Goal: Task Accomplishment & Management: Use online tool/utility

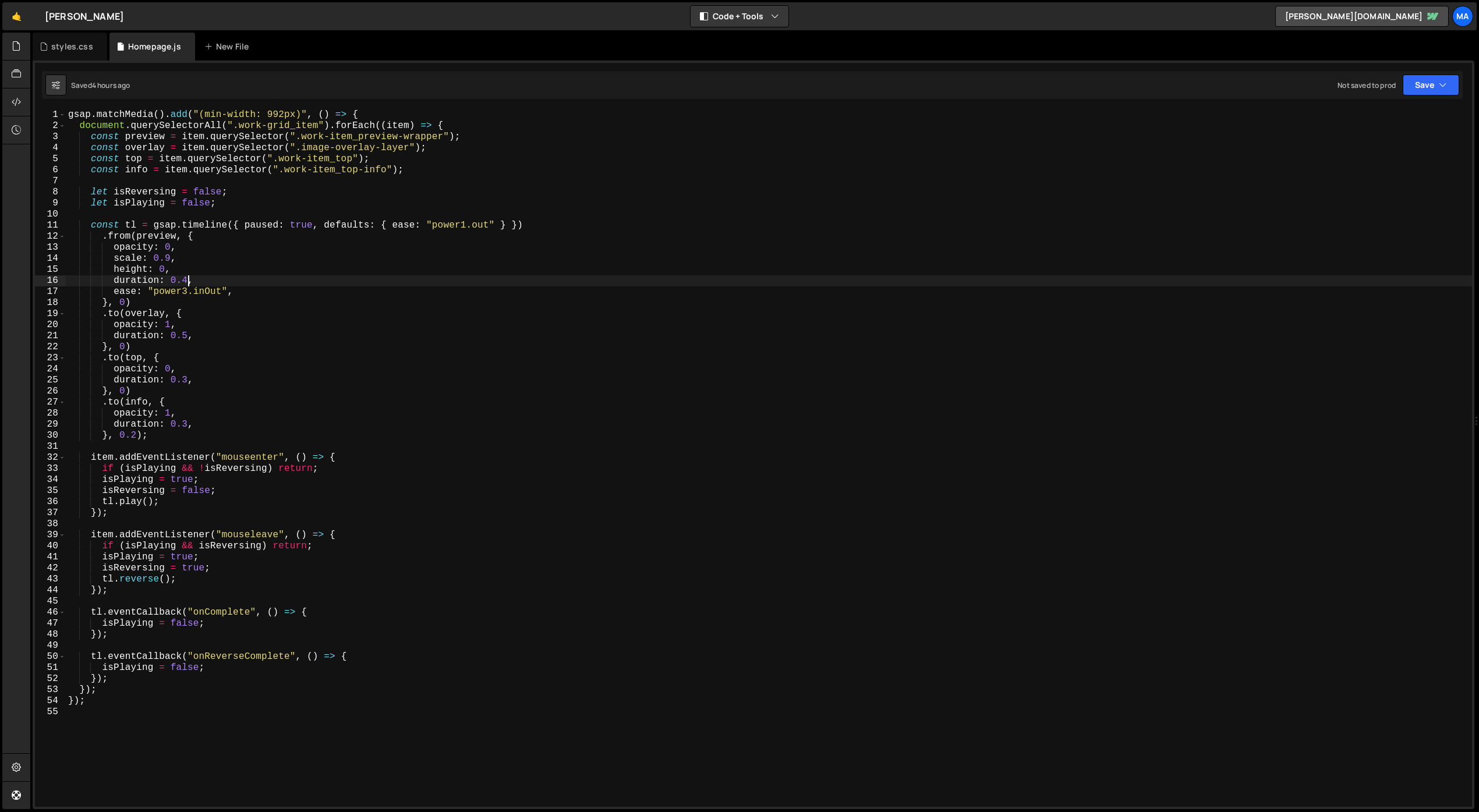
scroll to position [1948, 0]
click at [465, 626] on div "gsap . matchMedia ( ) . add ( "(min-width: 992px)" , ( ) => { document . queryS…" at bounding box center [769, 469] width 1406 height 719
type textarea "});"
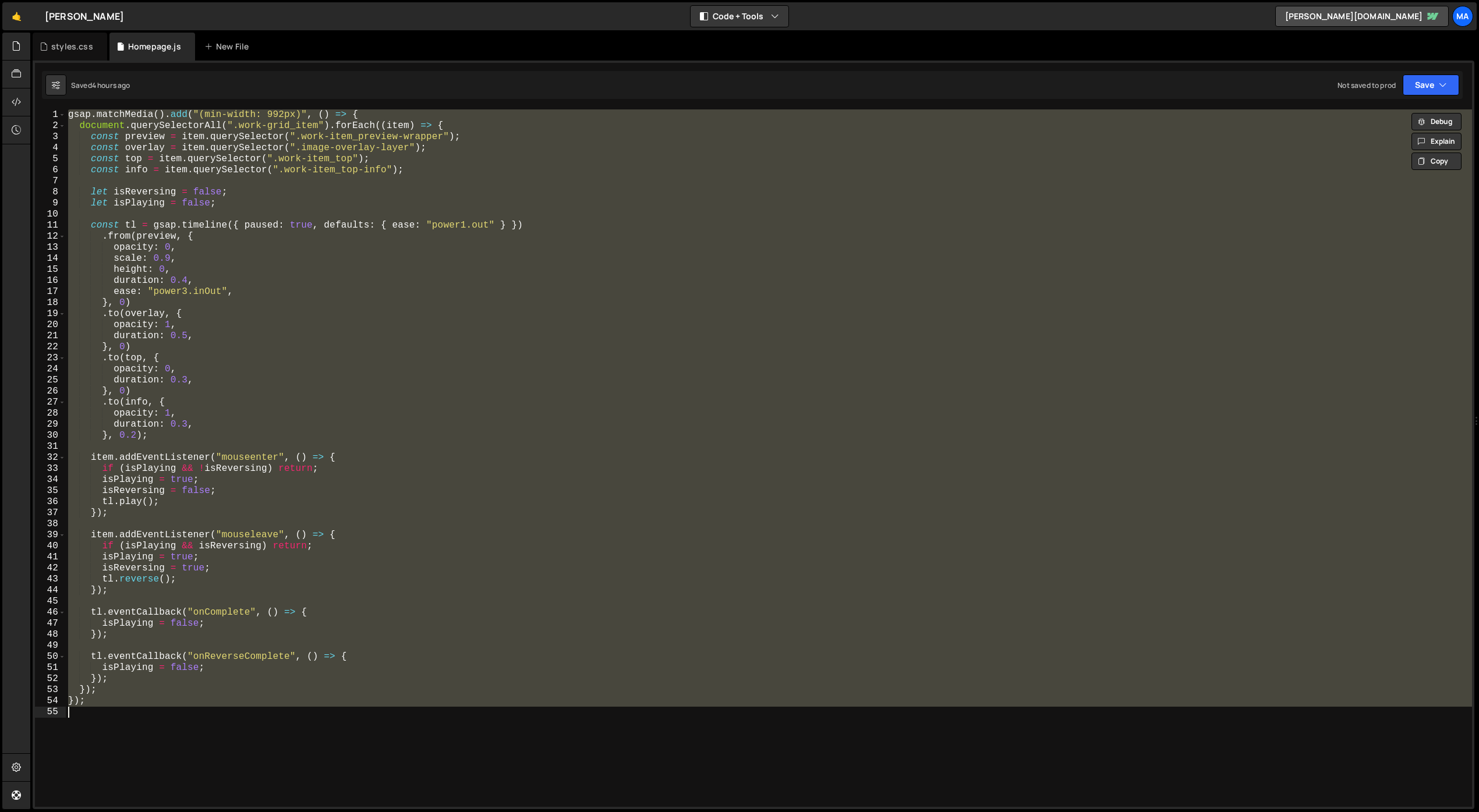
click at [219, 732] on div "gsap . matchMedia ( ) . add ( "(min-width: 992px)" , ( ) => { document . queryS…" at bounding box center [769, 458] width 1406 height 697
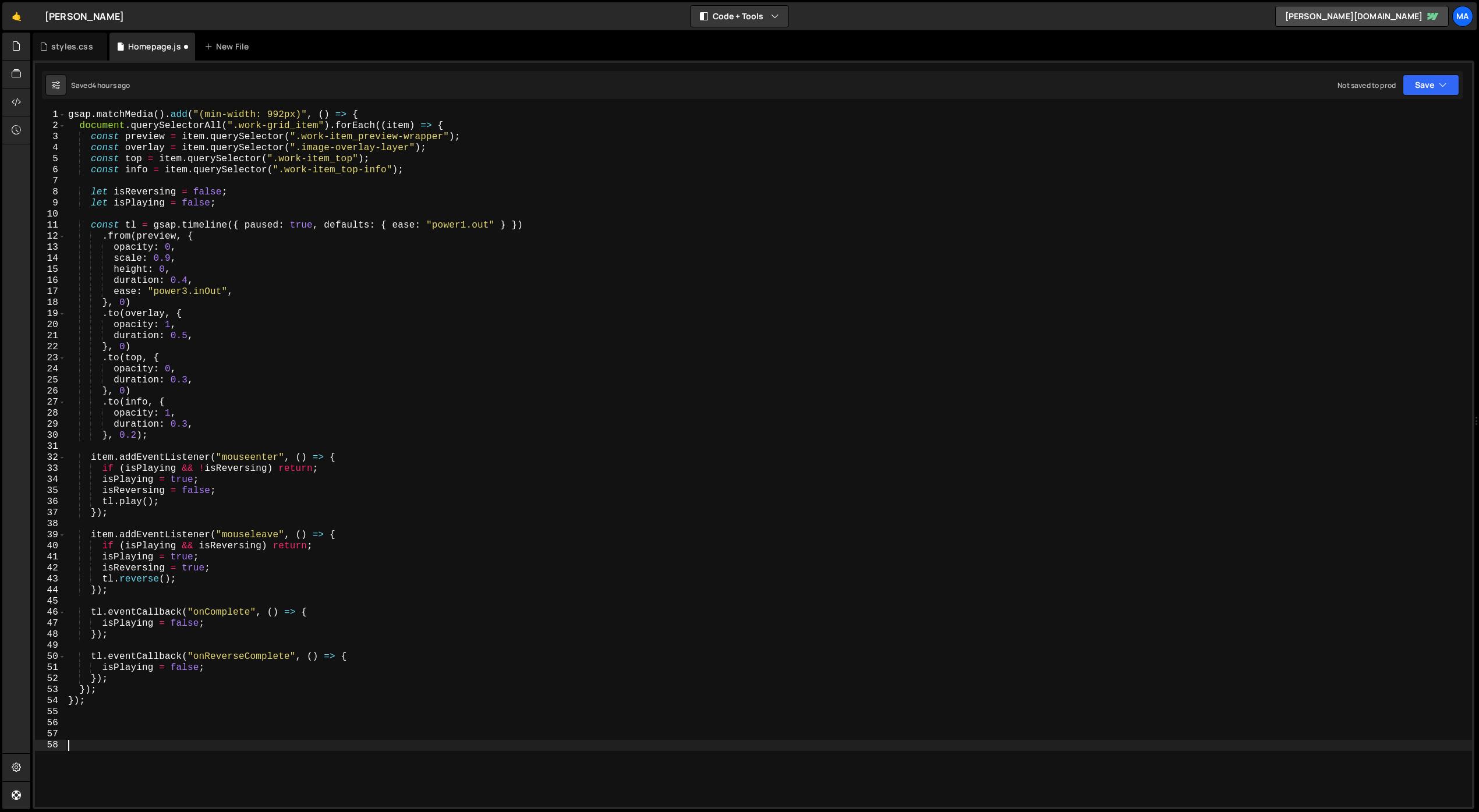
paste textarea "</script>"
type textarea "</script>"
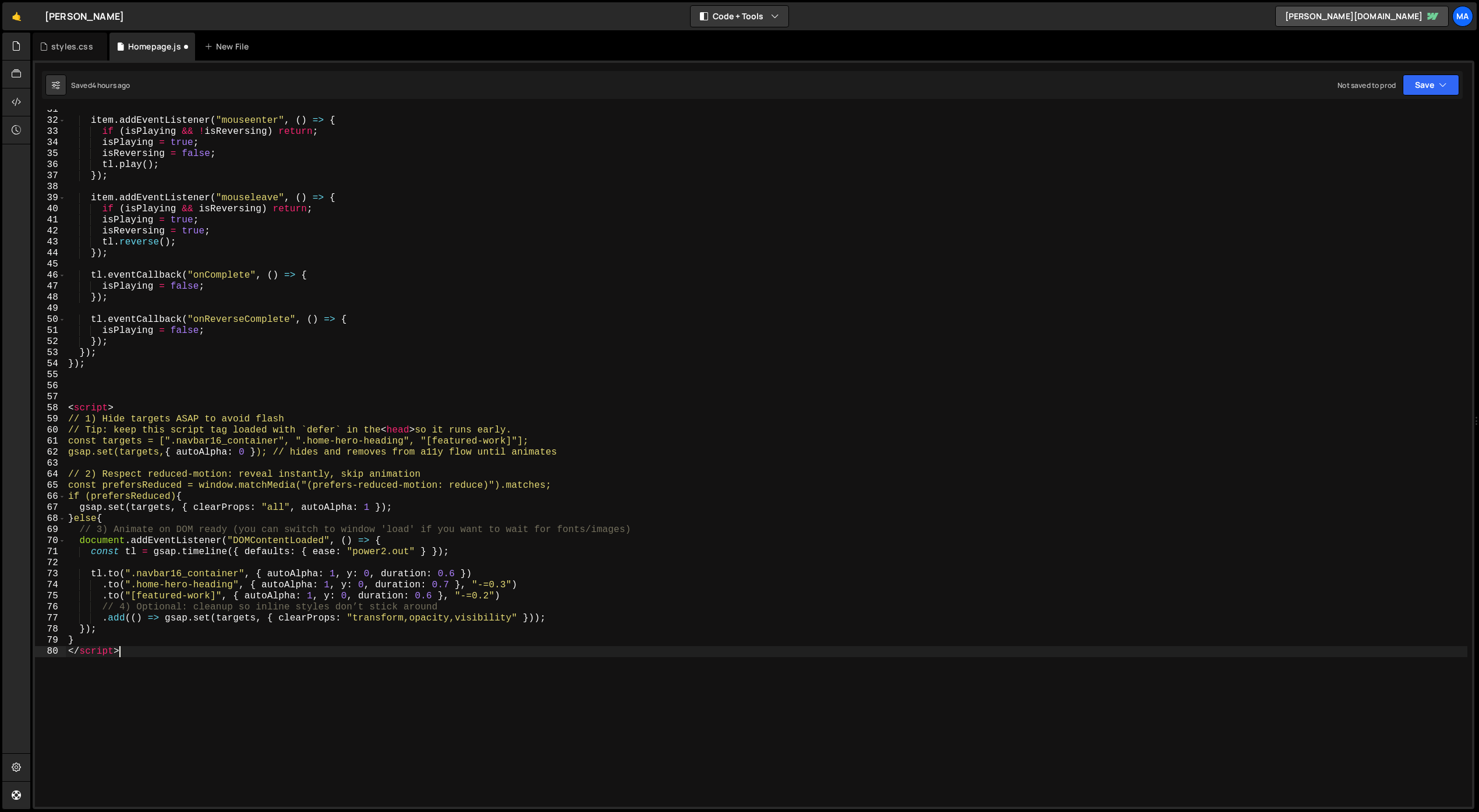
scroll to position [337, 0]
drag, startPoint x: 132, startPoint y: 653, endPoint x: 64, endPoint y: 654, distance: 68.0
click at [64, 654] on div "</script> 31 32 33 34 35 36 37 38 39 40 41 42 43 44 45 46 47 48 49 50 51 52 53 …" at bounding box center [753, 458] width 1437 height 697
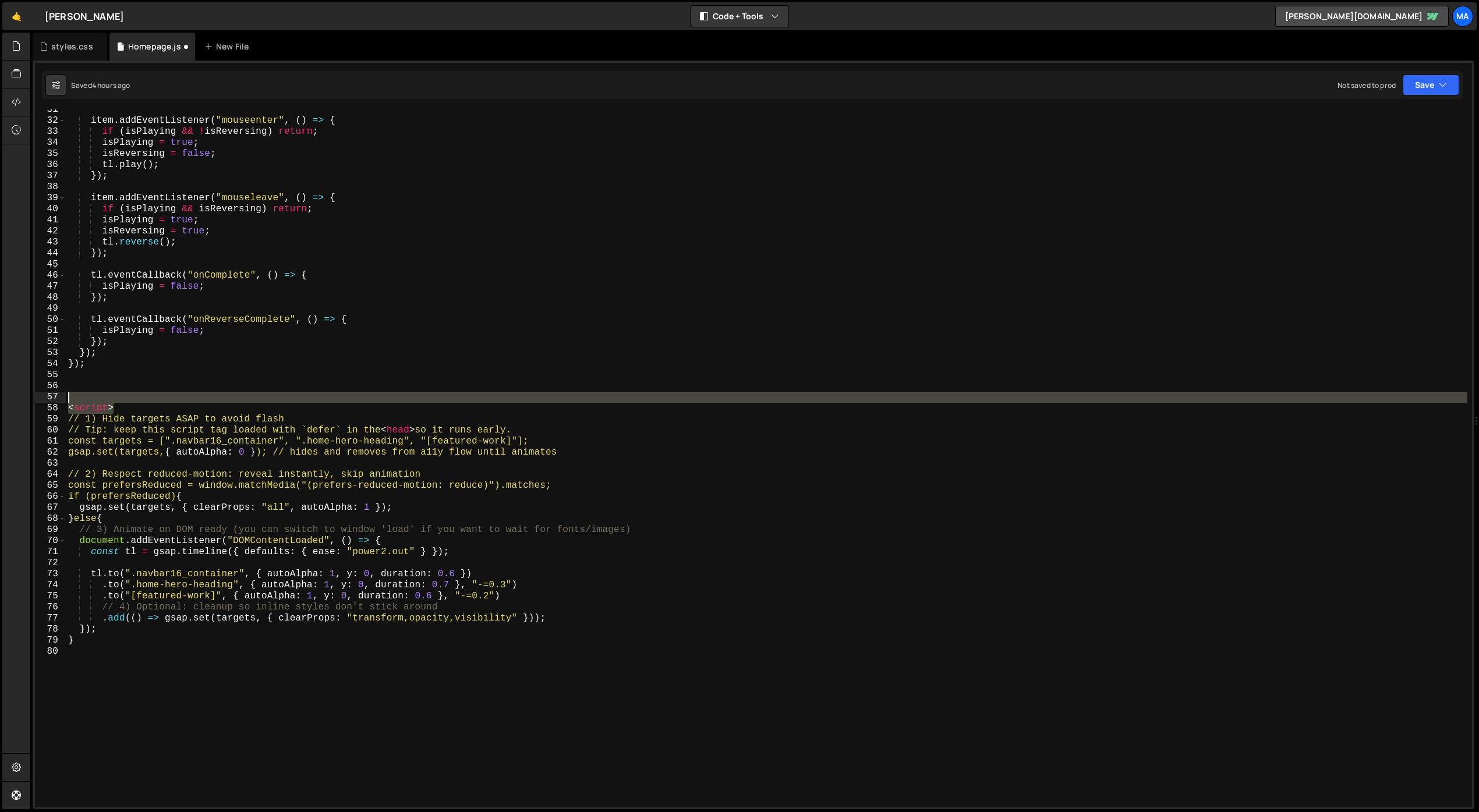
drag, startPoint x: 129, startPoint y: 406, endPoint x: 35, endPoint y: 400, distance: 94.2
click at [35, 400] on div "31 32 33 34 35 36 37 38 39 40 41 42 43 44 45 46 47 48 49 50 51 52 53 54 55 56 5…" at bounding box center [753, 458] width 1437 height 697
type textarea "<script>"
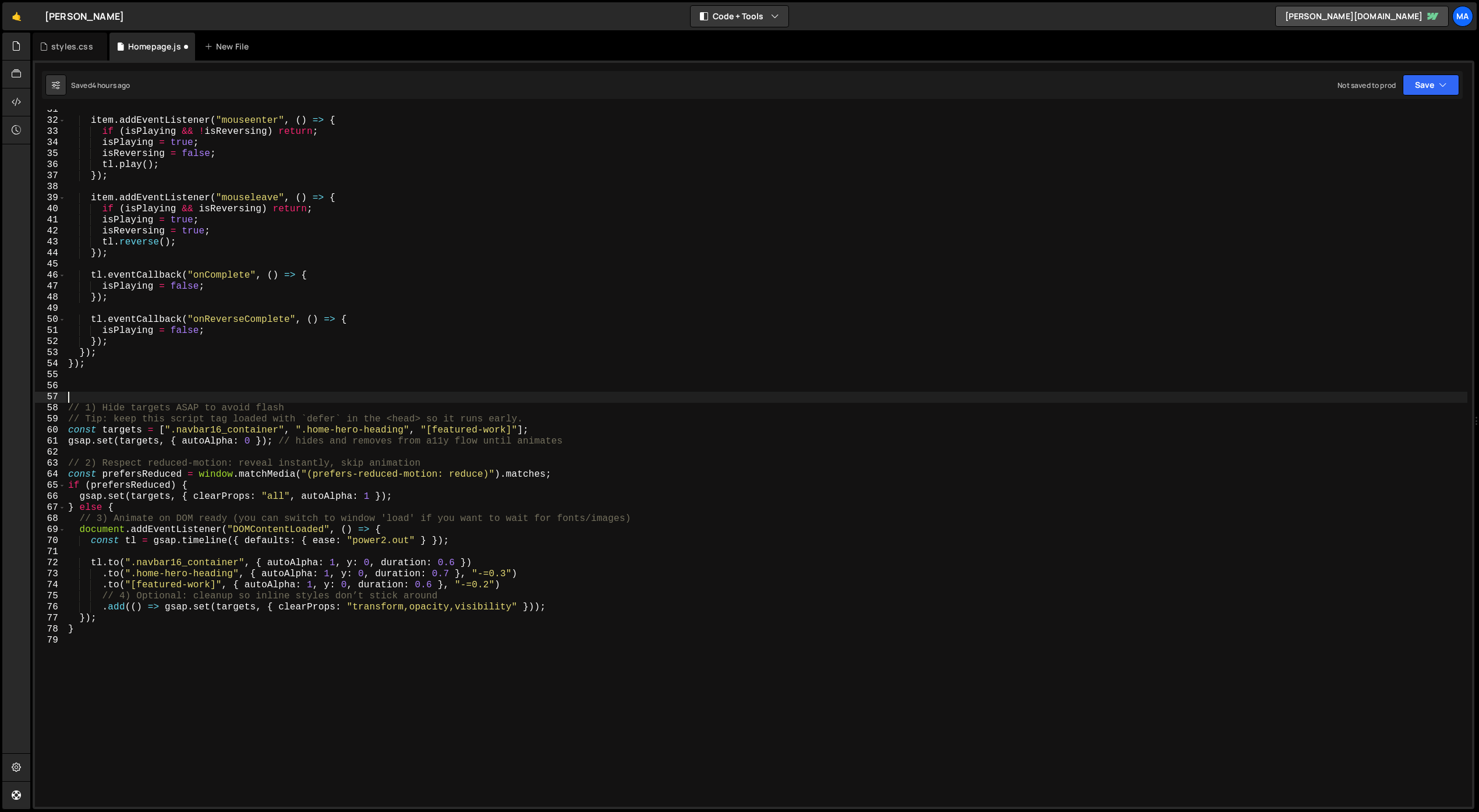
scroll to position [147, 0]
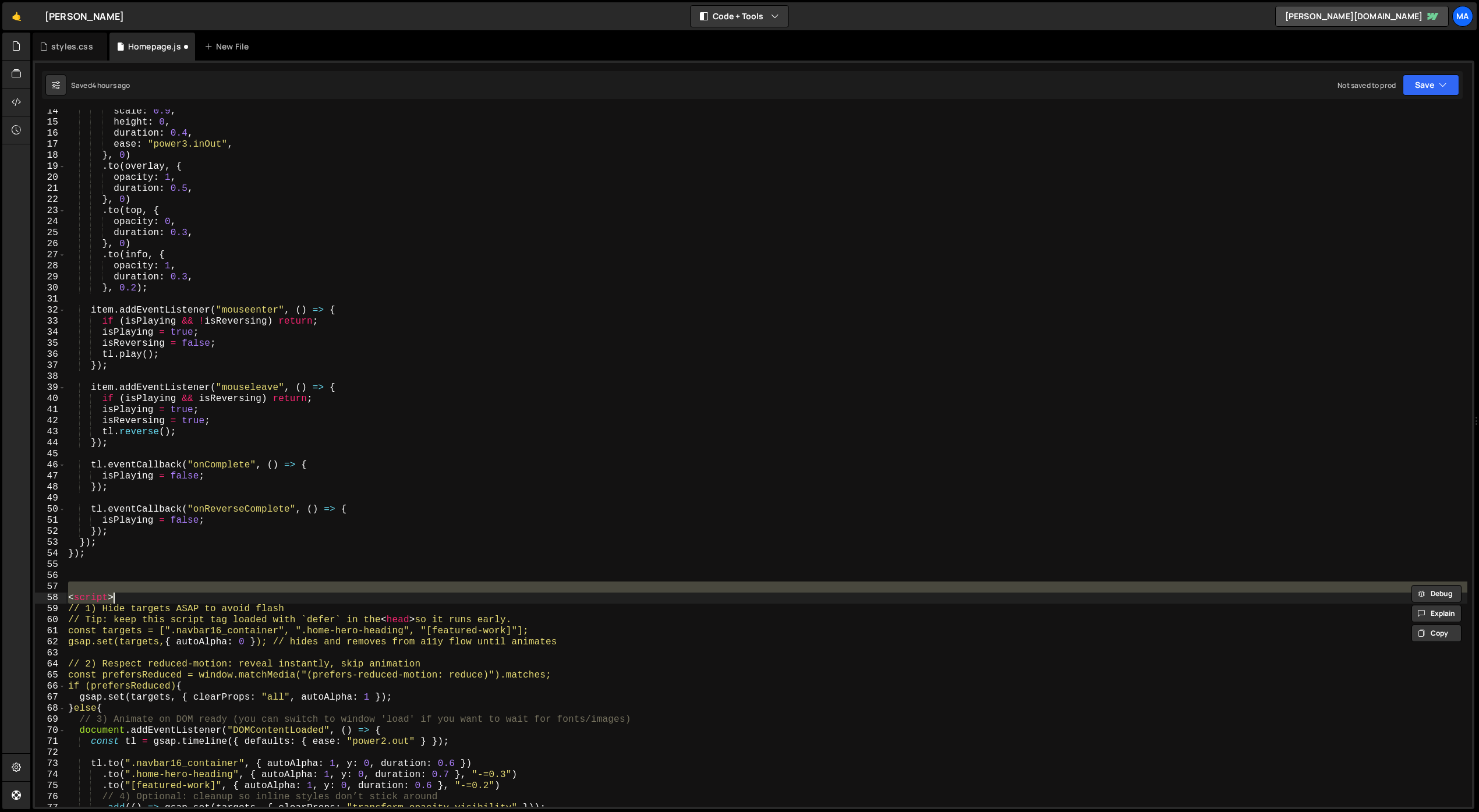
type textarea "</script>"
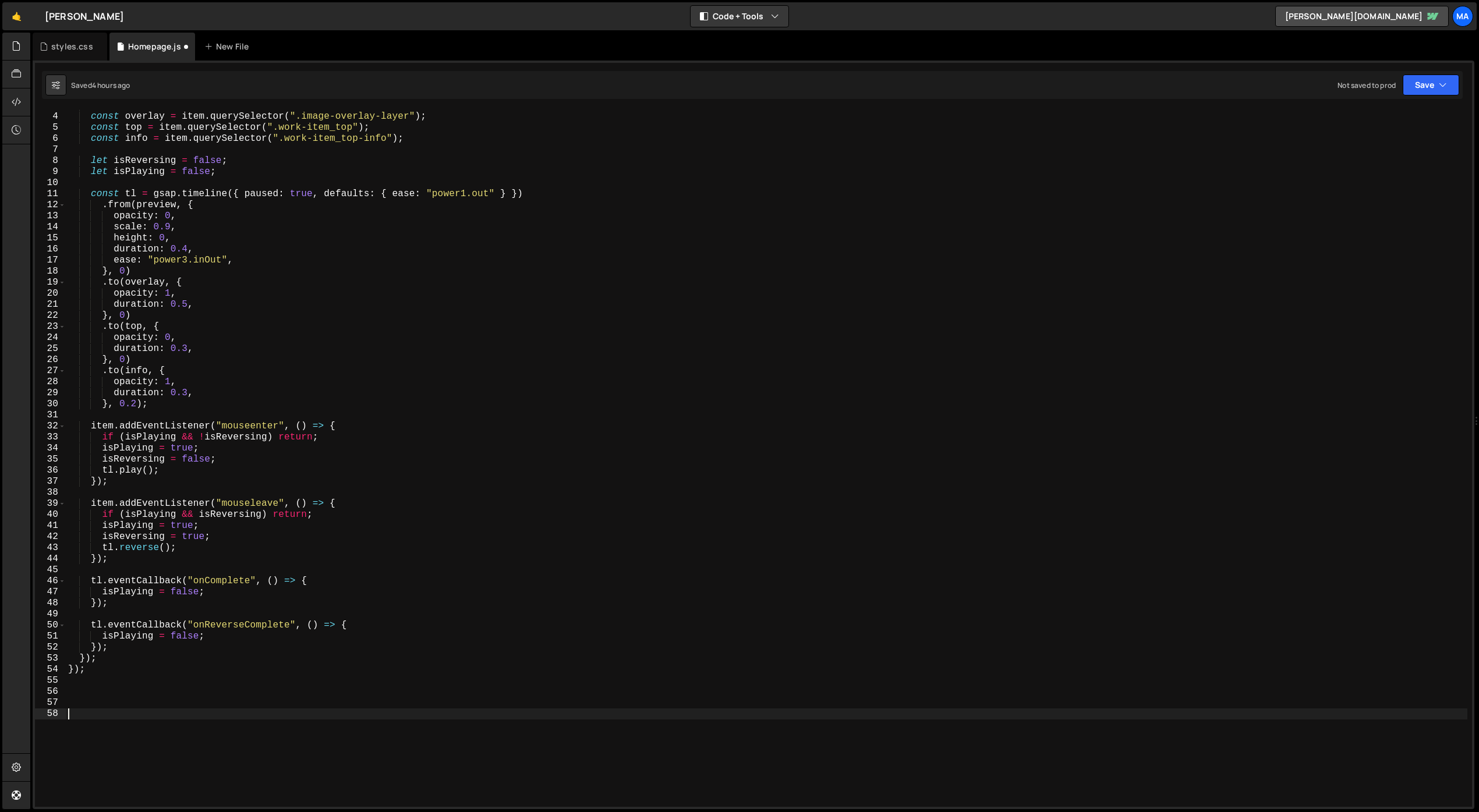
scroll to position [31, 0]
click at [153, 47] on div "Homepage.js" at bounding box center [155, 46] width 53 height 11
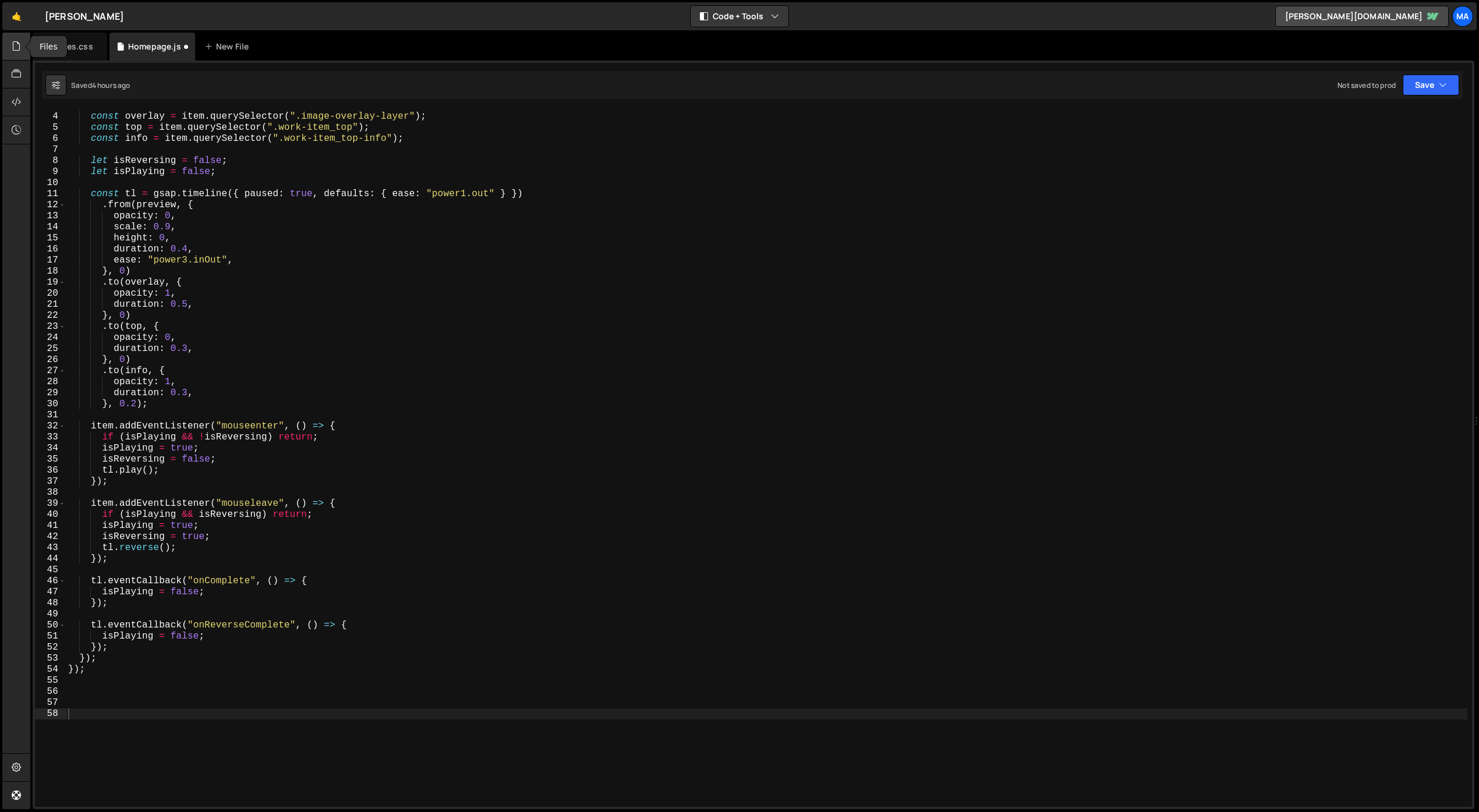
click at [21, 45] on icon at bounding box center [16, 45] width 9 height 13
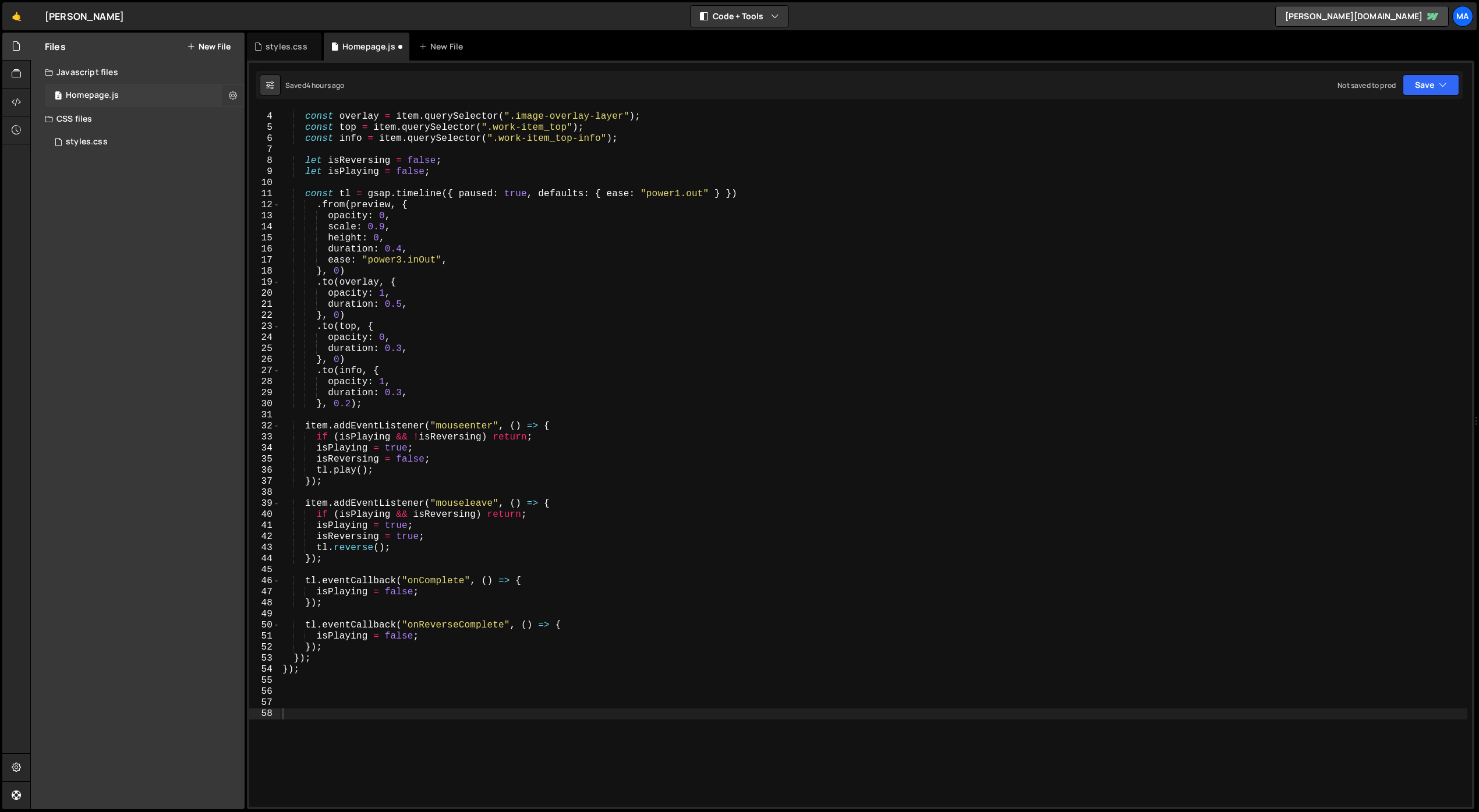
click at [230, 96] on icon at bounding box center [233, 95] width 8 height 11
click at [314, 123] on button "Edit File Settings" at bounding box center [304, 120] width 114 height 23
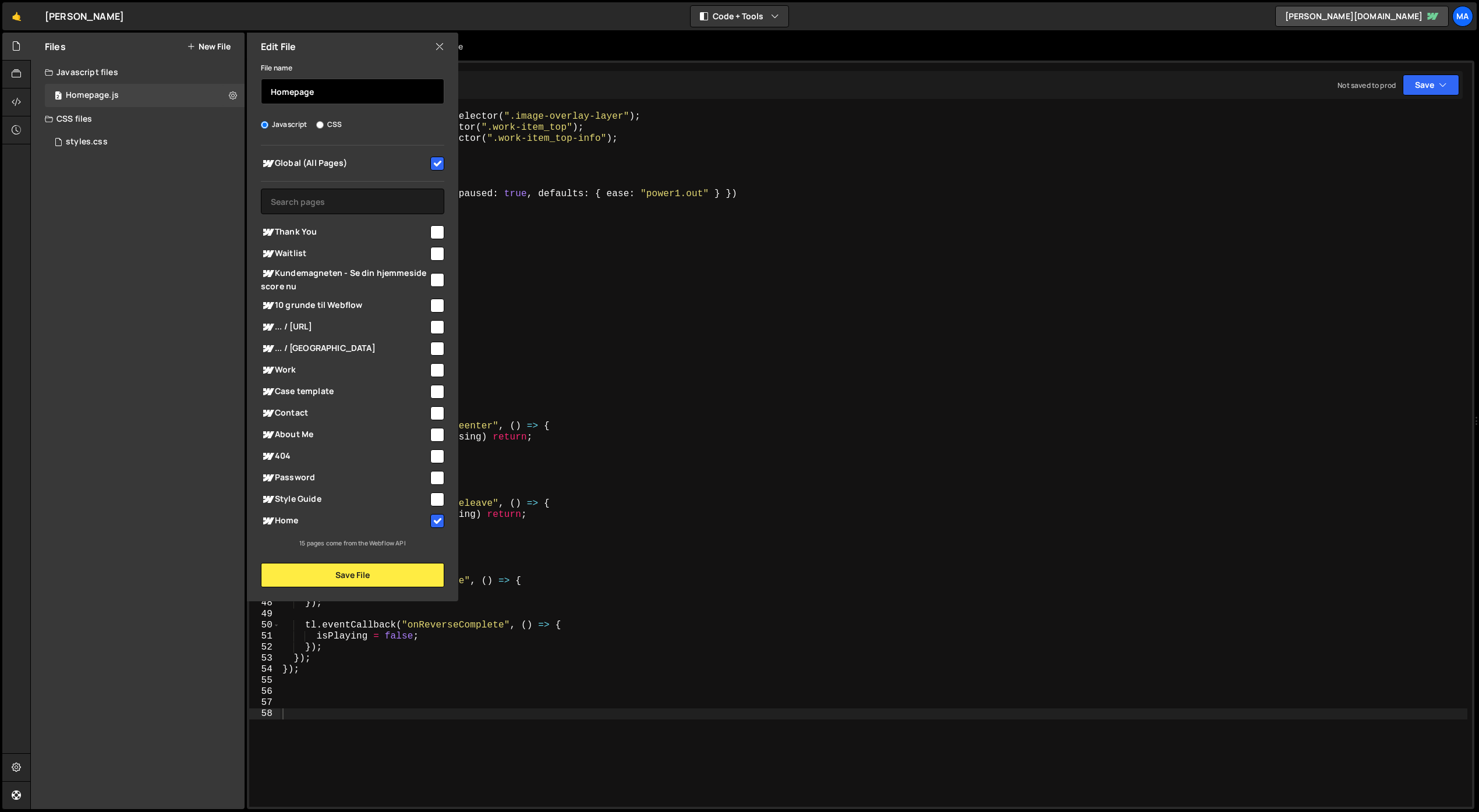
click at [337, 99] on input "Homepage" at bounding box center [352, 91] width 183 height 25
type input "Work Item Hover"
click at [434, 166] on input "checkbox" at bounding box center [437, 163] width 14 height 14
checkbox input "false"
click at [362, 576] on button "Save File" at bounding box center [352, 575] width 183 height 25
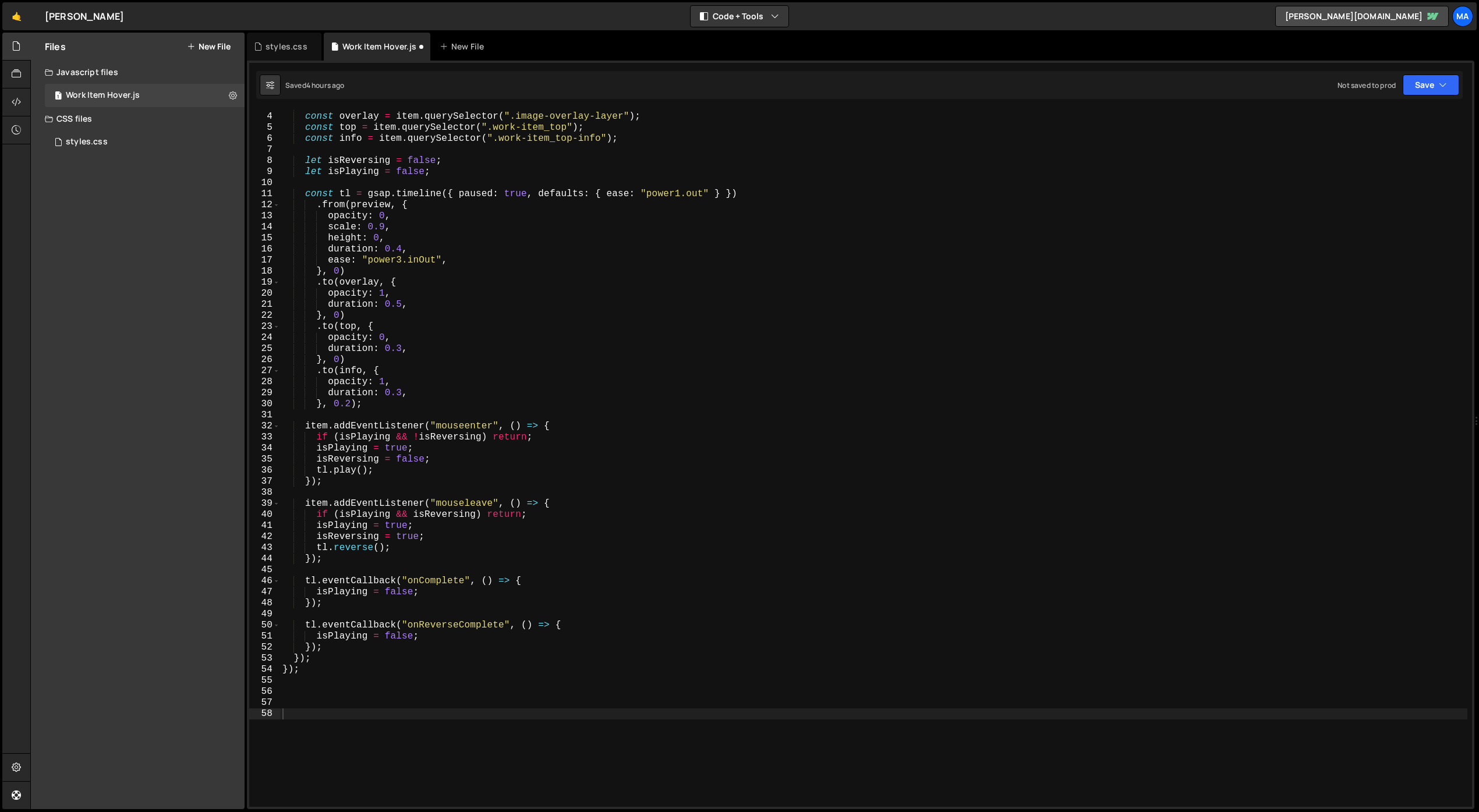
click at [211, 46] on button "New File" at bounding box center [209, 47] width 44 height 9
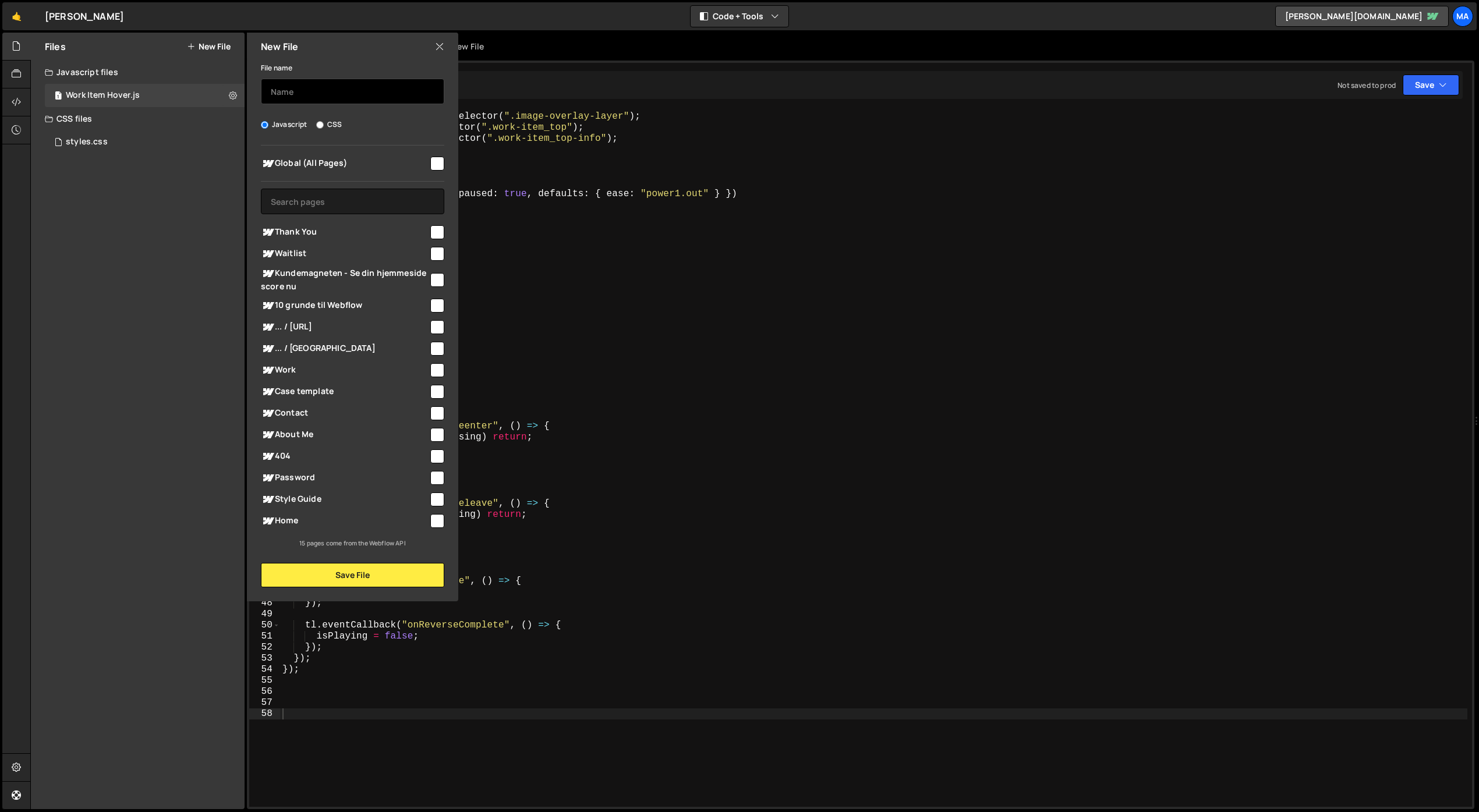
click at [311, 91] on input "text" at bounding box center [352, 91] width 183 height 25
click at [434, 520] on input "checkbox" at bounding box center [437, 521] width 14 height 14
checkbox input "true"
click at [338, 90] on input "text" at bounding box center [352, 91] width 183 height 25
type input "Home Page Load"
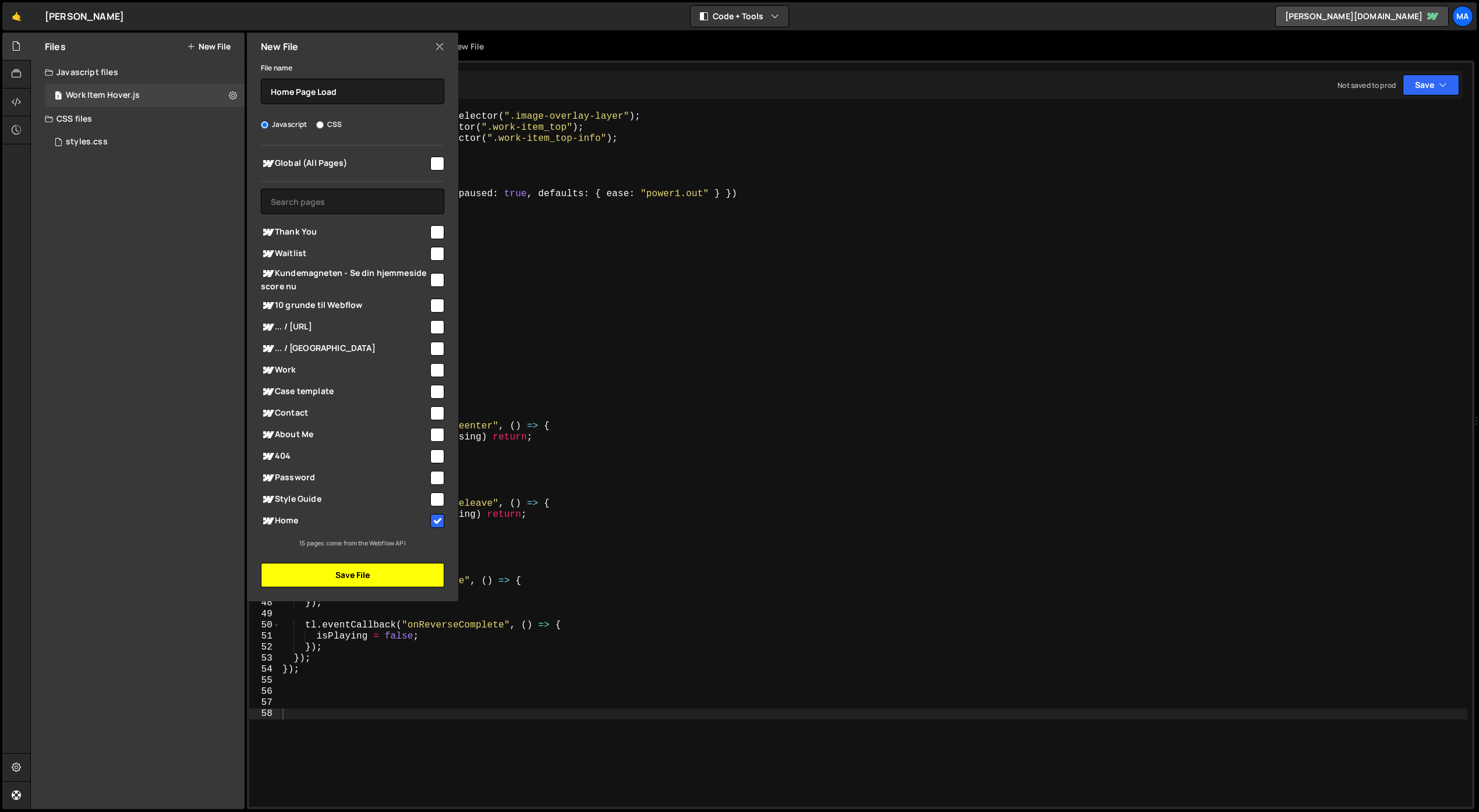
click at [335, 580] on button "Save File" at bounding box center [352, 575] width 183 height 25
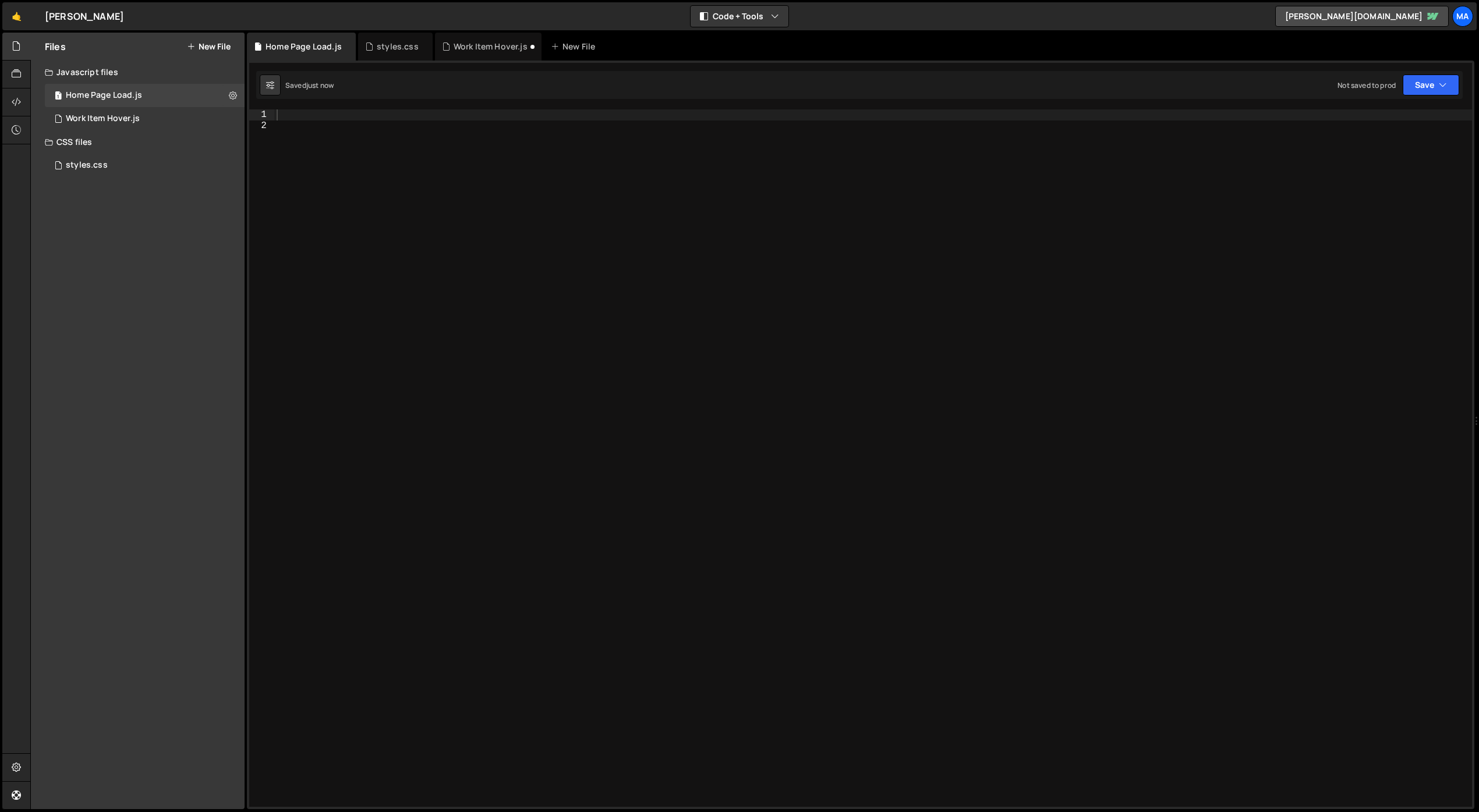
scroll to position [0, 0]
click at [375, 183] on div at bounding box center [873, 469] width 1198 height 719
paste textarea "</script>"
type textarea "</script>"
paste textarea "</script>"
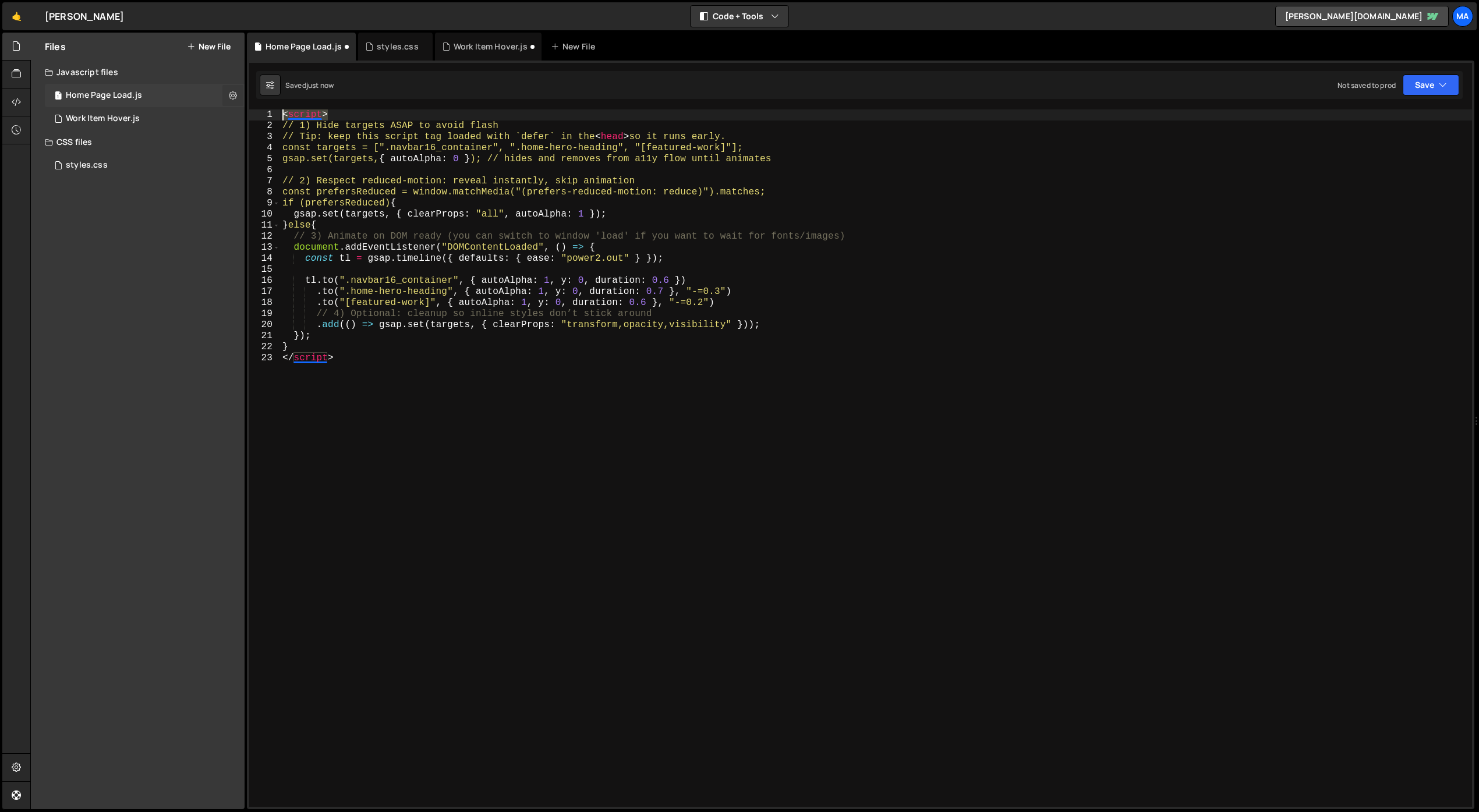
drag, startPoint x: 346, startPoint y: 115, endPoint x: 239, endPoint y: 104, distance: 107.6
click at [239, 104] on div "Files New File Javascript files 1 Home Page Load.js 0 1 Work Item Hover.js 0 CS…" at bounding box center [754, 421] width 1448 height 777
type textarea "<script>"
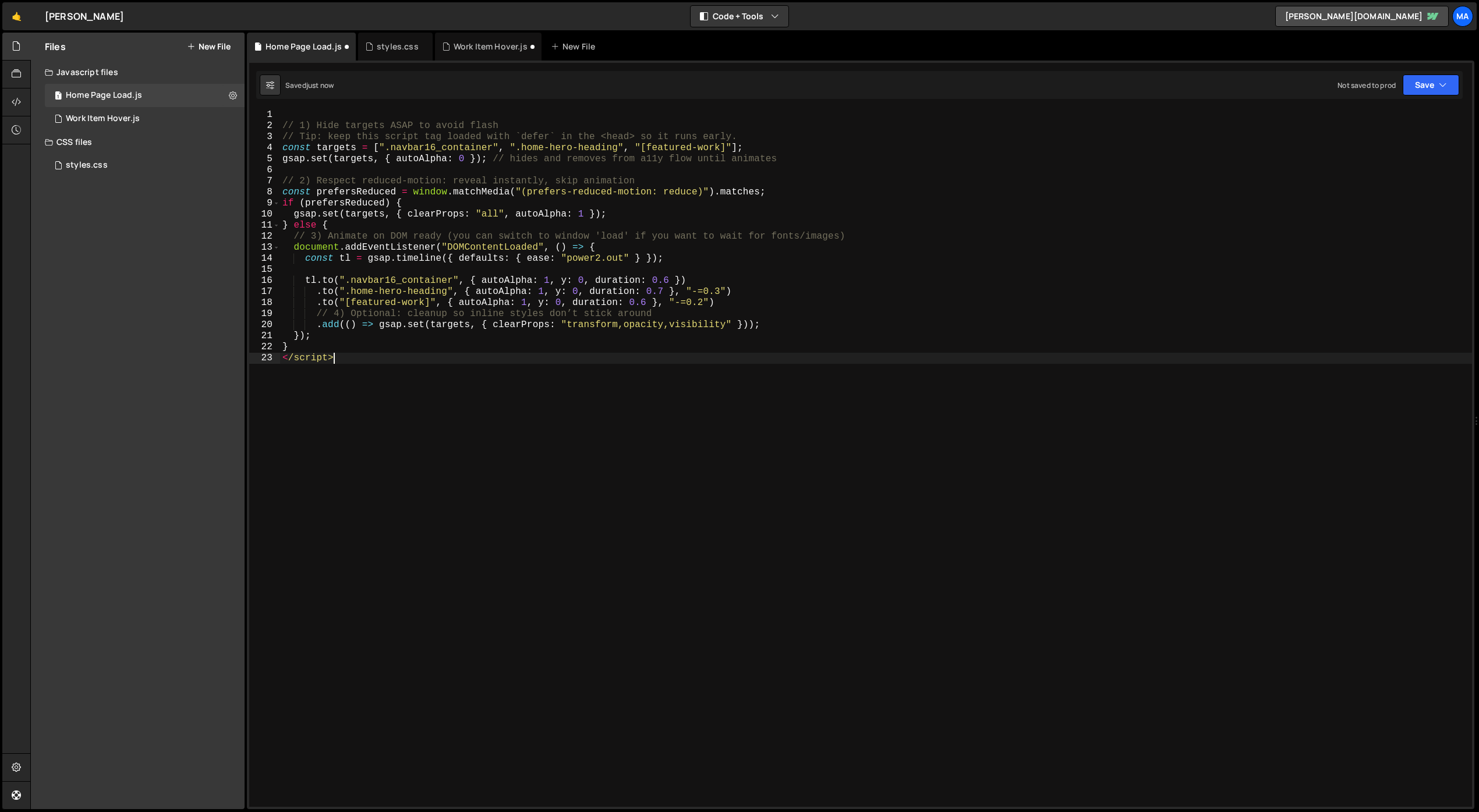
drag, startPoint x: 332, startPoint y: 362, endPoint x: 225, endPoint y: 367, distance: 107.1
click at [226, 367] on div "Files New File Javascript files 1 Home Page Load.js 0 1 Work Item Hover.js 0 CS…" at bounding box center [754, 421] width 1448 height 777
type textarea "</script>"
drag, startPoint x: 376, startPoint y: 362, endPoint x: 266, endPoint y: 356, distance: 110.2
click at [266, 356] on div "</script> 1 2 3 4 5 6 7 8 9 10 11 12 13 14 15 16 17 18 19 20 21 22 23 // 1) Hid…" at bounding box center [860, 458] width 1223 height 697
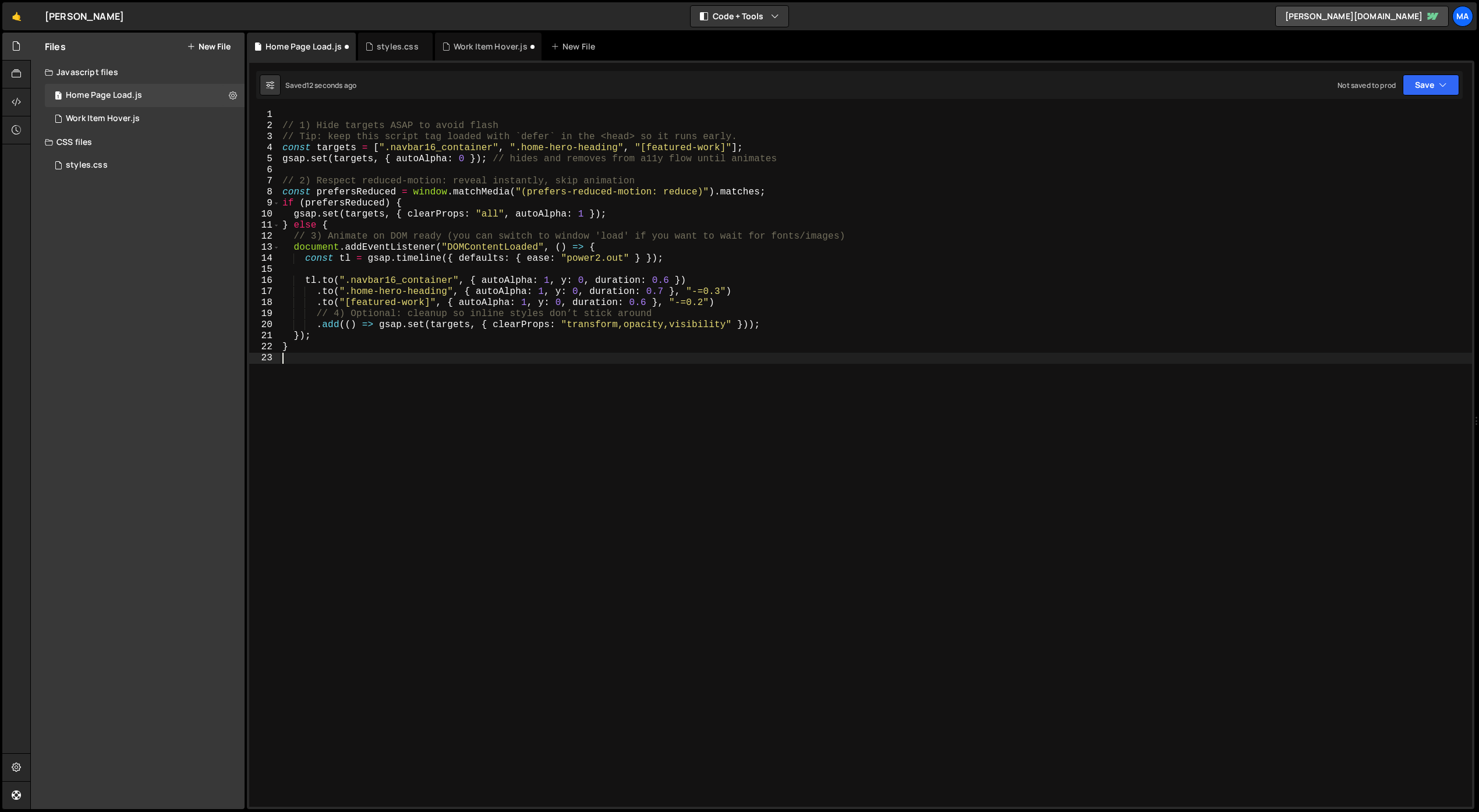
click at [759, 442] on div "// 1) Hide targets ASAP to avoid flash // Tip: keep this script tag loaded with…" at bounding box center [875, 469] width 1192 height 719
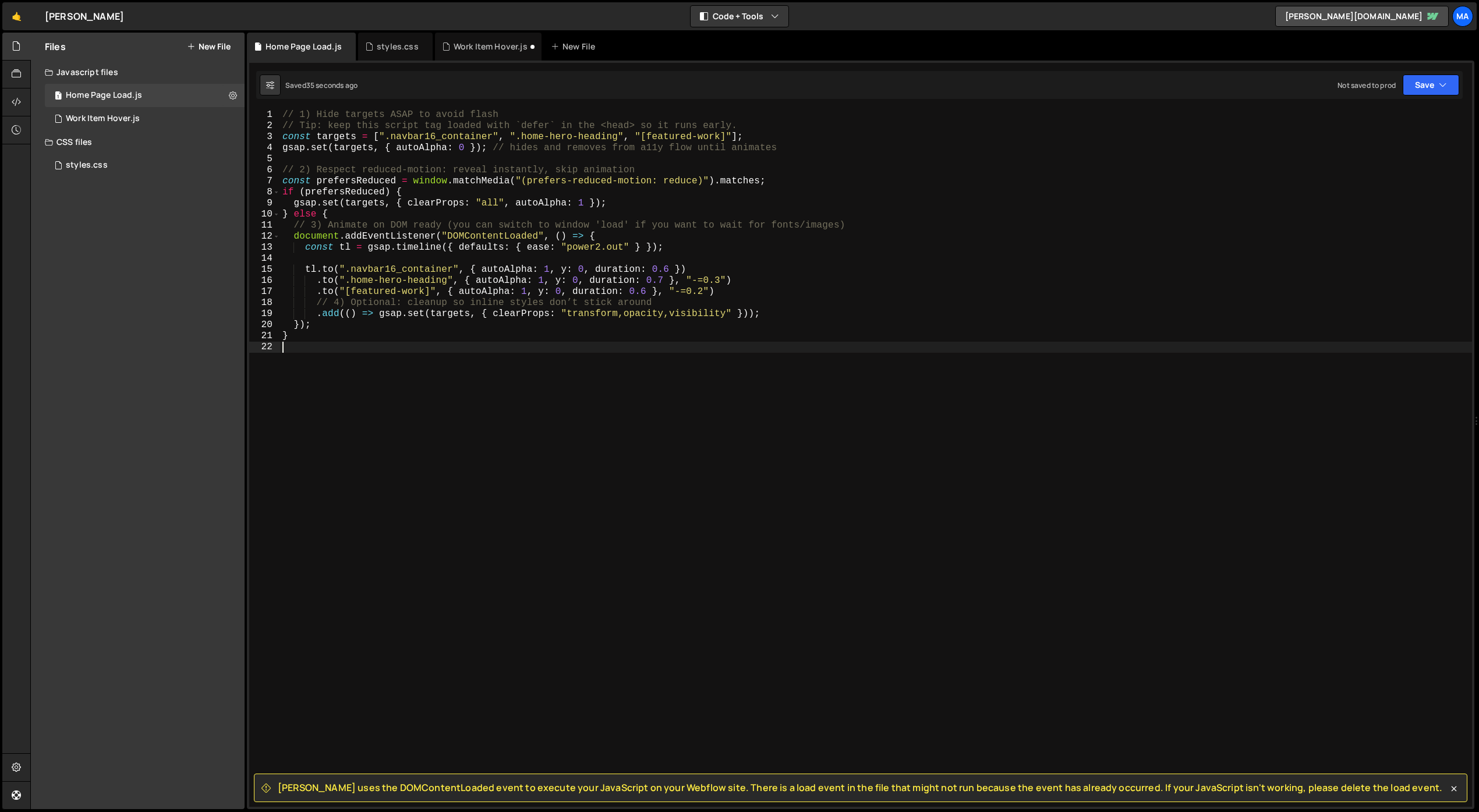
click at [382, 378] on div "// 1) Hide targets ASAP to avoid flash // Tip: keep this script tag loaded with…" at bounding box center [875, 469] width 1192 height 719
type textarea "}"
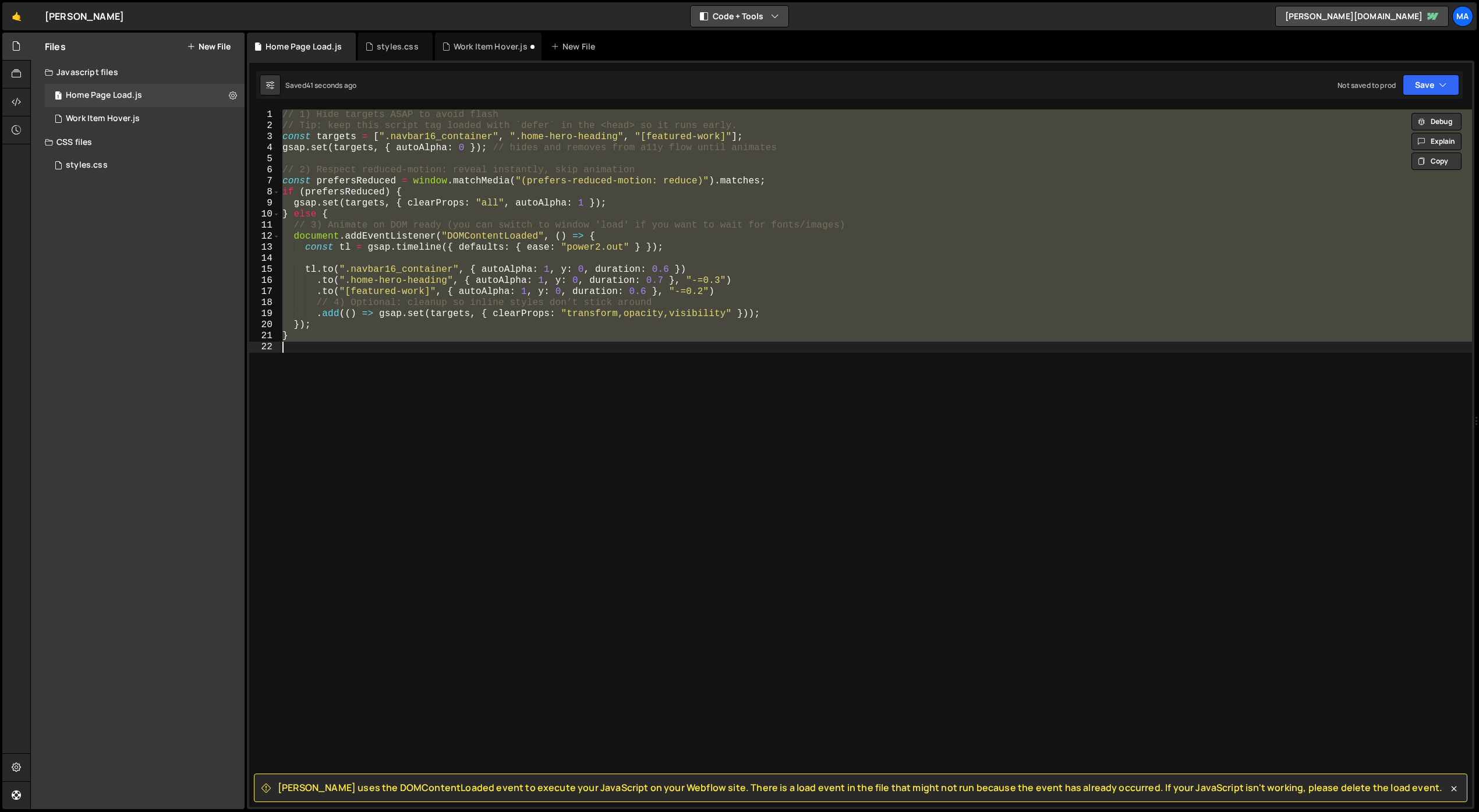
click at [751, 13] on button "Code + Tools" at bounding box center [740, 16] width 98 height 21
click at [751, 39] on button "Code Only" at bounding box center [740, 41] width 98 height 21
click at [756, 21] on button "Code Only" at bounding box center [740, 16] width 98 height 21
click at [741, 60] on button "Code + Tools" at bounding box center [740, 63] width 98 height 21
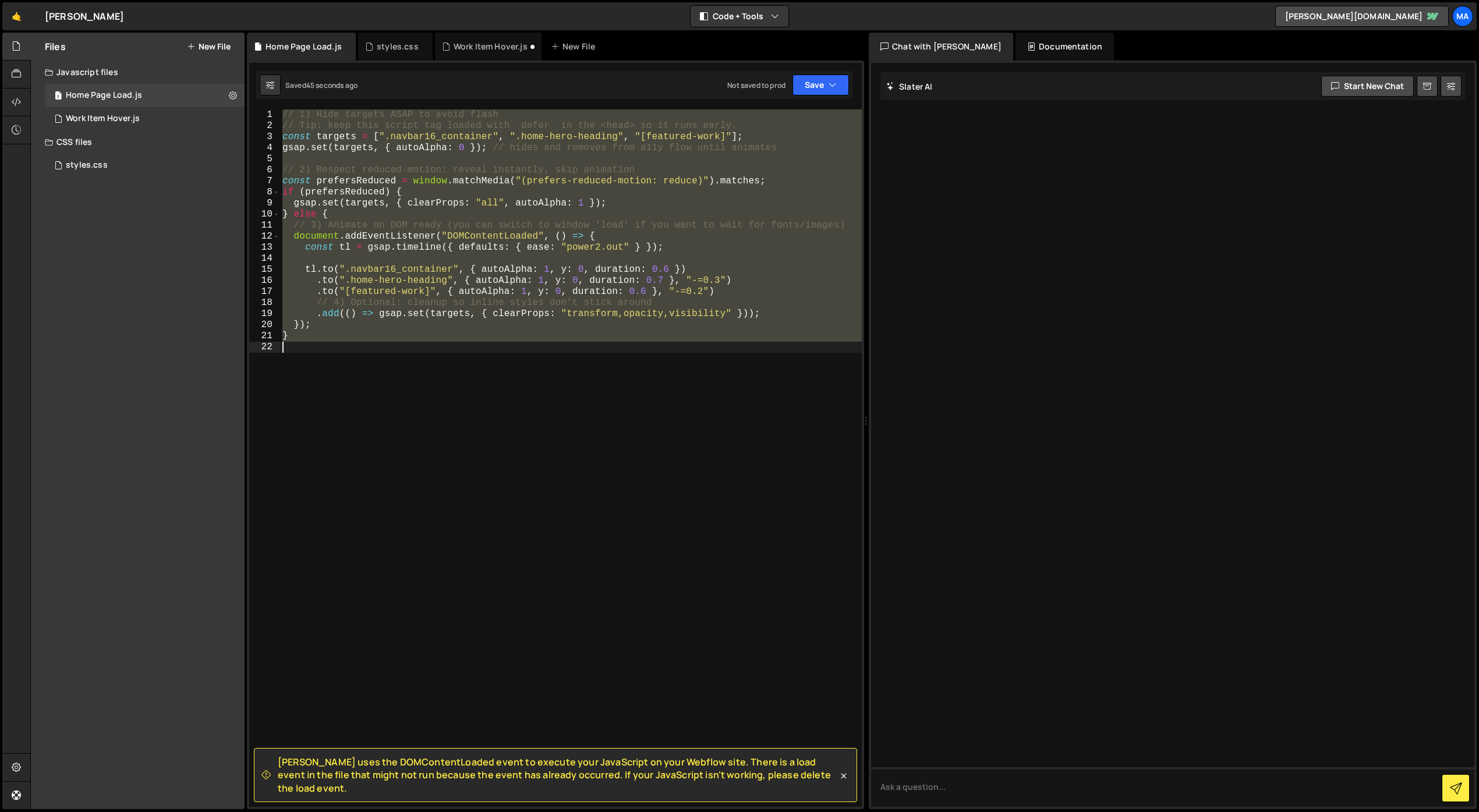
click at [532, 256] on div "// 1) Hide targets ASAP to avoid flash // Tip: keep this script tag loaded with…" at bounding box center [570, 458] width 582 height 697
drag, startPoint x: 434, startPoint y: 376, endPoint x: 272, endPoint y: 109, distance: 312.3
click at [272, 109] on div "[PERSON_NAME] uses the DOMContentLoaded event to execute your JavaScript on you…" at bounding box center [556, 435] width 617 height 749
click at [836, 123] on button "Debug" at bounding box center [826, 122] width 50 height 17
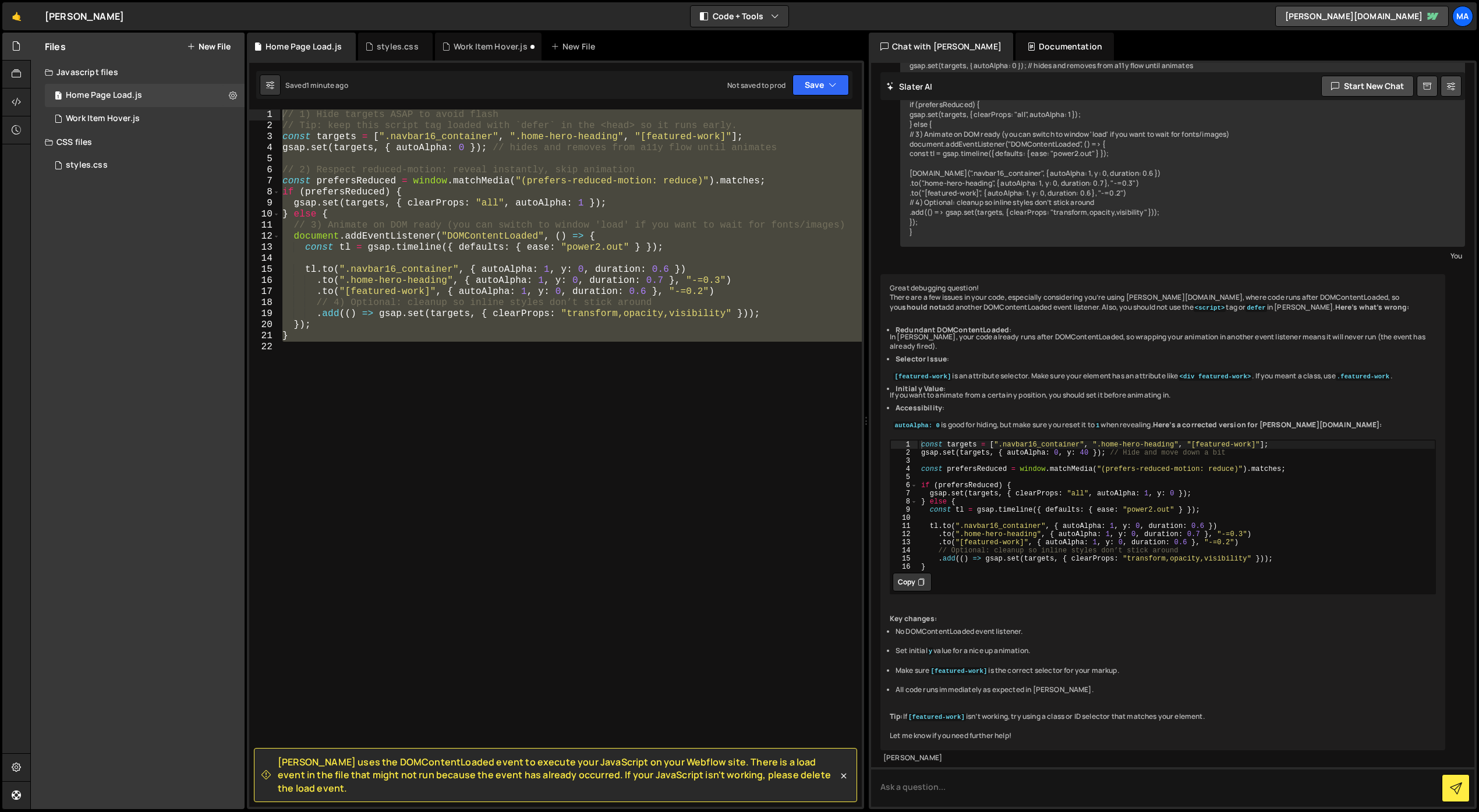
scroll to position [205, 0]
click at [560, 271] on div "// 1) Hide targets ASAP to avoid flash // Tip: keep this script tag loaded with…" at bounding box center [570, 458] width 582 height 697
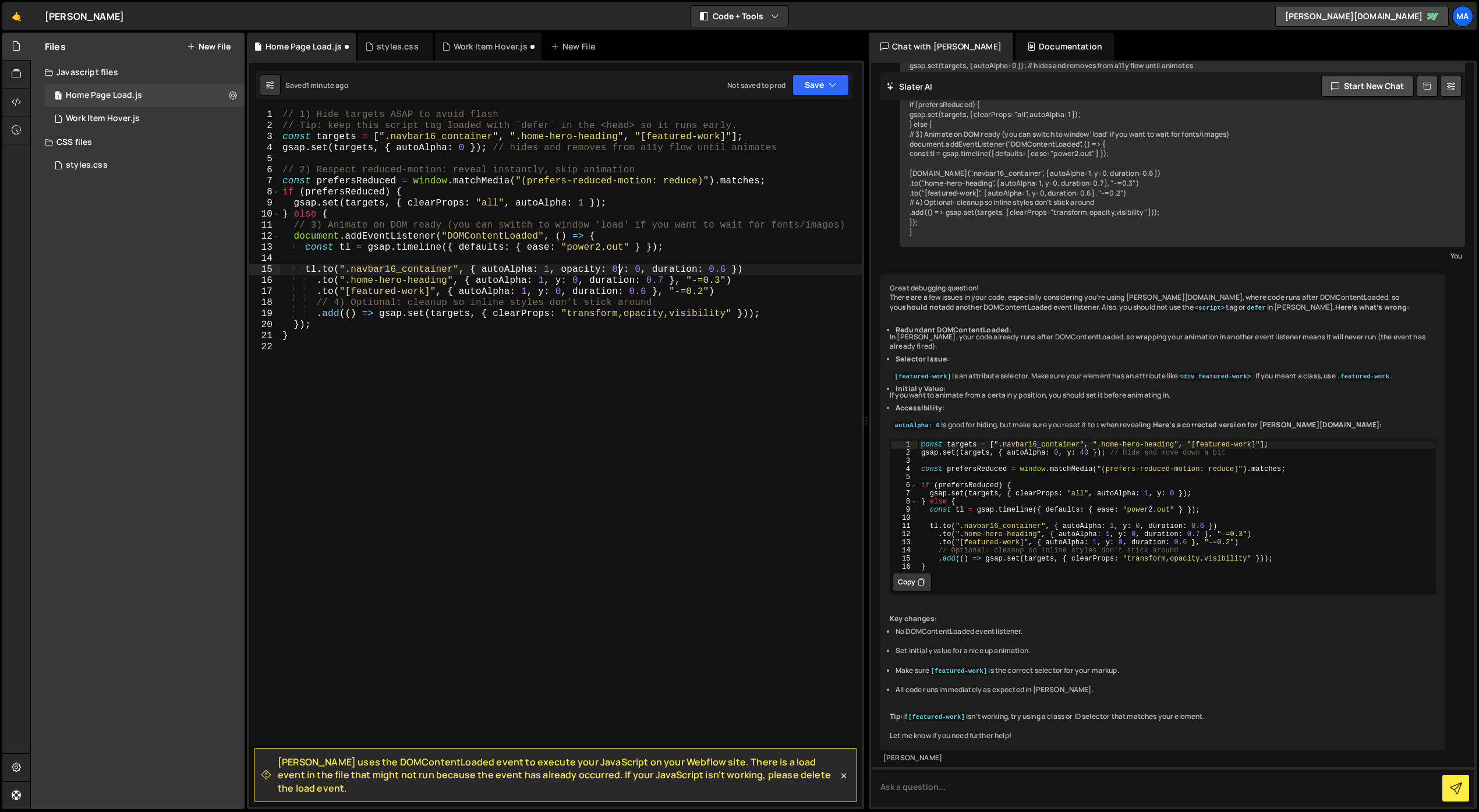
scroll to position [0, 21]
click at [332, 271] on div "// 1) Hide targets ASAP to avoid flash // Tip: keep this script tag loaded with…" at bounding box center [570, 469] width 582 height 719
click at [631, 269] on div "// 1) Hide targets ASAP to avoid flash // Tip: keep this script tag loaded with…" at bounding box center [570, 469] width 582 height 719
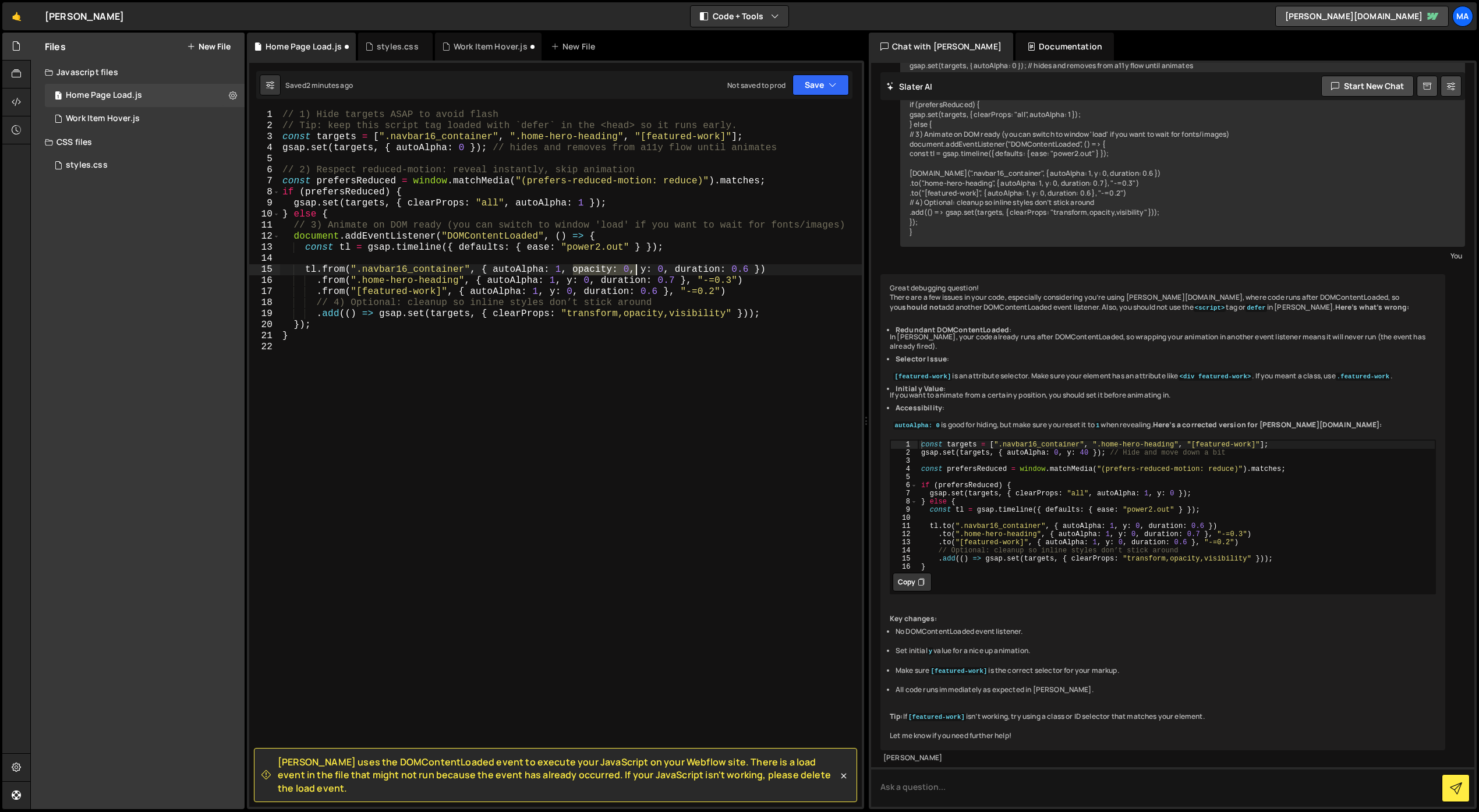
drag, startPoint x: 574, startPoint y: 270, endPoint x: 634, endPoint y: 268, distance: 60.0
click at [634, 268] on div "// 1) Hide targets ASAP to avoid flash // Tip: keep this script tag loaded with…" at bounding box center [570, 469] width 582 height 719
click at [562, 281] on div "// 1) Hide targets ASAP to avoid flash // Tip: keep this script tag loaded with…" at bounding box center [570, 469] width 582 height 719
paste textarea "opacity: 0,"
click at [562, 282] on div "// 1) Hide targets ASAP to avoid flash // Tip: keep this script tag loaded with…" at bounding box center [570, 469] width 582 height 719
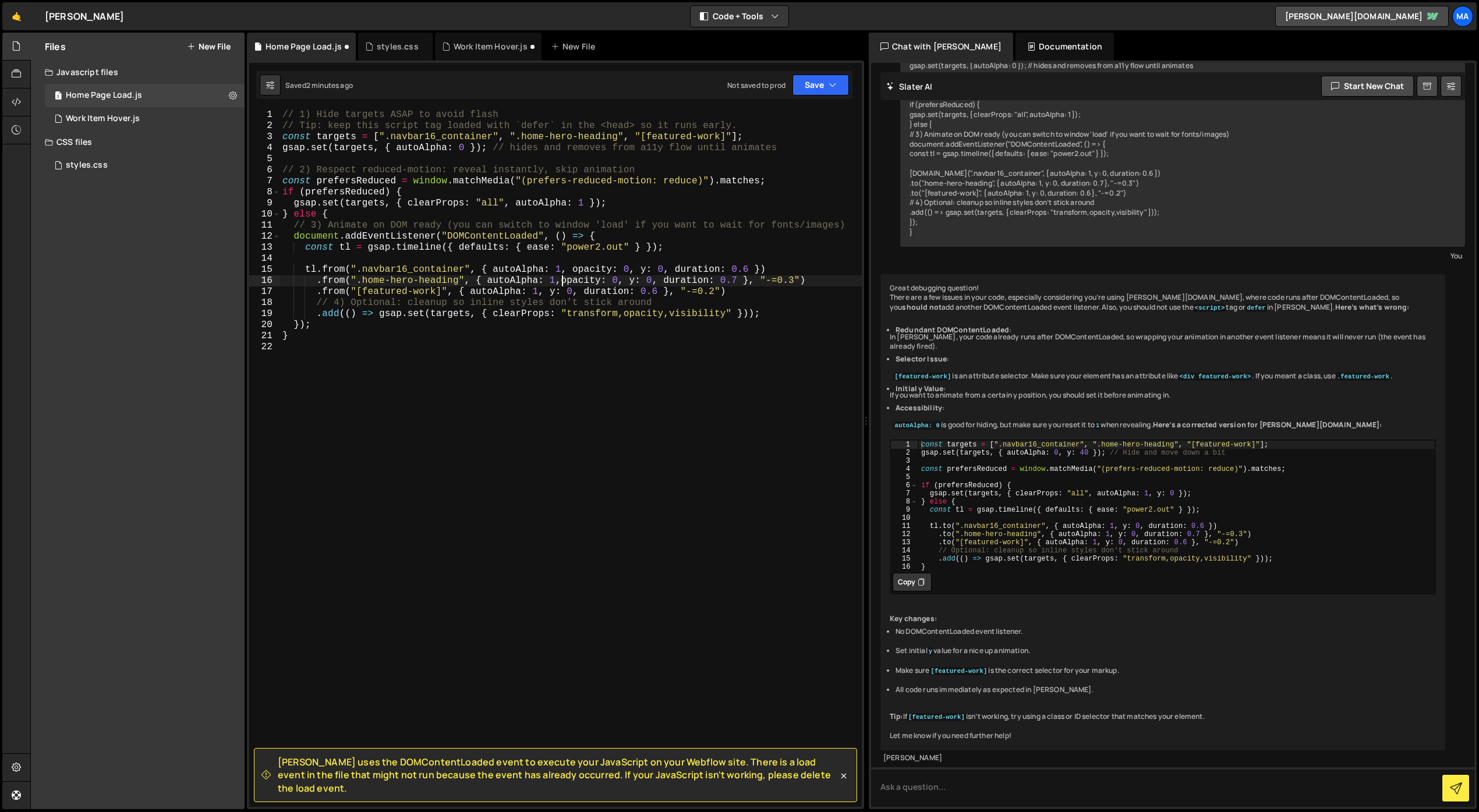
scroll to position [0, 17]
click at [549, 291] on div "// 1) Hide targets ASAP to avoid flash // Tip: keep this script tag loaded with…" at bounding box center [570, 469] width 582 height 719
paste textarea "opacity: 0,"
click at [548, 293] on div "// 1) Hide targets ASAP to avoid flash // Tip: keep this script tag loaded with…" at bounding box center [570, 469] width 582 height 719
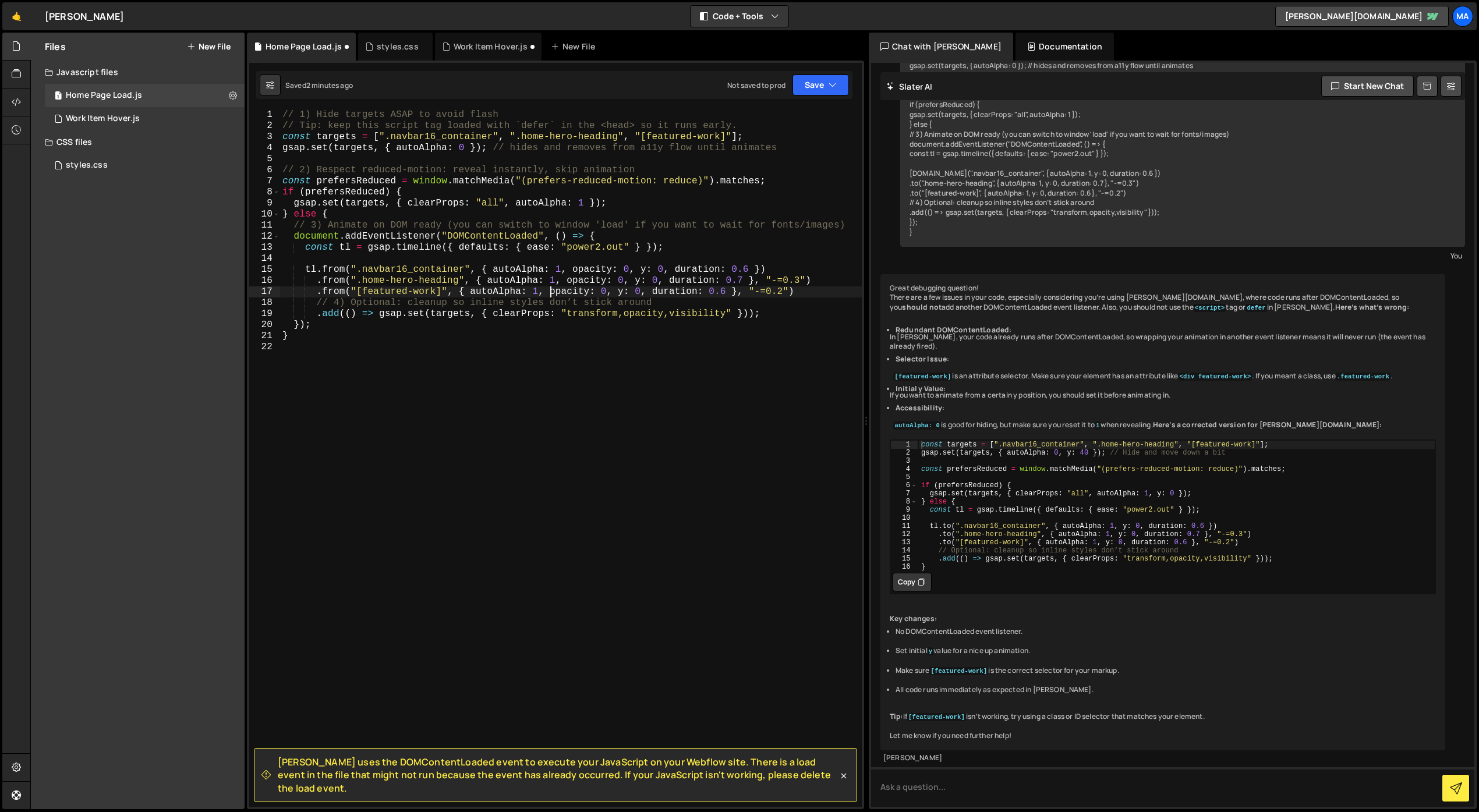
scroll to position [0, 17]
drag, startPoint x: 647, startPoint y: 292, endPoint x: 620, endPoint y: 292, distance: 27.0
click at [620, 292] on div "// 1) Hide targets ASAP to avoid flash // Tip: keep this script tag loaded with…" at bounding box center [570, 469] width 582 height 719
drag, startPoint x: 666, startPoint y: 280, endPoint x: 636, endPoint y: 281, distance: 30.0
click at [636, 281] on div "// 1) Hide targets ASAP to avoid flash // Tip: keep this script tag loaded with…" at bounding box center [570, 469] width 582 height 719
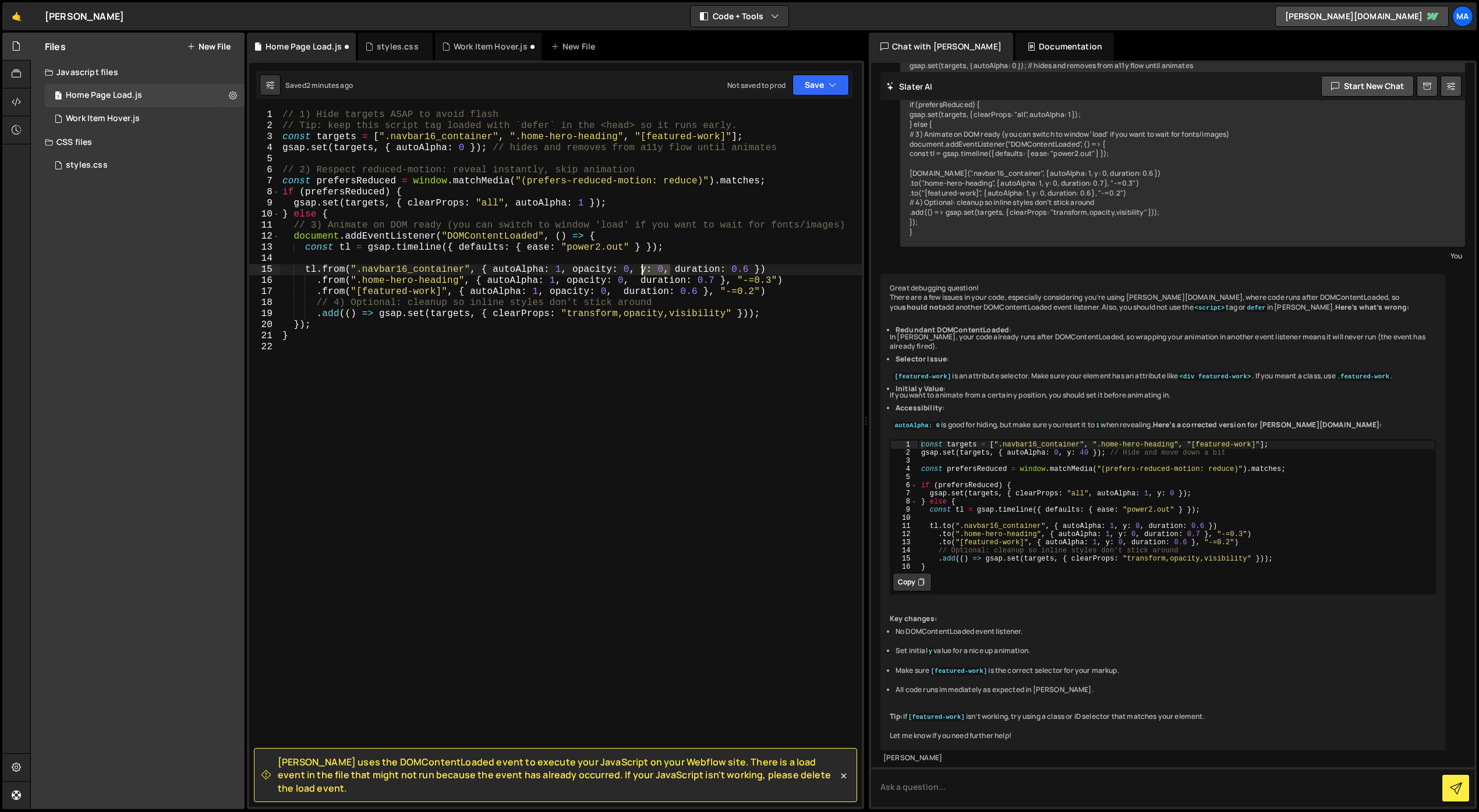
drag, startPoint x: 668, startPoint y: 270, endPoint x: 644, endPoint y: 270, distance: 24.0
click at [644, 270] on div "// 1) Hide targets ASAP to avoid flash // Tip: keep this script tag loaded with…" at bounding box center [570, 469] width 582 height 719
drag, startPoint x: 699, startPoint y: 292, endPoint x: 622, endPoint y: 293, distance: 77.0
click at [622, 293] on div "// 1) Hide targets ASAP to avoid flash // Tip: keep this script tag loaded with…" at bounding box center [570, 469] width 582 height 719
drag, startPoint x: 719, startPoint y: 280, endPoint x: 639, endPoint y: 280, distance: 80.0
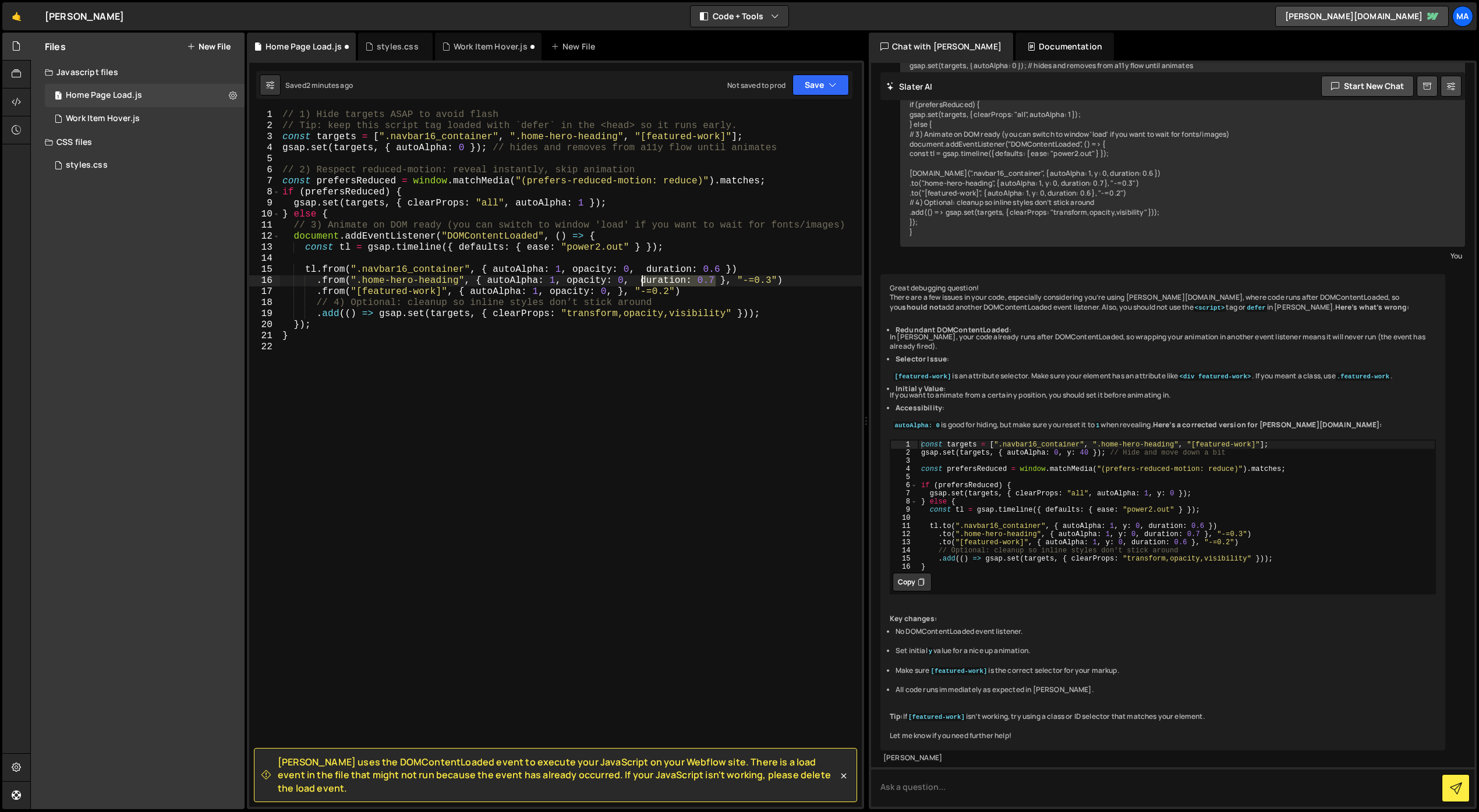
click at [639, 280] on div "// 1) Hide targets ASAP to avoid flash // Tip: keep this script tag loaded with…" at bounding box center [570, 469] width 582 height 719
drag, startPoint x: 723, startPoint y: 272, endPoint x: 645, endPoint y: 275, distance: 78.1
click at [645, 275] on div "// 1) Hide targets ASAP to avoid flash // Tip: keep this script tag loaded with…" at bounding box center [570, 469] width 582 height 719
click at [637, 282] on div "// 1) Hide targets ASAP to avoid flash // Tip: keep this script tag loaded with…" at bounding box center [570, 469] width 582 height 719
click at [643, 268] on div "// 1) Hide targets ASAP to avoid flash // Tip: keep this script tag loaded with…" at bounding box center [570, 469] width 582 height 719
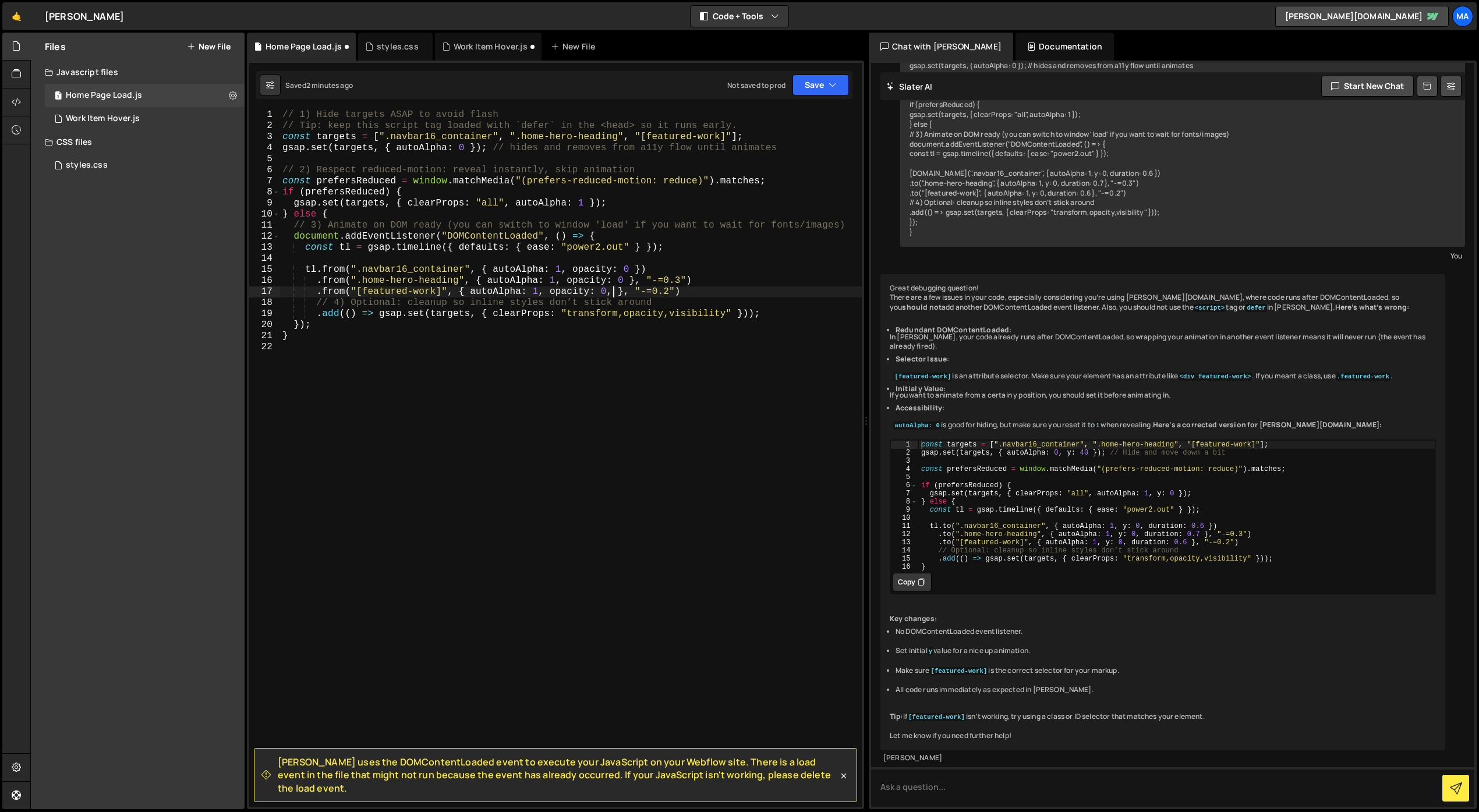
click at [613, 292] on div "// 1) Hide targets ASAP to avoid flash // Tip: keep this script tag loaded with…" at bounding box center [570, 469] width 582 height 719
type textarea ".from("[featured-work]", { autoAlpha: 1, opacity: 0 }, "-=0.2")"
click at [680, 366] on div "// 1) Hide targets ASAP to avoid flash // Tip: keep this script tag loaded with…" at bounding box center [570, 469] width 582 height 719
click at [908, 573] on button "Copy" at bounding box center [912, 582] width 39 height 19
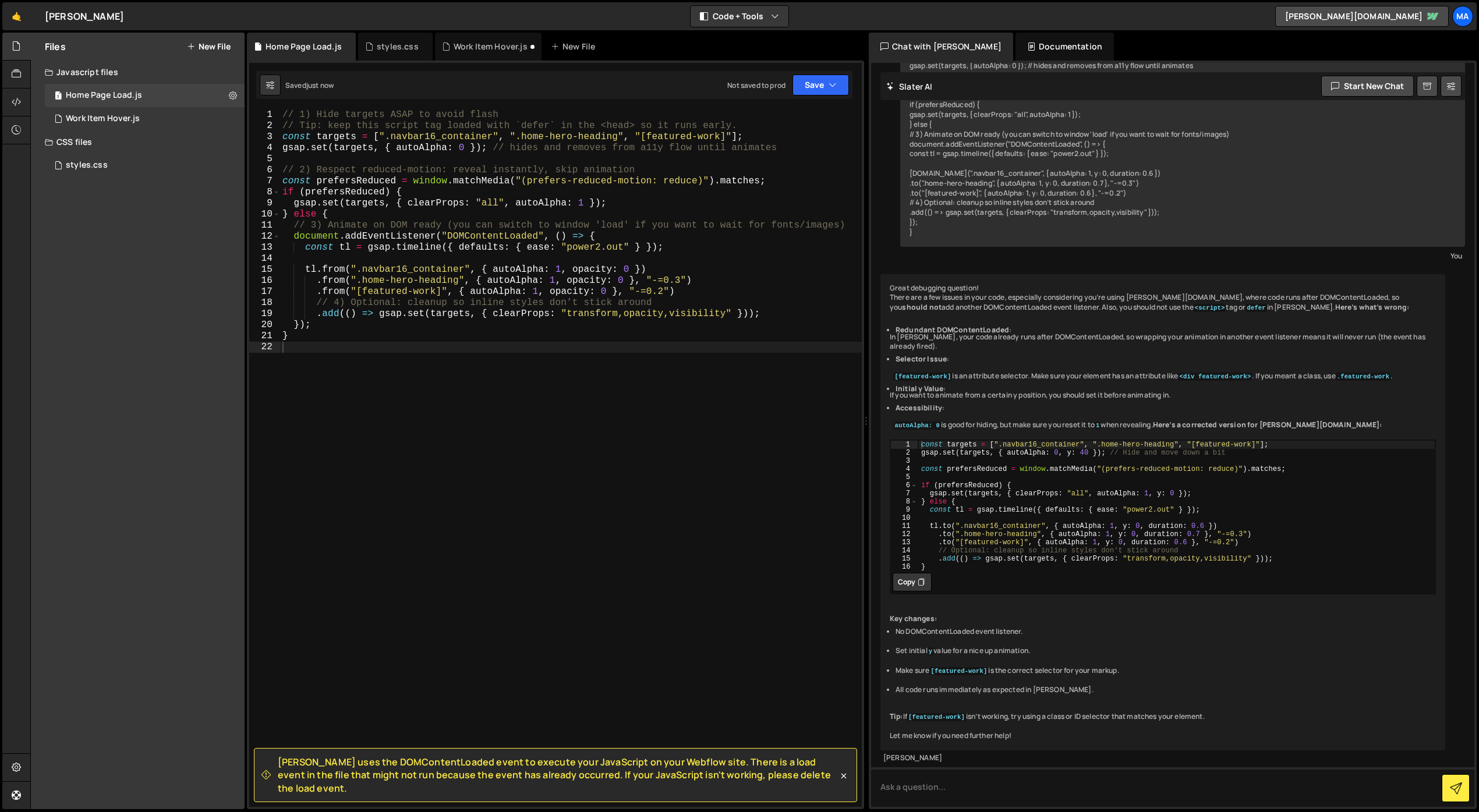
click at [605, 415] on div "// 1) Hide targets ASAP to avoid flash // Tip: keep this script tag loaded with…" at bounding box center [570, 469] width 582 height 719
click at [469, 374] on div "// 1) Hide targets ASAP to avoid flash // Tip: keep this script tag loaded with…" at bounding box center [570, 469] width 582 height 719
type textarea "}"
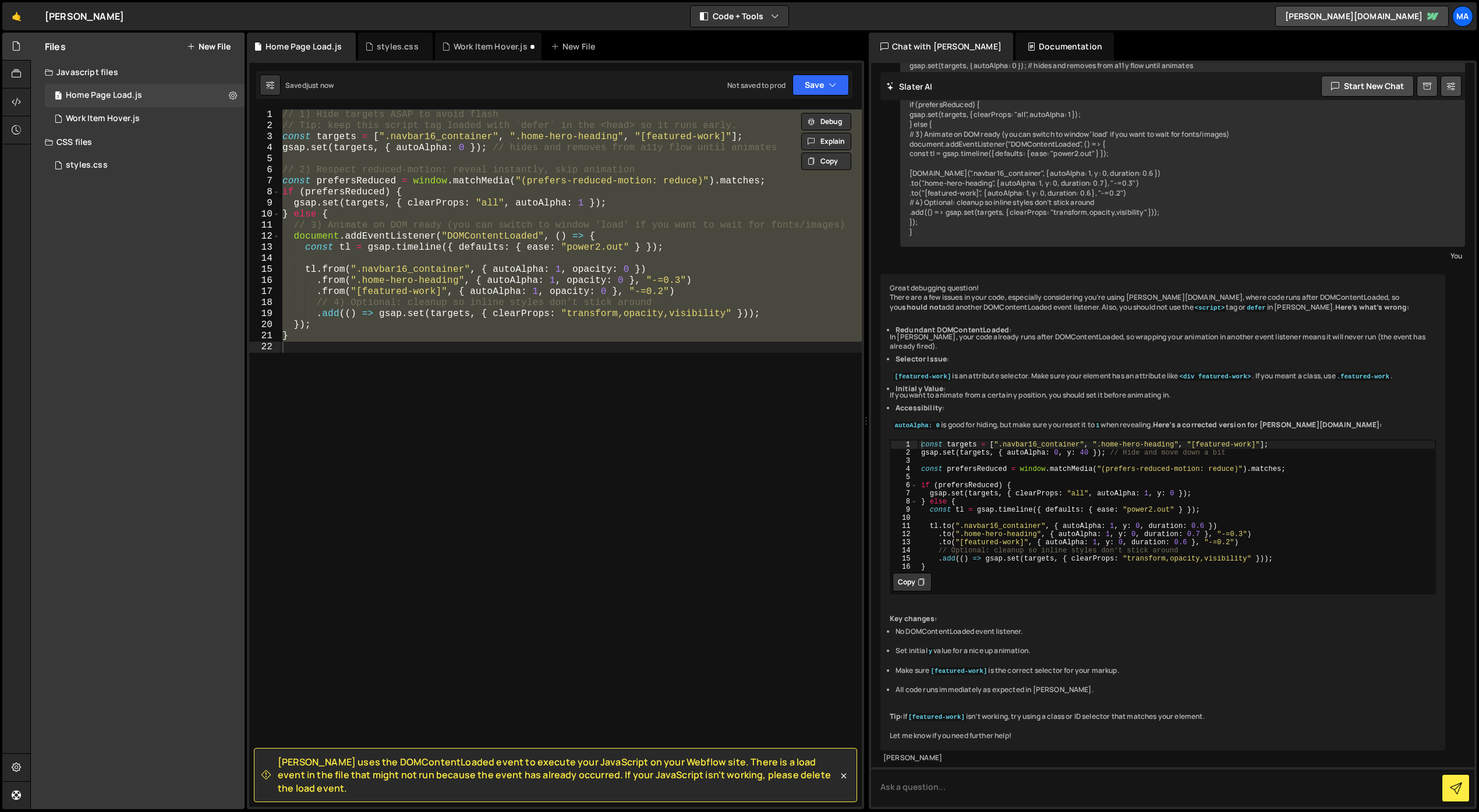
click at [921, 576] on icon at bounding box center [921, 582] width 7 height 11
click at [578, 476] on div "// 1) Hide targets ASAP to avoid flash // Tip: keep this script tag loaded with…" at bounding box center [570, 458] width 582 height 697
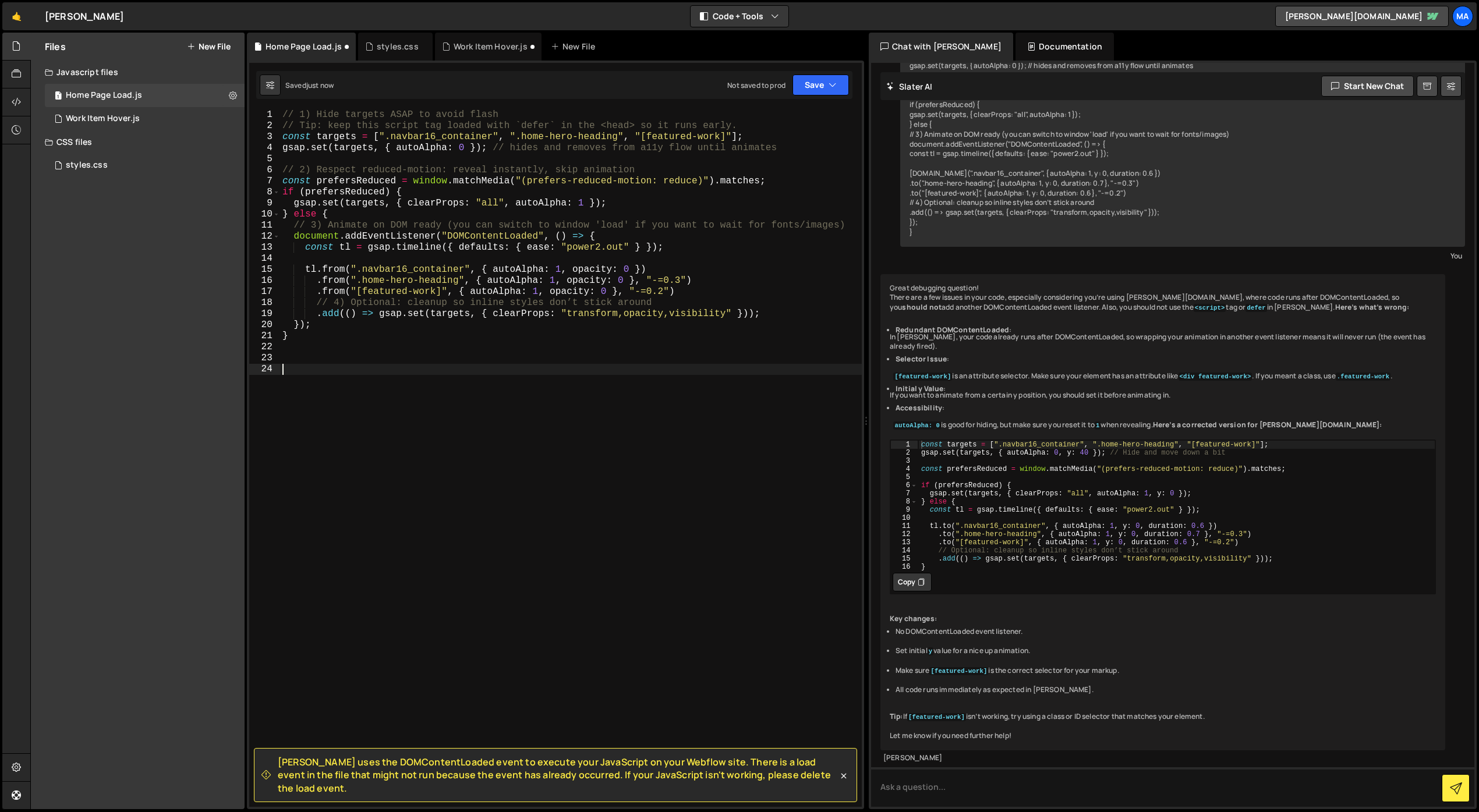
paste textarea "}"
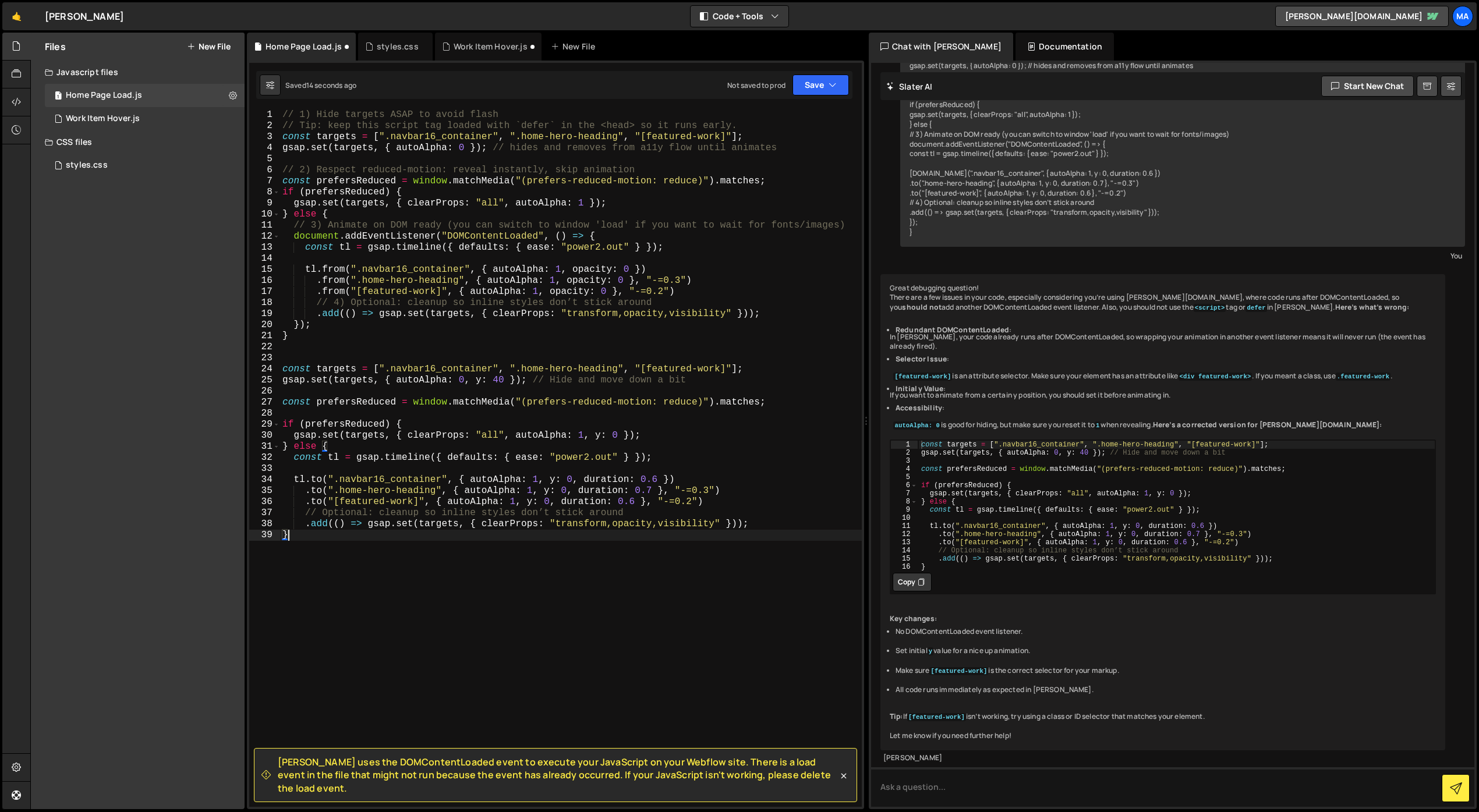
click at [321, 482] on div "// 1) Hide targets ASAP to avoid flash // Tip: keep this script tag loaded with…" at bounding box center [570, 469] width 582 height 719
drag, startPoint x: 492, startPoint y: 268, endPoint x: 631, endPoint y: 271, distance: 139.0
click at [631, 271] on div "// 1) Hide targets ASAP to avoid flash // Tip: keep this script tag loaded with…" at bounding box center [570, 469] width 582 height 719
drag, startPoint x: 482, startPoint y: 480, endPoint x: 670, endPoint y: 478, distance: 188.0
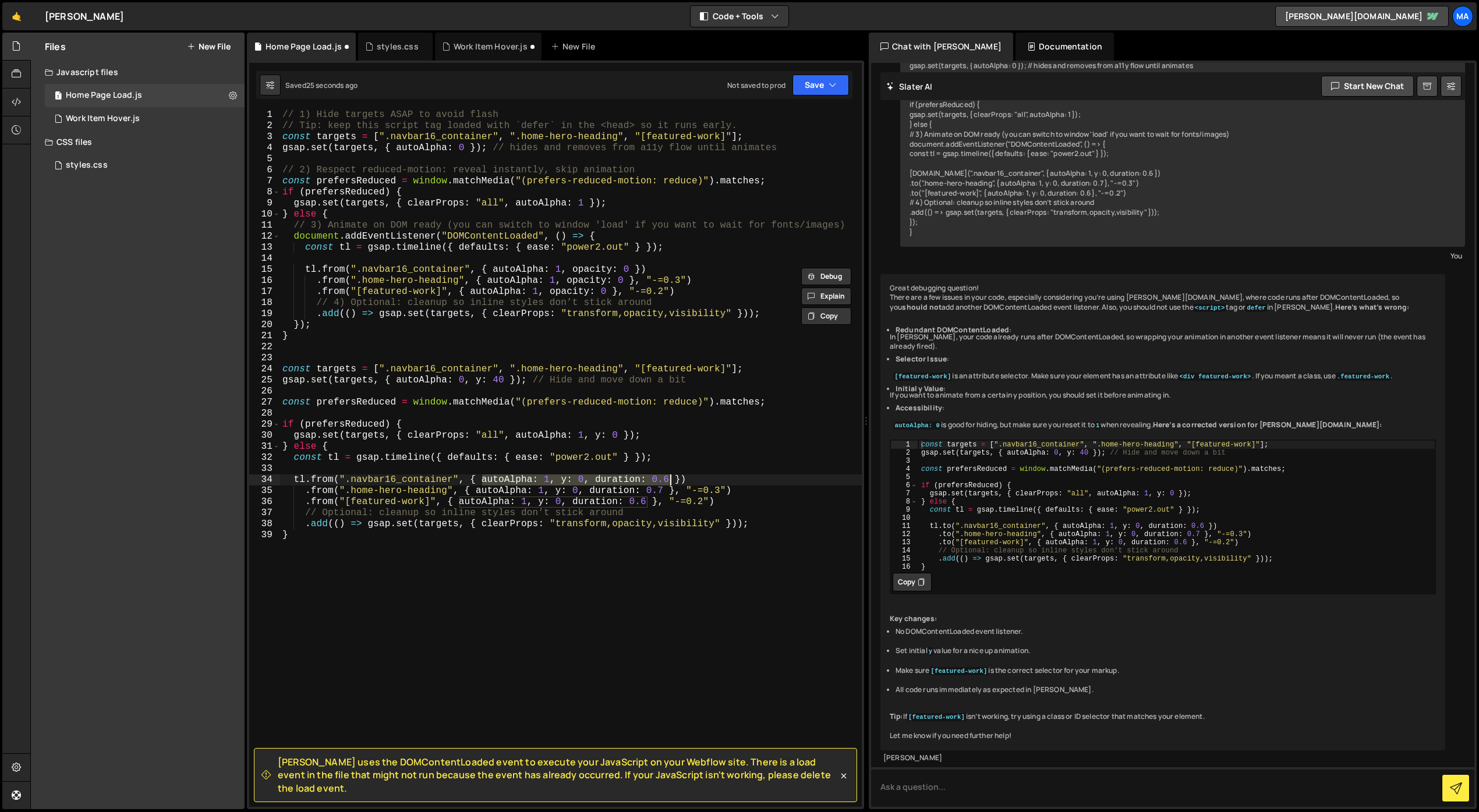
click at [670, 478] on div "// 1) Hide targets ASAP to avoid flash // Tip: keep this script tag loaded with…" at bounding box center [570, 469] width 582 height 719
paste textarea "opacity: 0"
drag, startPoint x: 484, startPoint y: 491, endPoint x: 663, endPoint y: 490, distance: 179.0
click at [663, 490] on div "// 1) Hide targets ASAP to avoid flash // Tip: keep this script tag loaded with…" at bounding box center [570, 469] width 582 height 719
paste textarea "opacity: 0"
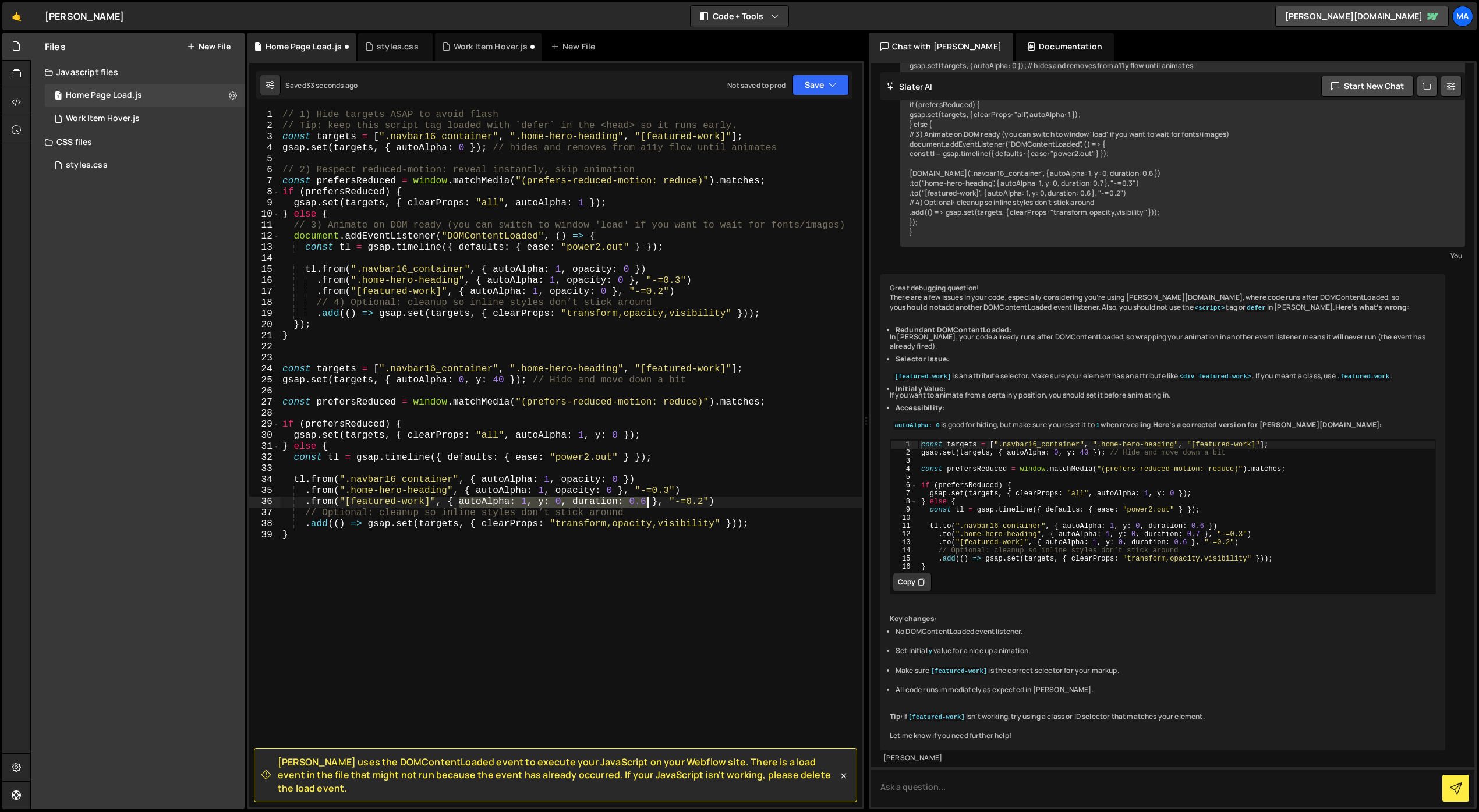
drag, startPoint x: 457, startPoint y: 502, endPoint x: 648, endPoint y: 503, distance: 191.0
click at [648, 503] on div "// 1) Hide targets ASAP to avoid flash // Tip: keep this script tag loaded with…" at bounding box center [570, 469] width 582 height 719
paste textarea "opacity: 0"
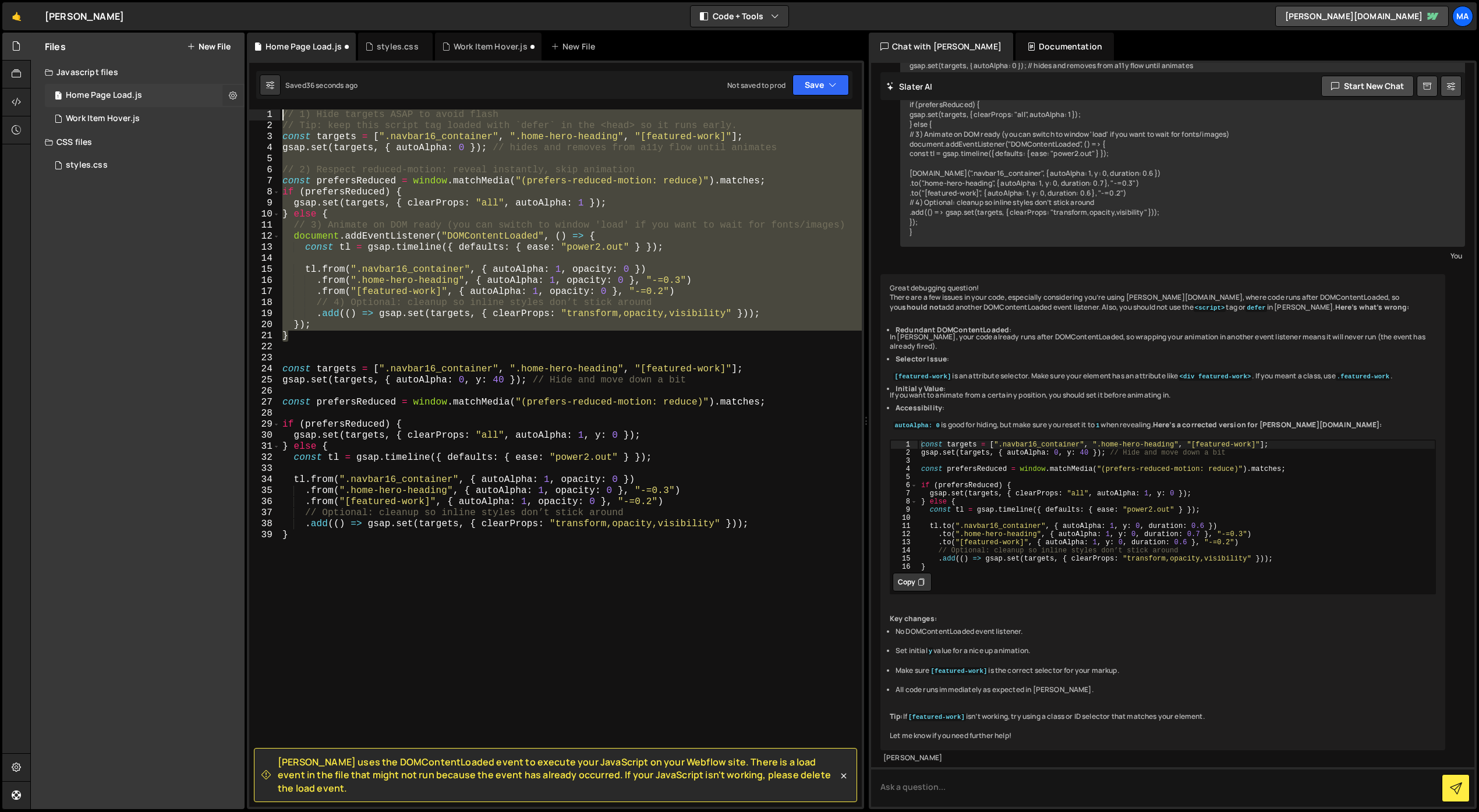
drag, startPoint x: 336, startPoint y: 338, endPoint x: 227, endPoint y: 95, distance: 266.3
click at [227, 95] on div "Files New File Javascript files 1 Home Page Load.js 0 1 Work Item Hover.js 0 CS…" at bounding box center [754, 421] width 1448 height 777
type textarea "// 1) Hide targets ASAP to avoid flash // Tip: keep this script tag loaded with…"
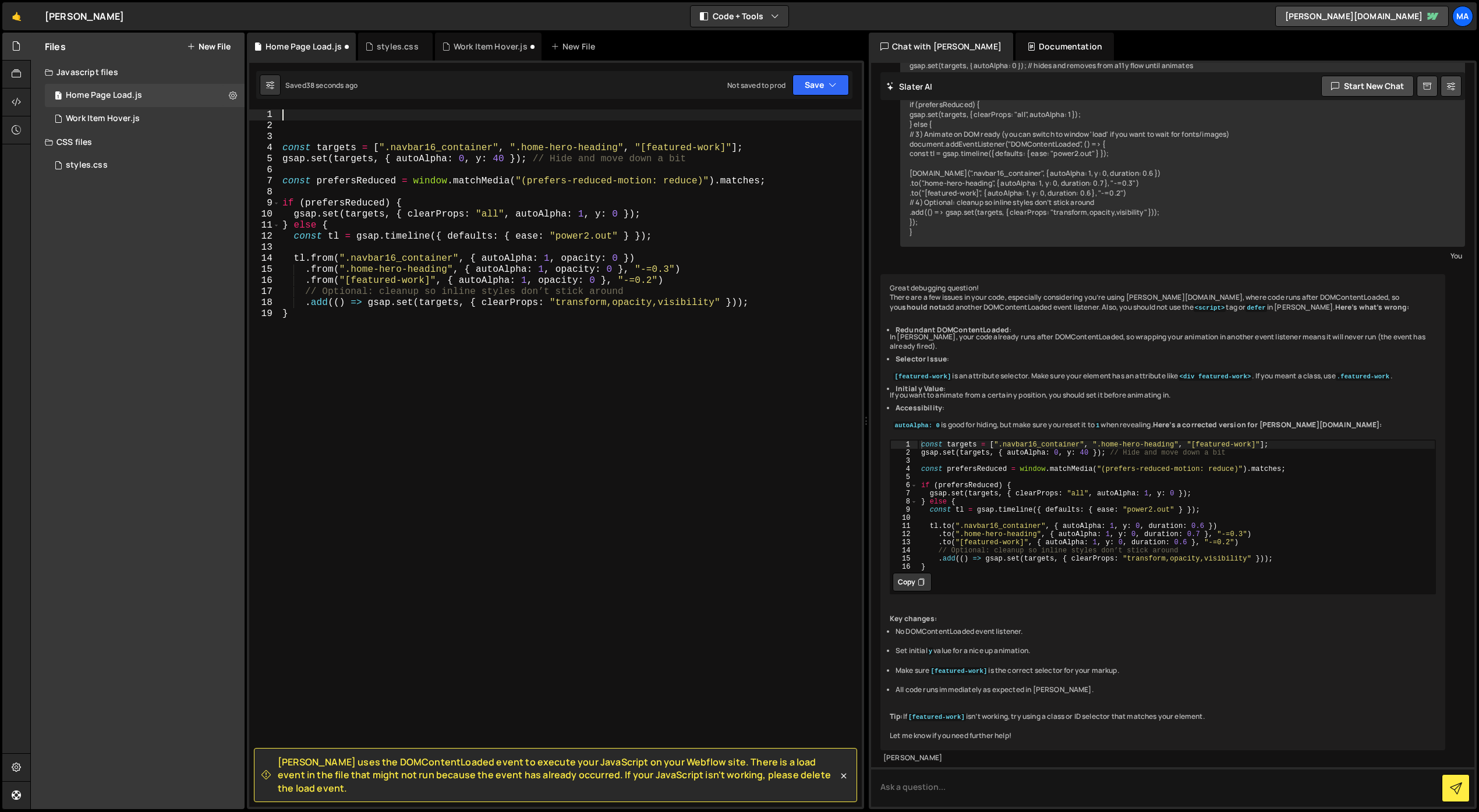
click at [426, 532] on div "const targets = [ ".navbar16_container" , ".home-hero-heading" , "[featured-wor…" at bounding box center [570, 469] width 582 height 719
type textarea "}"
click at [320, 137] on div "const targets = [ ".navbar16_container" , ".home-hero-heading" , "[featured-wor…" at bounding box center [570, 469] width 582 height 719
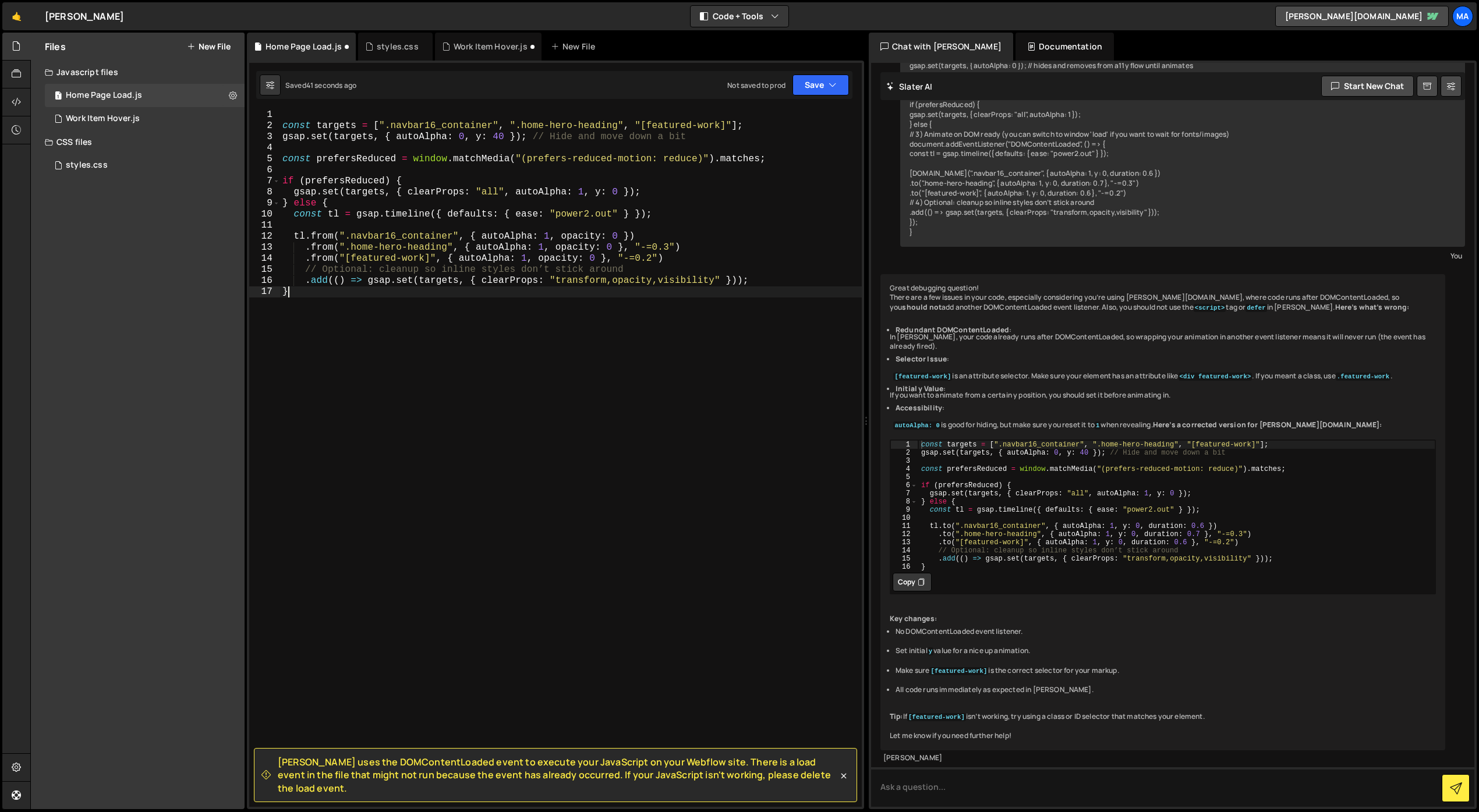
click at [525, 350] on div "const targets = [ ".navbar16_container" , ".home-hero-heading" , "[featured-wor…" at bounding box center [570, 469] width 582 height 719
type textarea "}"
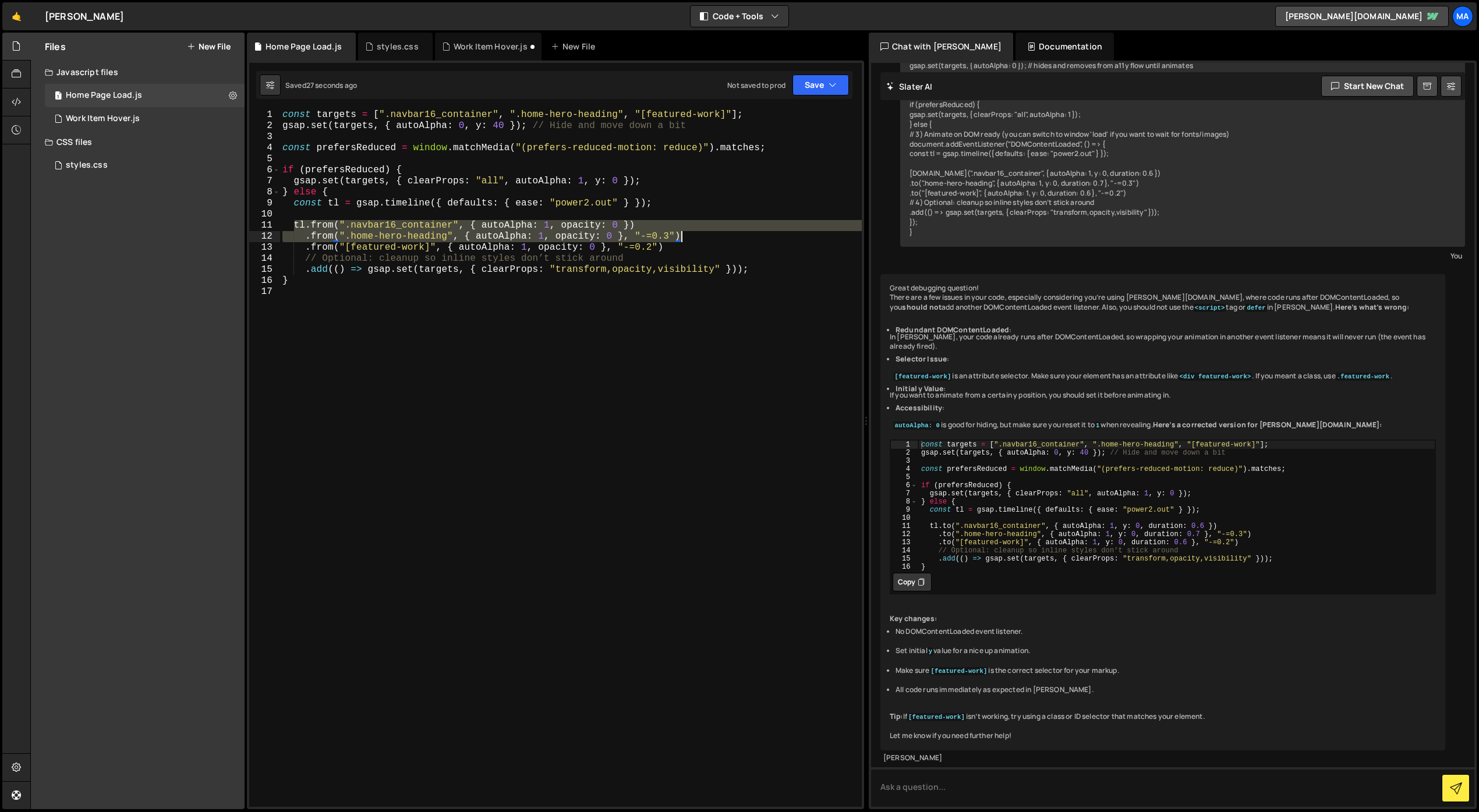
drag, startPoint x: 293, startPoint y: 224, endPoint x: 679, endPoint y: 242, distance: 386.4
click at [679, 242] on div "const targets = [ ".navbar16_container" , ".home-hero-heading" , "[featured-wor…" at bounding box center [570, 469] width 582 height 719
type textarea "tl.from(".navbar16_container", { autoAlpha: 1, opacity: 0 }) .from(".home-hero-…"
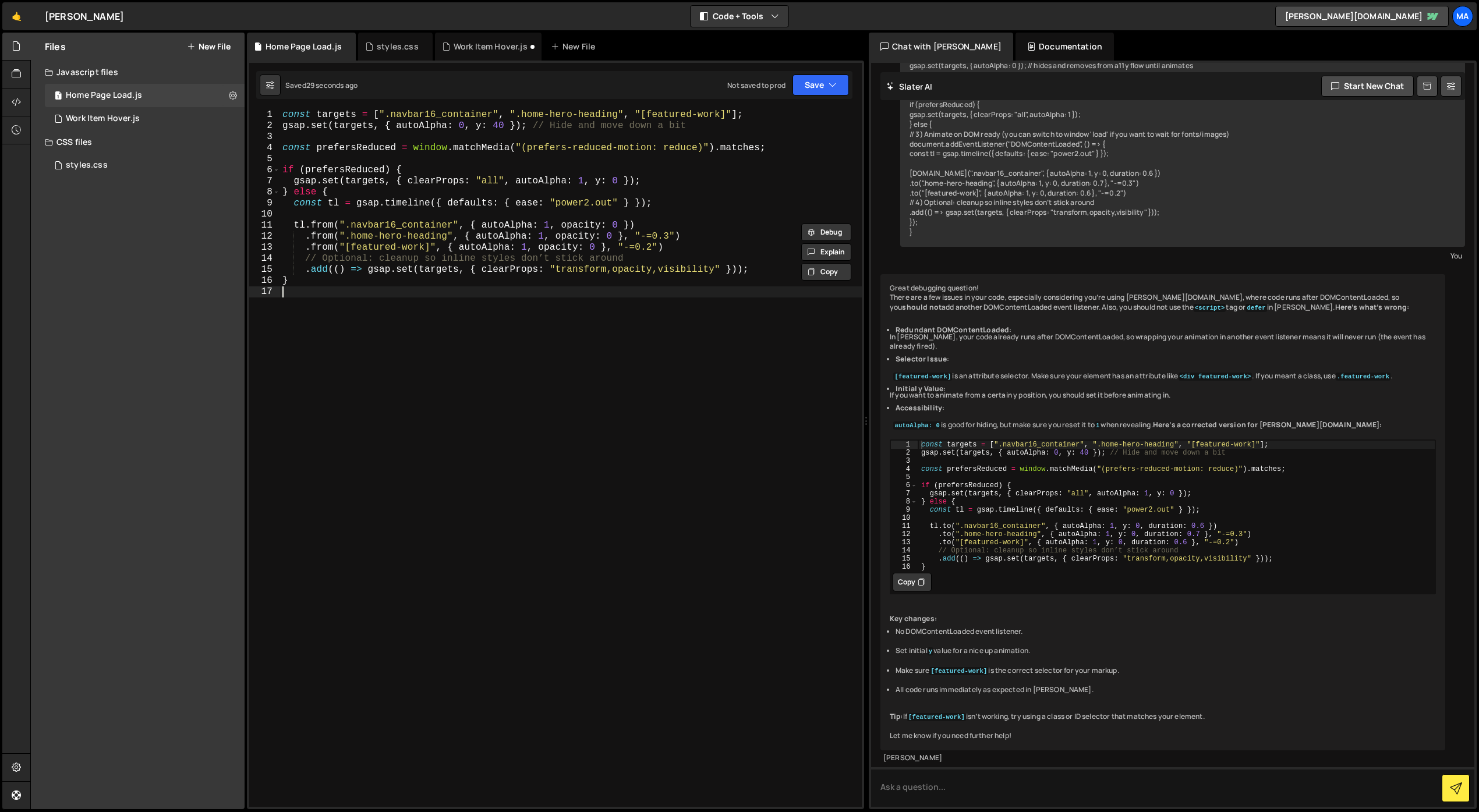
click at [541, 321] on div "const targets = [ ".navbar16_container" , ".home-hero-heading" , "[featured-wor…" at bounding box center [570, 469] width 582 height 719
drag, startPoint x: 618, startPoint y: 182, endPoint x: 598, endPoint y: 182, distance: 20.0
click at [598, 182] on div "const targets = [ ".navbar16_container" , ".home-hero-heading" , "[featured-wor…" at bounding box center [570, 469] width 582 height 719
type textarea "gsap.set(targets, { clearProps: "all", autoAlpha: 1, opacity:1 });"
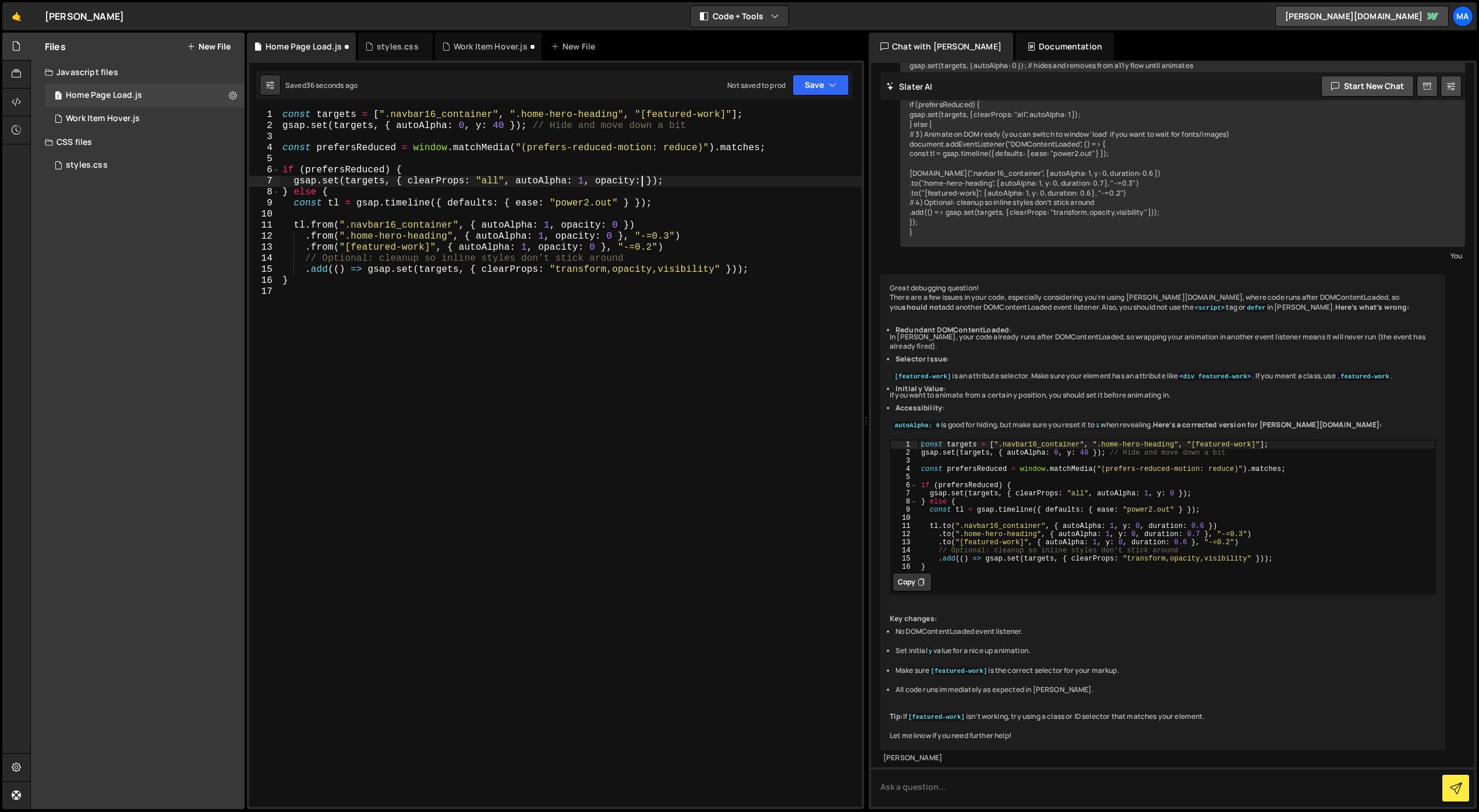
scroll to position [0, 22]
click at [703, 335] on div "const targets = [ ".navbar16_container" , ".home-hero-heading" , "[featured-wor…" at bounding box center [570, 469] width 582 height 719
click at [640, 181] on div "const targets = [ ".navbar16_container" , ".home-hero-heading" , "[featured-wor…" at bounding box center [570, 469] width 582 height 719
type textarea "gsap.set(targets, { clearProps: "all", autoAlpha: 1, opacity: 1 });"
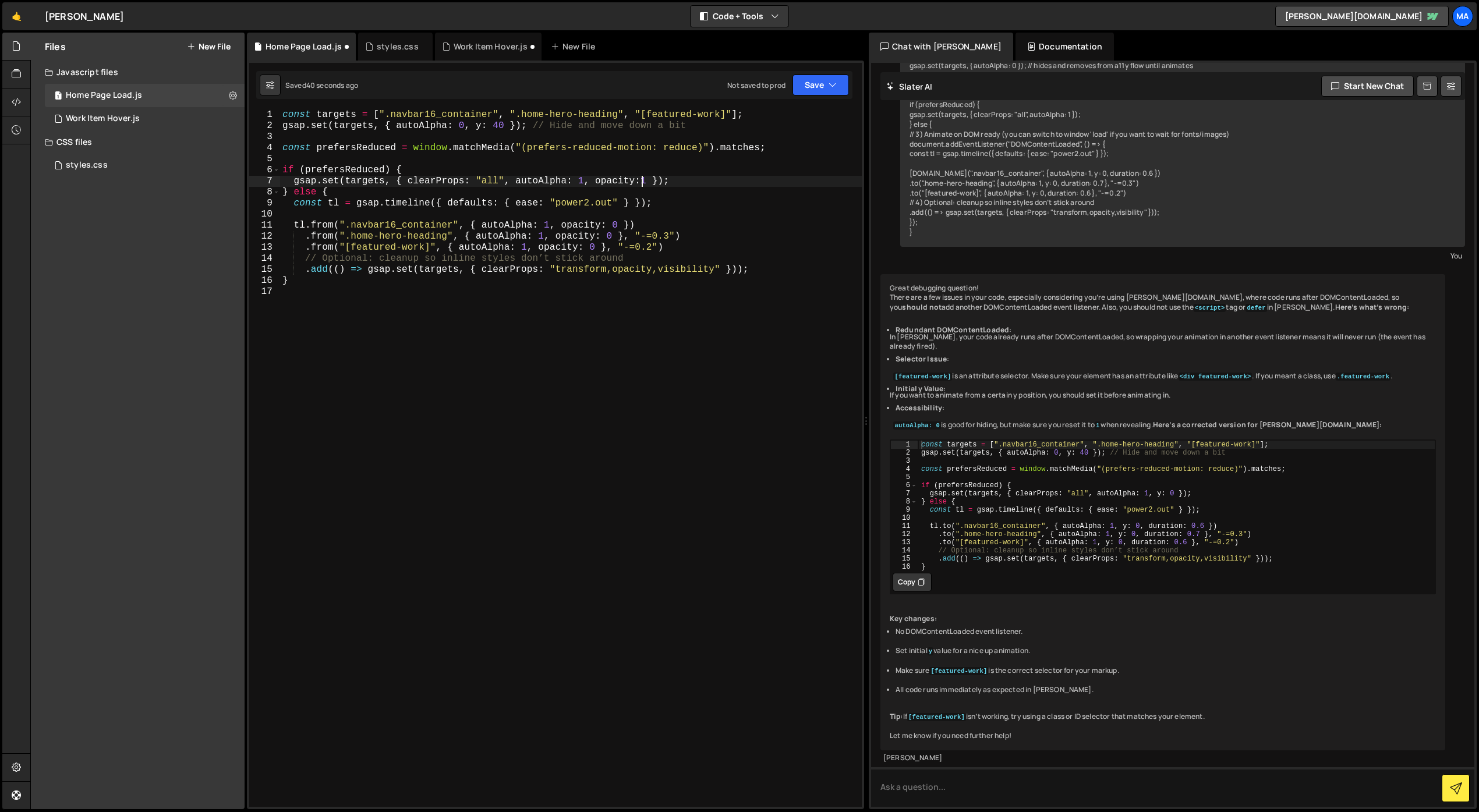
scroll to position [0, 22]
click at [688, 345] on div "const targets = [ ".navbar16_container" , ".home-hero-heading" , "[featured-wor…" at bounding box center [570, 469] width 582 height 719
click at [464, 321] on div "const targets = [ ".navbar16_container" , ".home-hero-heading" , "[featured-wor…" at bounding box center [570, 469] width 582 height 719
paste textarea "//[URL][DOMAIN_NAME]">Business vector created by freepik - [DOMAIN_NAME]"
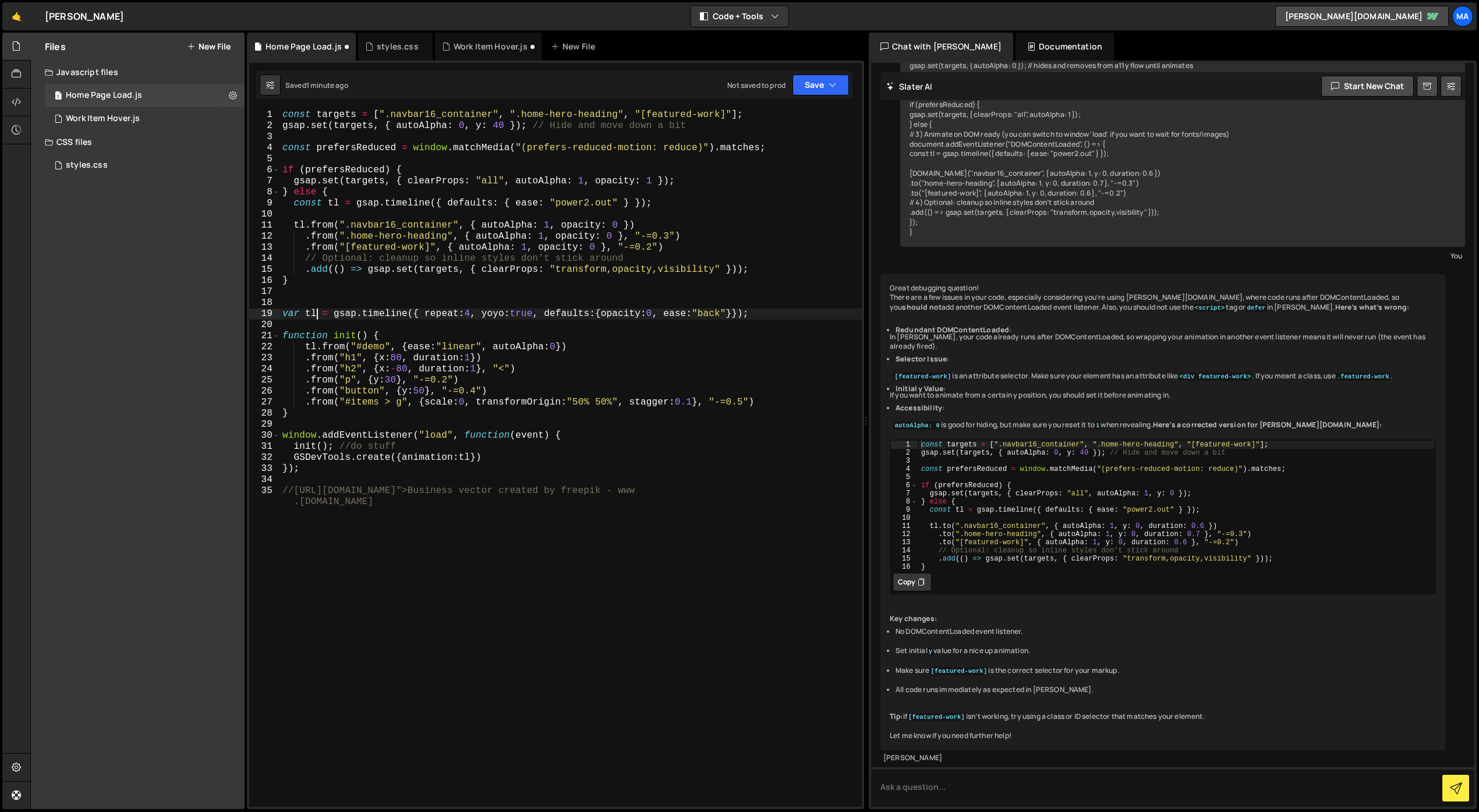
click at [315, 313] on div "const targets = [ ".navbar16_container" , ".home-hero-heading" , "[featured-wor…" at bounding box center [570, 474] width 582 height 731
drag, startPoint x: 298, startPoint y: 316, endPoint x: 284, endPoint y: 315, distance: 14.0
click at [284, 315] on div "const targets = [ ".navbar16_container" , ".home-hero-heading" , "[featured-wor…" at bounding box center [570, 474] width 582 height 731
drag, startPoint x: 581, startPoint y: 312, endPoint x: 471, endPoint y: 312, distance: 110.0
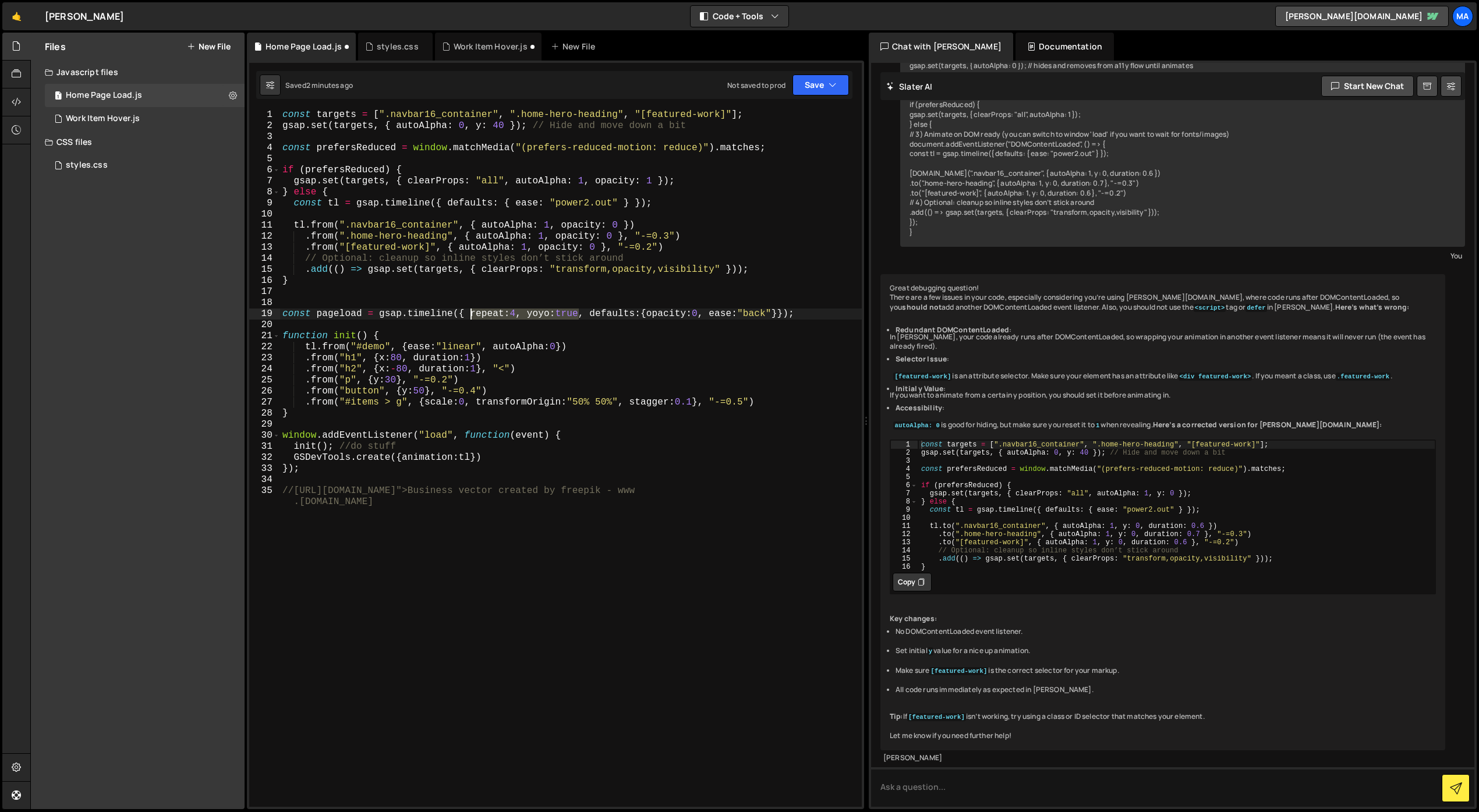
click at [471, 312] on div "const targets = [ ".navbar16_container" , ".home-hero-heading" , "[featured-wor…" at bounding box center [570, 474] width 582 height 731
drag, startPoint x: 654, startPoint y: 316, endPoint x: 591, endPoint y: 314, distance: 63.0
click at [591, 314] on div "const targets = [ ".navbar16_container" , ".home-hero-heading" , "[featured-wor…" at bounding box center [570, 474] width 582 height 731
drag, startPoint x: 570, startPoint y: 346, endPoint x: 304, endPoint y: 344, distance: 266.0
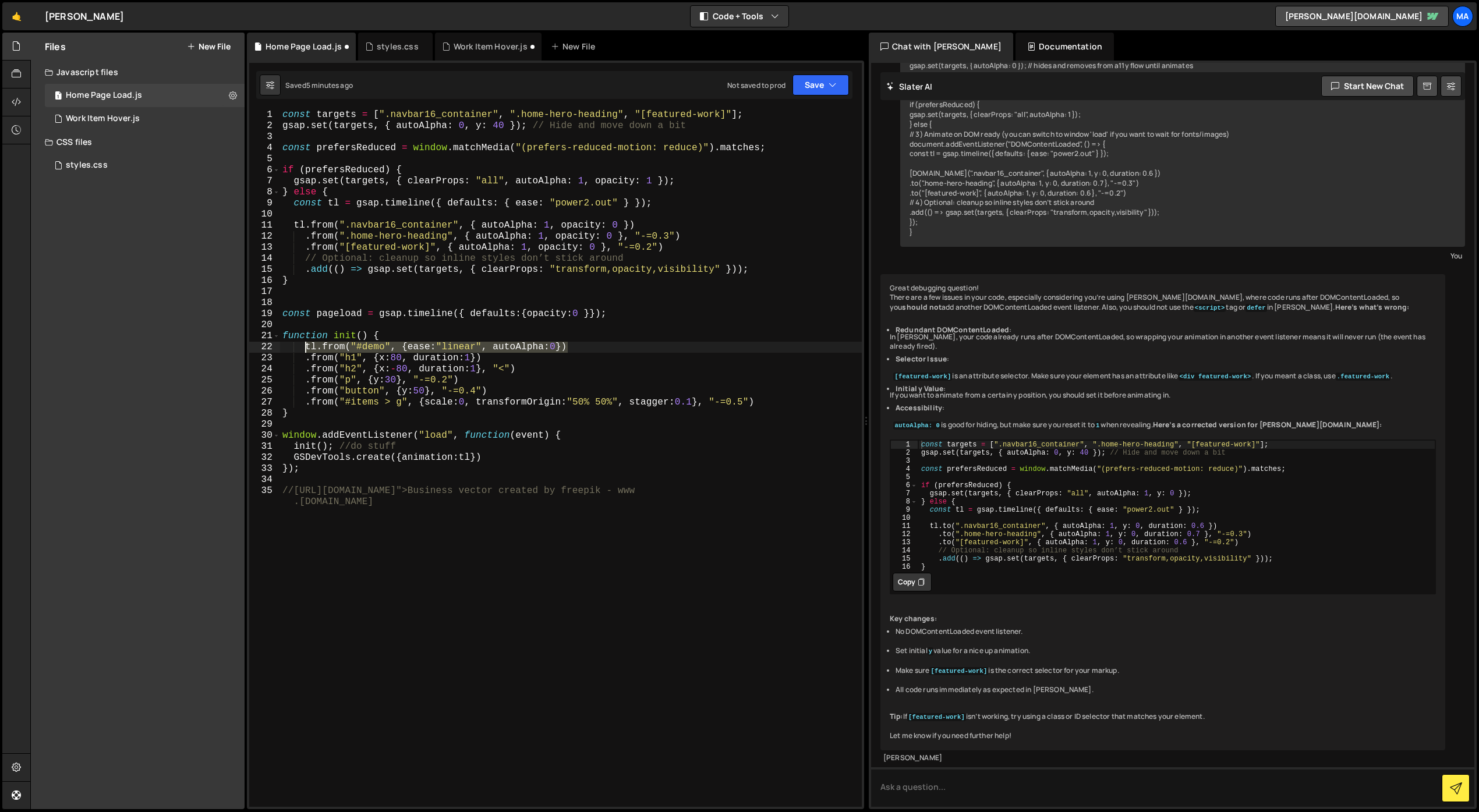
click at [304, 344] on div "const targets = [ ".navbar16_container" , ".home-hero-heading" , "[featured-wor…" at bounding box center [570, 474] width 582 height 731
click at [381, 354] on div "const targets = [ ".navbar16_container" , ".home-hero-heading" , "[featured-wor…" at bounding box center [570, 474] width 582 height 731
click at [381, 349] on div "const targets = [ ".navbar16_container" , ".home-hero-heading" , "[featured-wor…" at bounding box center [570, 474] width 582 height 731
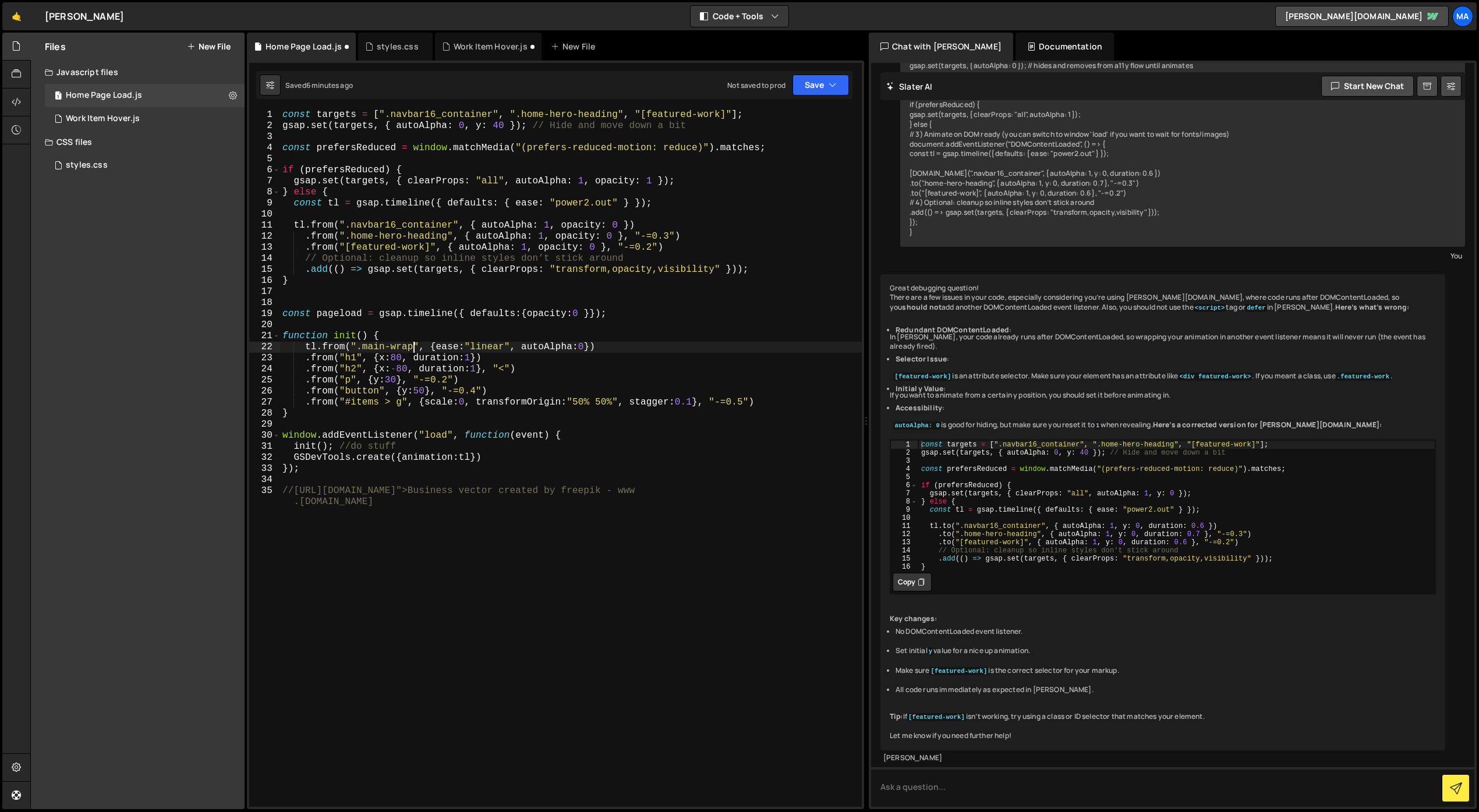
scroll to position [0, 9]
drag, startPoint x: 528, startPoint y: 348, endPoint x: 454, endPoint y: 344, distance: 74.1
click at [454, 344] on div "const targets = [ ".navbar16_container" , ".home-hero-heading" , "[featured-wor…" at bounding box center [570, 474] width 582 height 731
drag, startPoint x: 311, startPoint y: 226, endPoint x: 635, endPoint y: 221, distance: 324.0
click at [635, 221] on div "const targets = [ ".navbar16_container" , ".home-hero-heading" , "[featured-wor…" at bounding box center [570, 474] width 582 height 731
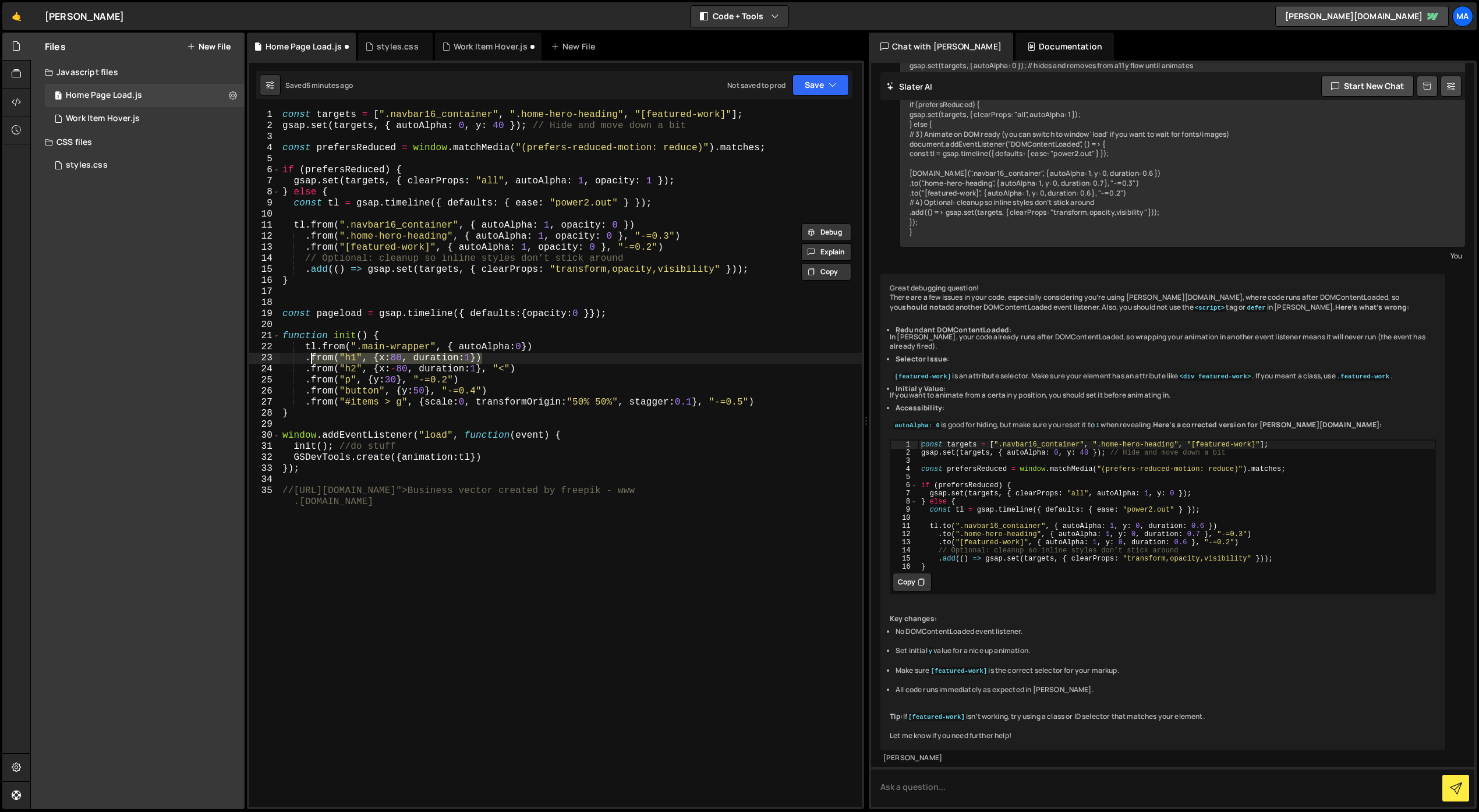
drag, startPoint x: 499, startPoint y: 354, endPoint x: 310, endPoint y: 358, distance: 189.0
click at [310, 358] on div "const targets = [ ".navbar16_container" , ".home-hero-heading" , "[featured-wor…" at bounding box center [570, 474] width 582 height 731
paste textarea ".navbar16_container", { autoAlpha: 1, opacity: 0"
drag, startPoint x: 682, startPoint y: 235, endPoint x: 311, endPoint y: 240, distance: 371.0
click at [311, 240] on div "const targets = [ ".navbar16_container" , ".home-hero-heading" , "[featured-wor…" at bounding box center [570, 474] width 582 height 731
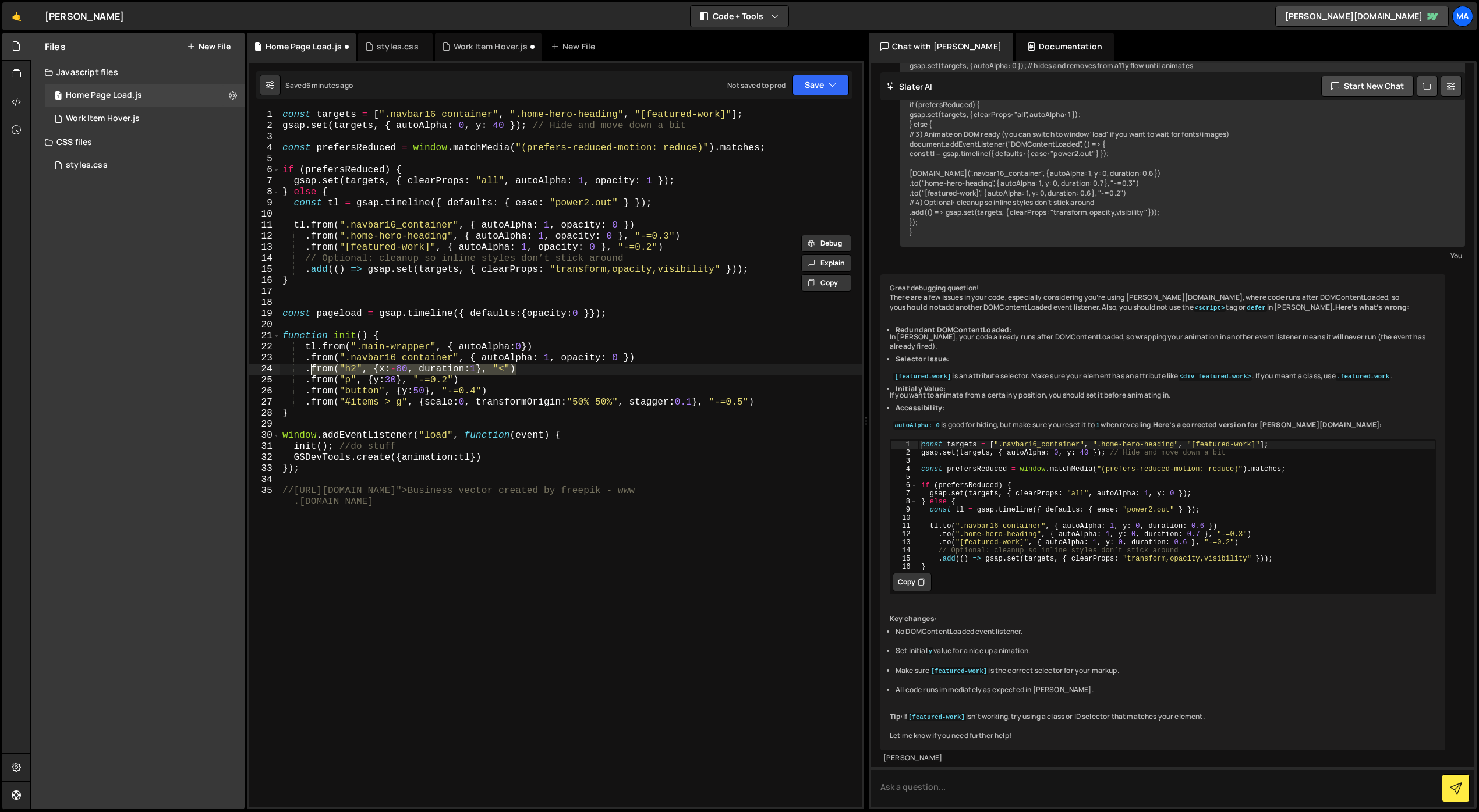
drag, startPoint x: 526, startPoint y: 371, endPoint x: 312, endPoint y: 374, distance: 214.0
click at [312, 374] on div "const targets = [ ".navbar16_container" , ".home-hero-heading" , "[featured-wor…" at bounding box center [570, 474] width 582 height 731
paste textarea ".home-hero-heading", { autoAlpha: 1, opacity: 0 }, "-=0.3"
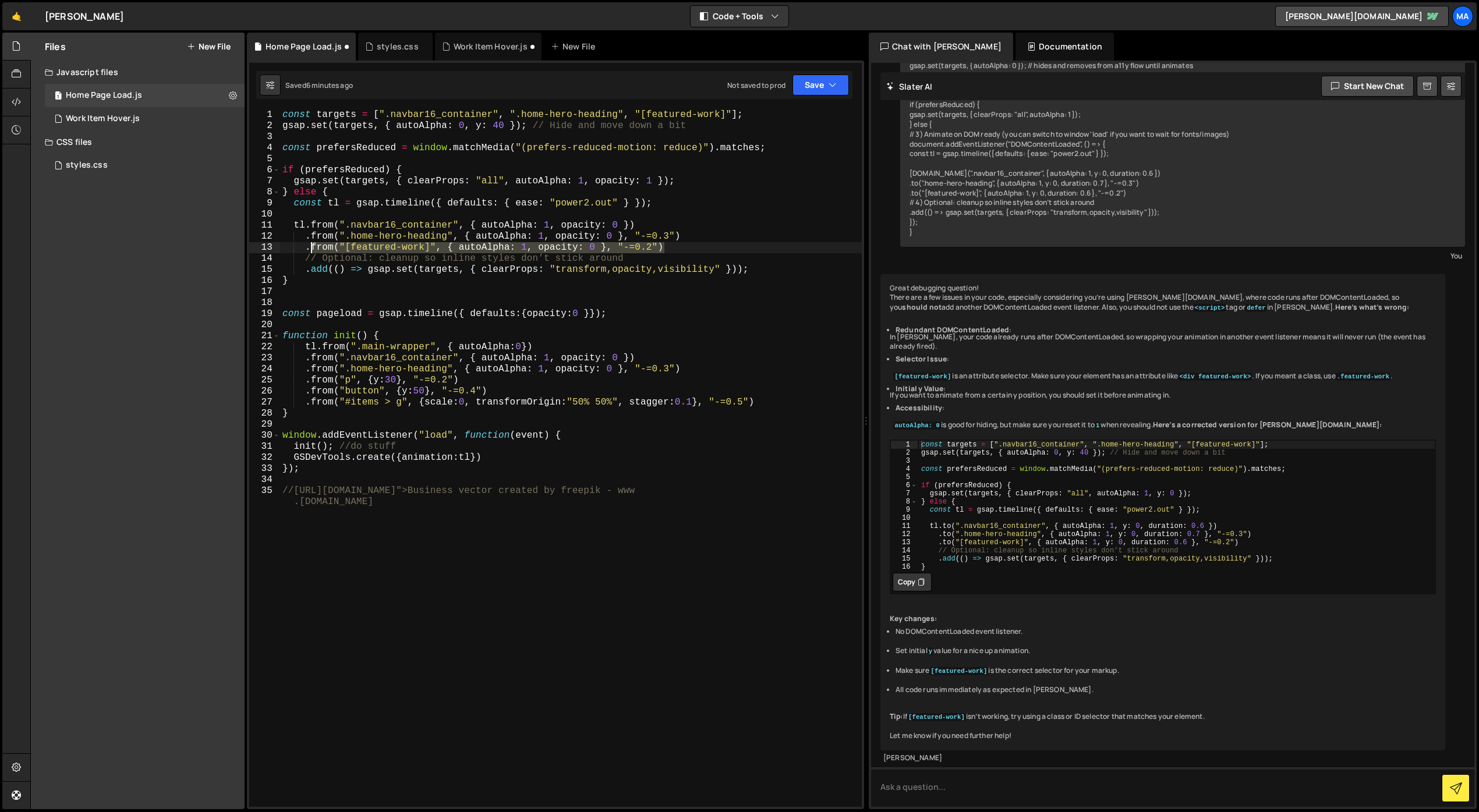
drag, startPoint x: 684, startPoint y: 246, endPoint x: 312, endPoint y: 250, distance: 372.0
click at [312, 250] on div "const targets = [ ".navbar16_container" , ".home-hero-heading" , "[featured-wor…" at bounding box center [570, 474] width 582 height 731
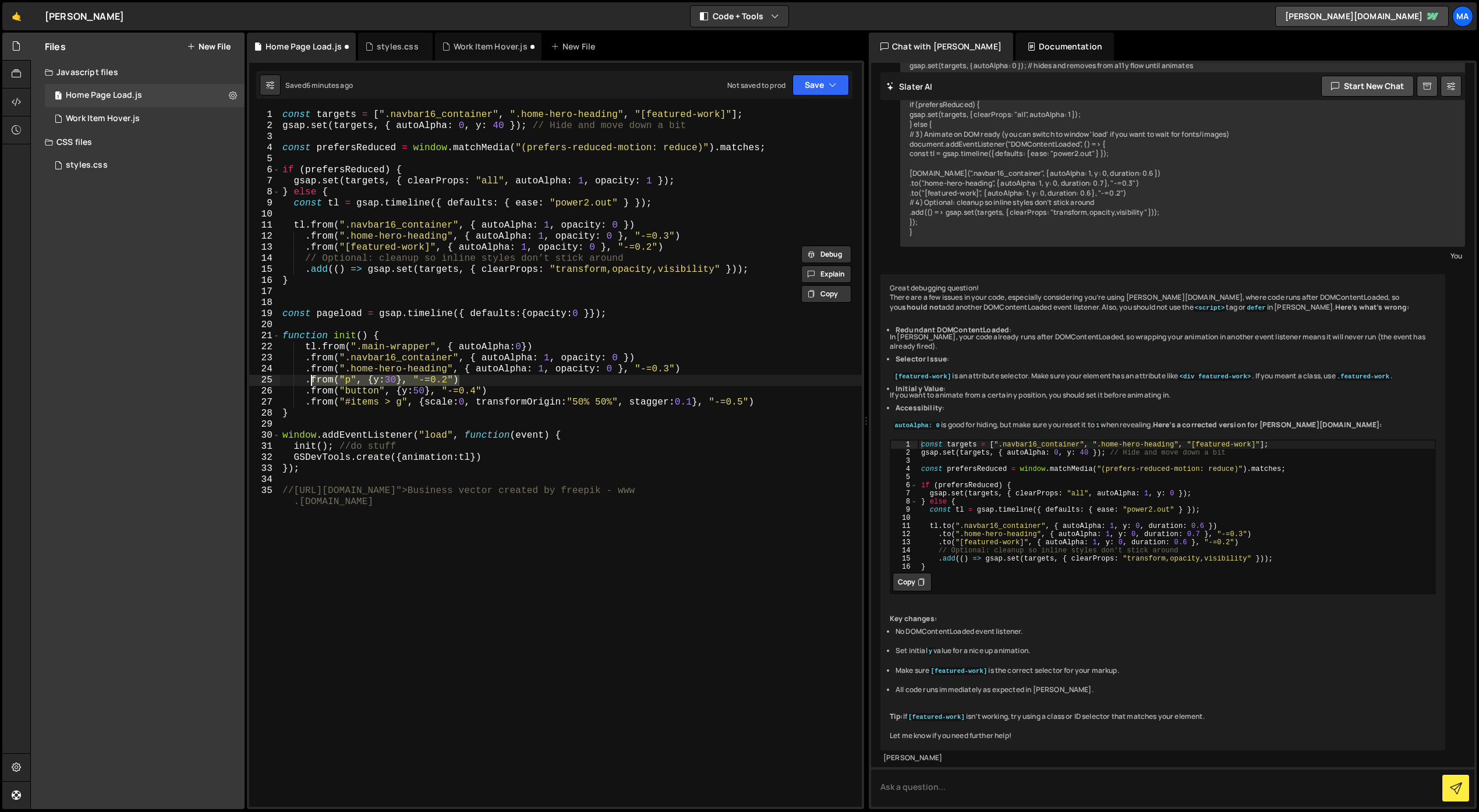
drag, startPoint x: 462, startPoint y: 378, endPoint x: 310, endPoint y: 382, distance: 152.1
click at [310, 382] on div "const targets = [ ".navbar16_container" , ".home-hero-heading" , "[featured-wor…" at bounding box center [570, 474] width 582 height 731
paste textarea "[featured-work]", { autoAlpha: 1, opacity: 0"
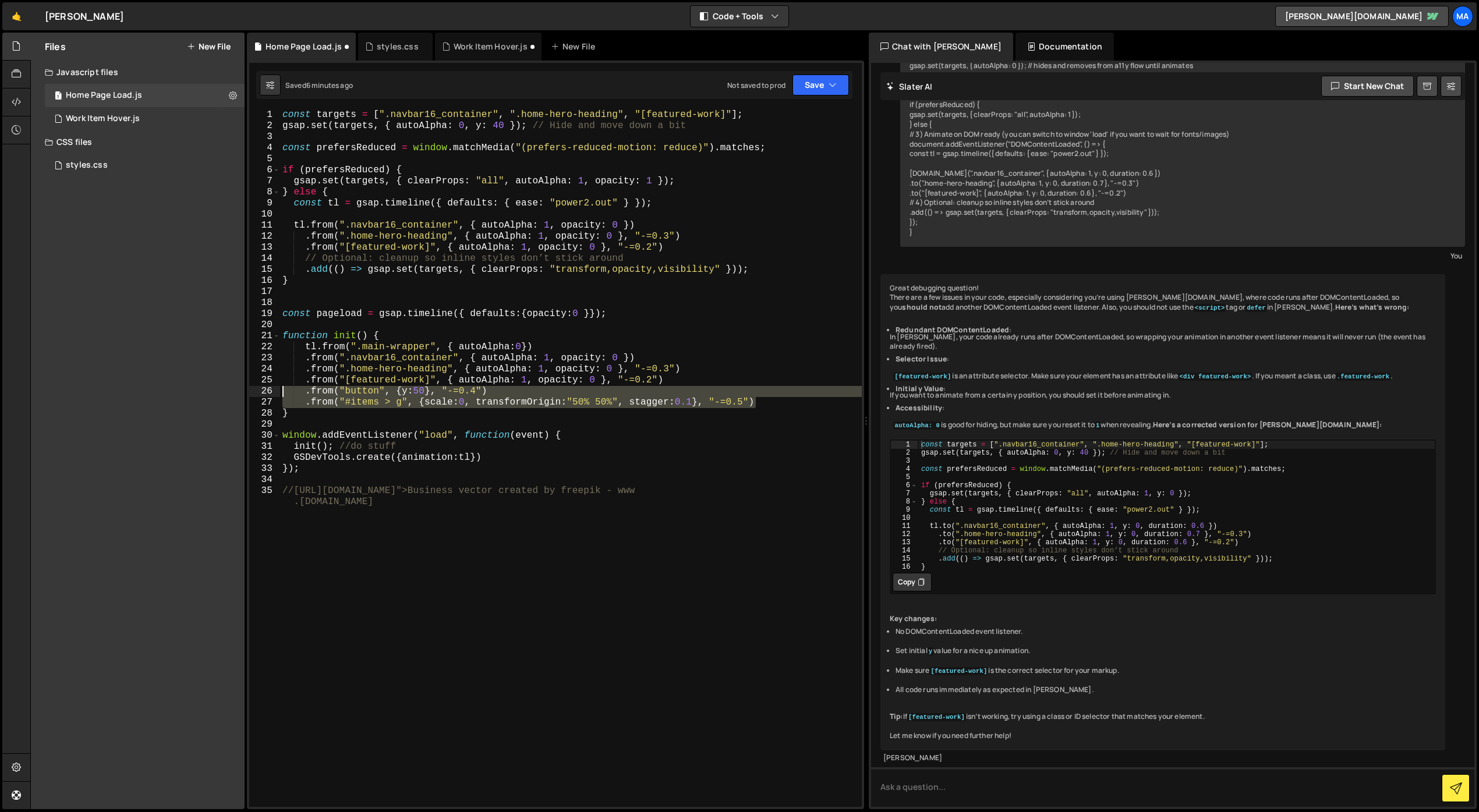
drag, startPoint x: 763, startPoint y: 404, endPoint x: 284, endPoint y: 392, distance: 479.2
click at [284, 392] on div "const targets = [ ".navbar16_container" , ".home-hero-heading" , "[featured-wor…" at bounding box center [570, 474] width 582 height 731
type textarea ".from("button", {y:50}, "-=0.4") .from("#items > g", {scale:0, transformOrigin:…"
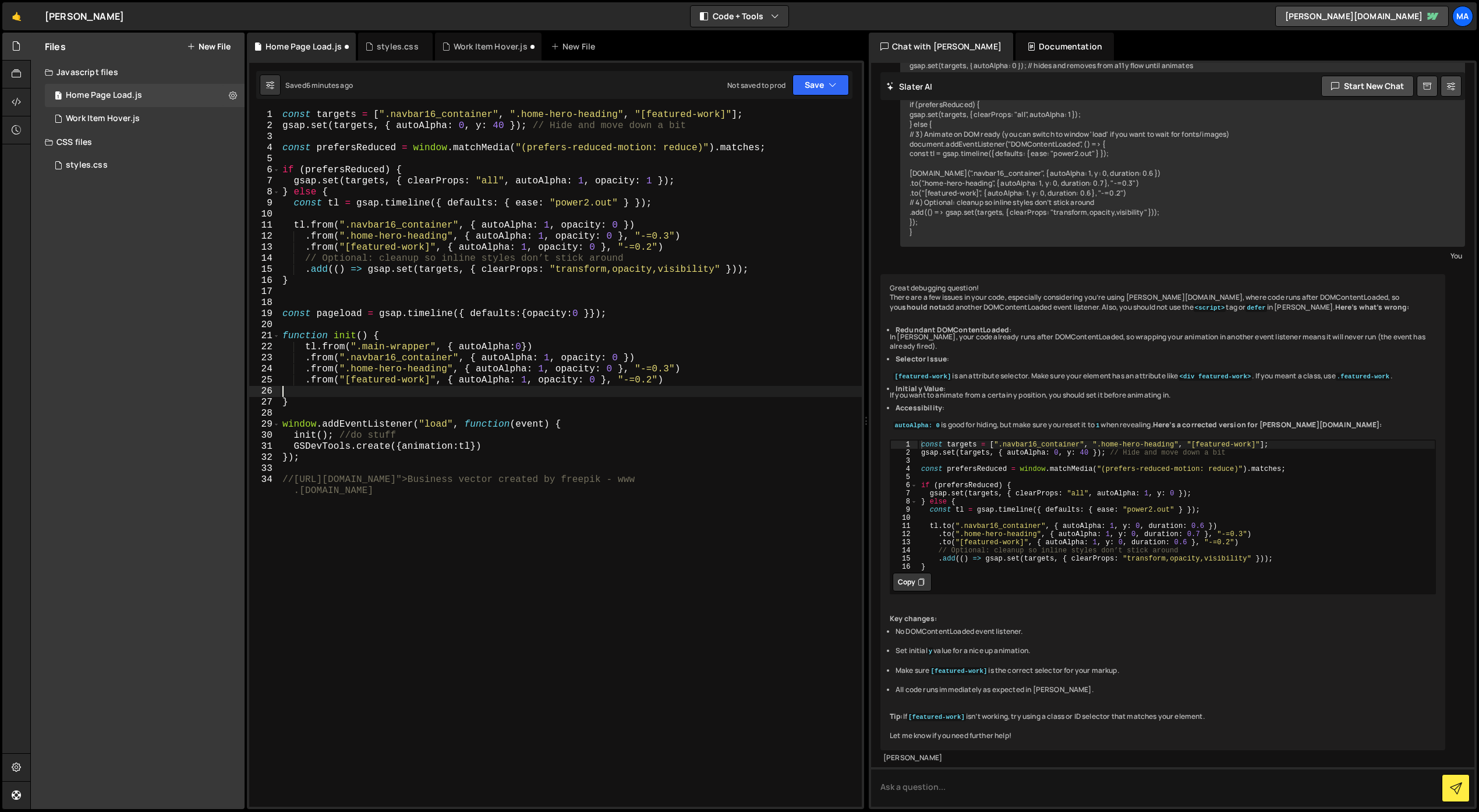
scroll to position [0, 0]
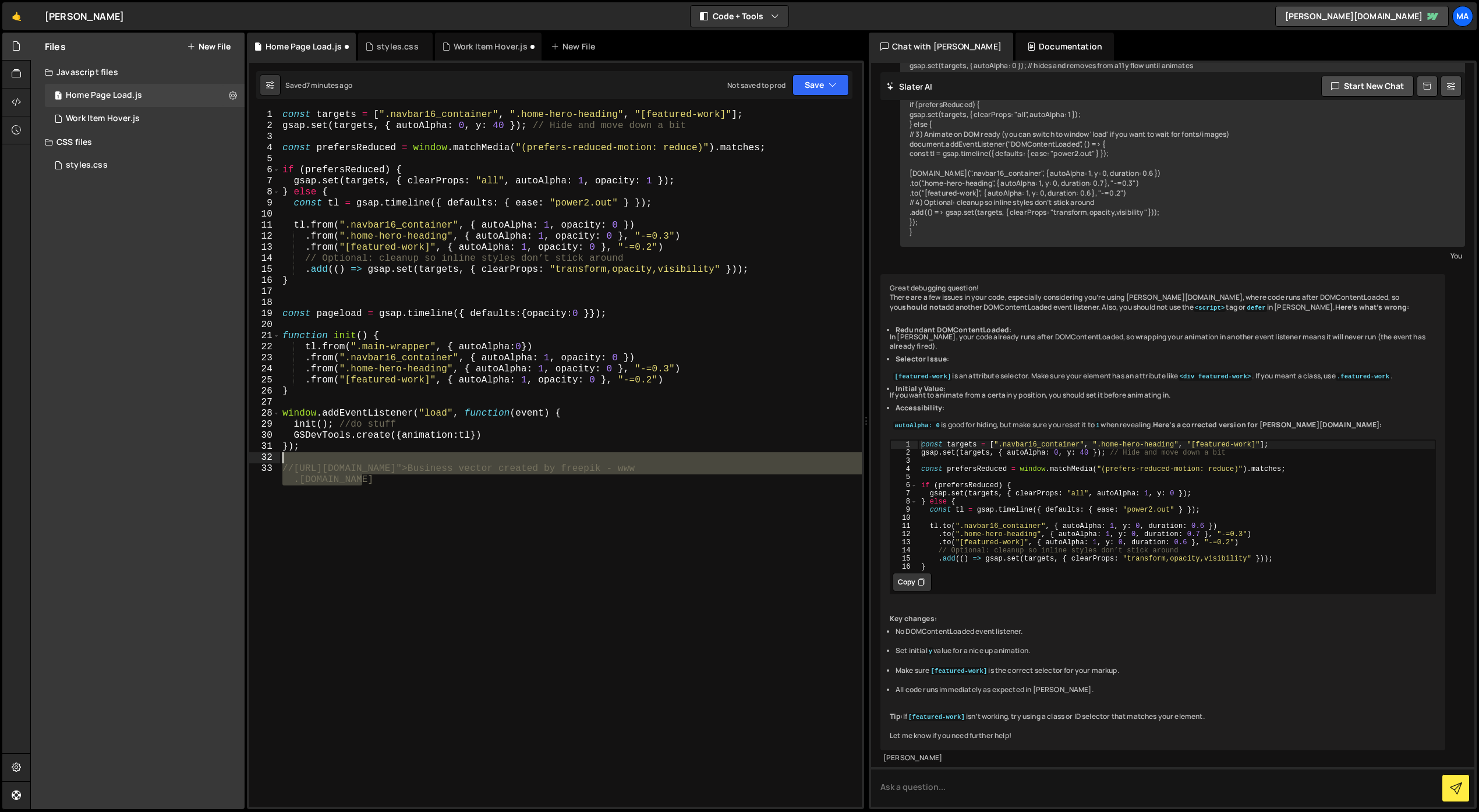
drag, startPoint x: 404, startPoint y: 523, endPoint x: 280, endPoint y: 458, distance: 140.0
click at [280, 458] on div "const targets = [ ".navbar16_container" , ".home-hero-heading" , "[featured-wor…" at bounding box center [570, 474] width 582 height 731
type textarea "//[URL][DOMAIN_NAME]">Business vector created by freepik - [DOMAIN_NAME]"
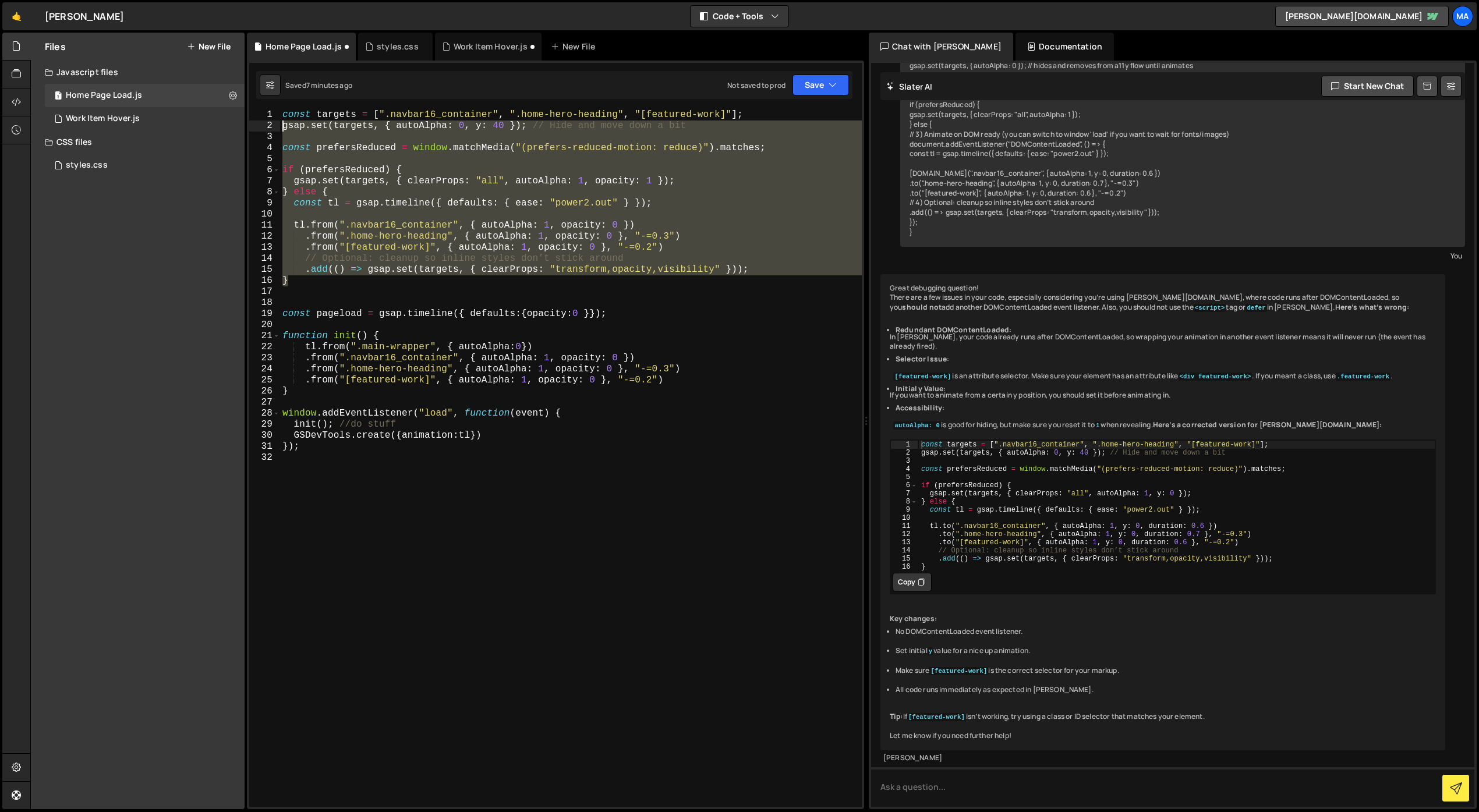
drag, startPoint x: 307, startPoint y: 278, endPoint x: 272, endPoint y: 115, distance: 166.7
click at [272, 115] on div "1 2 3 4 5 6 7 8 9 10 11 12 13 14 15 16 17 18 19 20 21 22 23 24 25 26 27 28 29 3…" at bounding box center [555, 458] width 612 height 697
type textarea "const targets = [".navbar16_container", ".home-hero-heading", "[featured-work]"…"
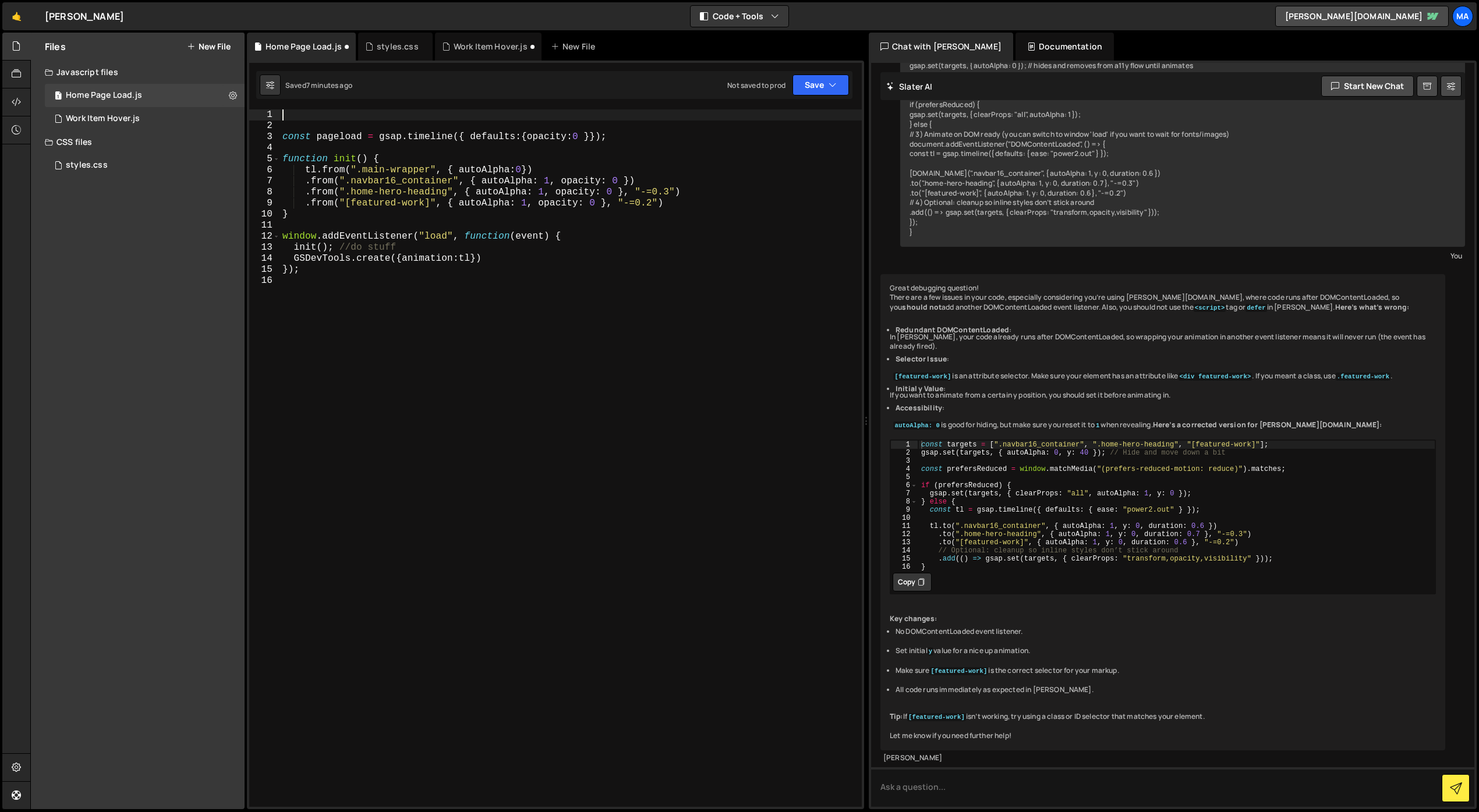
click at [576, 386] on div "const pageload = gsap . timeline ({ defaults : { opacity : 0 }}) ; function ini…" at bounding box center [570, 469] width 582 height 719
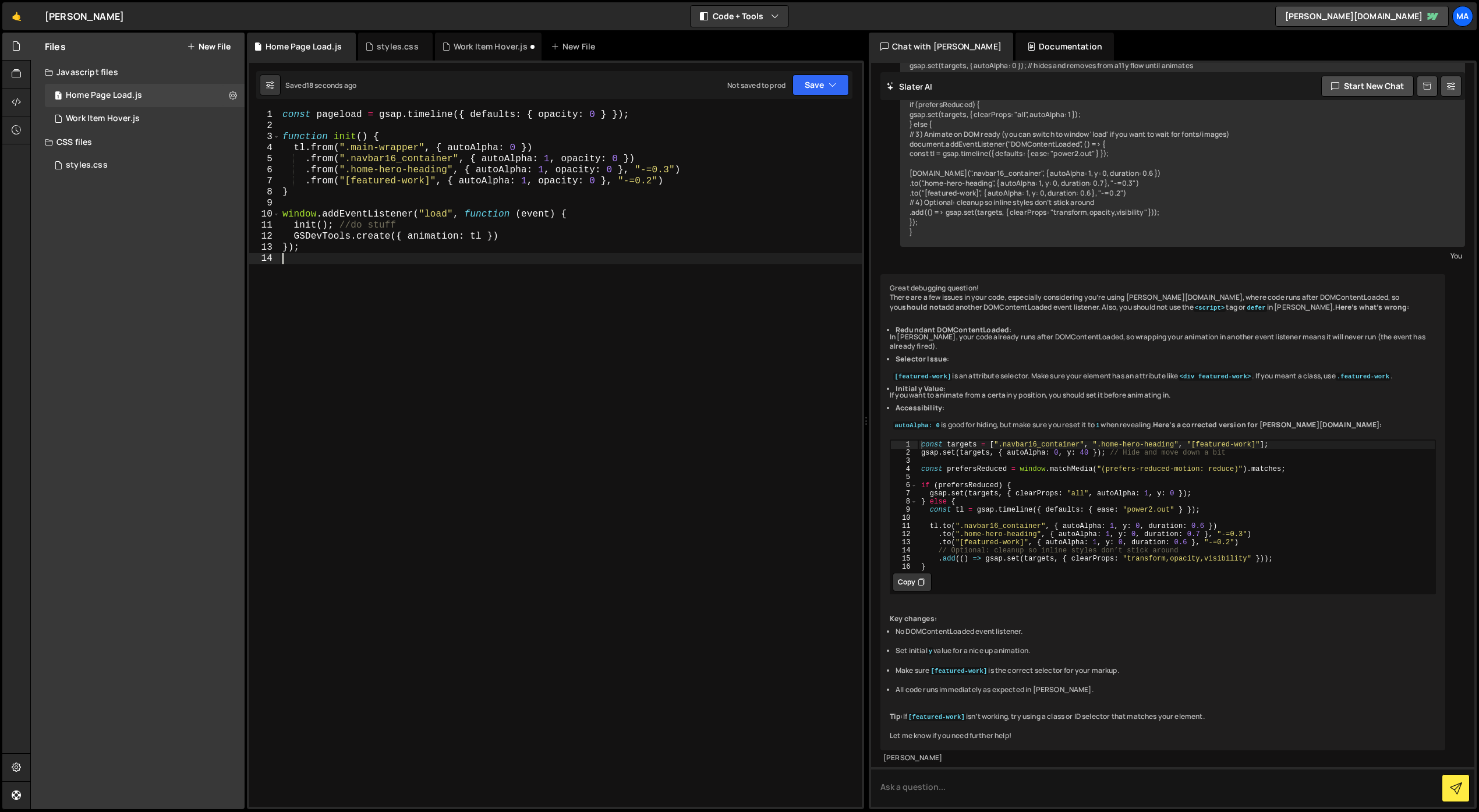
click at [517, 151] on div "const pageload = gsap . timeline ({ defaults : { opacity : 0 } }) ; function in…" at bounding box center [570, 469] width 582 height 719
type textarea "tl.from(".main-wrapper", { autoAlpha: 1 })"
click at [644, 271] on div "const pageload = gsap . timeline ({ defaults : { opacity : 0 } }) ; function in…" at bounding box center [570, 469] width 582 height 719
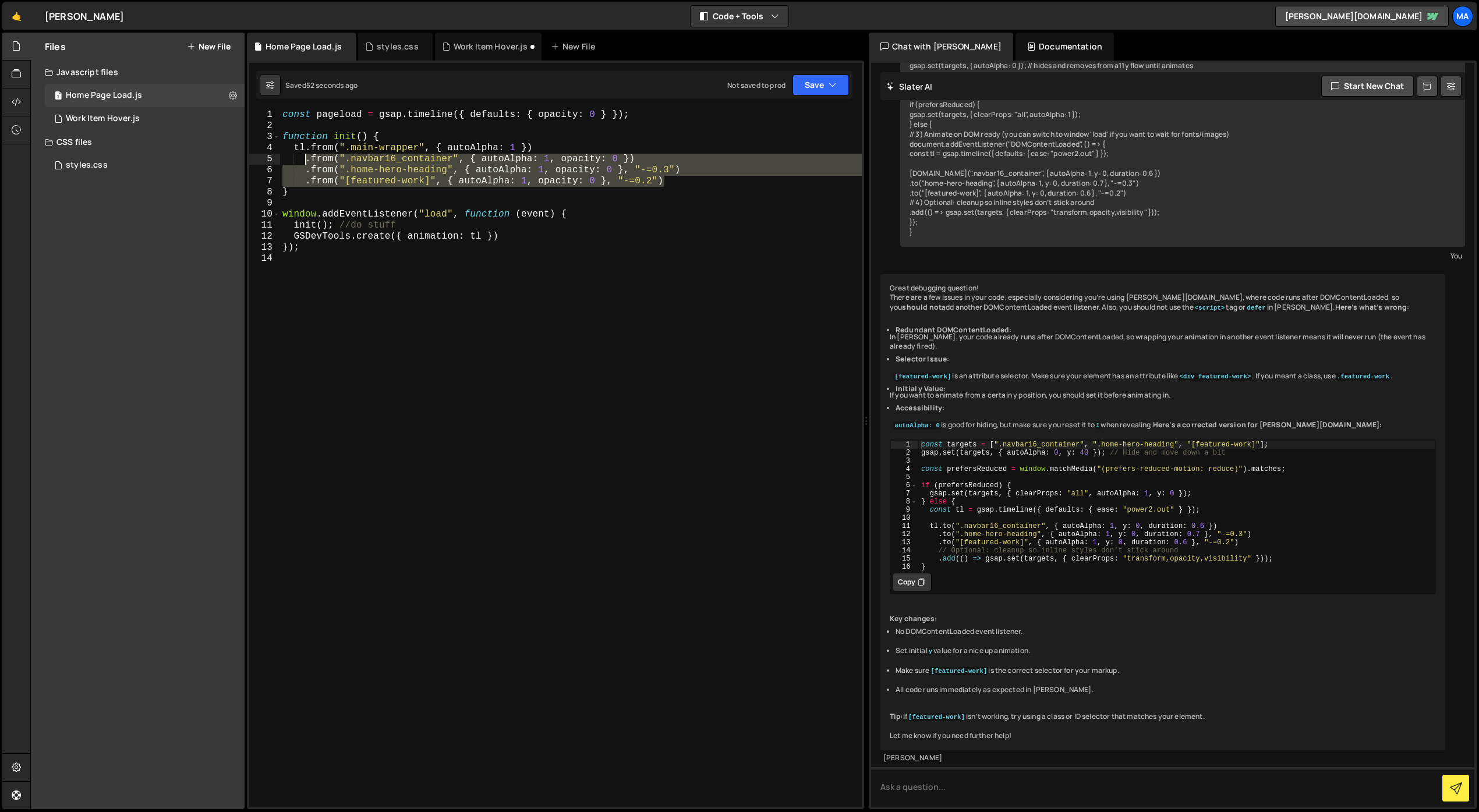
drag, startPoint x: 666, startPoint y: 181, endPoint x: 307, endPoint y: 157, distance: 359.8
click at [307, 157] on div "const pageload = gsap . timeline ({ defaults : { opacity : 0 } }) ; function in…" at bounding box center [570, 469] width 582 height 719
type textarea ".from(".navbar16_container", { autoAlpha: 1, opacity: 0 }) .from(".home-hero-he…"
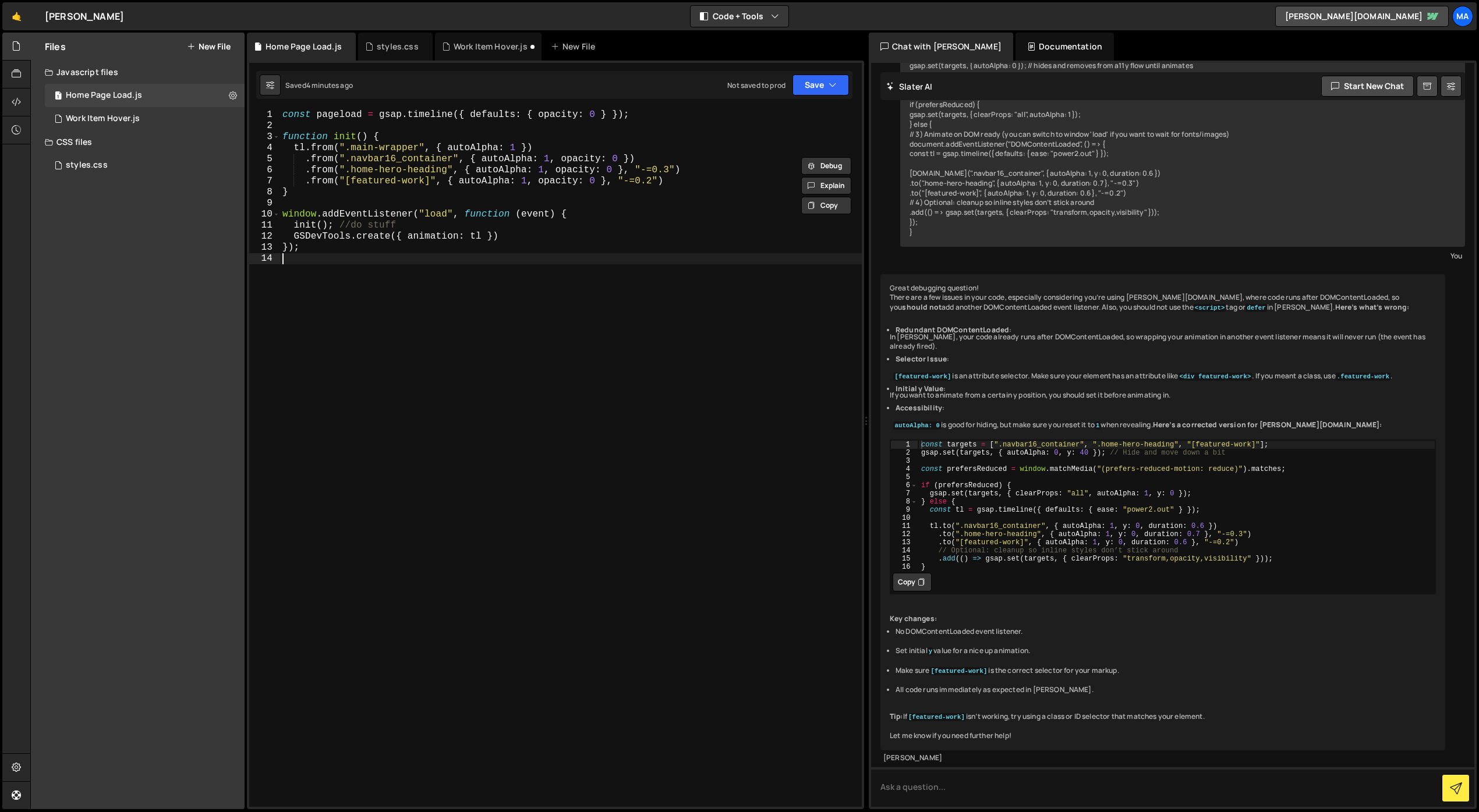
click at [428, 292] on div "const pageload = gsap . timeline ({ defaults : { opacity : 0 } }) ; function in…" at bounding box center [570, 469] width 582 height 719
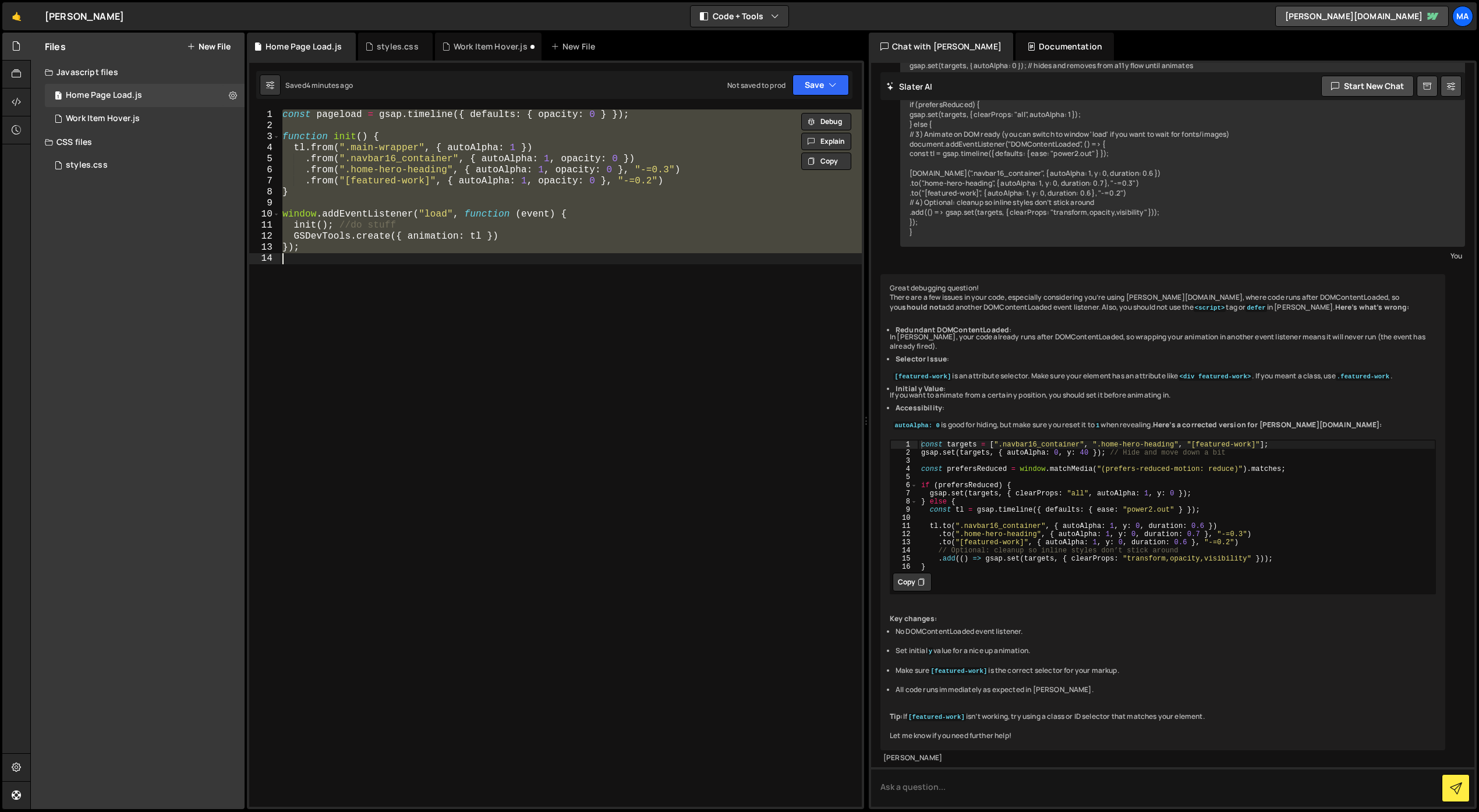
paste textarea "</script>"
type textarea "</script>"
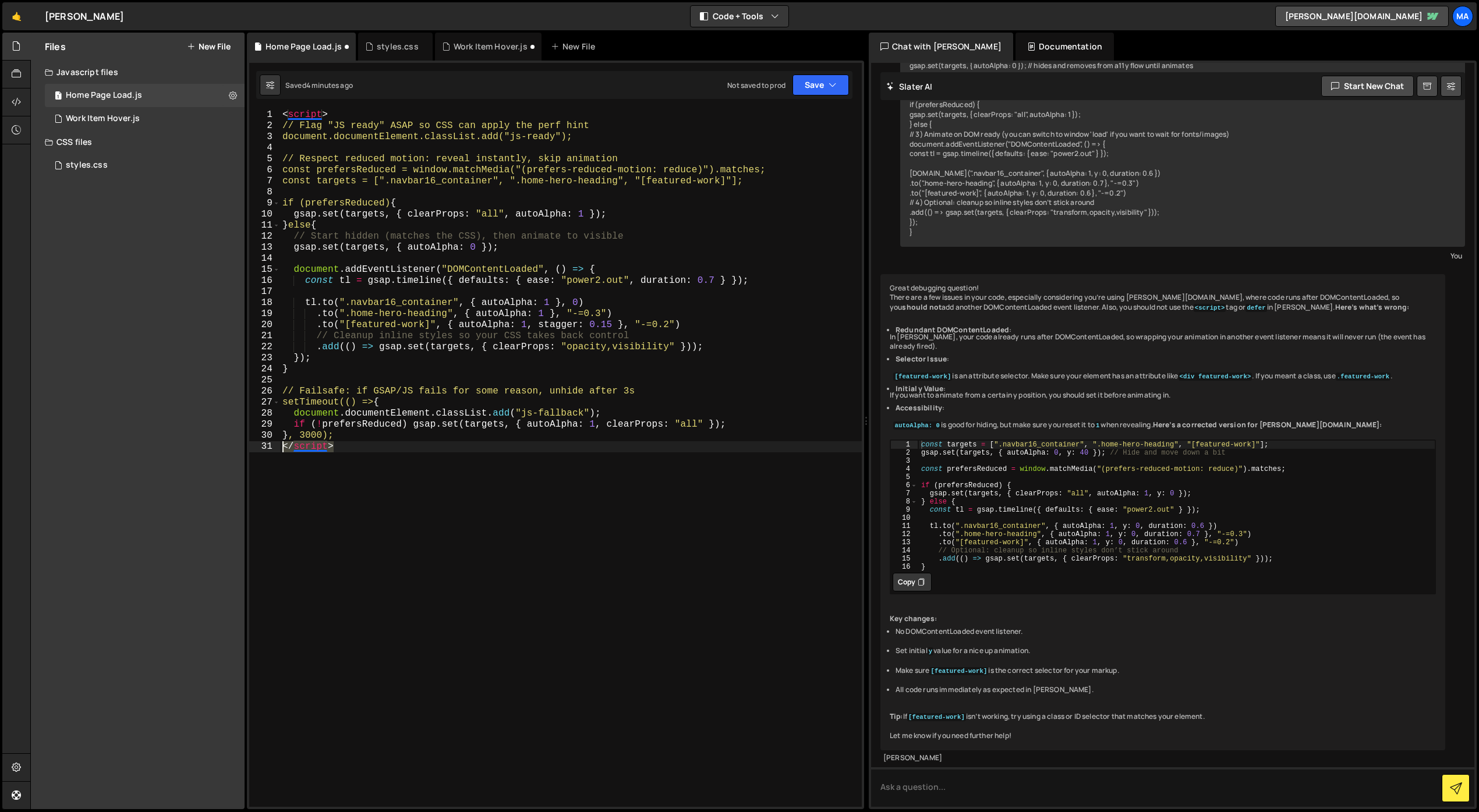
drag, startPoint x: 344, startPoint y: 447, endPoint x: 247, endPoint y: 448, distance: 97.0
click at [247, 448] on div "3 4 5 6 7 8 9 10 11 12 13 14 15 16 17 18 19 20 21 22 23 24 25 26 27 28 29 30 31…" at bounding box center [556, 435] width 617 height 749
drag, startPoint x: 340, startPoint y: 117, endPoint x: 233, endPoint y: 110, distance: 107.2
click at [233, 110] on div "Files New File Javascript files 1 Home Page Load.js 0 1 Work Item Hover.js 0 CS…" at bounding box center [754, 421] width 1448 height 777
type textarea "<script>"
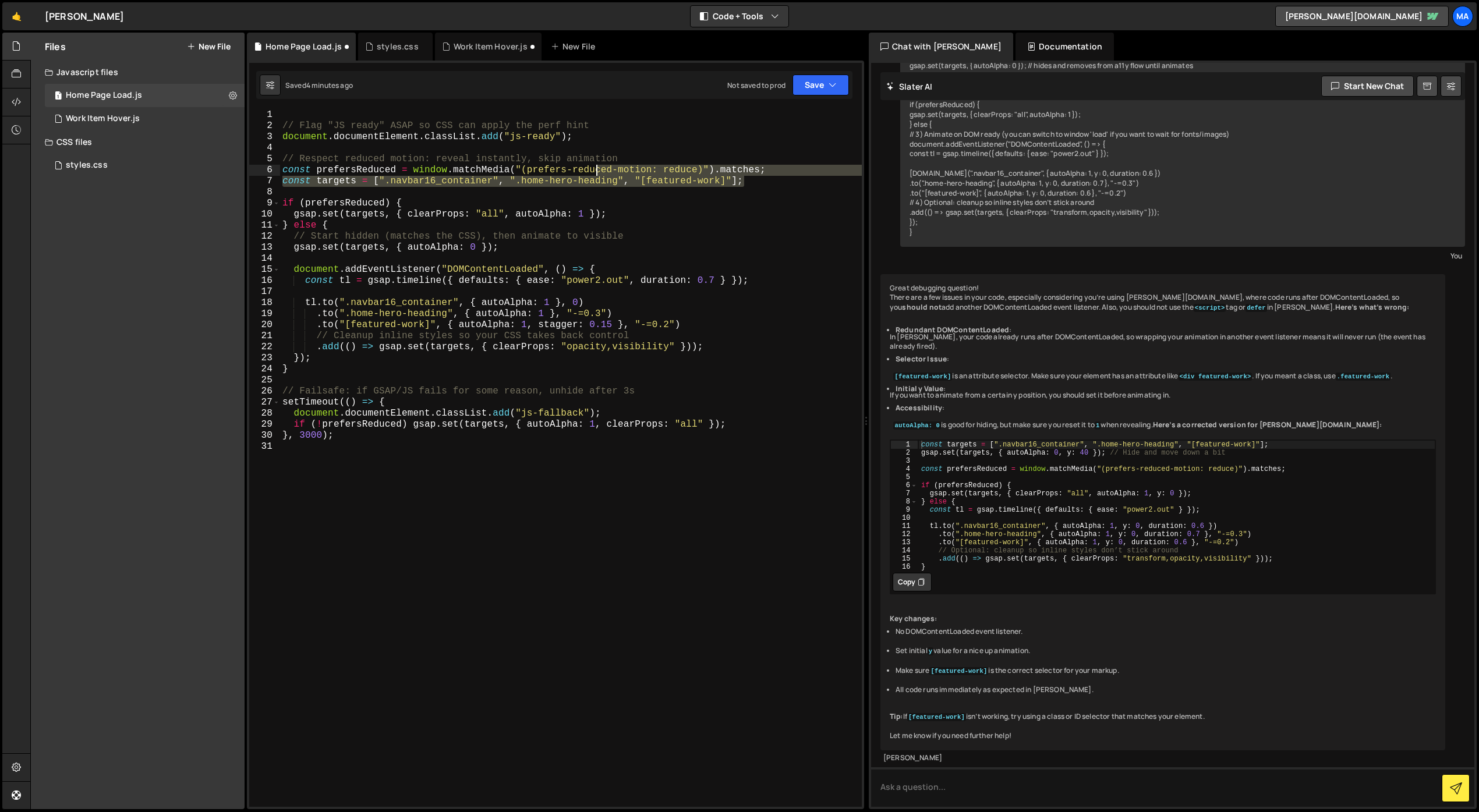
drag, startPoint x: 752, startPoint y: 183, endPoint x: 637, endPoint y: 169, distance: 115.8
click at [637, 169] on div "// Flag "JS ready" ASAP so CSS can apply the perf hint document . documentEleme…" at bounding box center [570, 469] width 582 height 719
type textarea "const prefersReduced = window.matchMedia("(prefers-reduced-motion: reduce)").ma…"
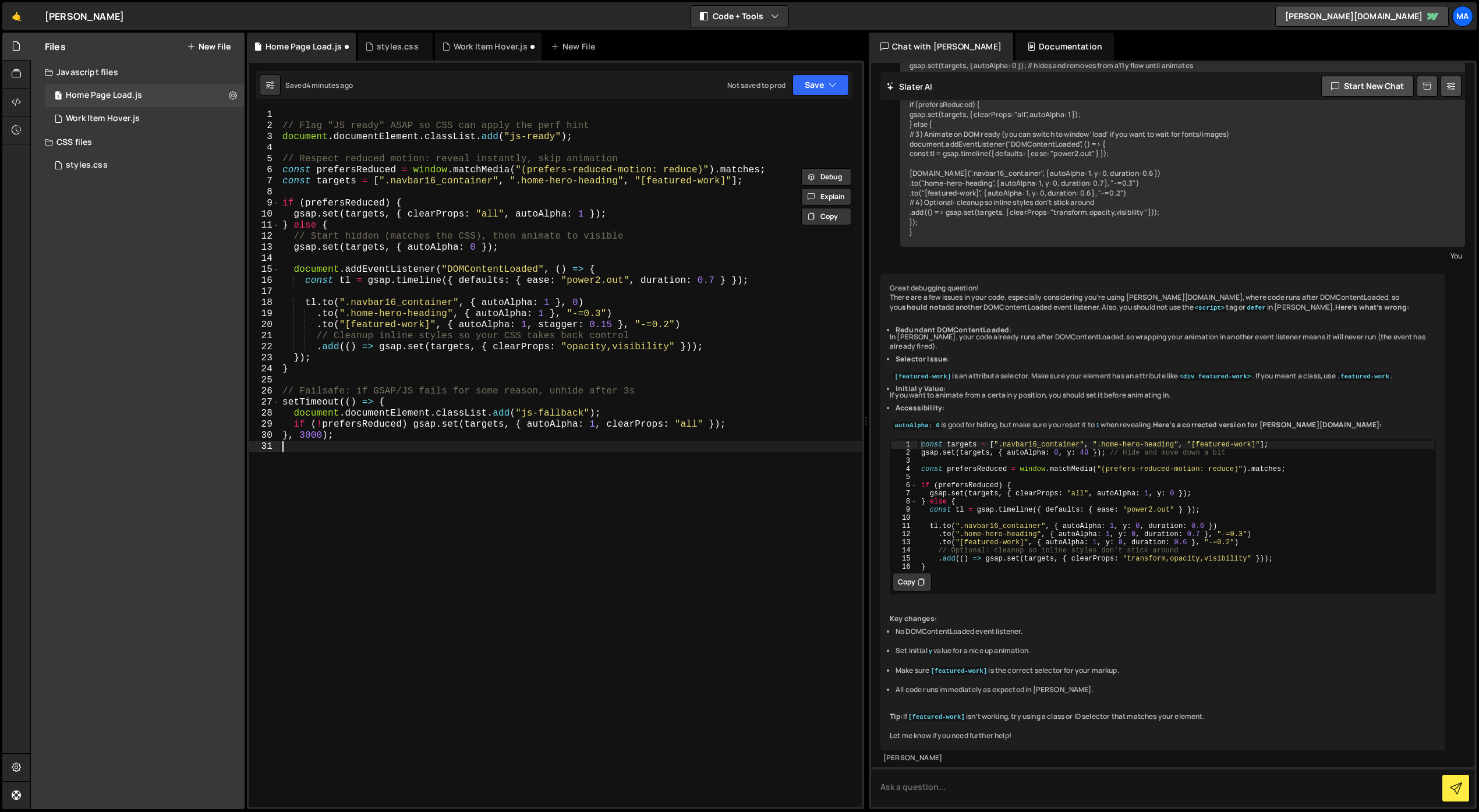
click at [539, 458] on div "// Flag "JS ready" ASAP so CSS can apply the perf hint document . documentEleme…" at bounding box center [570, 469] width 582 height 719
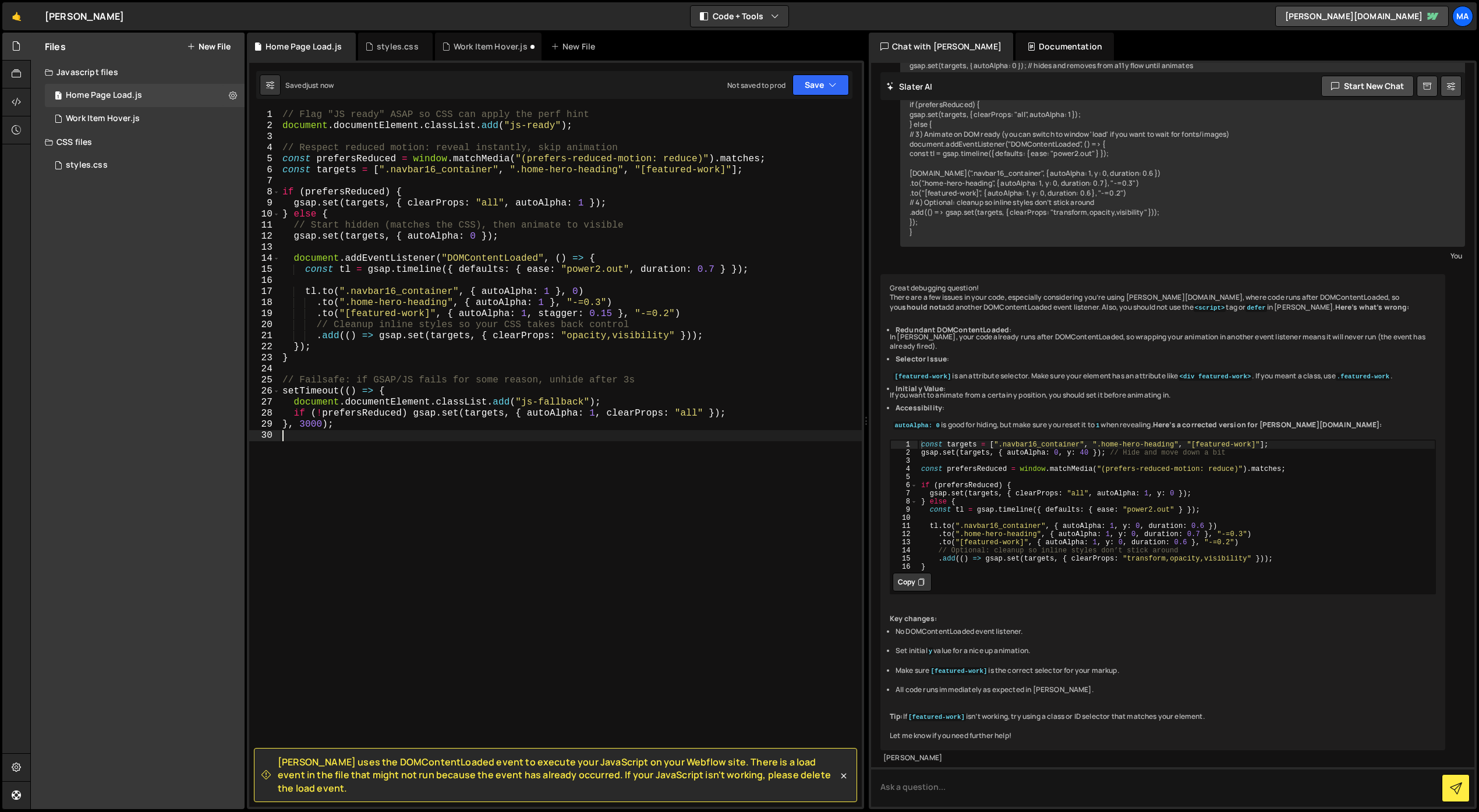
type textarea "}, 3000);"
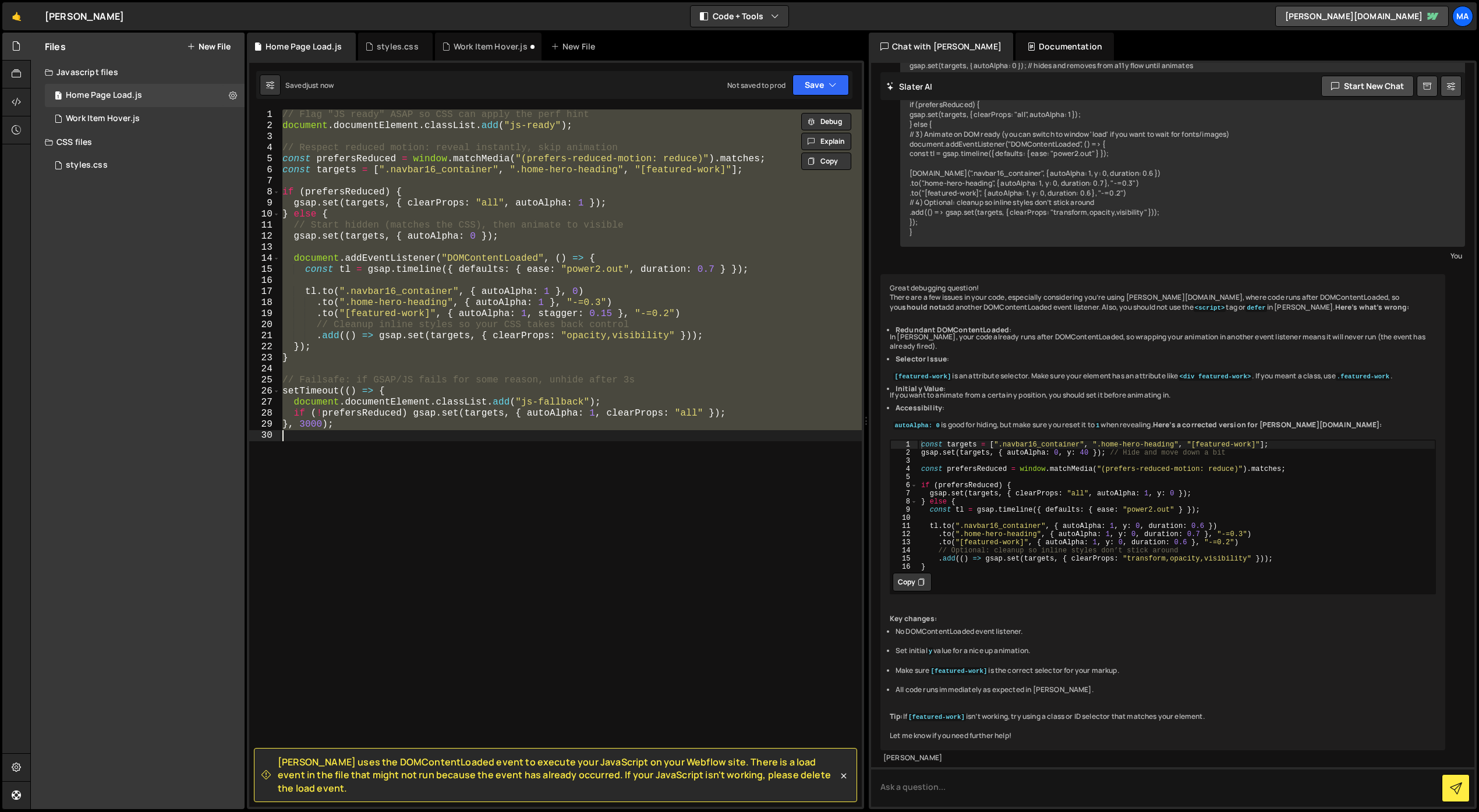
click at [540, 544] on div "// Flag "JS ready" ASAP so CSS can apply the perf hint document . documentEleme…" at bounding box center [570, 458] width 582 height 697
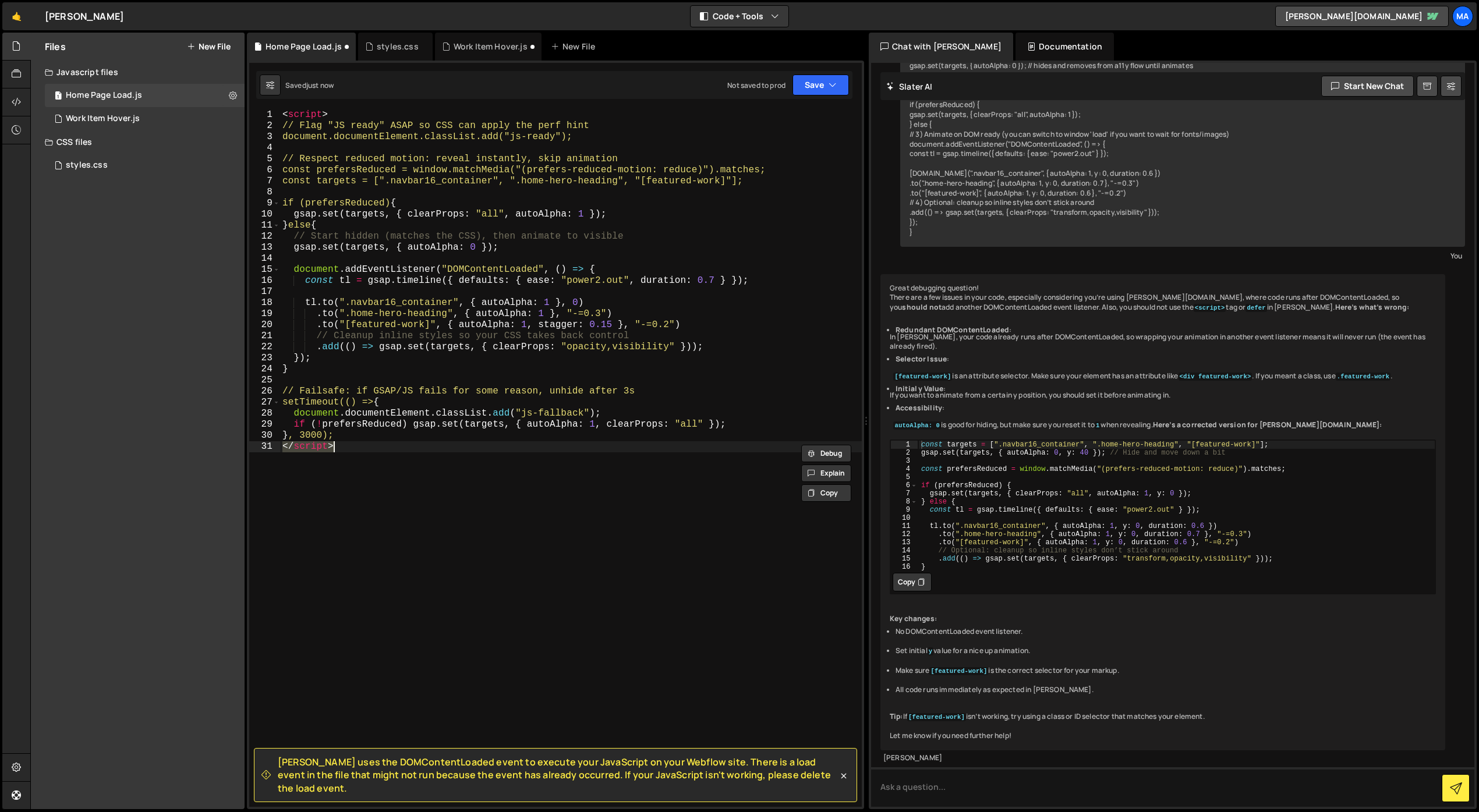
click at [543, 538] on div "< script > // Flag "JS ready" ASAP so CSS can apply the perf hint document.docu…" at bounding box center [570, 458] width 582 height 697
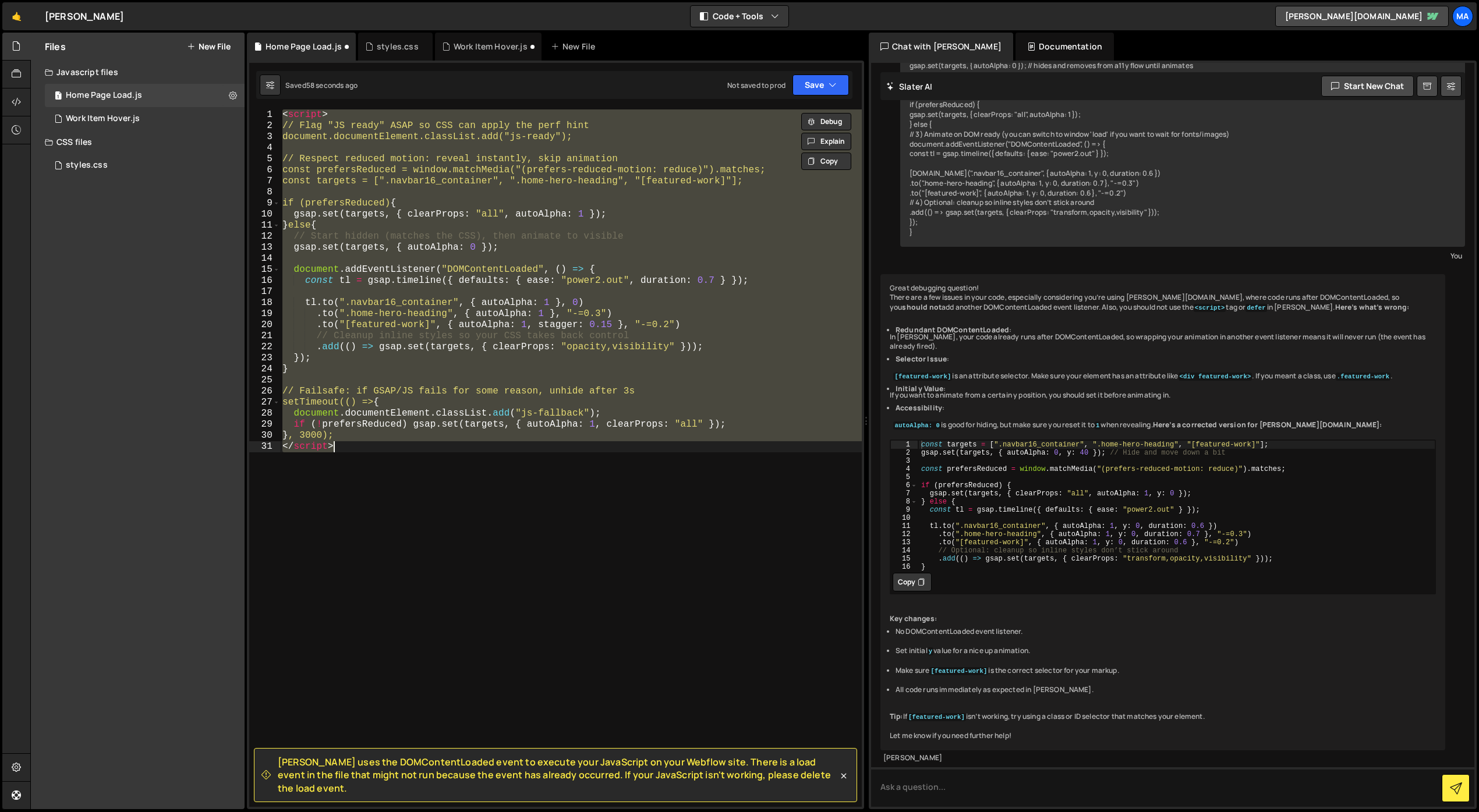
click at [335, 459] on div "< script > // Flag "JS ready" ASAP so CSS can apply the perf hint document.docu…" at bounding box center [570, 458] width 582 height 697
type textarea "</script>"
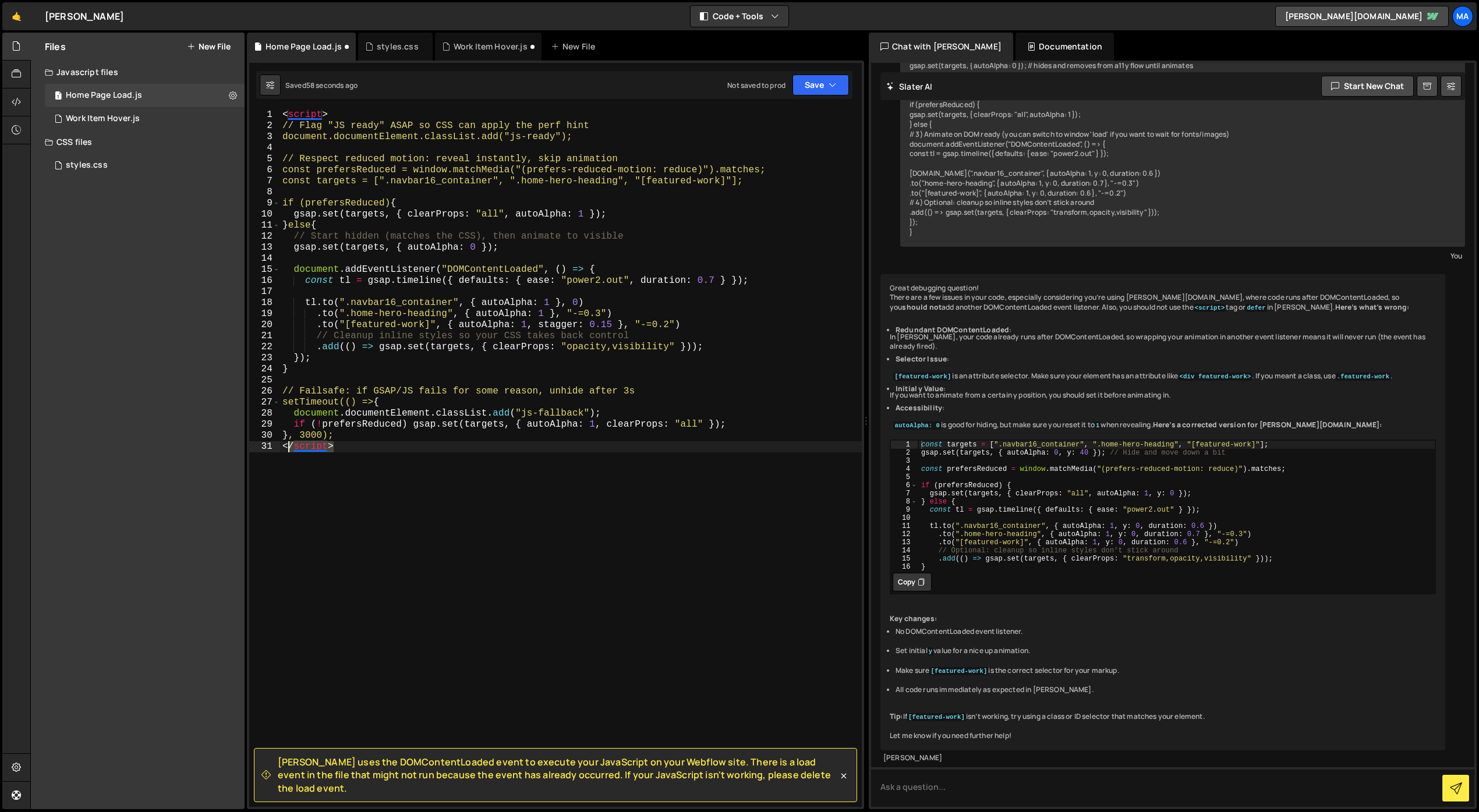
drag, startPoint x: 340, startPoint y: 452, endPoint x: 268, endPoint y: 446, distance: 72.2
click at [268, 446] on div "</script> 1 2 3 4 5 6 7 8 9 10 11 12 13 14 15 16 17 18 19 20 21 22 23 24 25 26 …" at bounding box center [555, 458] width 612 height 697
drag, startPoint x: 347, startPoint y: 112, endPoint x: 271, endPoint y: 112, distance: 76.0
click at [271, 112] on div "1 2 3 4 5 6 7 8 9 10 11 12 13 14 15 16 17 18 19 20 21 22 23 24 25 26 27 28 29 3…" at bounding box center [555, 458] width 612 height 697
type textarea "<script>"
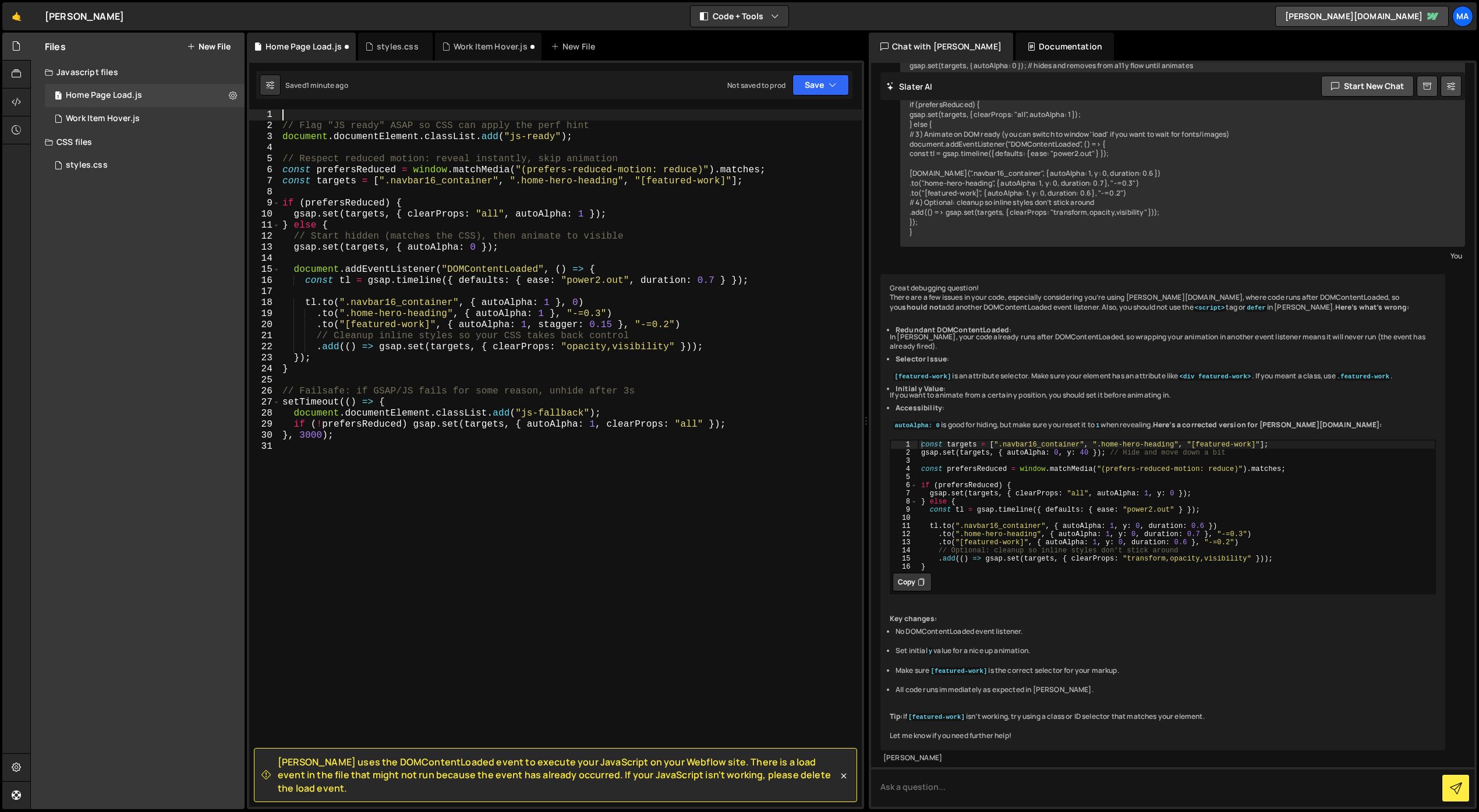
click at [372, 457] on div "// Flag "JS ready" ASAP so CSS can apply the perf hint document . documentEleme…" at bounding box center [570, 469] width 582 height 719
type textarea "}, 3000);"
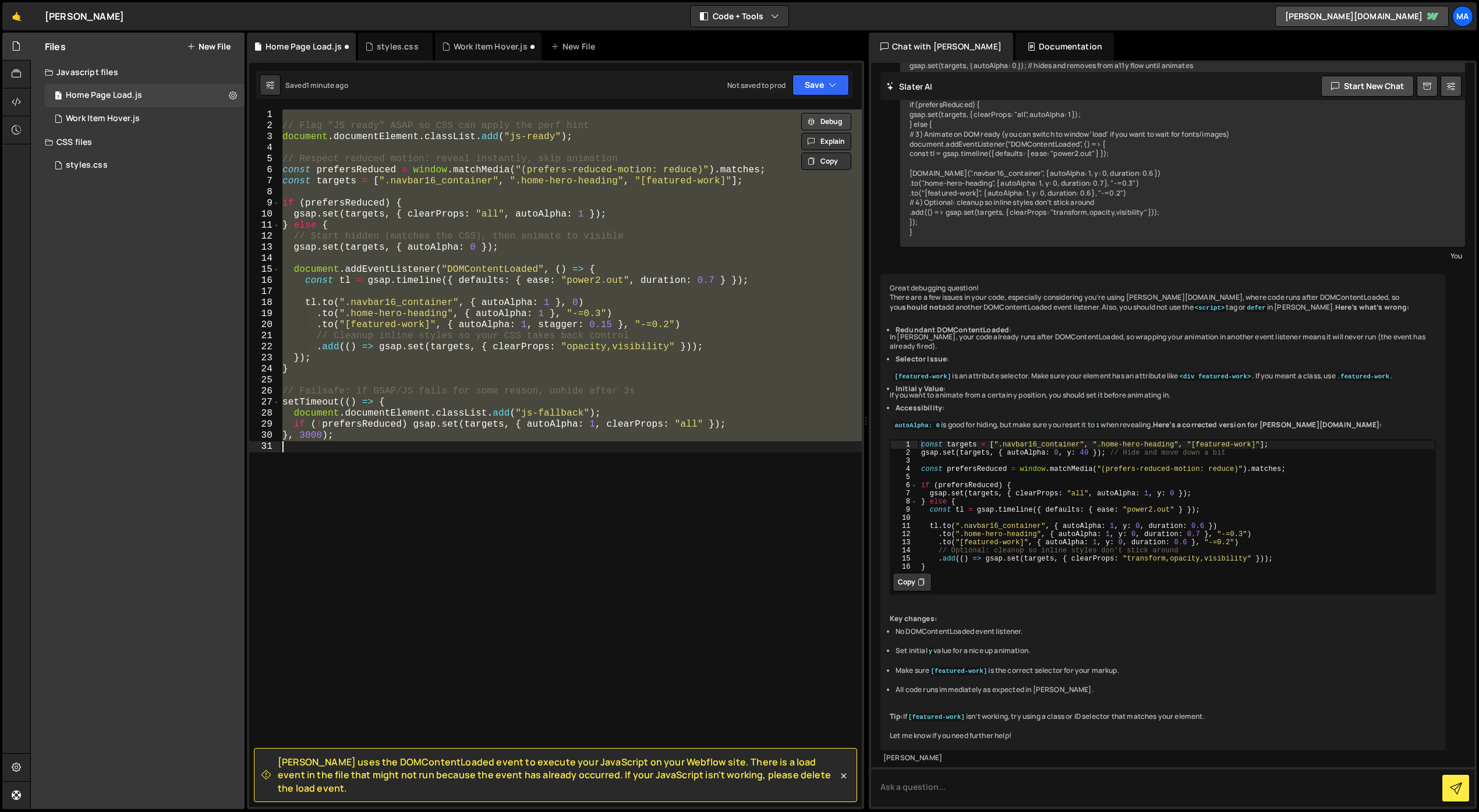
click at [844, 122] on button "Debug" at bounding box center [826, 122] width 50 height 17
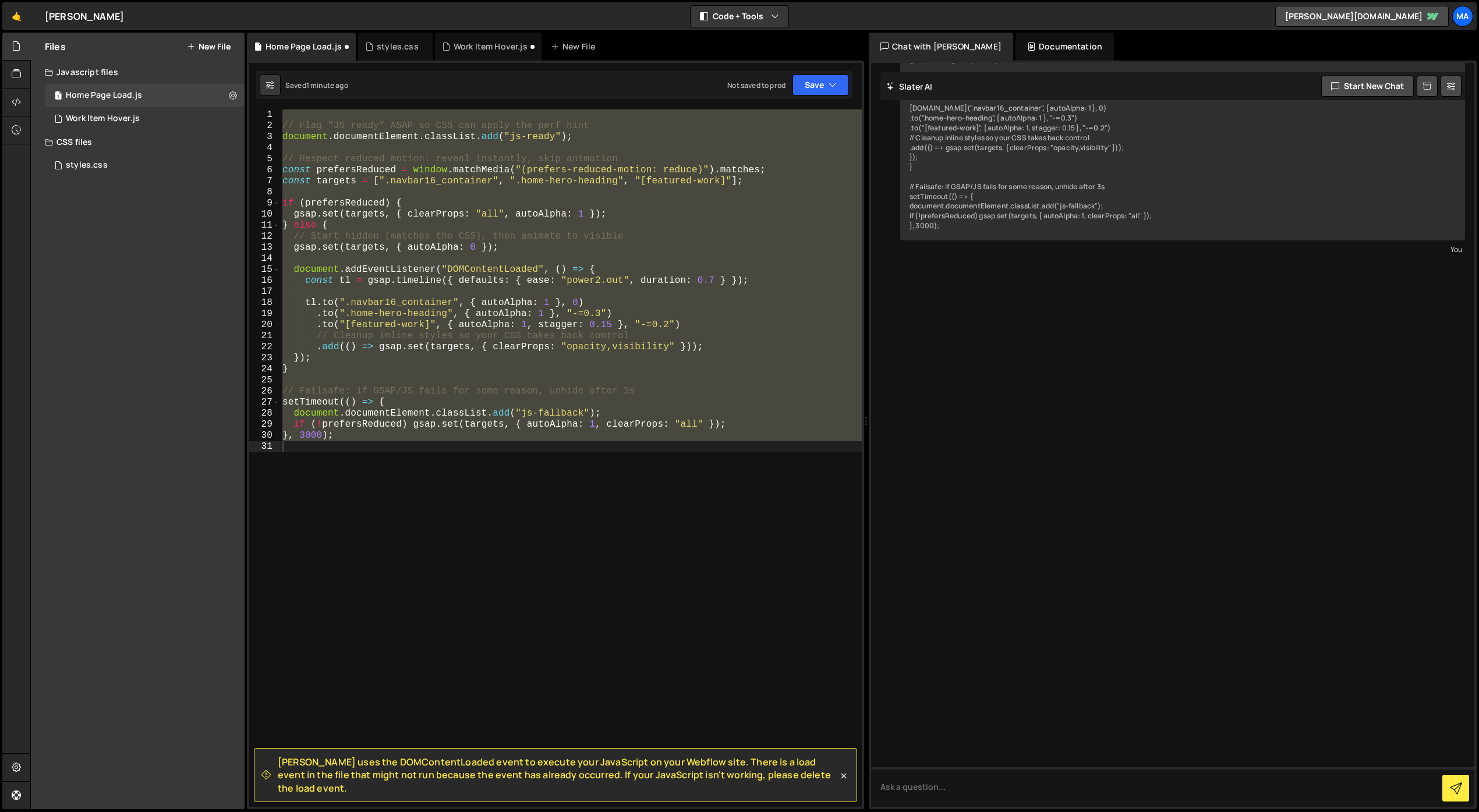
scroll to position [1062, 0]
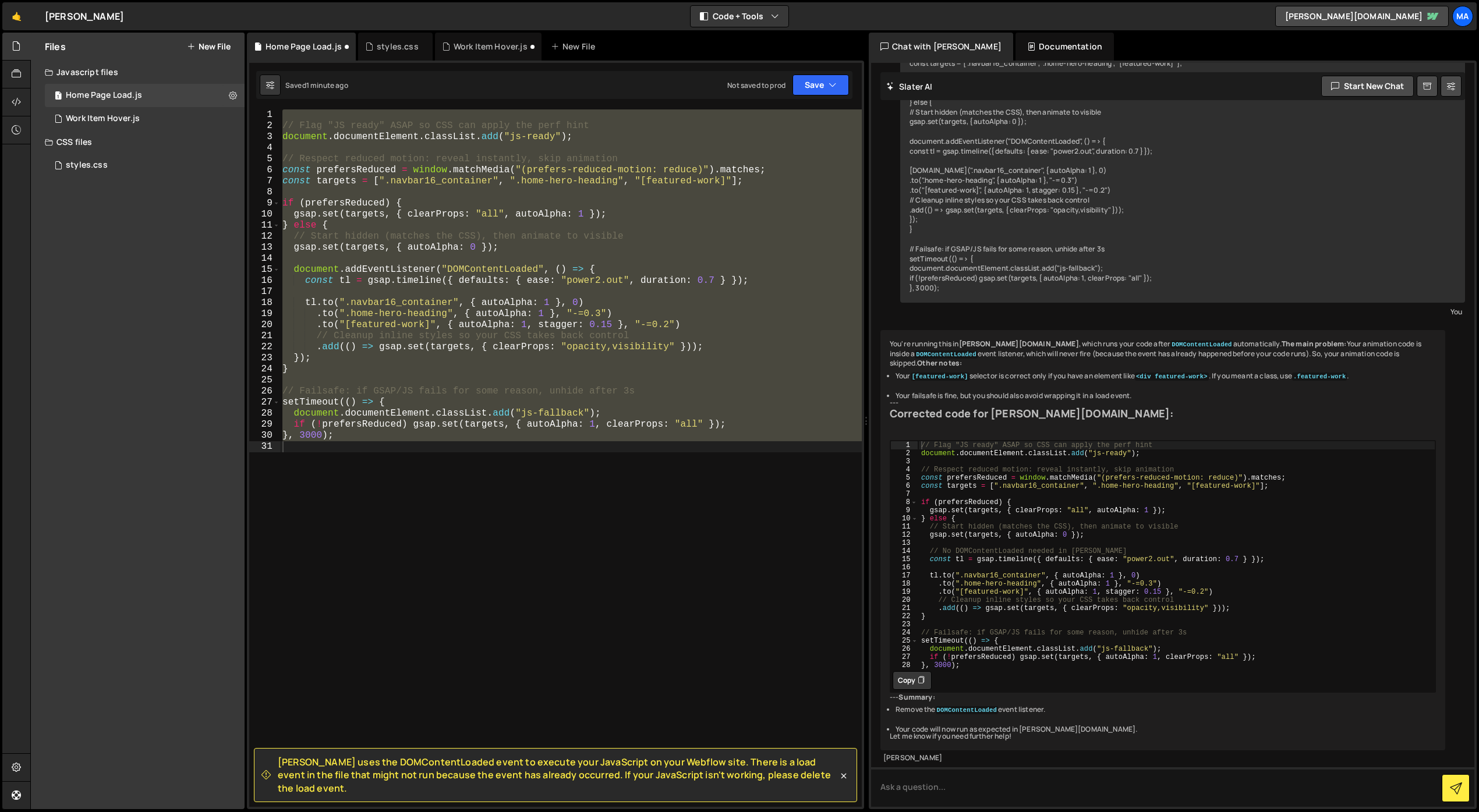
click at [913, 679] on button "Copy" at bounding box center [912, 681] width 39 height 19
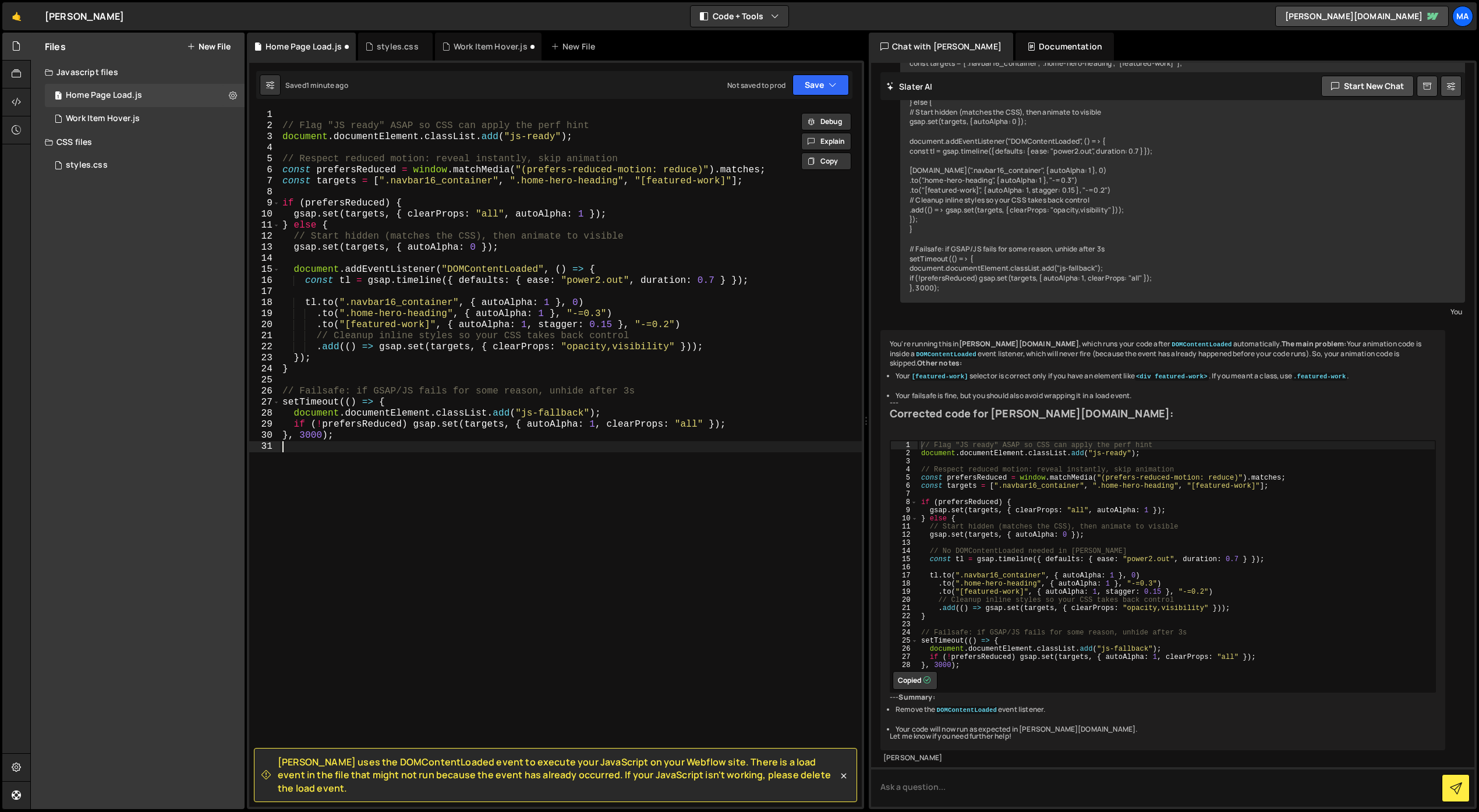
click at [628, 522] on div "// Flag "JS ready" ASAP so CSS can apply the perf hint document . documentEleme…" at bounding box center [570, 469] width 582 height 719
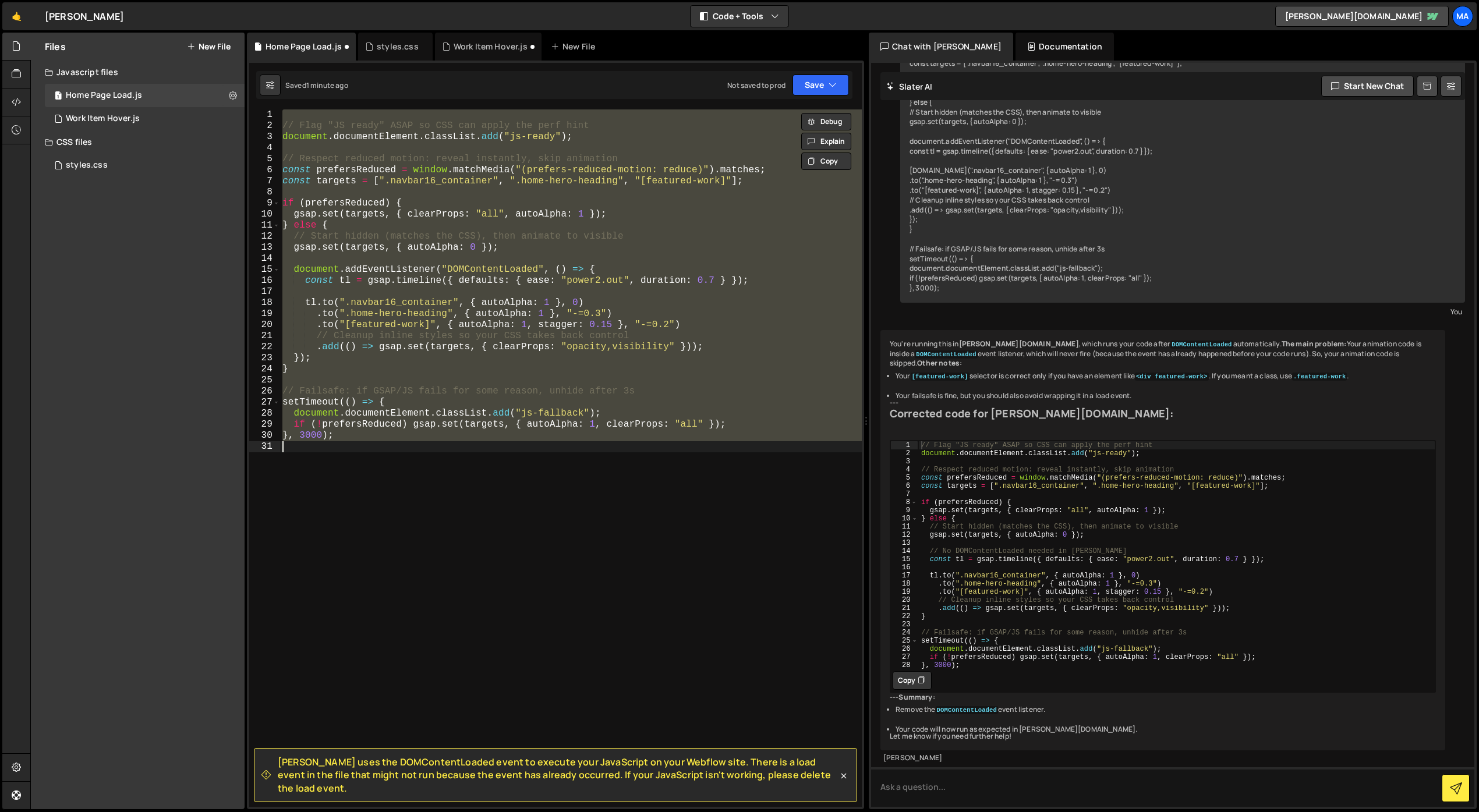
paste textarea
type textarea "}, 3000);"
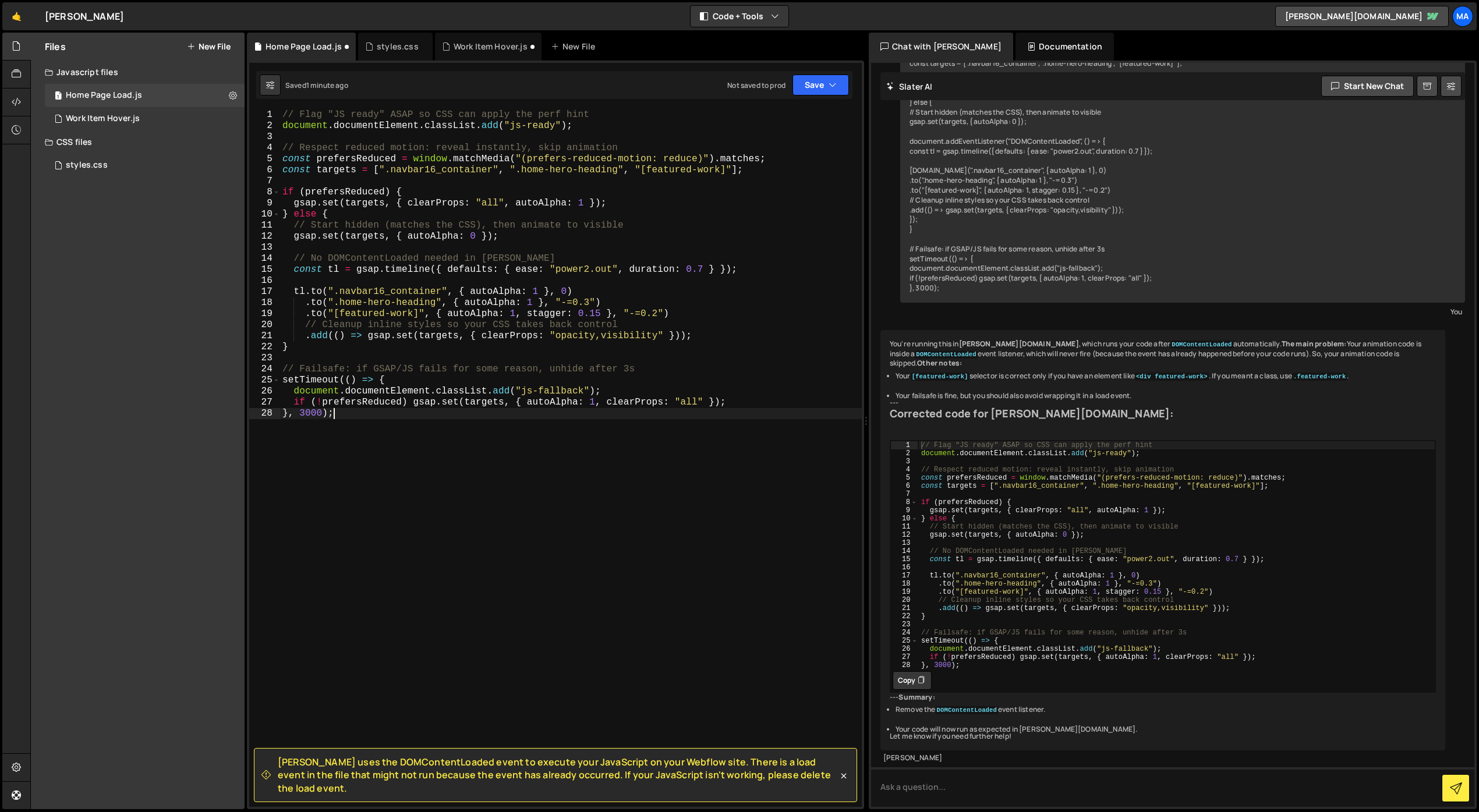
click at [622, 541] on div "// Flag "JS ready" ASAP so CSS can apply the perf hint document . documentEleme…" at bounding box center [570, 469] width 582 height 719
click at [606, 584] on div "// Flag "JS ready" ASAP so CSS can apply the perf hint document . documentEleme…" at bounding box center [570, 469] width 582 height 719
click at [706, 466] on div "// Flag "JS ready" ASAP so CSS can apply the perf hint document . documentEleme…" at bounding box center [570, 469] width 582 height 719
click at [528, 530] on div "// Flag "JS ready" ASAP so CSS can apply the perf hint document . documentEleme…" at bounding box center [570, 469] width 582 height 719
click at [360, 418] on div "// Flag "JS ready" ASAP so CSS can apply the perf hint document . documentEleme…" at bounding box center [570, 469] width 582 height 719
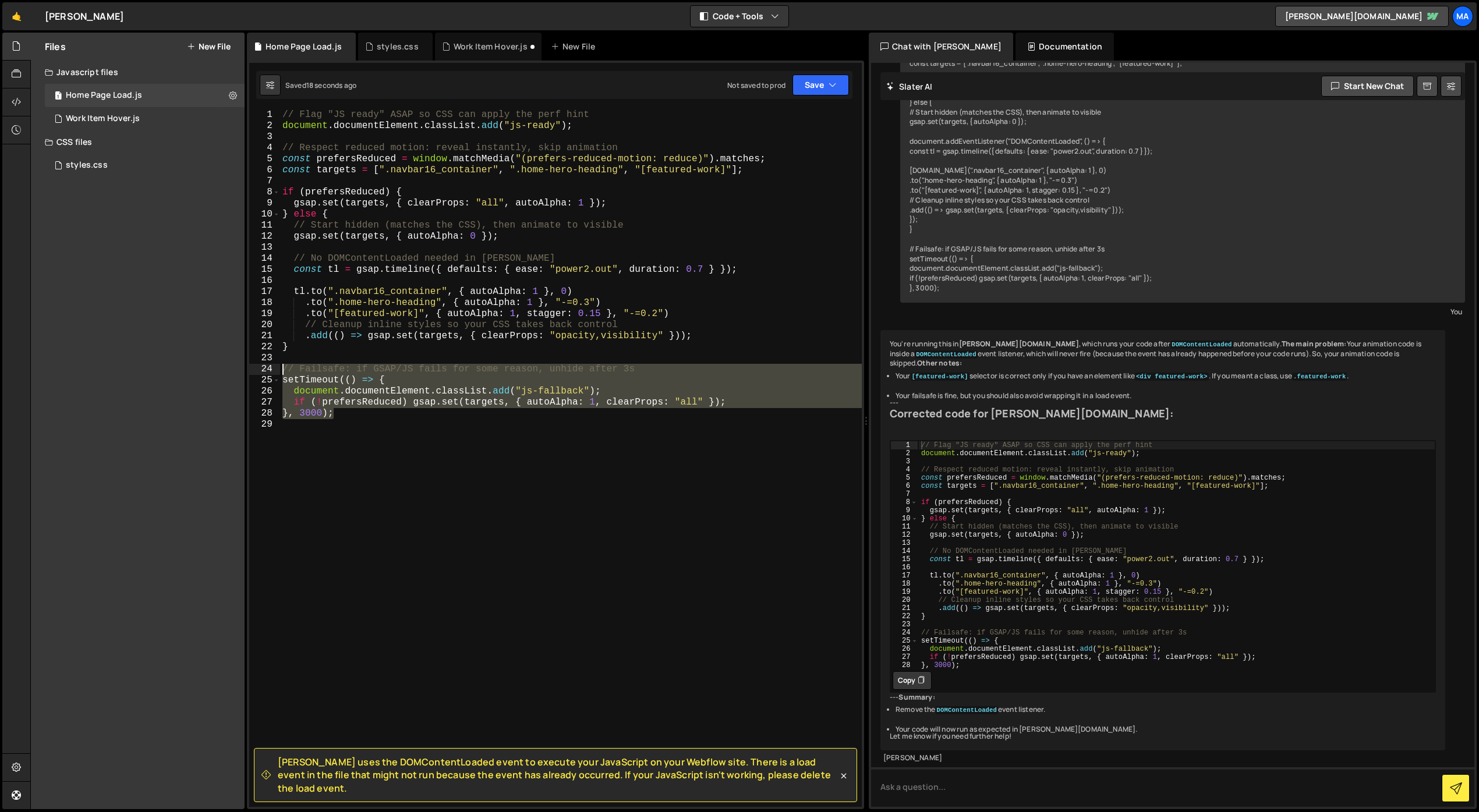
drag, startPoint x: 379, startPoint y: 413, endPoint x: 260, endPoint y: 367, distance: 127.6
click at [260, 367] on div "}, 3000); 1 2 3 4 5 6 7 8 9 10 11 12 13 14 15 16 17 18 19 20 21 22 23 24 25 26 …" at bounding box center [555, 458] width 612 height 697
type textarea "// Failsafe: if GSAP/JS fails for some reason, unhide after 3s setTimeout(() =>…"
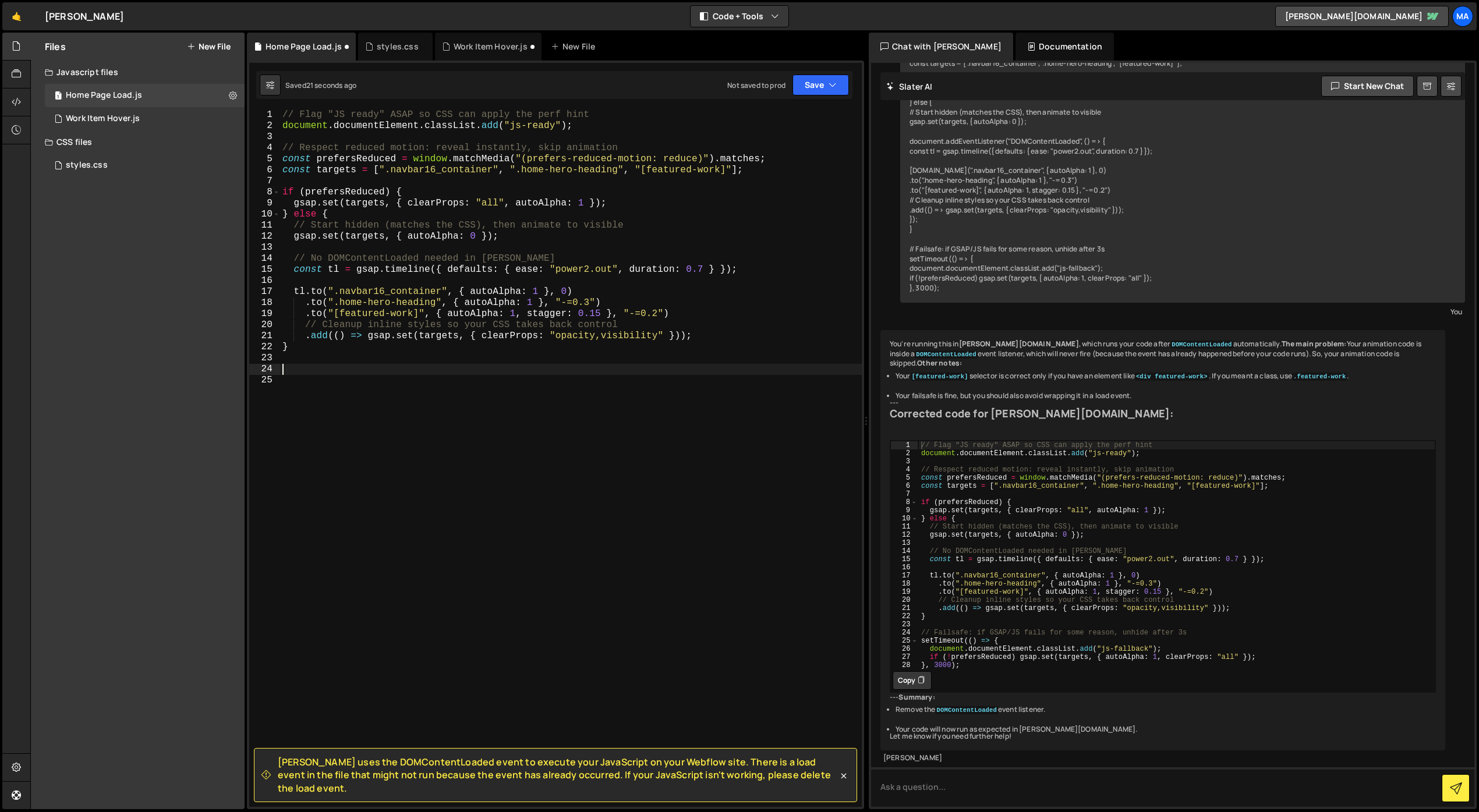
type textarea "if (!prefersReduced) gsap.set(targets, { autoAlpha: 1, clearProps: "all" }); },…"
click at [380, 424] on div "// Flag "JS ready" ASAP so CSS can apply the perf hint document . documentEleme…" at bounding box center [570, 469] width 582 height 719
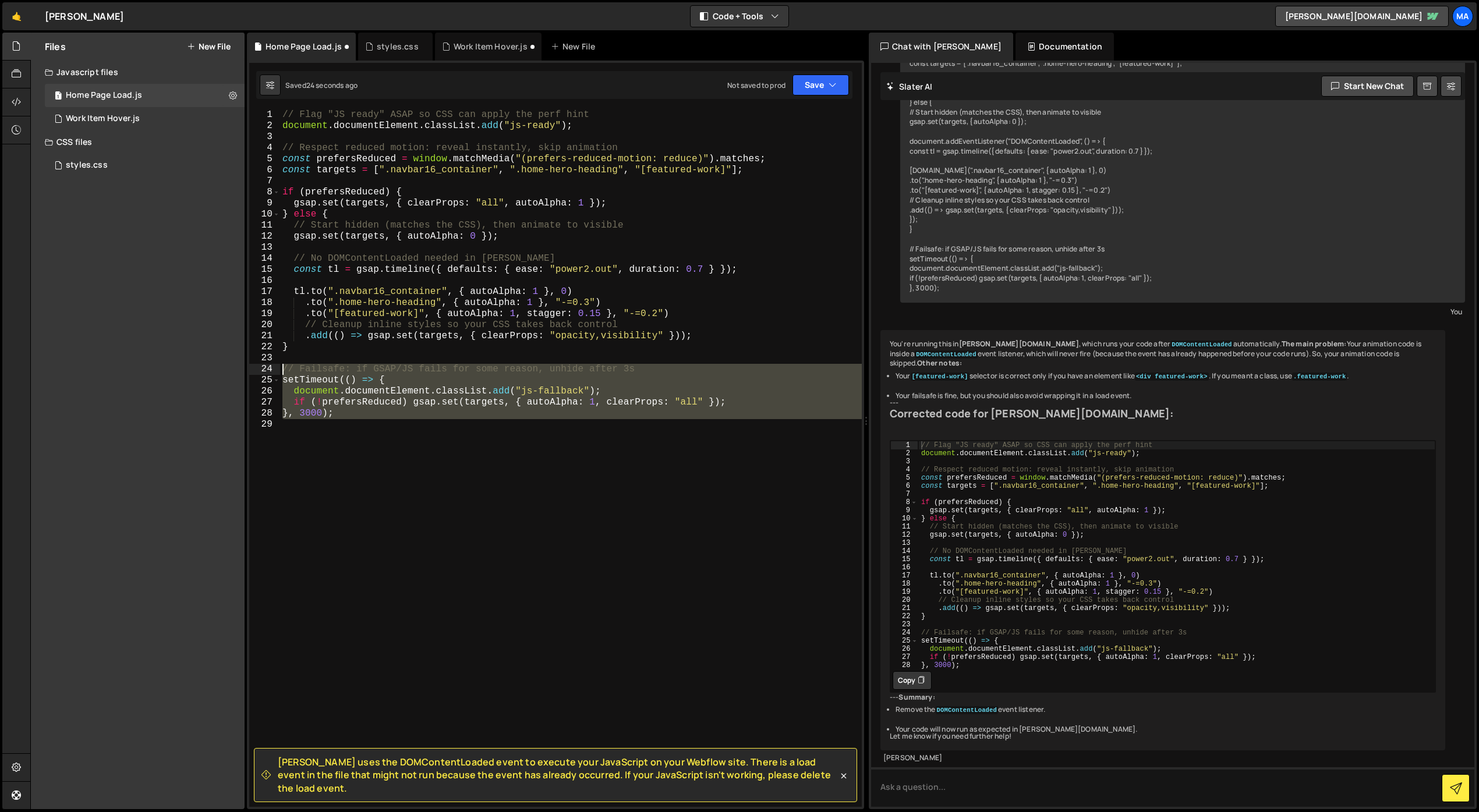
drag, startPoint x: 349, startPoint y: 436, endPoint x: 277, endPoint y: 368, distance: 99.0
click at [277, 368] on div "1 2 3 4 5 6 7 8 9 10 11 12 13 14 15 16 17 18 19 20 21 22 23 24 25 26 27 28 29 /…" at bounding box center [555, 458] width 612 height 697
type textarea "// Failsafe: if GSAP/JS fails for some reason, unhide after 3s setTimeout(() =>…"
click at [318, 422] on div "// Flag "JS ready" ASAP so CSS can apply the perf hint document . documentEleme…" at bounding box center [570, 458] width 582 height 697
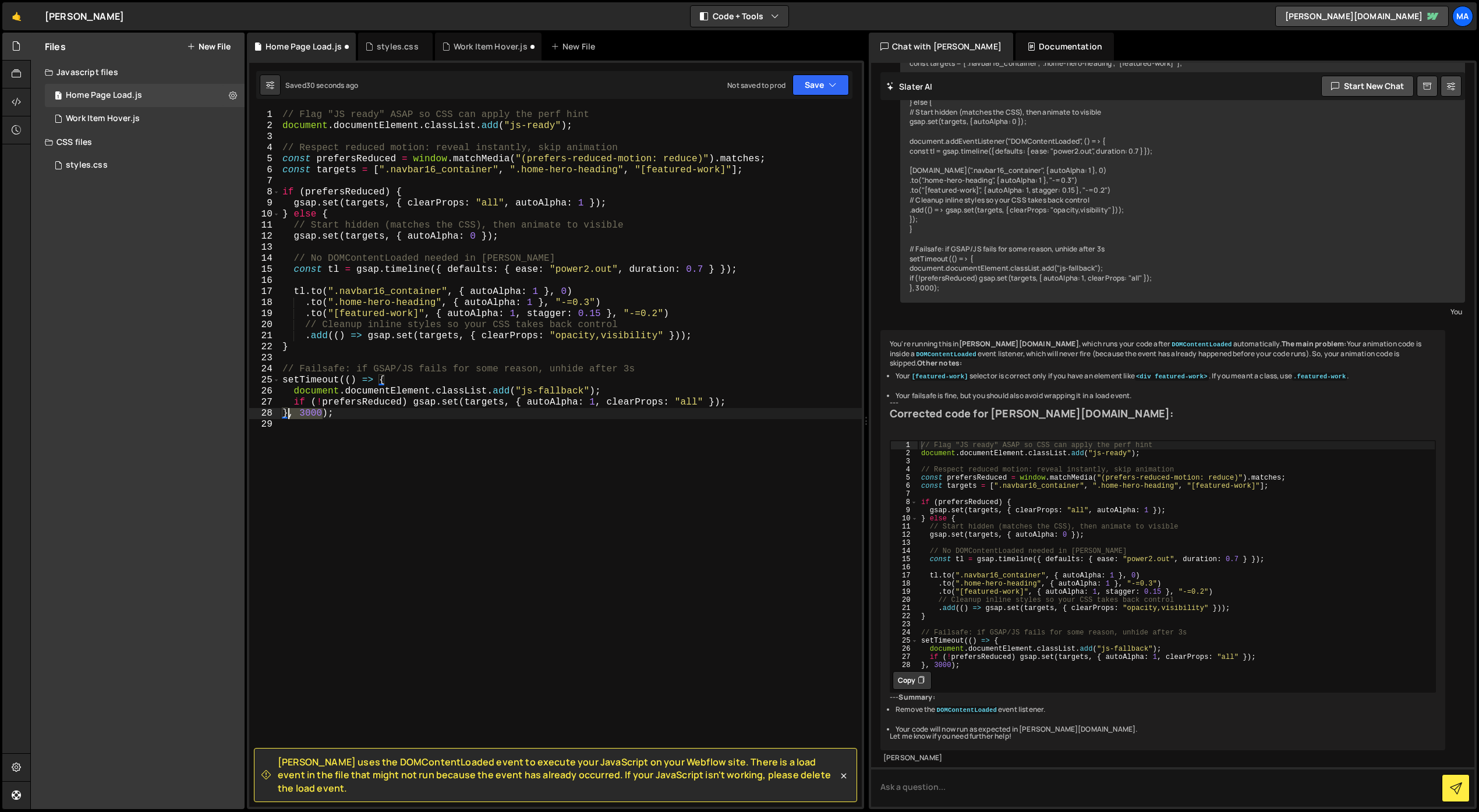
drag, startPoint x: 322, startPoint y: 414, endPoint x: 287, endPoint y: 415, distance: 35.0
click at [287, 415] on div "// Flag "JS ready" ASAP so CSS can apply the perf hint document . documentEleme…" at bounding box center [570, 469] width 582 height 719
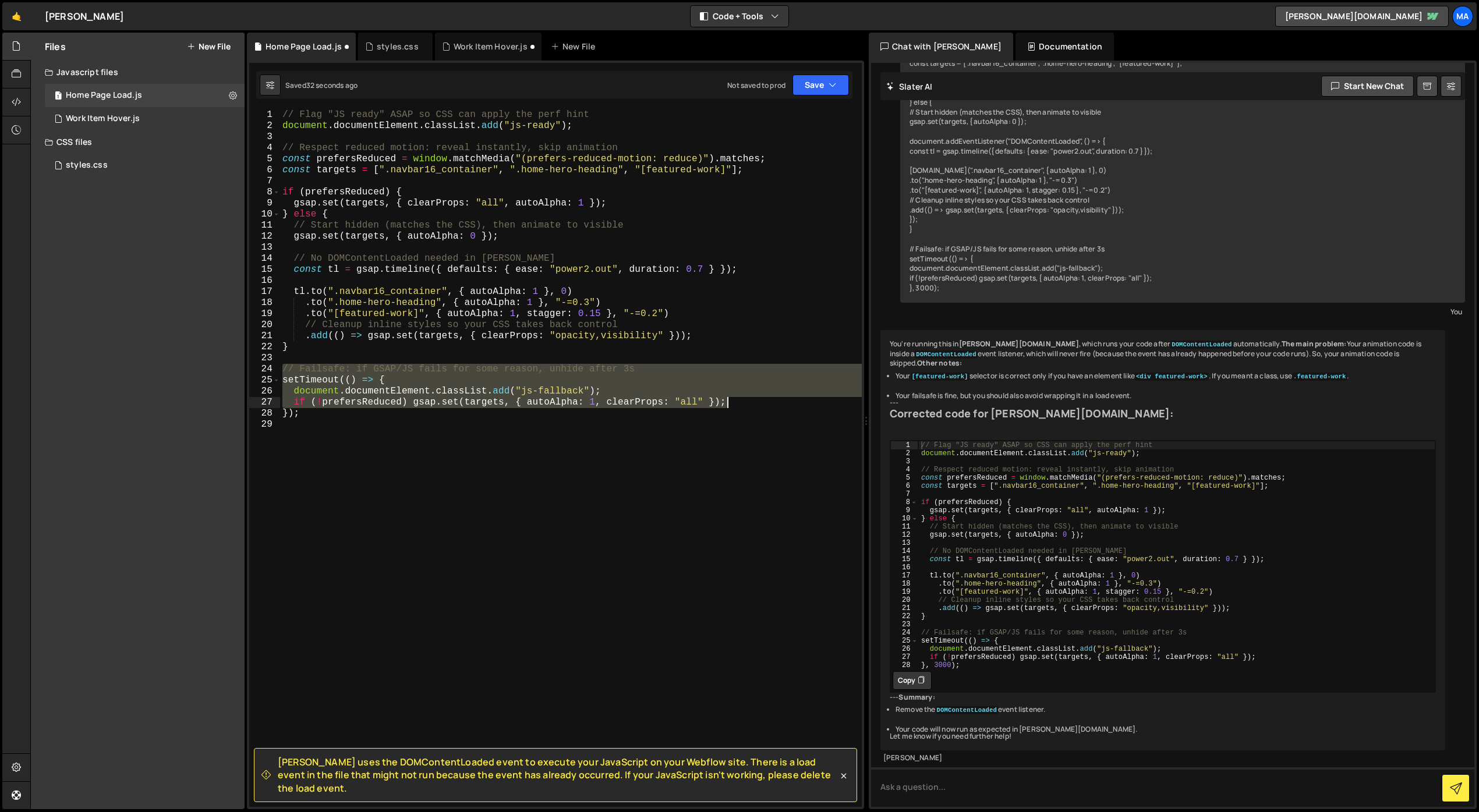
drag, startPoint x: 280, startPoint y: 370, endPoint x: 744, endPoint y: 402, distance: 465.1
click at [744, 402] on div "// Flag "JS ready" ASAP so CSS can apply the perf hint document . documentEleme…" at bounding box center [570, 469] width 582 height 719
type textarea "document.documentElement.classList.add("js-fallback"); if (!prefersReduced) gsa…"
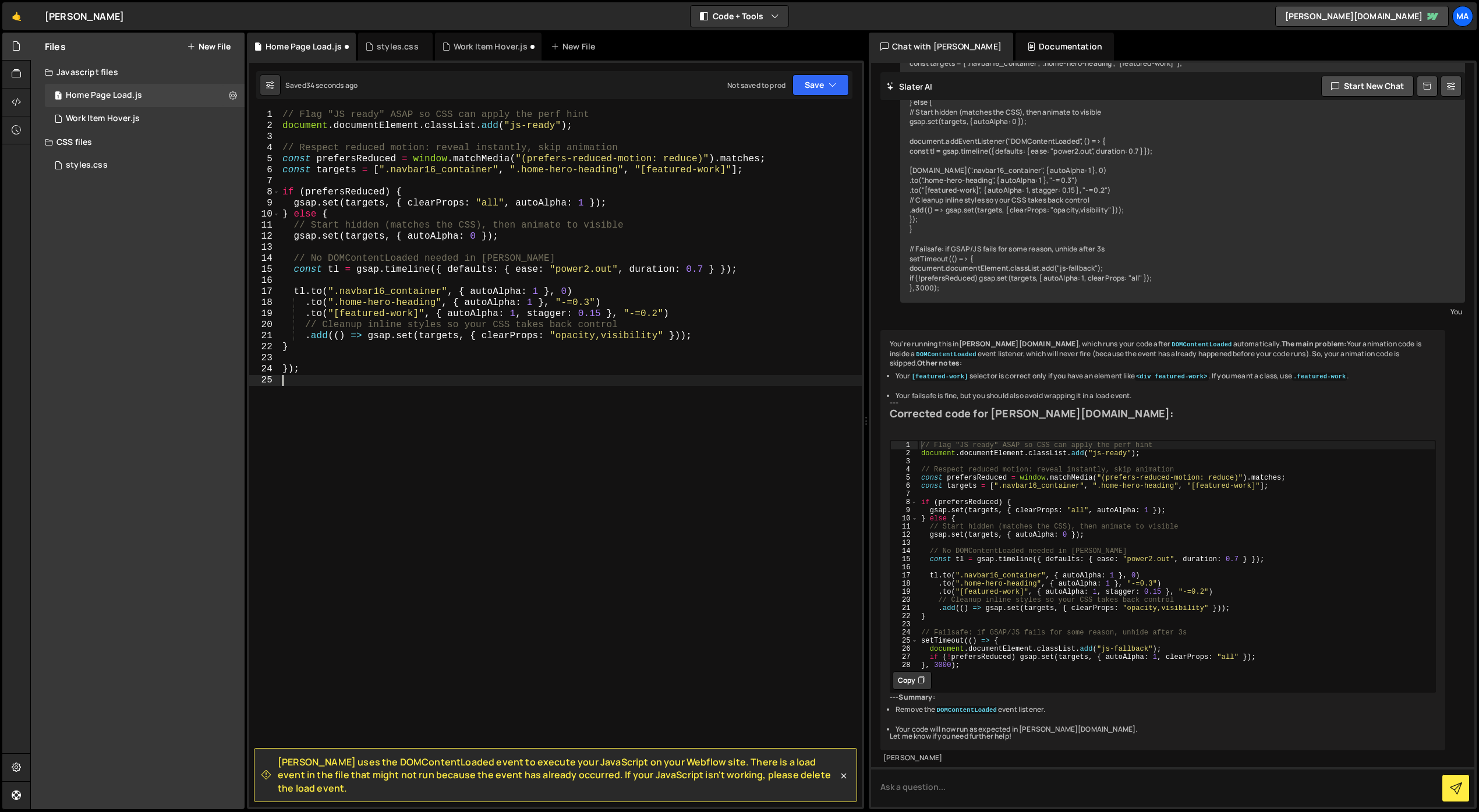
click at [470, 434] on div "// Flag "JS ready" ASAP so CSS can apply the perf hint document . documentEleme…" at bounding box center [570, 469] width 582 height 719
click at [498, 390] on div "// Flag "JS ready" ASAP so CSS can apply the perf hint document . documentEleme…" at bounding box center [570, 469] width 582 height 719
type textarea "});"
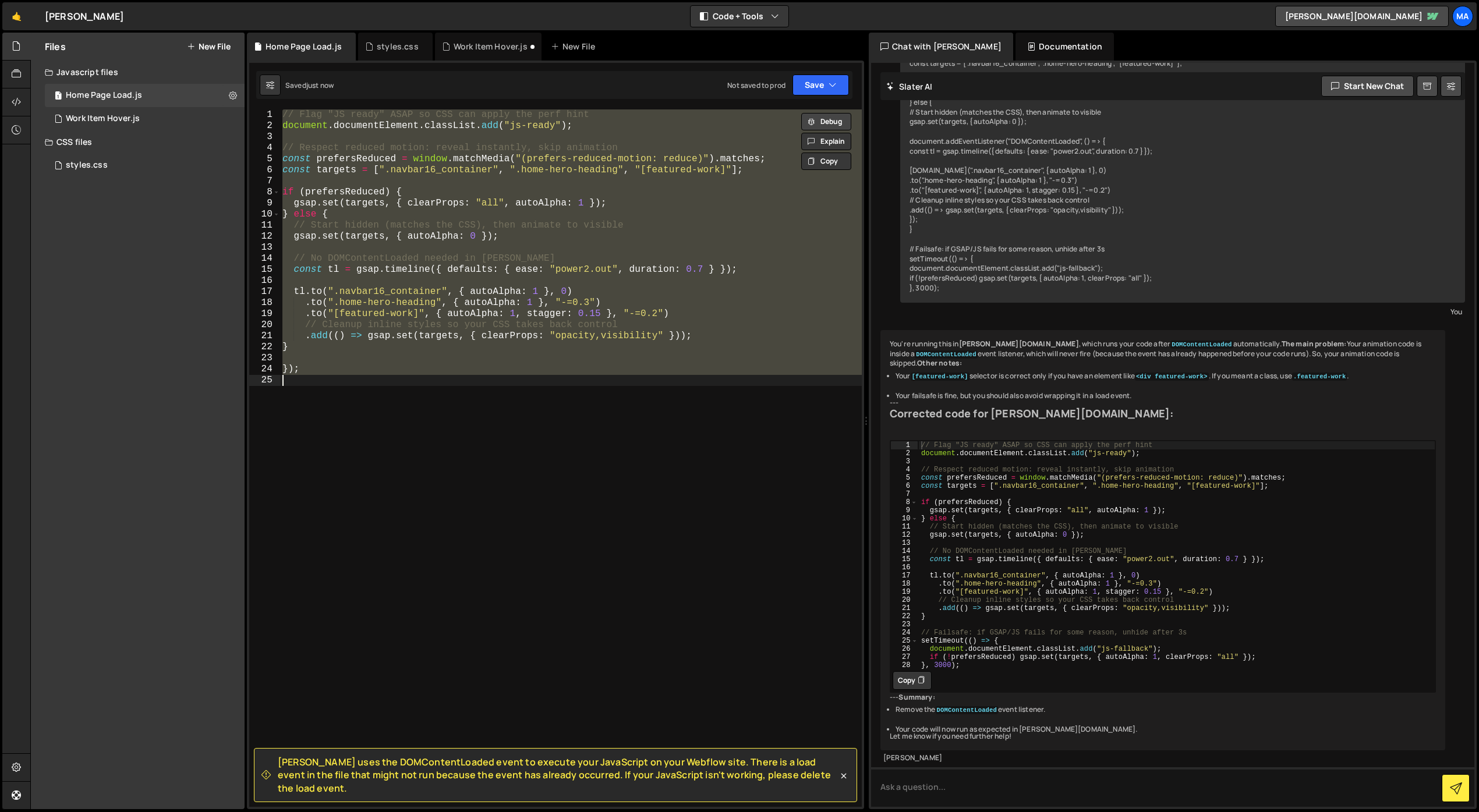
click at [820, 121] on button "Debug" at bounding box center [826, 122] width 50 height 17
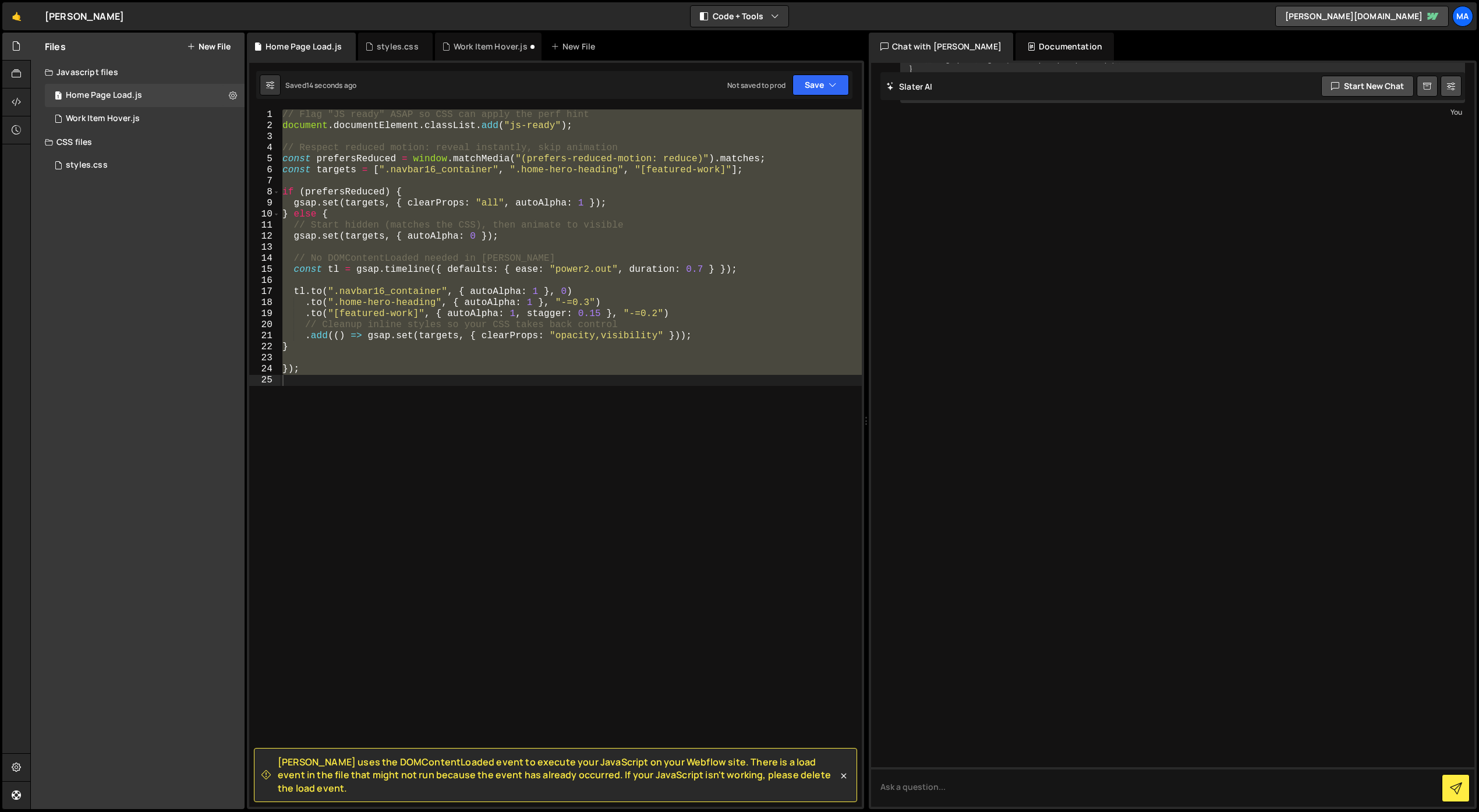
scroll to position [2054, 0]
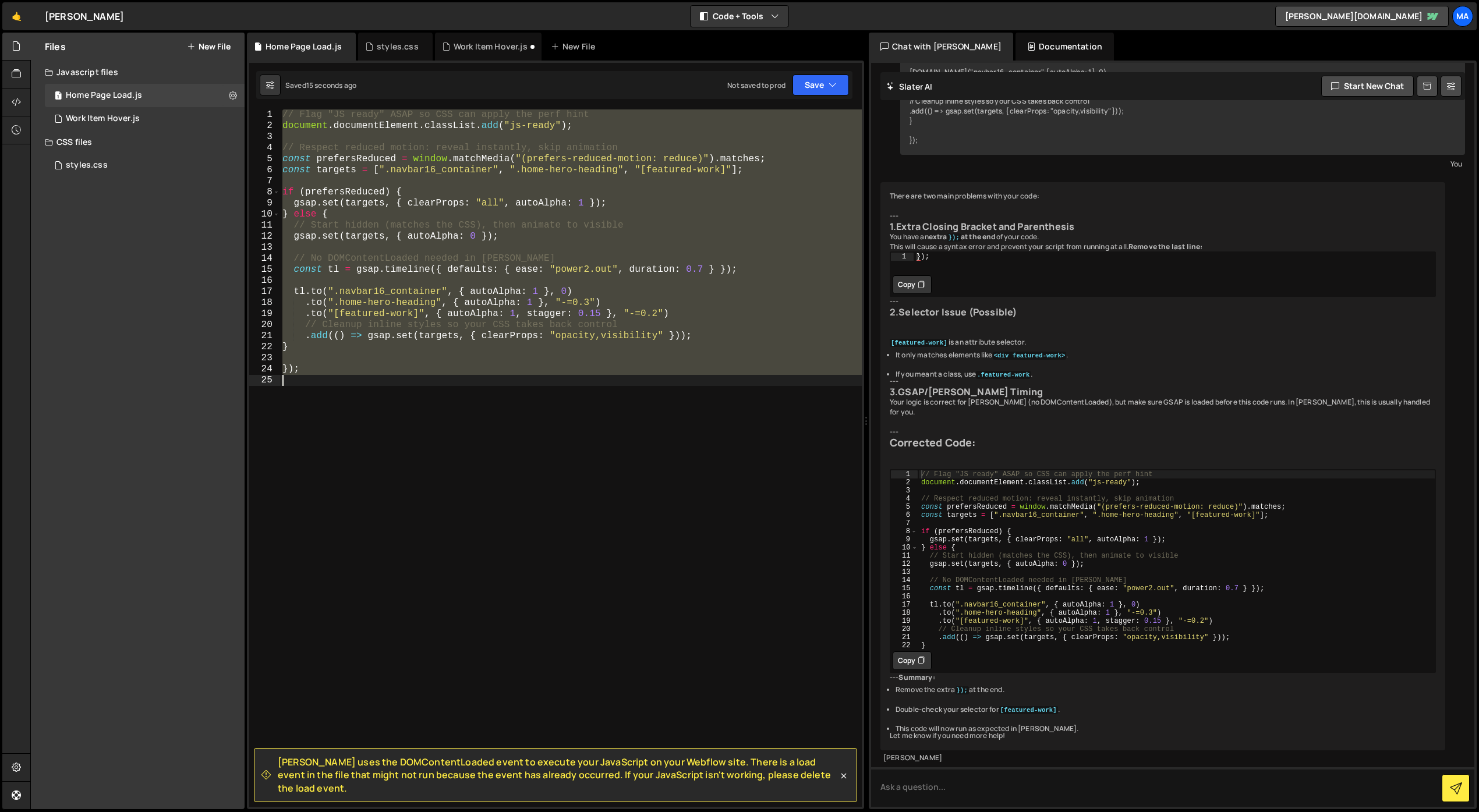
click at [353, 388] on div "// Flag "JS ready" ASAP so CSS can apply the perf hint document . documentEleme…" at bounding box center [570, 458] width 582 height 697
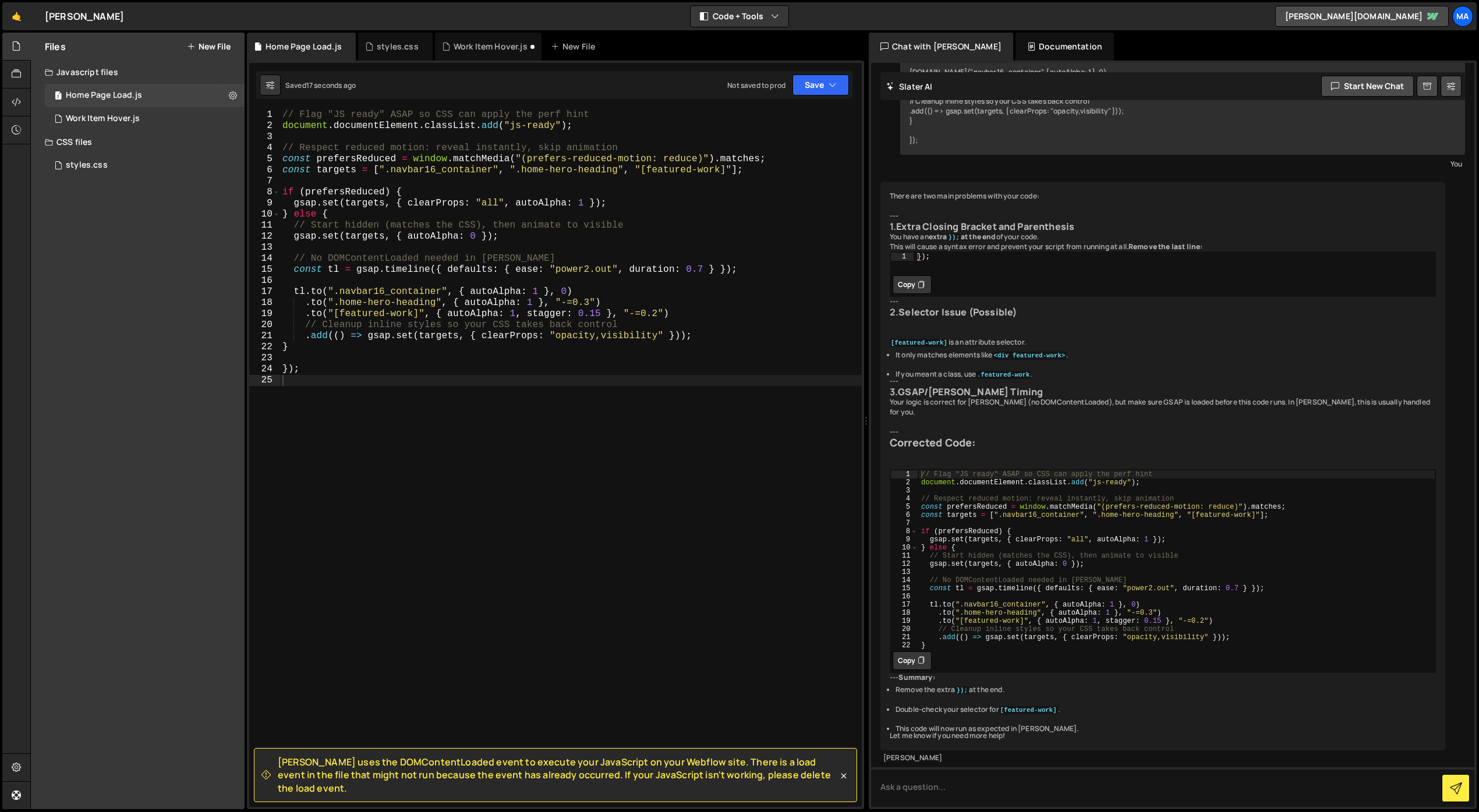
click at [921, 667] on icon at bounding box center [921, 660] width 7 height 11
click at [522, 562] on div "// Flag "JS ready" ASAP so CSS can apply the perf hint document . documentEleme…" at bounding box center [570, 469] width 582 height 719
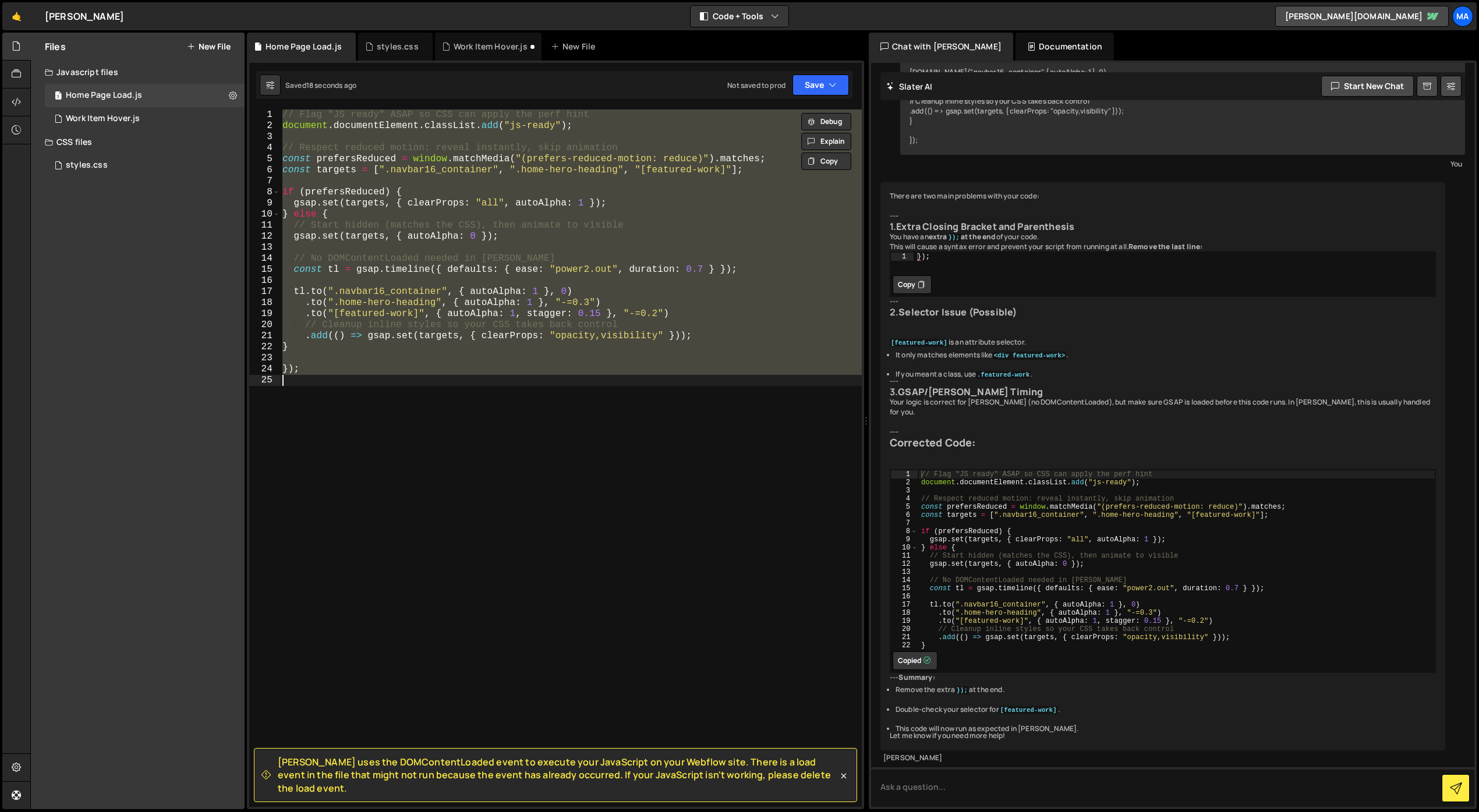
paste textarea
type textarea "}"
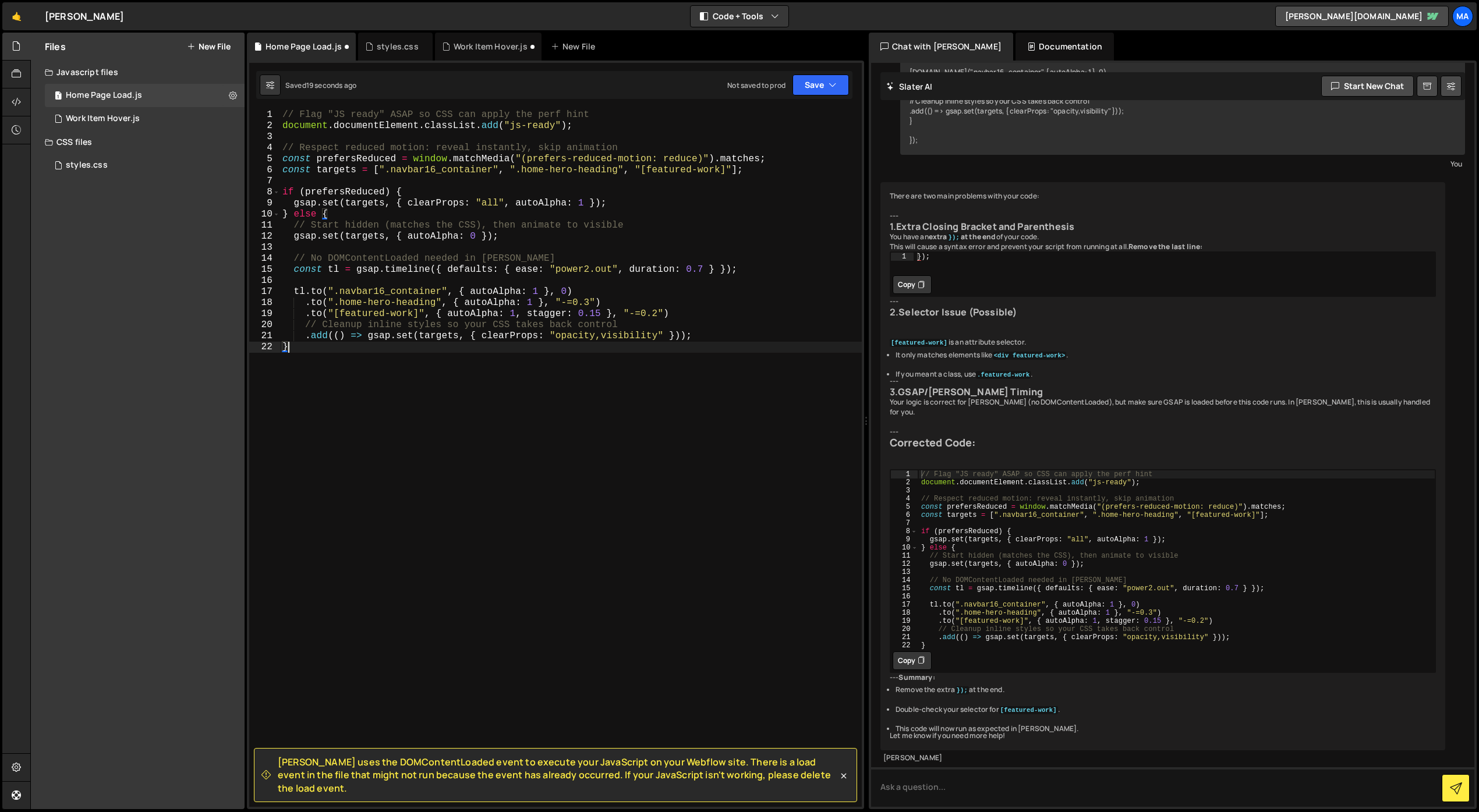
click at [529, 531] on div "// Flag "JS ready" ASAP so CSS can apply the perf hint document . documentEleme…" at bounding box center [570, 469] width 582 height 719
click at [710, 558] on div "// Flag "JS ready" ASAP so CSS can apply the perf hint document . documentEleme…" at bounding box center [570, 469] width 582 height 719
click at [951, 782] on textarea at bounding box center [1172, 787] width 603 height 39
type textarea "t"
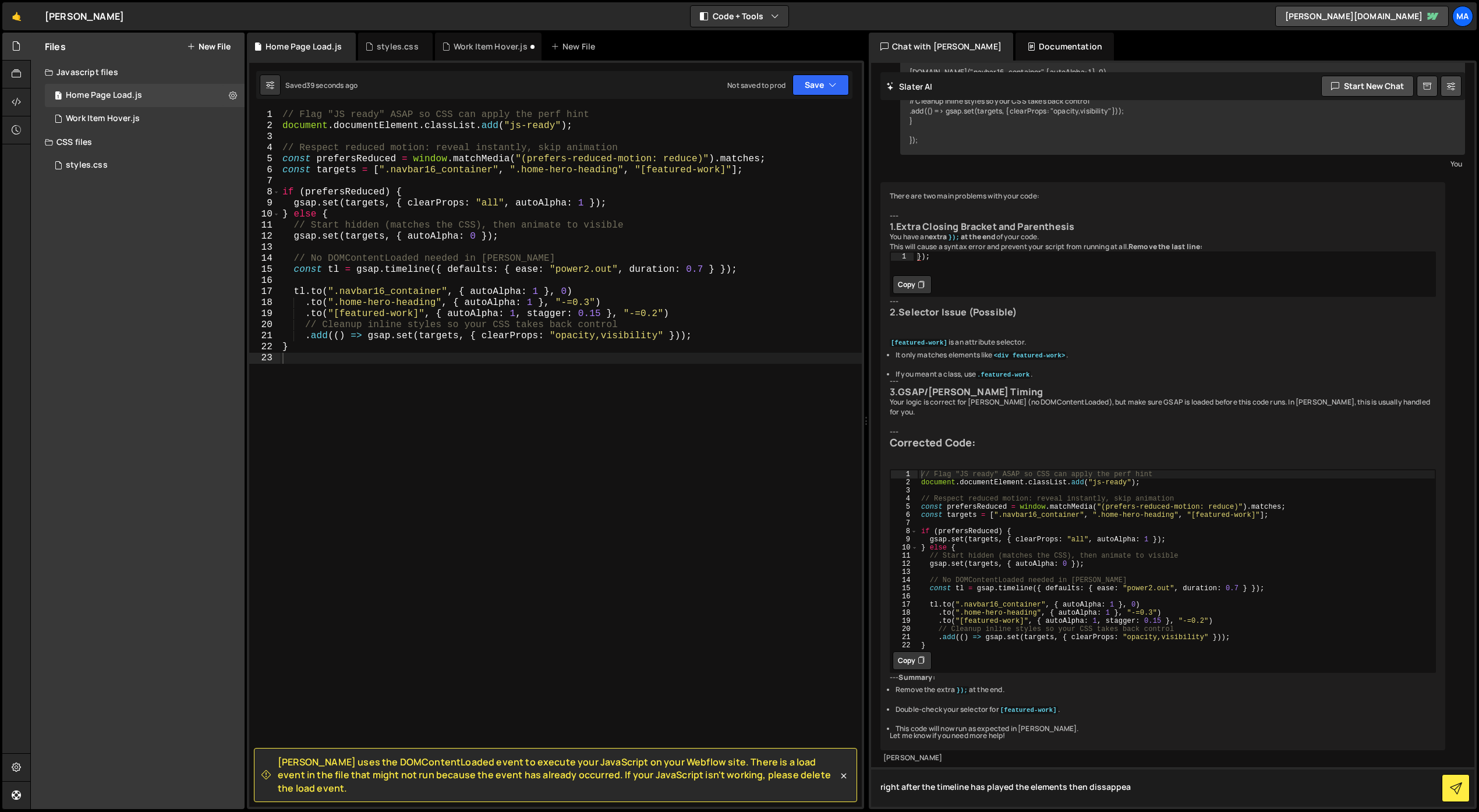
type textarea "right after the timeline has played the elements then dissappear"
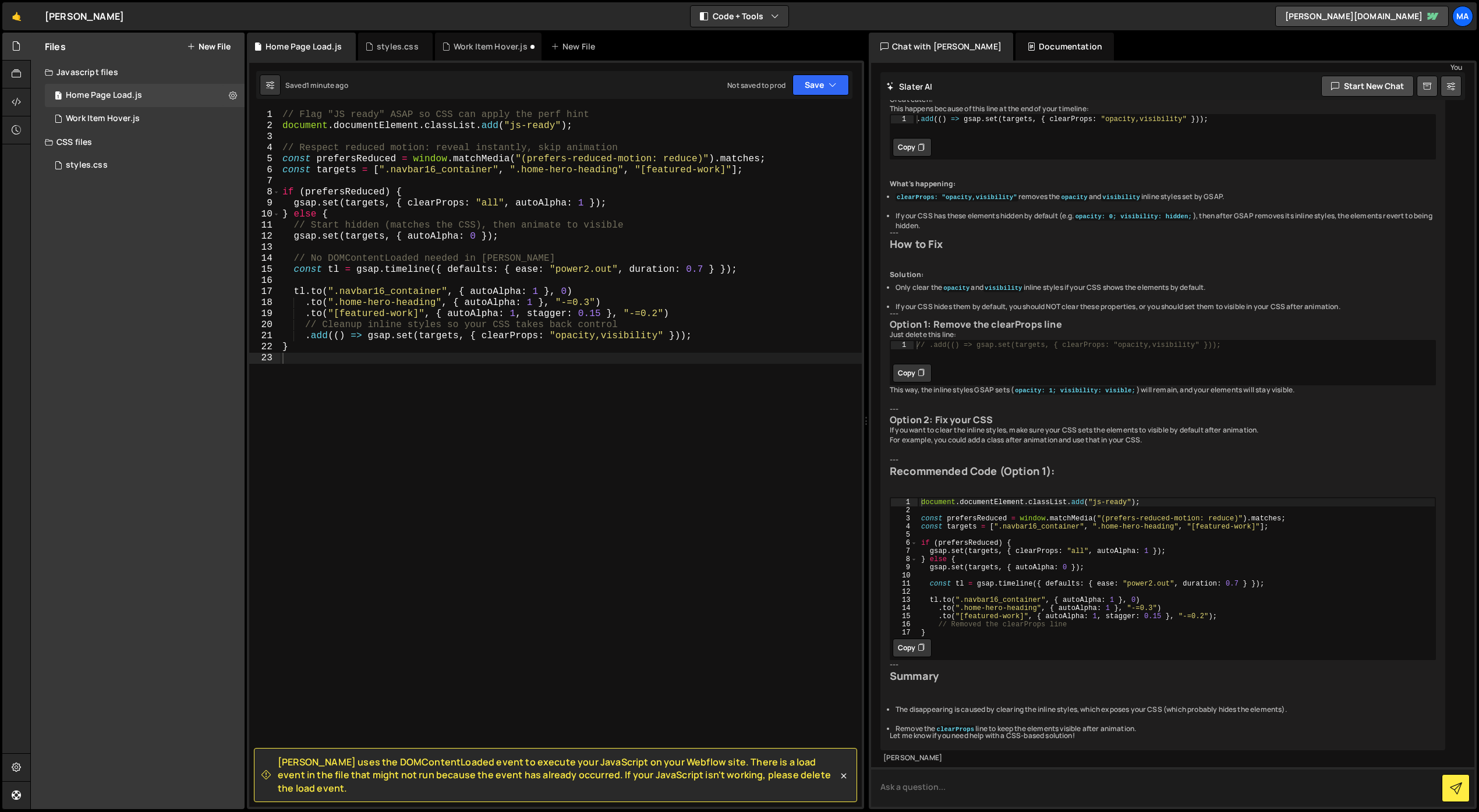
scroll to position [3057, 0]
click at [751, 337] on div "// Flag "JS ready" ASAP so CSS can apply the perf hint document . documentEleme…" at bounding box center [570, 469] width 582 height 719
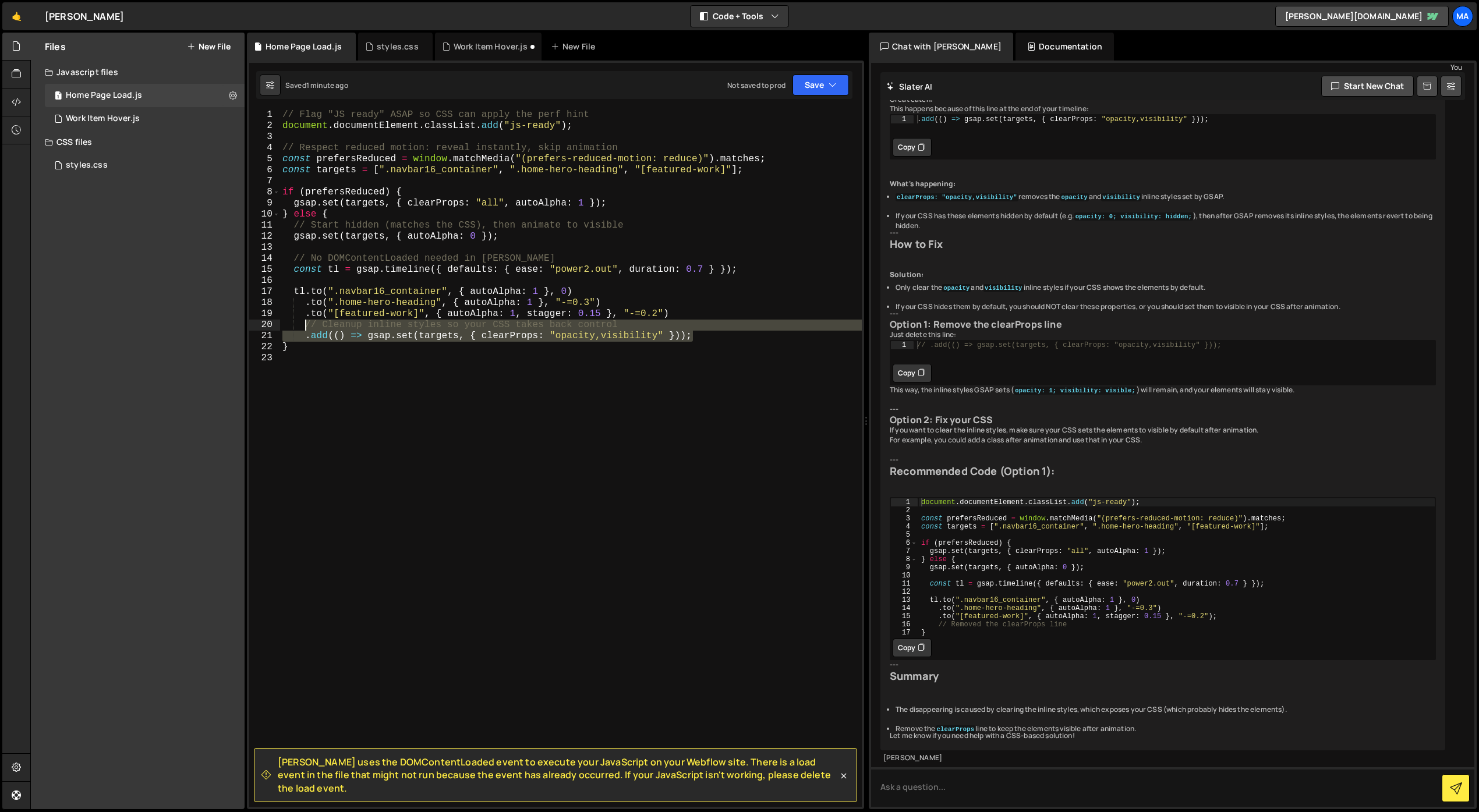
drag, startPoint x: 710, startPoint y: 334, endPoint x: 303, endPoint y: 330, distance: 407.0
click at [303, 330] on div "// Flag "JS ready" ASAP so CSS can apply the perf hint document . documentEleme…" at bounding box center [570, 469] width 582 height 719
type textarea "// Cleanup inline styles so your CSS takes back control .add(() => gsap.set(tar…"
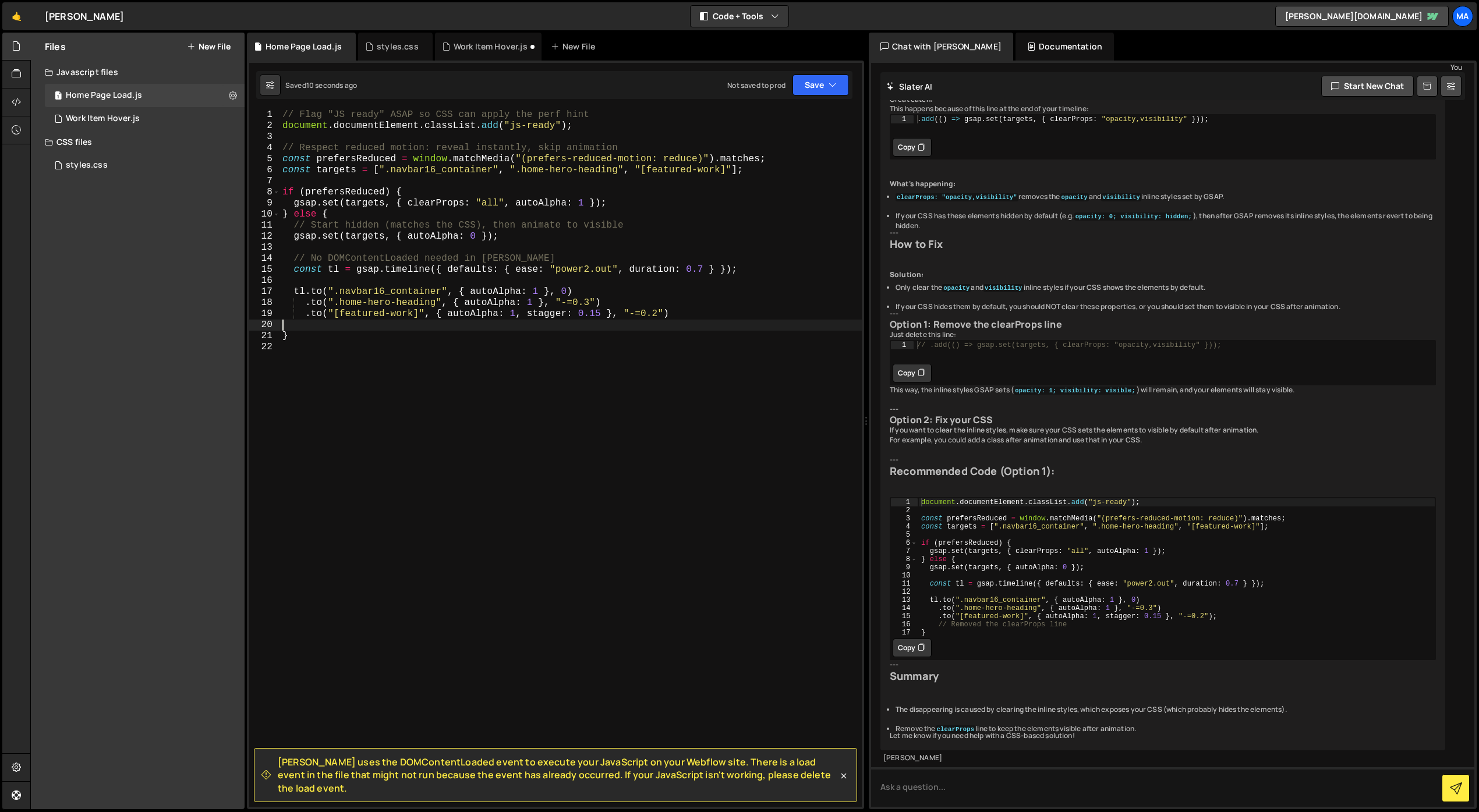
click at [591, 302] on div "// Flag "JS ready" ASAP so CSS can apply the perf hint document . documentEleme…" at bounding box center [570, 469] width 582 height 719
type textarea ".to(".home-hero-heading", { autoAlpha: 1 }, "-=0.1")"
click at [529, 364] on div "// Flag "JS ready" ASAP so CSS can apply the perf hint document . documentEleme…" at bounding box center [570, 469] width 582 height 719
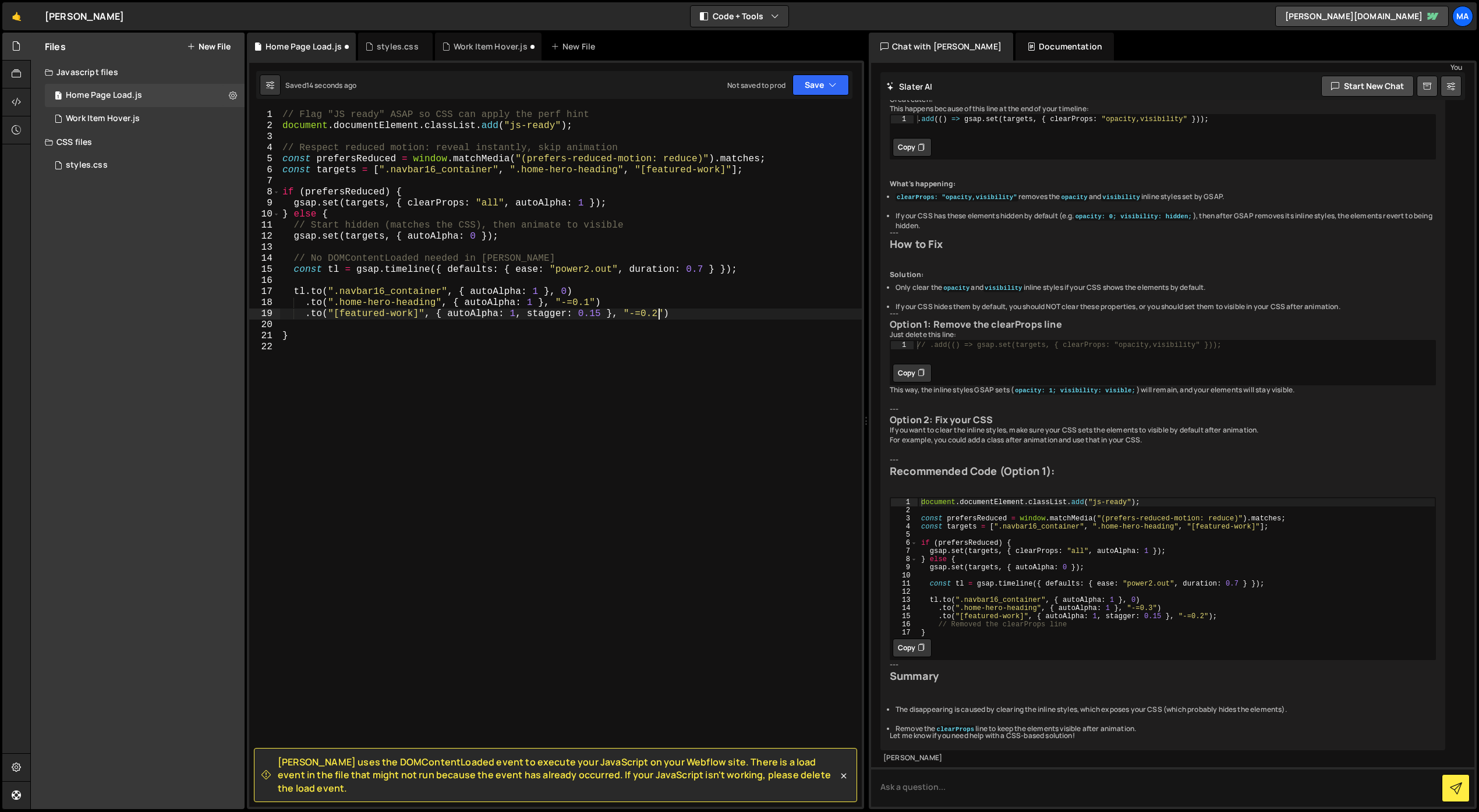
click at [658, 316] on div "// Flag "JS ready" ASAP so CSS can apply the perf hint document . documentEleme…" at bounding box center [570, 469] width 582 height 719
type textarea ".to("[featured-work]", { autoAlpha: 1, stagger: 0.15 }, "-=0.1")"
click at [640, 438] on div "// Flag "JS ready" ASAP so CSS can apply the perf hint document . documentEleme…" at bounding box center [570, 469] width 582 height 719
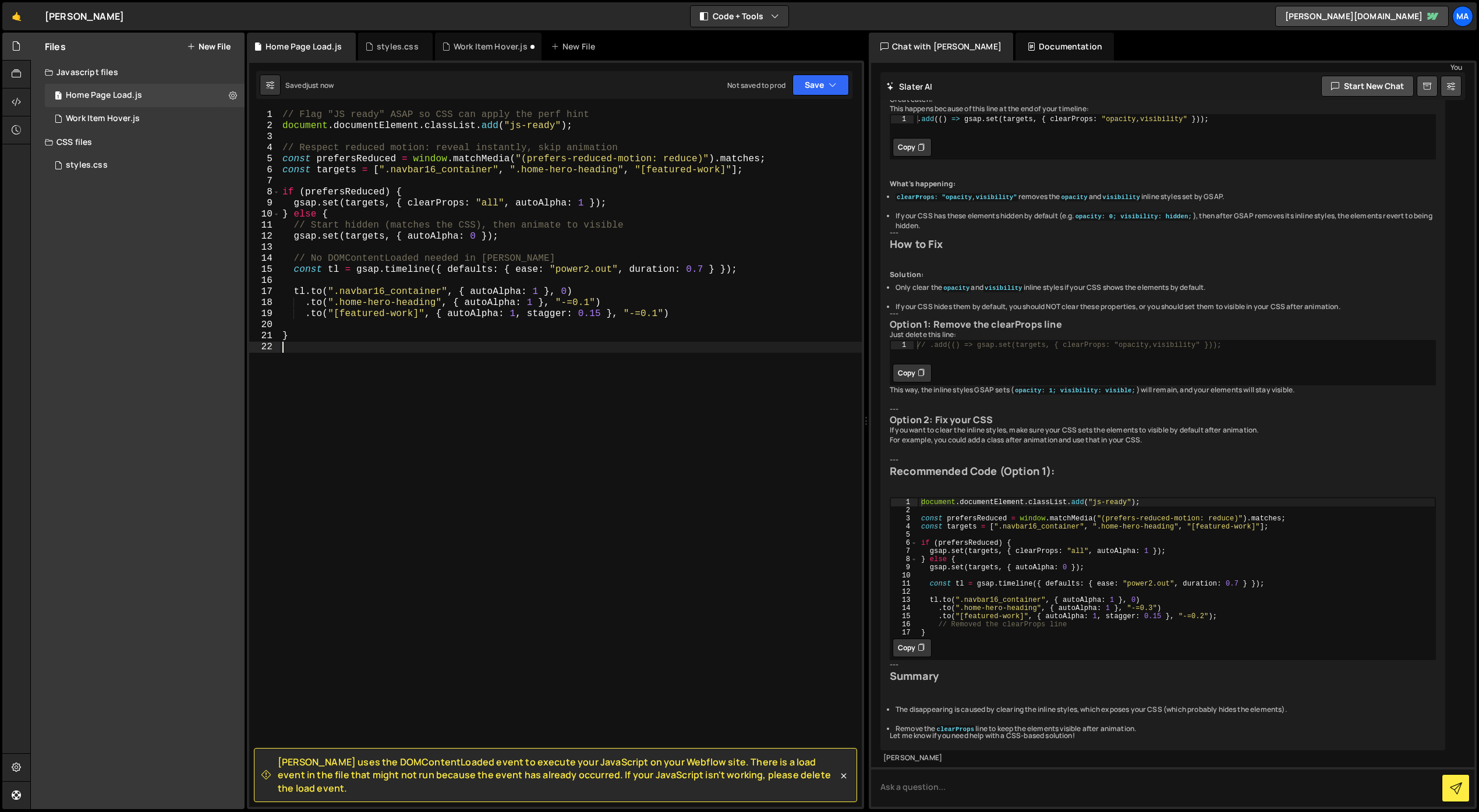
click at [688, 424] on div "// Flag "JS ready" ASAP so CSS can apply the perf hint document . documentEleme…" at bounding box center [570, 469] width 582 height 719
drag, startPoint x: 605, startPoint y: 318, endPoint x: 518, endPoint y: 316, distance: 87.0
click at [518, 316] on div "// Flag "JS ready" ASAP so CSS can apply the perf hint document . documentEleme…" at bounding box center [570, 469] width 582 height 719
type textarea ".to("[featured-work]", { autoAlpha: 1}, "-=0.1")"
click at [544, 390] on div "// Flag "JS ready" ASAP so CSS can apply the perf hint document . documentEleme…" at bounding box center [570, 469] width 582 height 719
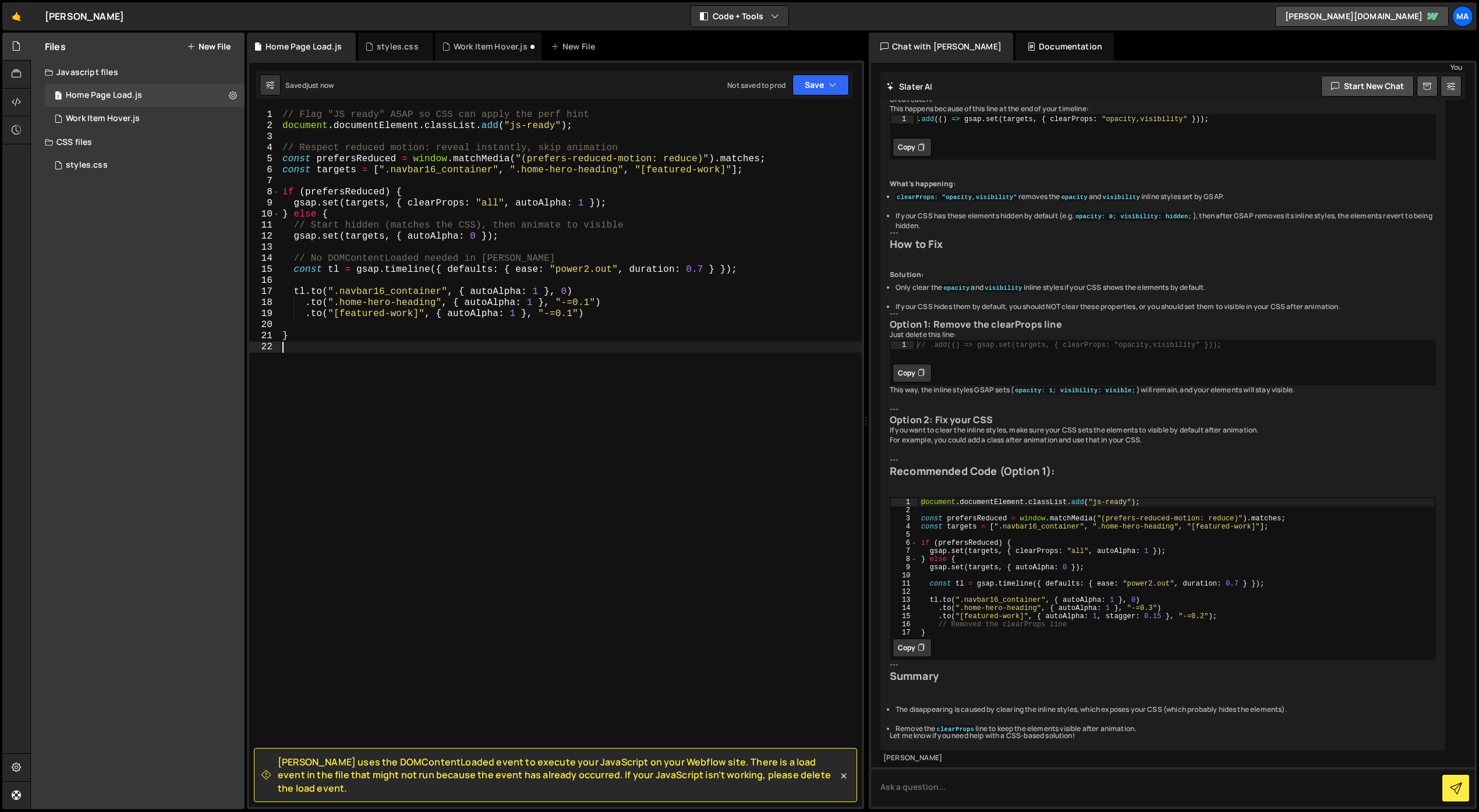
click at [704, 270] on div "// Flag "JS ready" ASAP so CSS can apply the perf hint document . documentEleme…" at bounding box center [570, 469] width 582 height 719
type textarea "const tl = gsap.timeline({ defaults: { ease: "power2.out", duration: 0.5 } });"
click at [689, 358] on div "// Flag "JS ready" ASAP so CSS can apply the perf hint document . documentEleme…" at bounding box center [570, 469] width 582 height 719
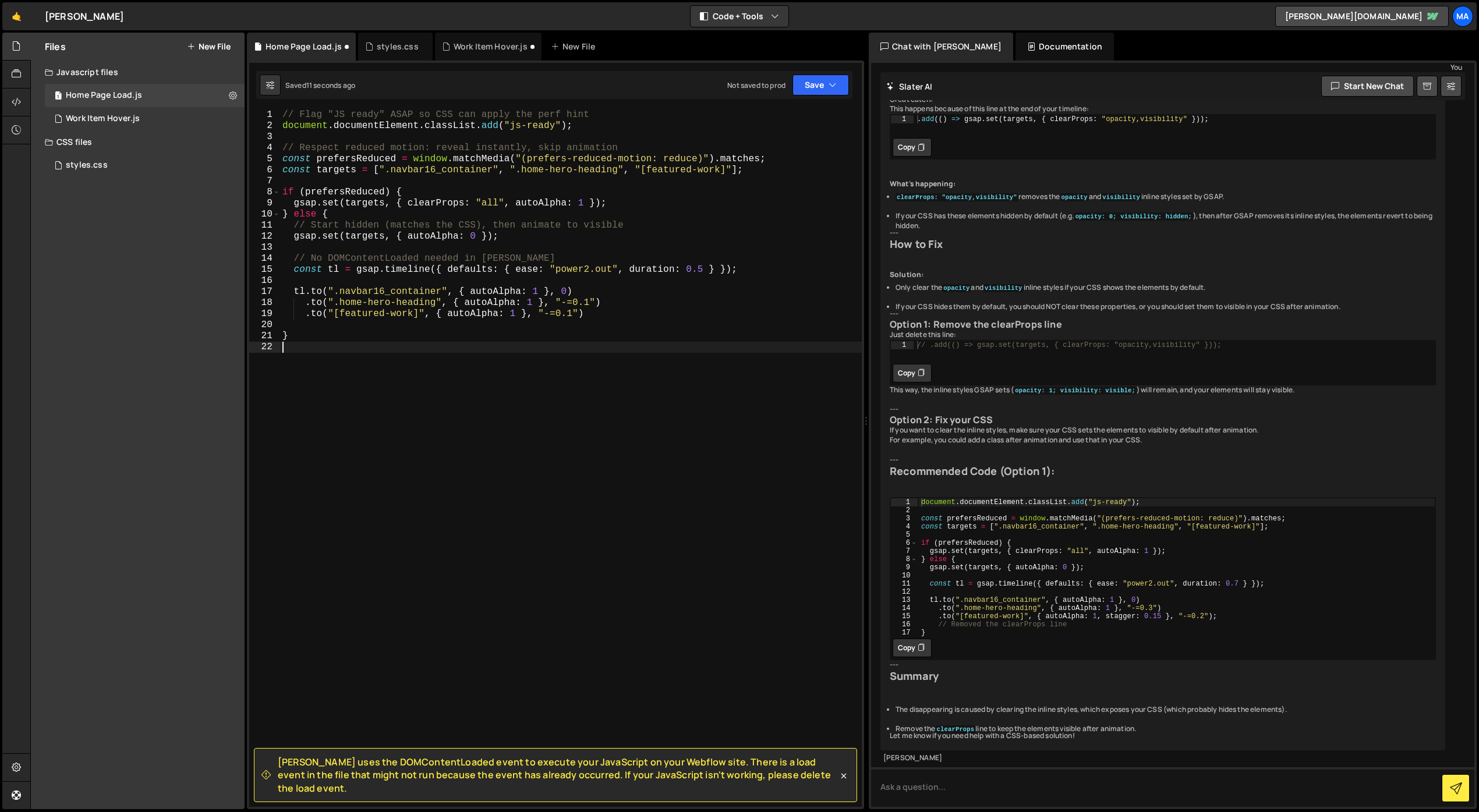
click at [590, 302] on div "// Flag "JS ready" ASAP so CSS can apply the perf hint document . documentEleme…" at bounding box center [570, 469] width 582 height 719
type textarea ".to(".home-hero-heading", { autoAlpha: 1 }, "-=0.1")"
click at [608, 366] on div "// Flag "JS ready" ASAP so CSS can apply the perf hint document . documentEleme…" at bounding box center [570, 469] width 582 height 719
click at [395, 348] on div "// Flag "JS ready" ASAP so CSS can apply the perf hint document . documentEleme…" at bounding box center [570, 469] width 582 height 719
click at [488, 47] on div "Work Item Hover.js" at bounding box center [490, 46] width 74 height 11
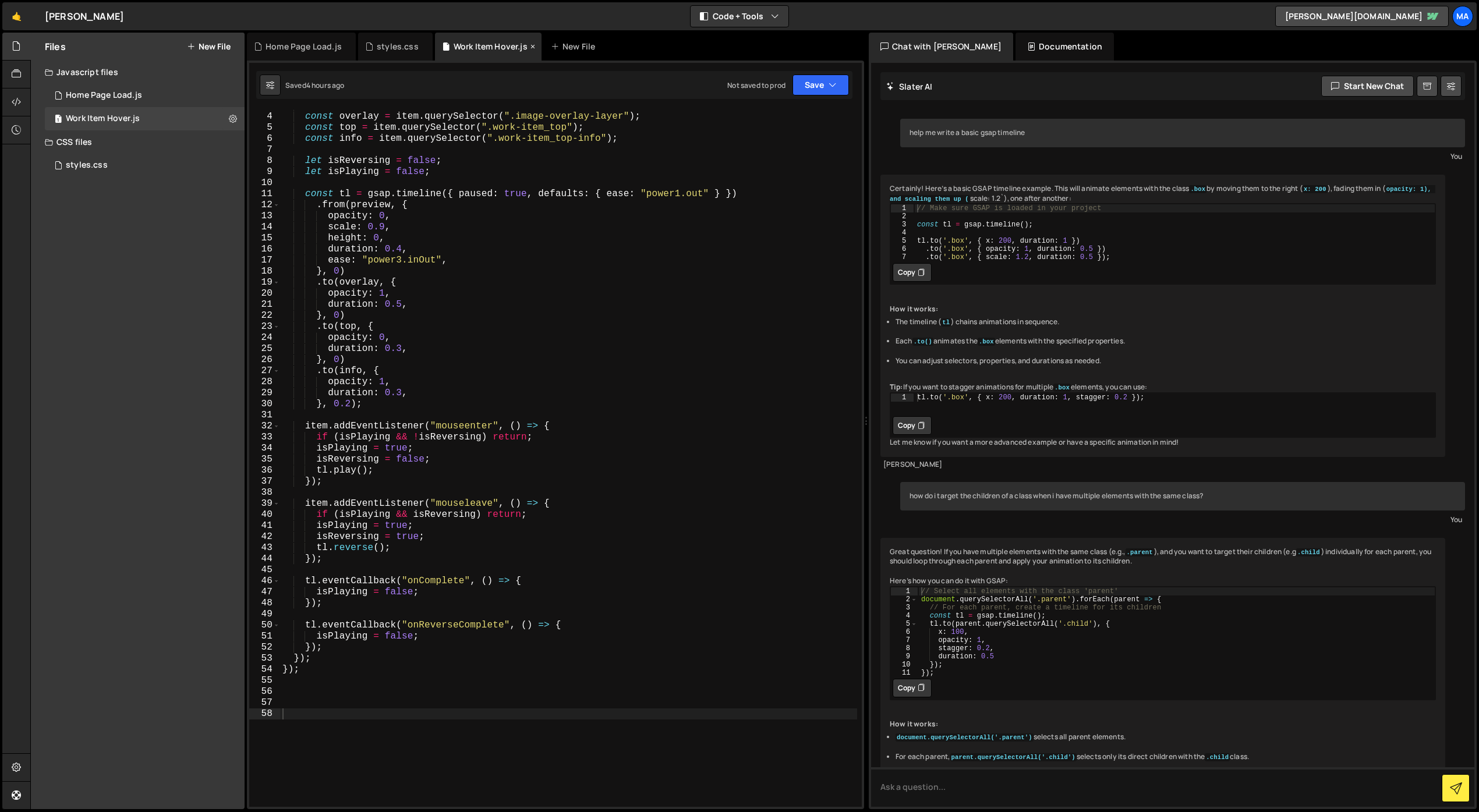
scroll to position [147, 0]
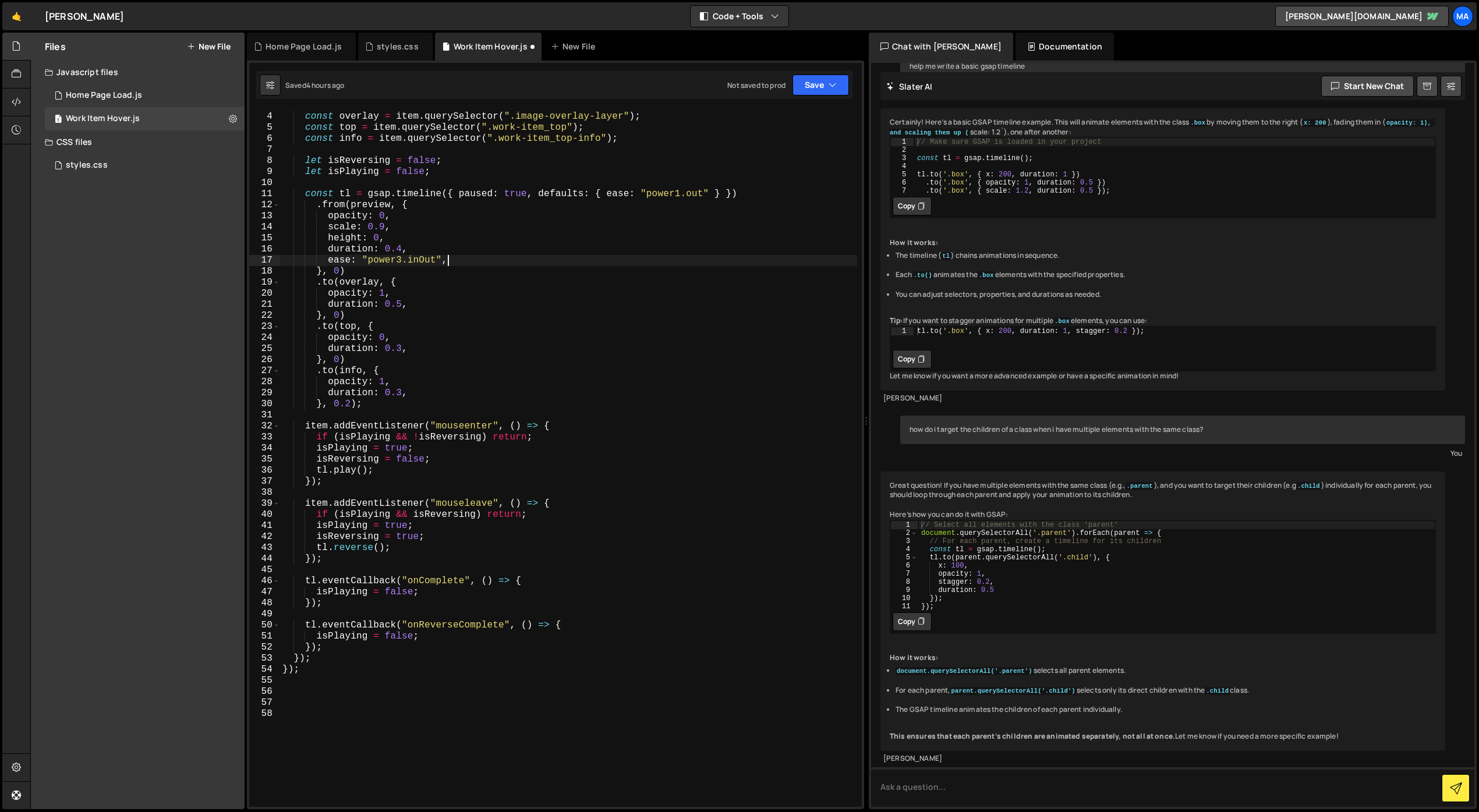
click at [594, 256] on div "const preview = item . querySelector ( ".work-item_preview-wrapper" ) ; const o…" at bounding box center [568, 460] width 577 height 719
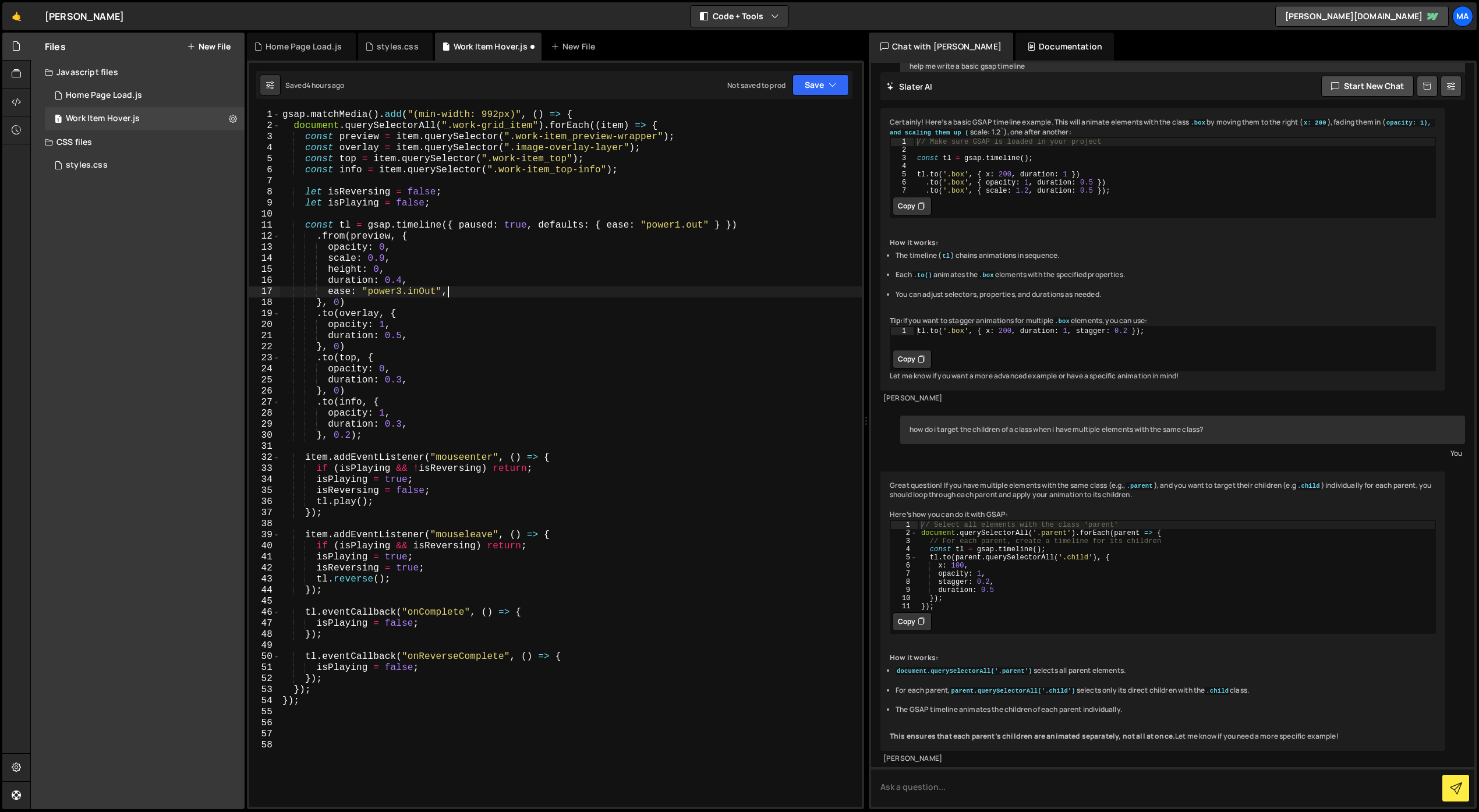
scroll to position [0, 0]
click at [682, 336] on div "gsap . matchMedia ( ) . add ( "(min-width: 992px)" , ( ) => { document . queryS…" at bounding box center [570, 469] width 582 height 719
type textarea "duration: 0.5,"
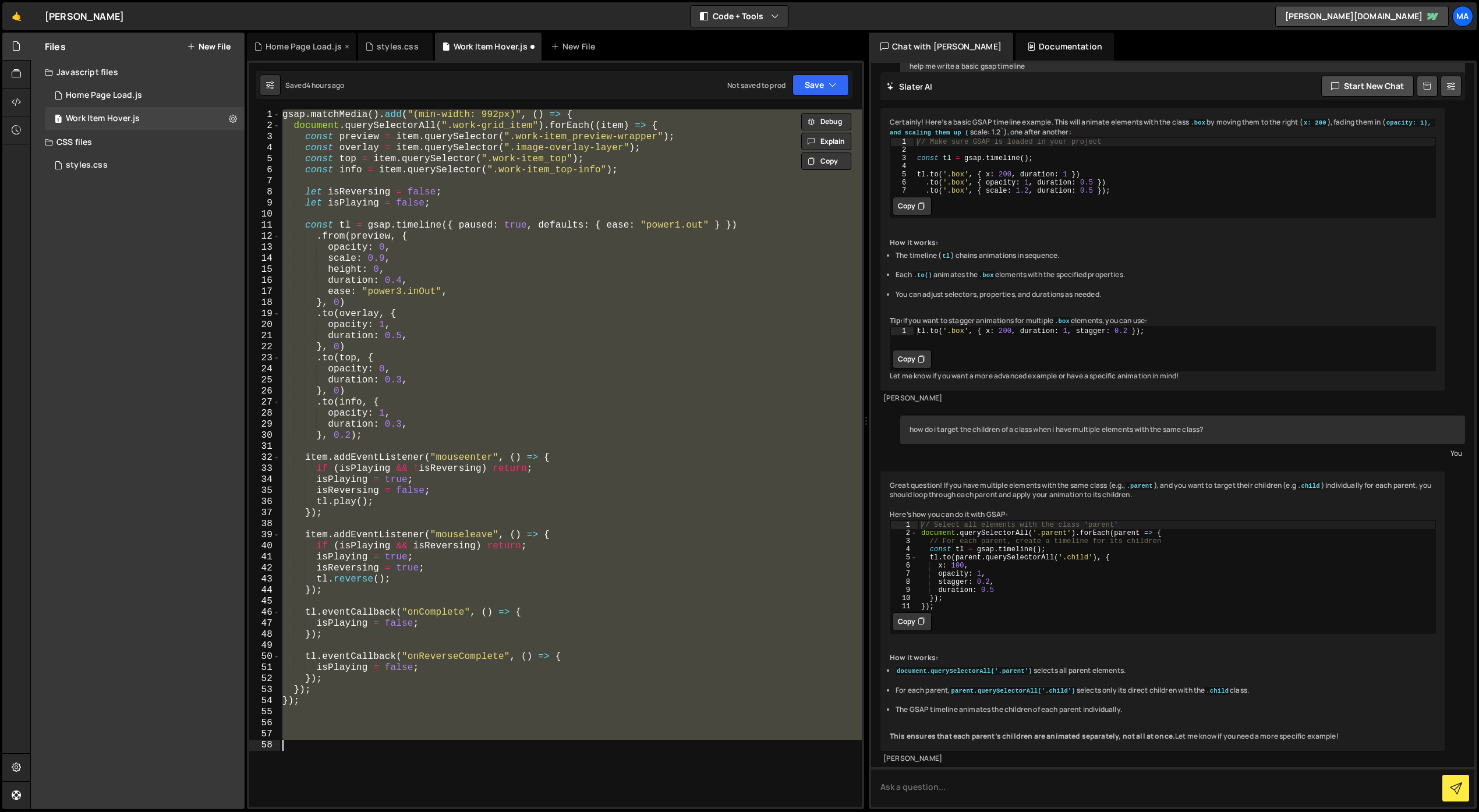
click at [304, 44] on div "Home Page Load.js" at bounding box center [304, 46] width 76 height 11
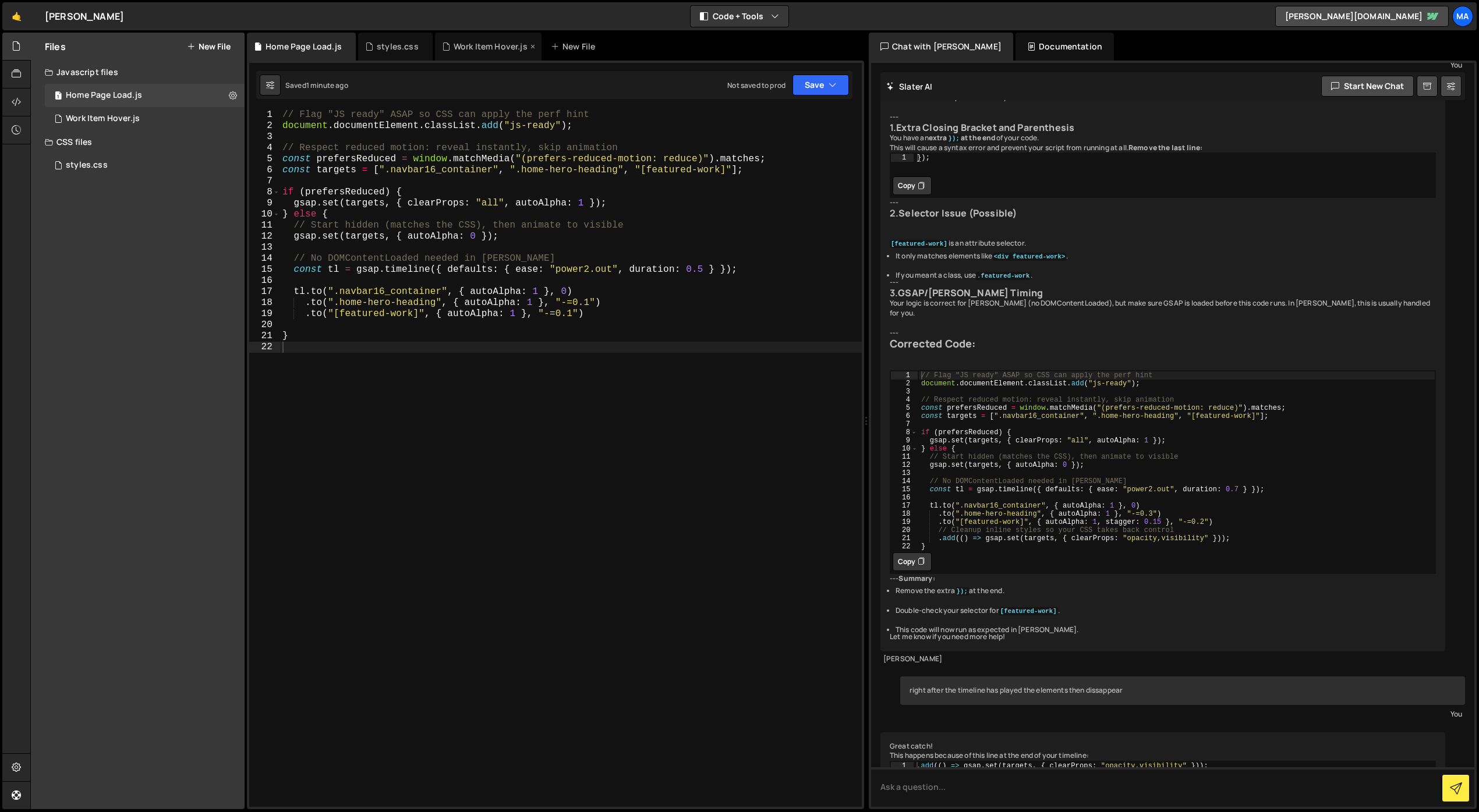
scroll to position [3141, 0]
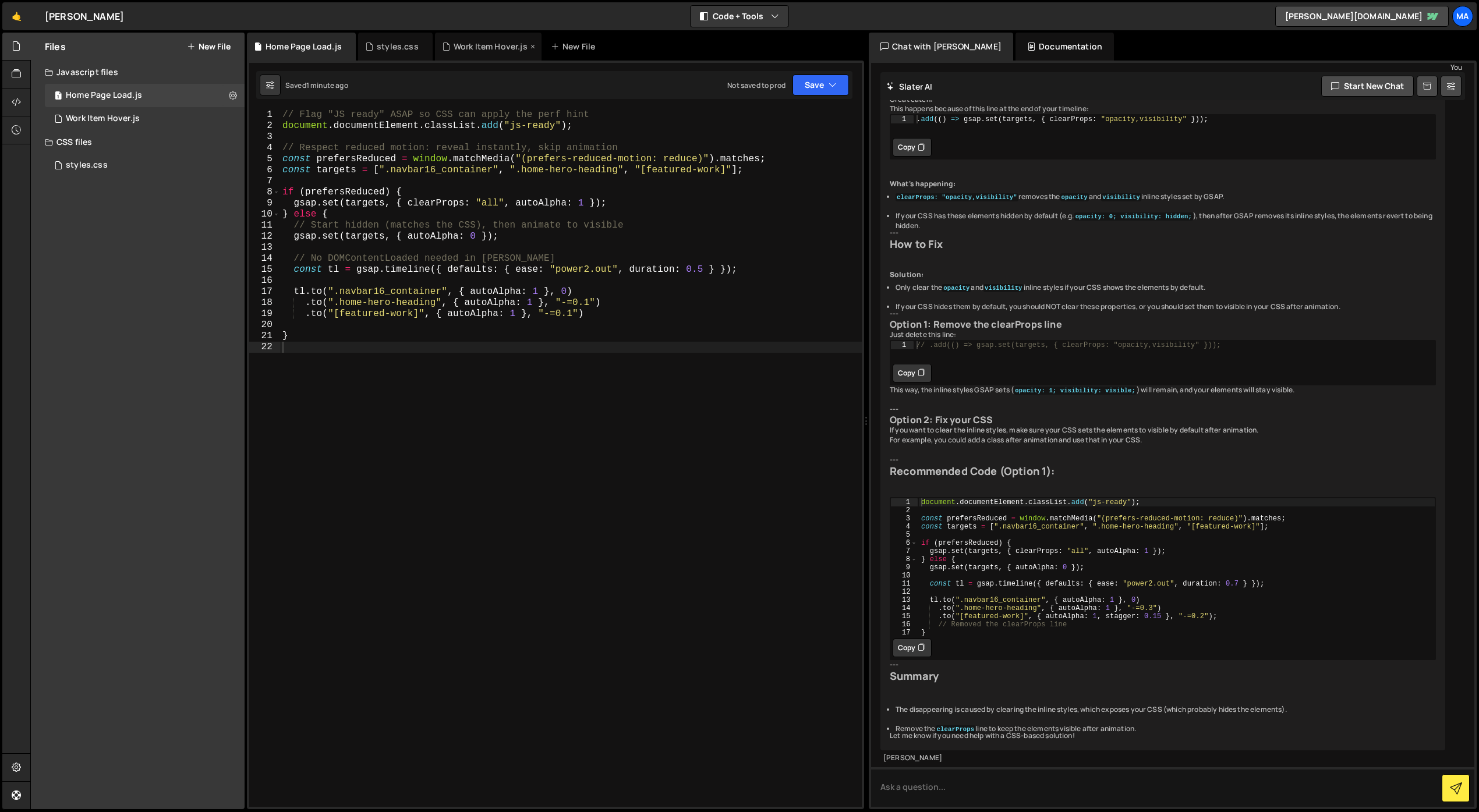
click at [492, 44] on div "Work Item Hover.js" at bounding box center [490, 46] width 74 height 11
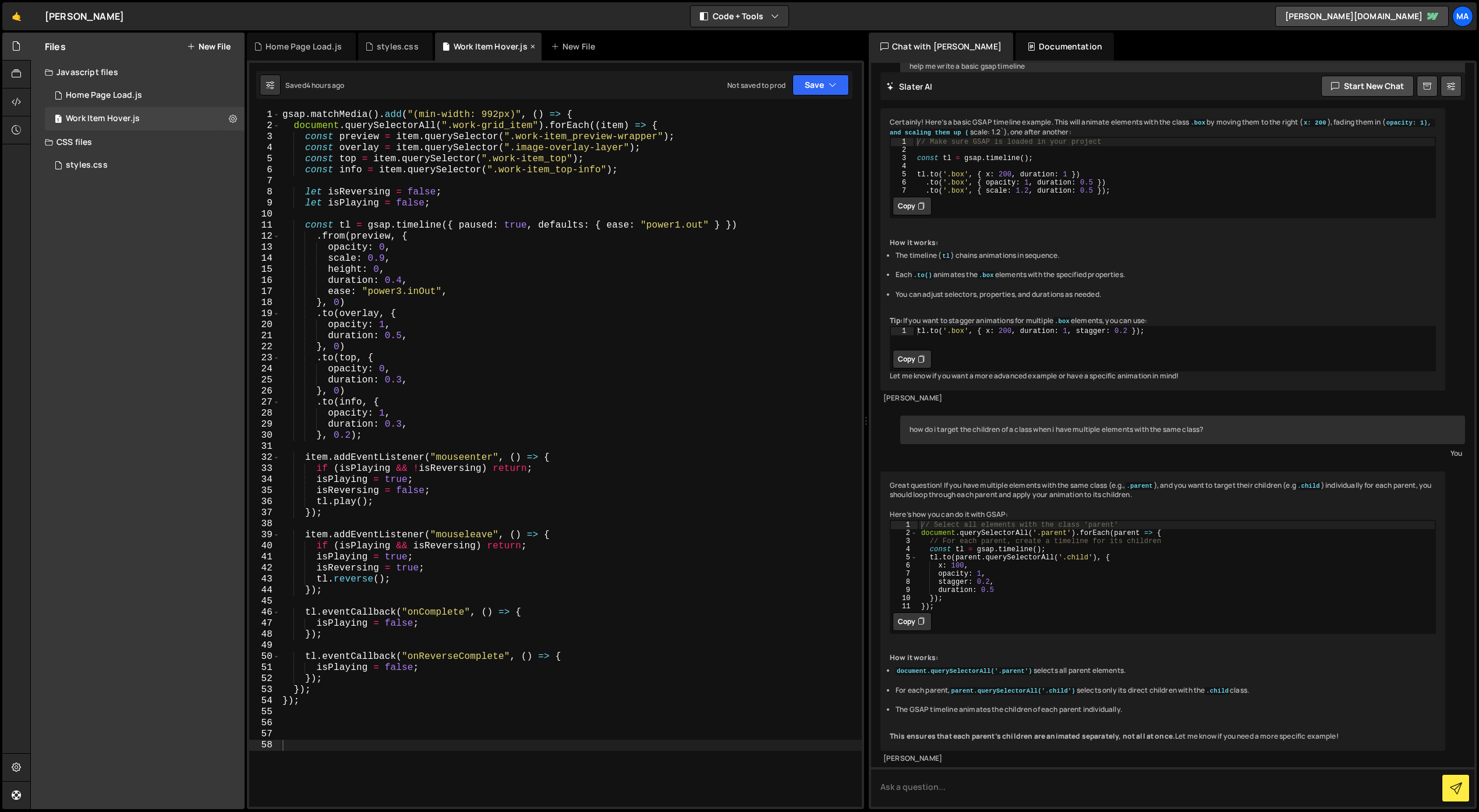
scroll to position [147, 0]
click at [270, 85] on icon at bounding box center [270, 85] width 8 height 11
select select "editor"
select select "ace/theme/monokai"
type input "16"
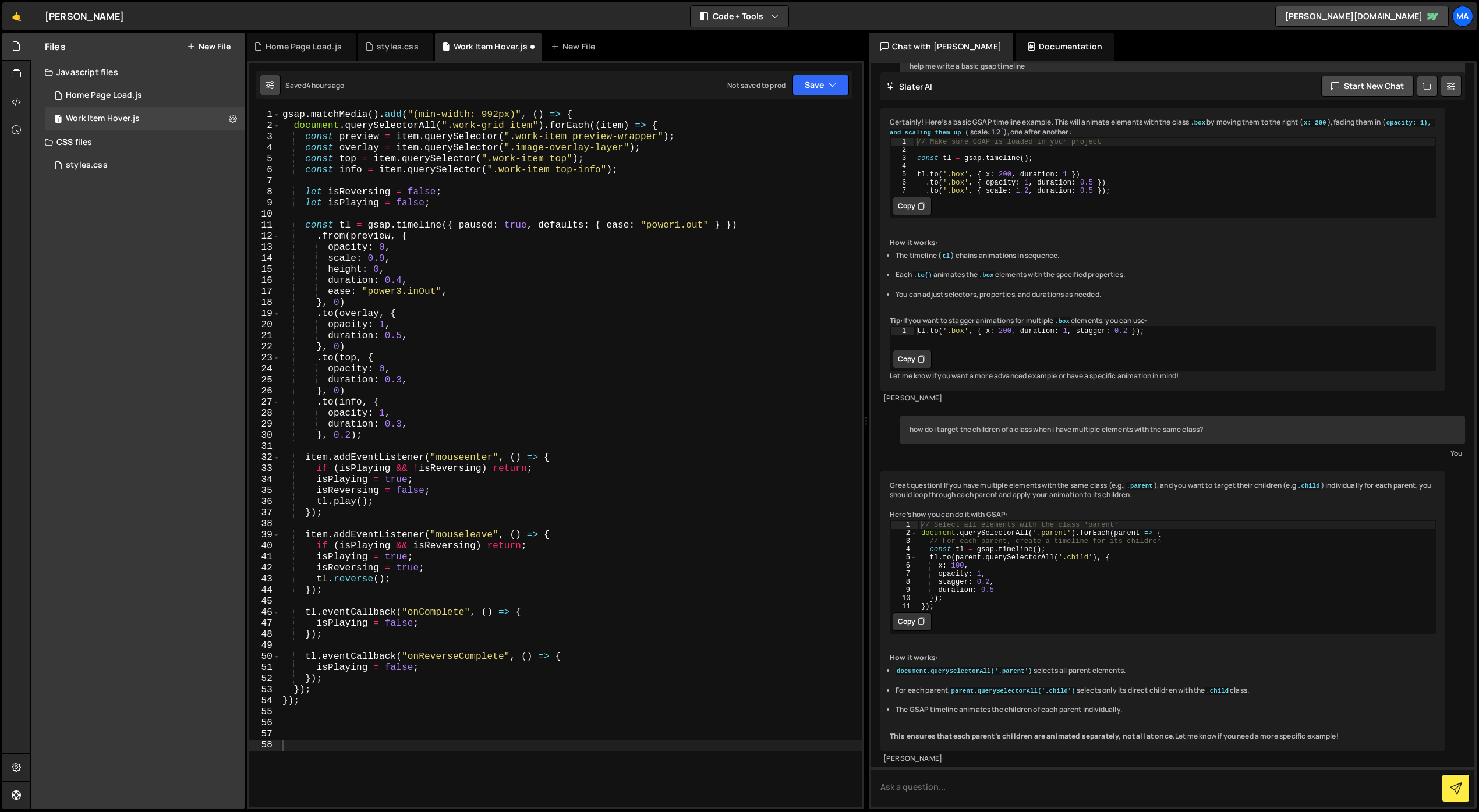
checkbox input "true"
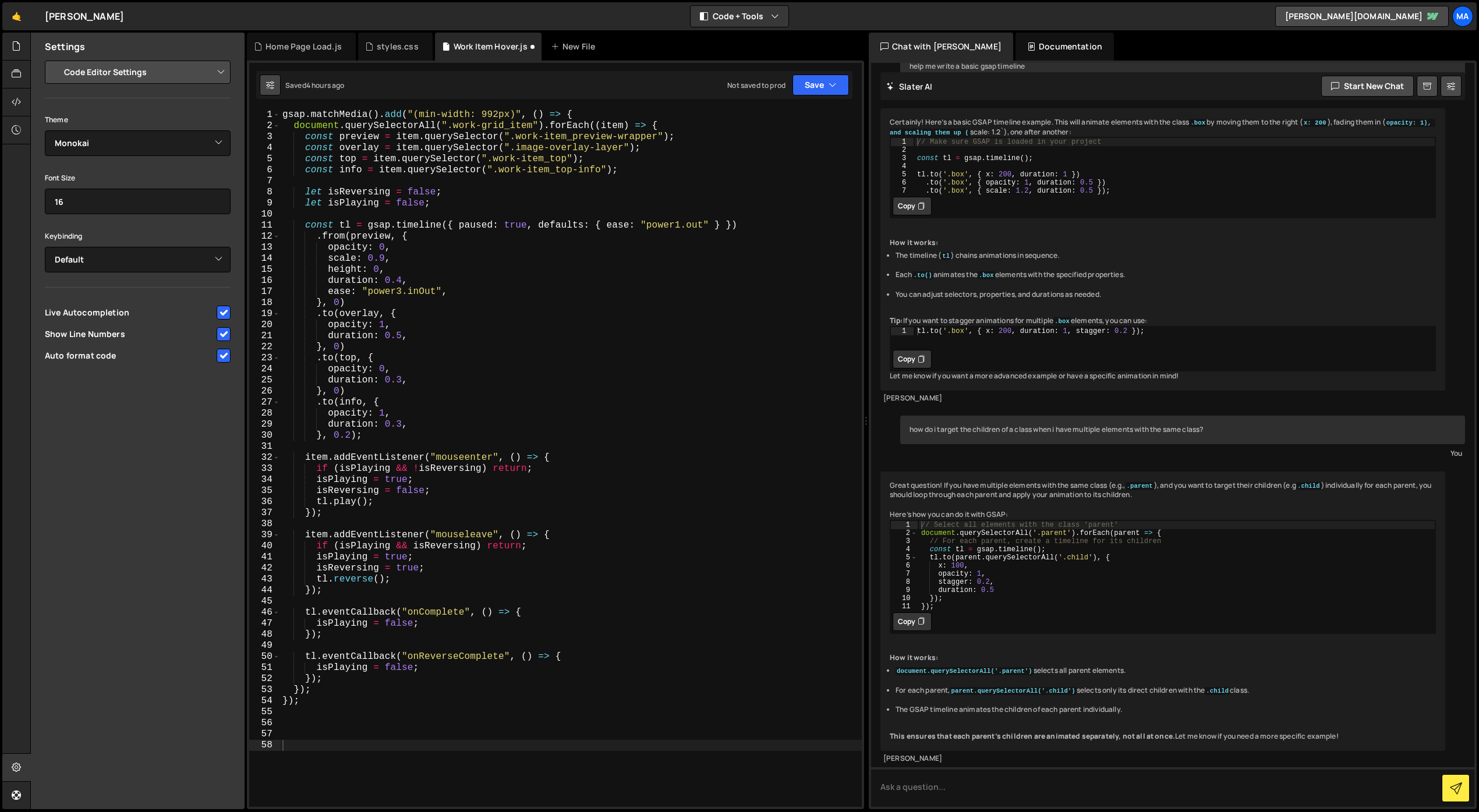
click at [268, 81] on icon at bounding box center [270, 85] width 8 height 11
click at [398, 49] on div "styles.css" at bounding box center [397, 46] width 42 height 11
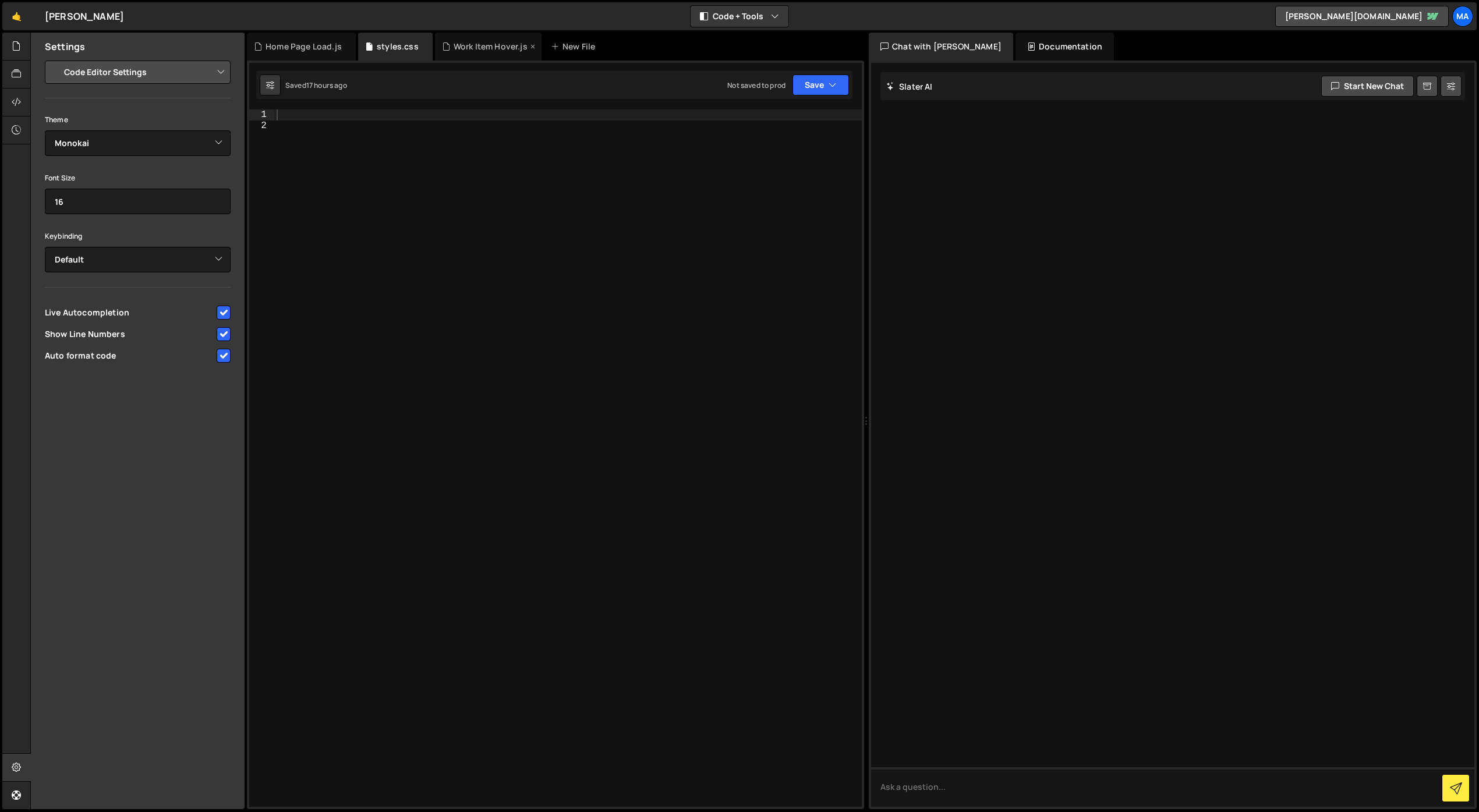
scroll to position [0, 0]
click at [490, 46] on div "Work Item Hover.js" at bounding box center [490, 46] width 74 height 11
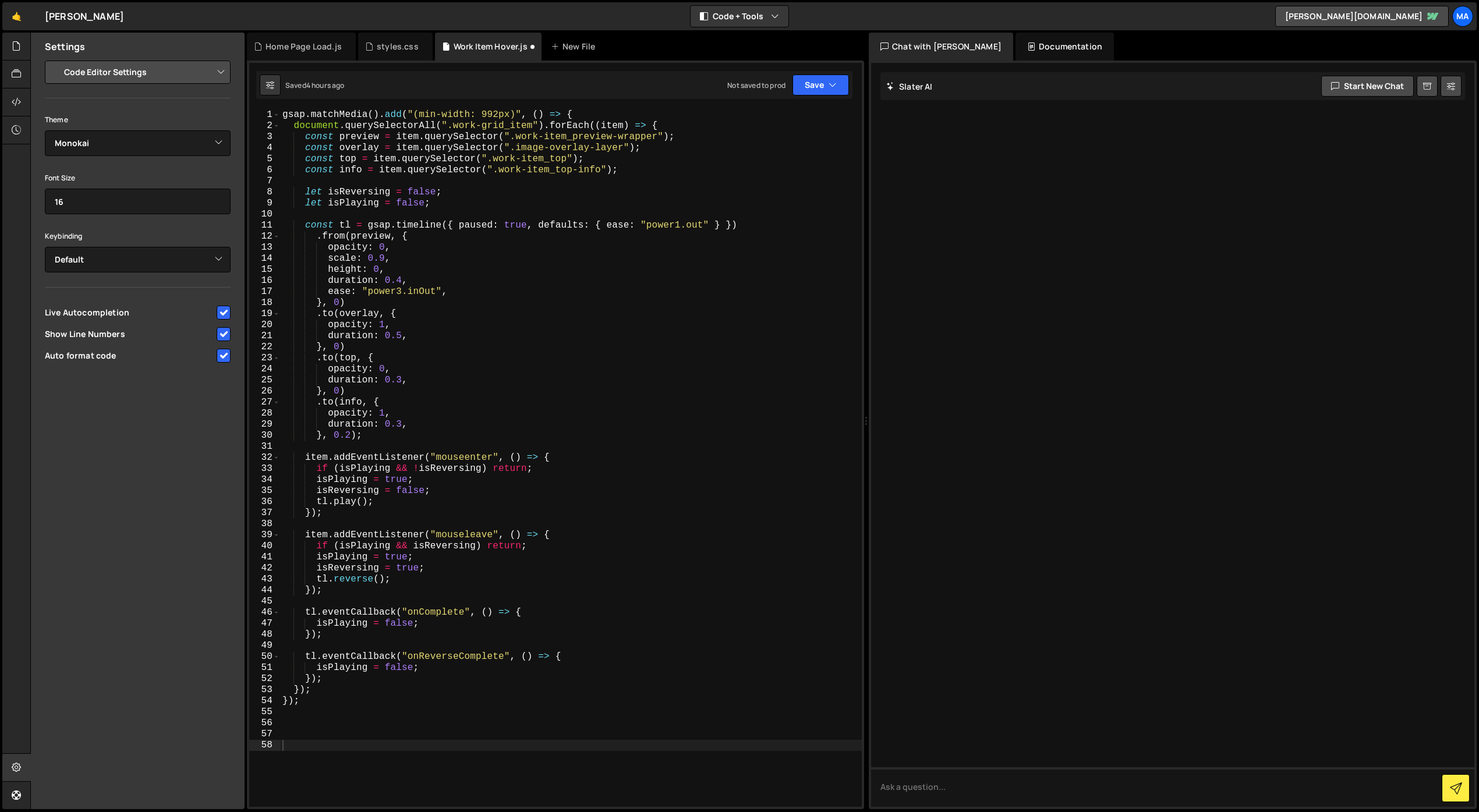
scroll to position [147, 0]
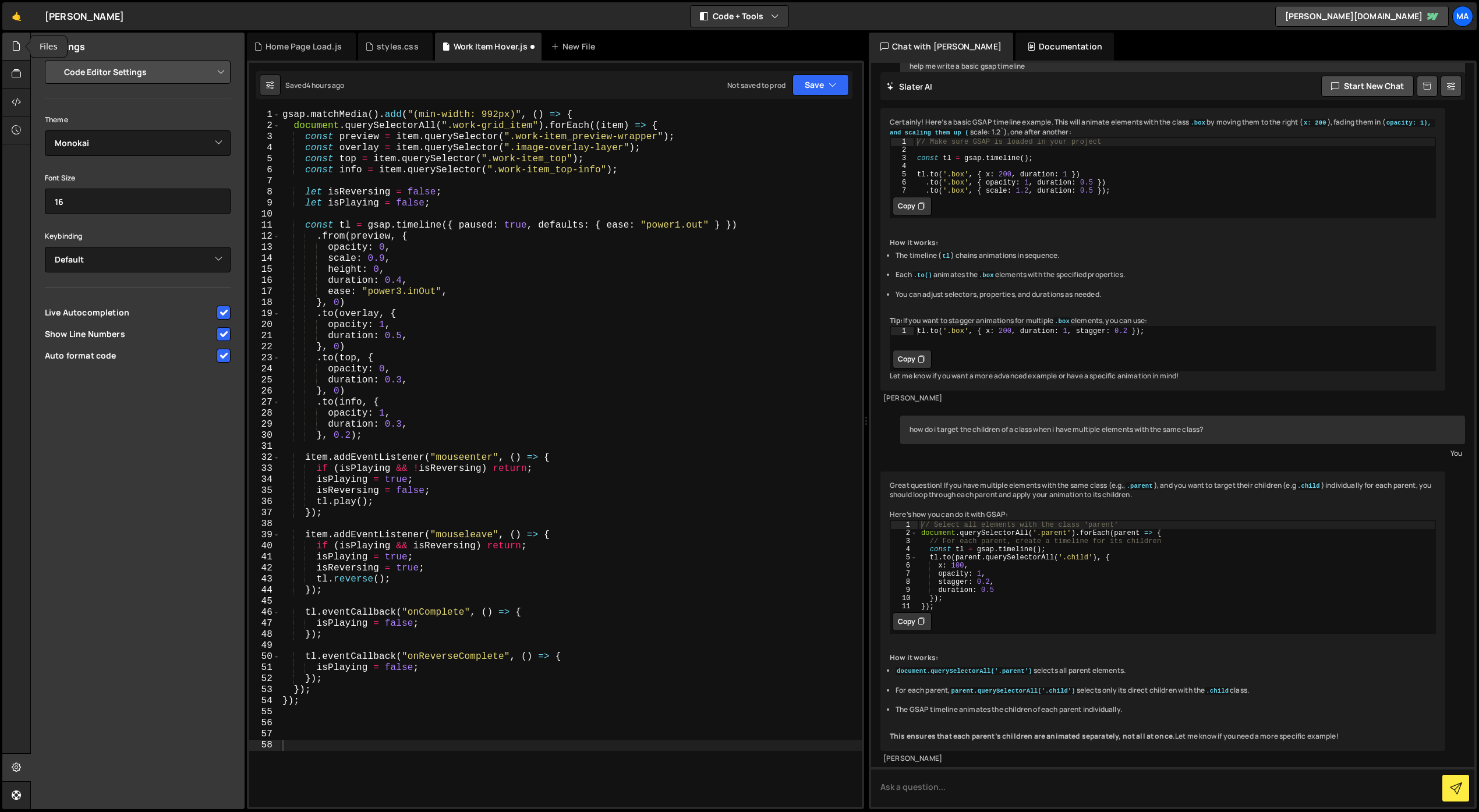
click at [16, 49] on icon at bounding box center [16, 45] width 9 height 13
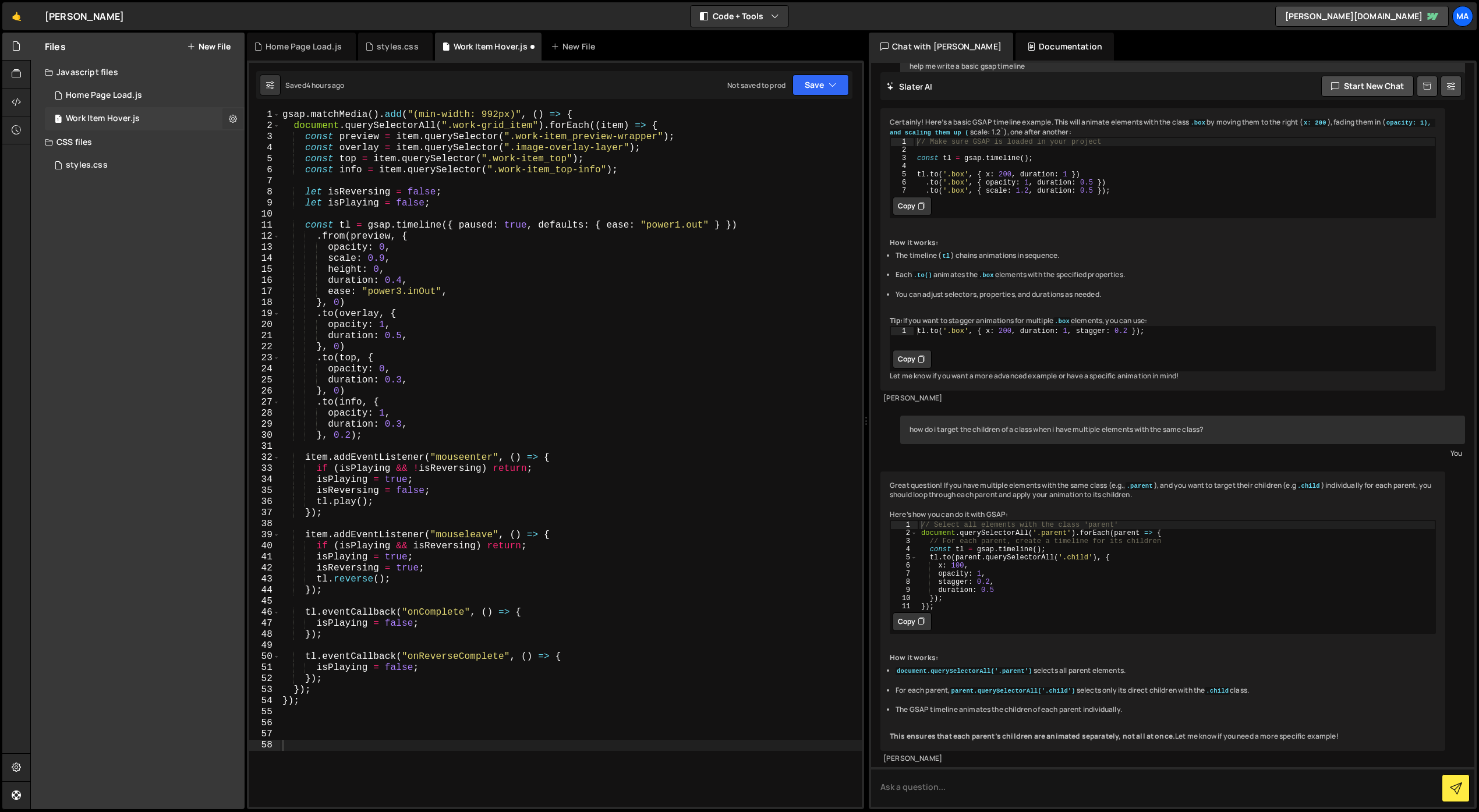
click at [229, 118] on icon at bounding box center [233, 119] width 8 height 11
click at [330, 141] on button "Edit File Settings" at bounding box center [304, 143] width 114 height 23
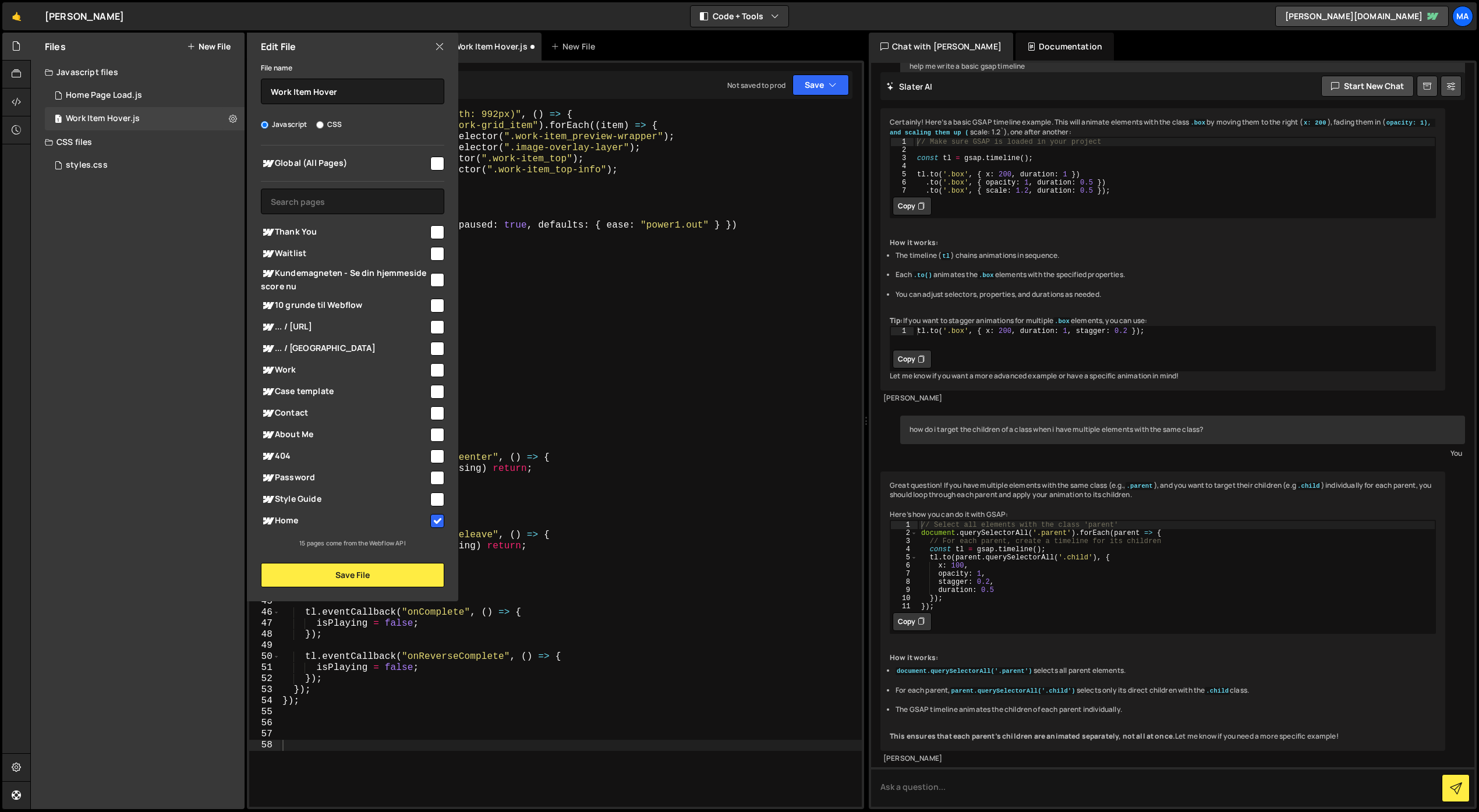
click at [432, 520] on input "checkbox" at bounding box center [437, 521] width 14 height 14
checkbox input "false"
click at [400, 573] on button "Save File" at bounding box center [352, 575] width 183 height 25
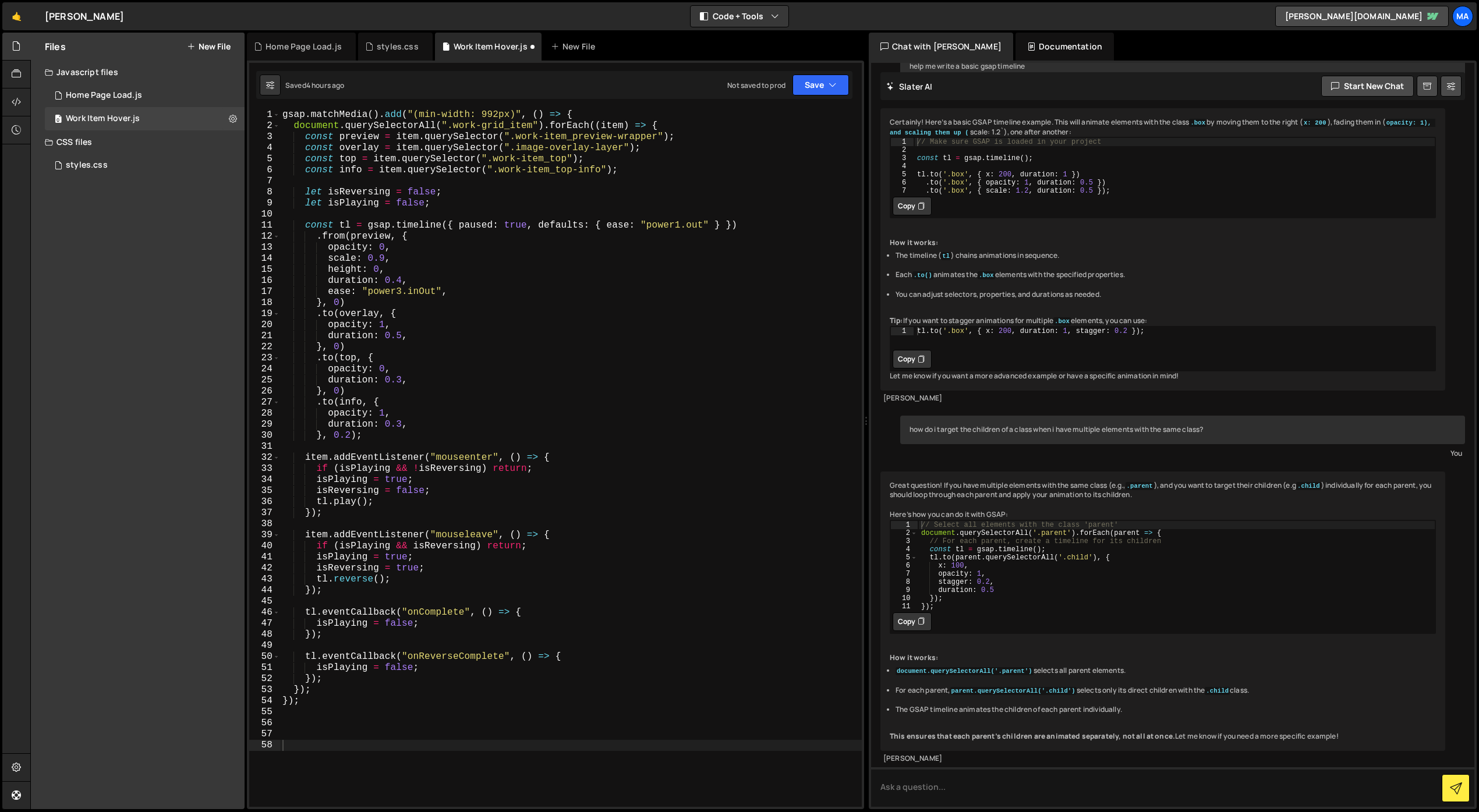
type textarea "opacity: 0,"
click at [650, 372] on div "gsap . matchMedia ( ) . add ( "(min-width: 992px)" , ( ) => { document . queryS…" at bounding box center [570, 469] width 582 height 719
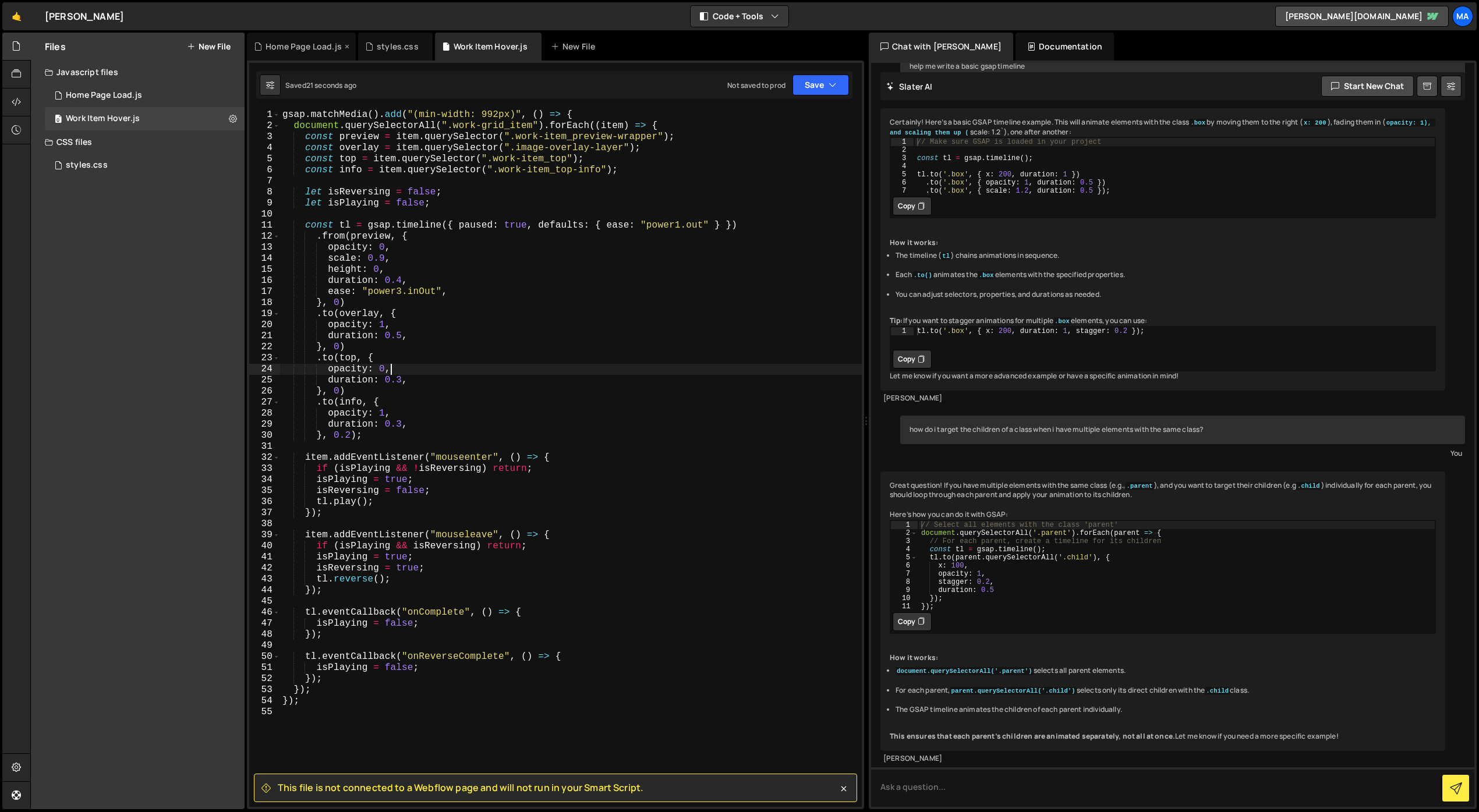
click at [317, 51] on div "Home Page Load.js" at bounding box center [304, 46] width 76 height 11
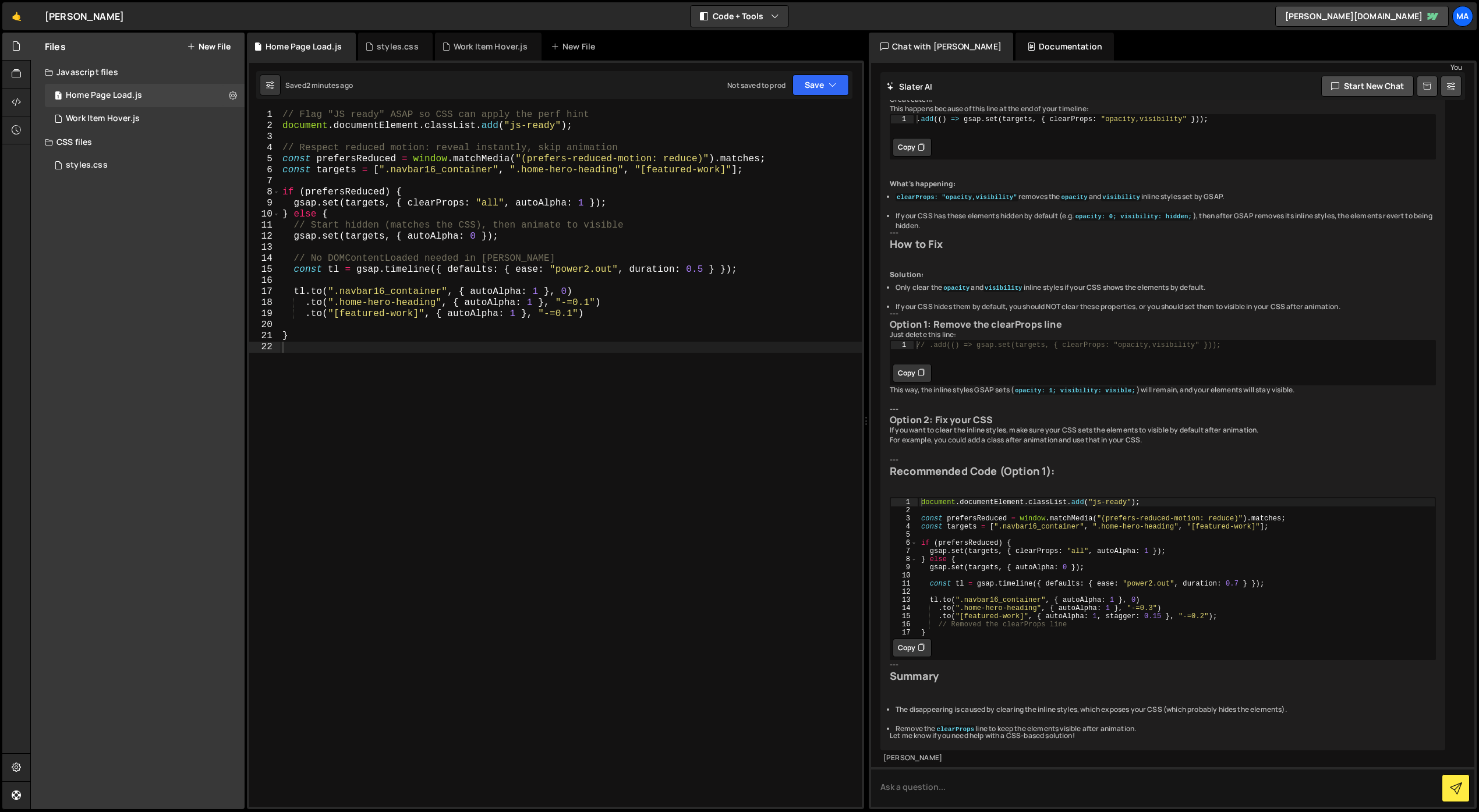
scroll to position [3141, 0]
click at [704, 272] on div "// Flag "JS ready" ASAP so CSS can apply the perf hint document . documentEleme…" at bounding box center [570, 469] width 582 height 719
type textarea "const tl = gsap.timeline({ defaults: { ease: "power2.out", duration: 0.3 } });"
click at [672, 413] on div "// Flag "JS ready" ASAP so CSS can apply the perf hint document . documentEleme…" at bounding box center [570, 469] width 582 height 719
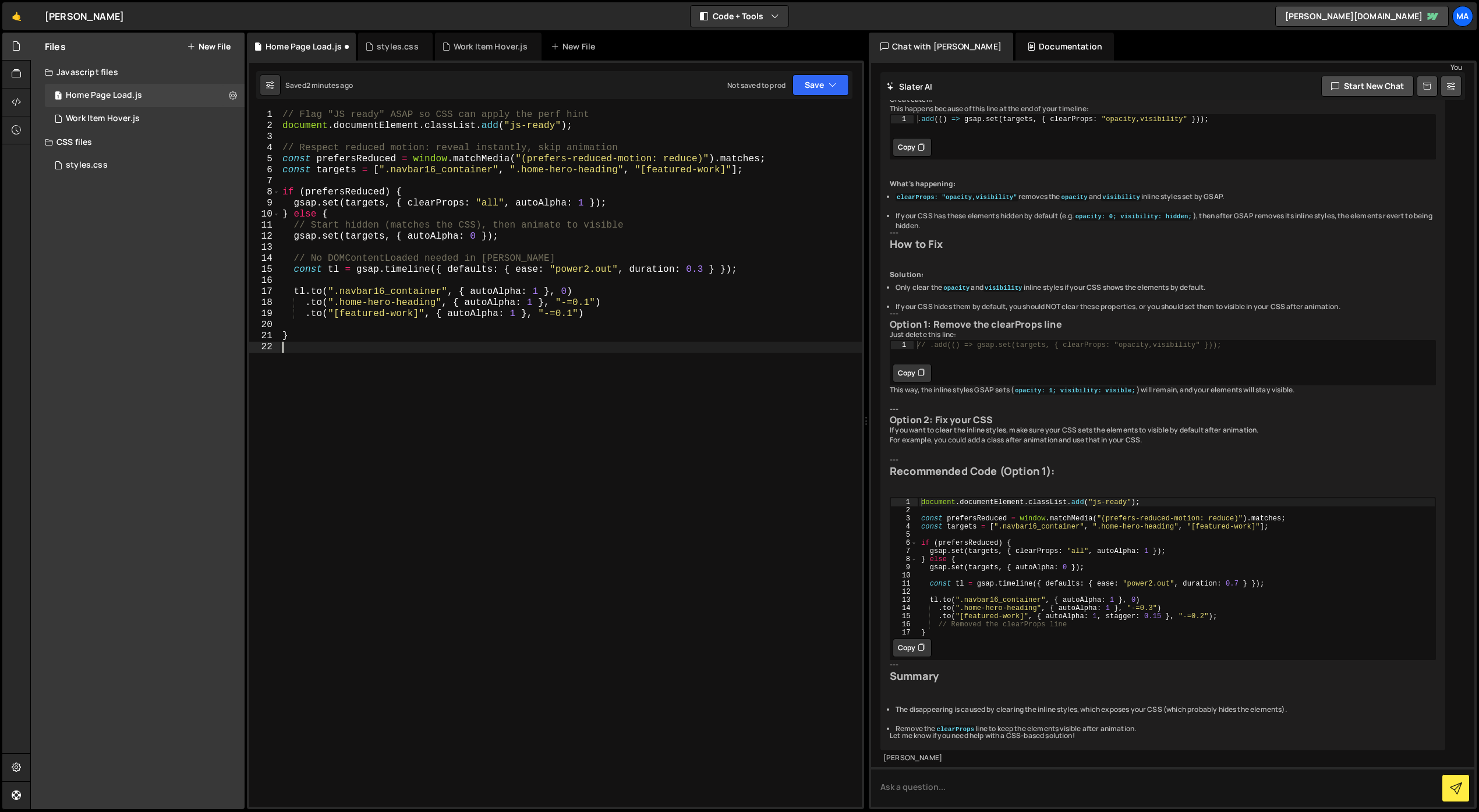
scroll to position [0, 0]
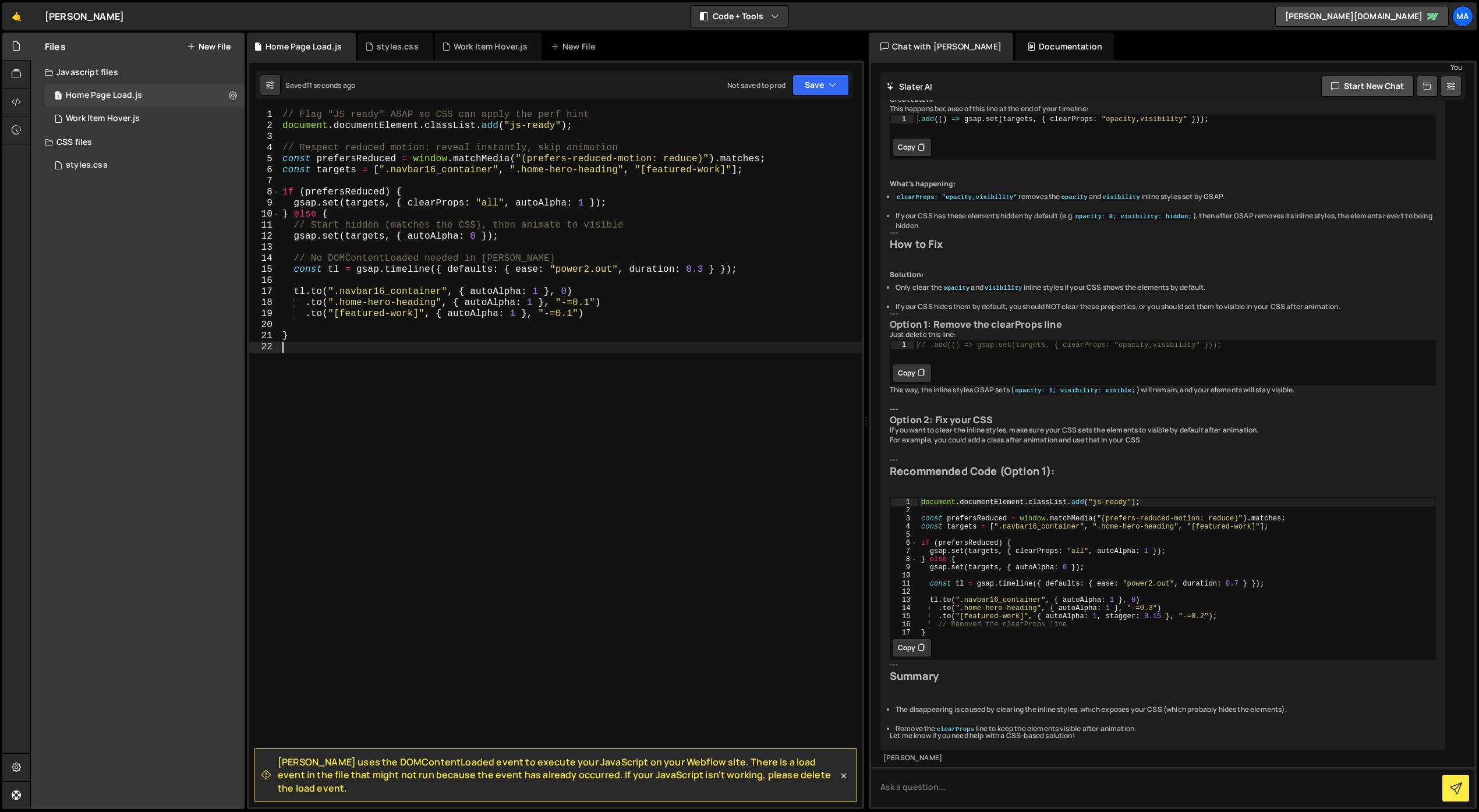
click at [589, 404] on div "// Flag "JS ready" ASAP so CSS can apply the perf hint document . documentEleme…" at bounding box center [570, 469] width 582 height 719
click at [703, 270] on div "// Flag "JS ready" ASAP so CSS can apply the perf hint document . documentEleme…" at bounding box center [570, 469] width 582 height 719
click at [572, 313] on div "// Flag "JS ready" ASAP so CSS can apply the perf hint document . documentEleme…" at bounding box center [570, 469] width 582 height 719
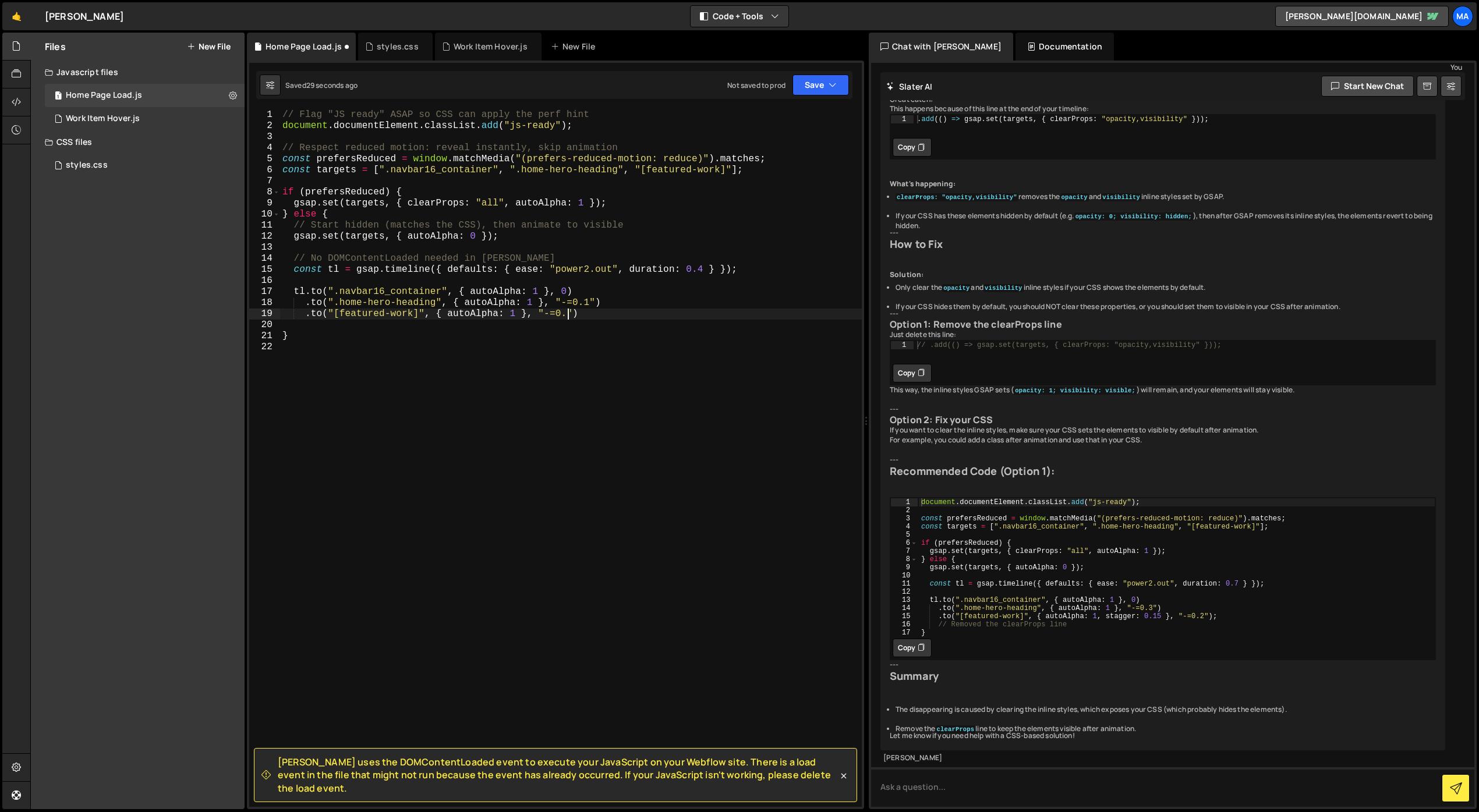
type textarea ".to("[featured-work]", { autoAlpha: 1 }, "-=0.1")"
click at [616, 400] on div "// Flag "JS ready" ASAP so CSS can apply the perf hint document . documentEleme…" at bounding box center [570, 469] width 582 height 719
click at [537, 302] on div "// Flag "JS ready" ASAP so CSS can apply the perf hint document . documentEleme…" at bounding box center [570, 469] width 582 height 719
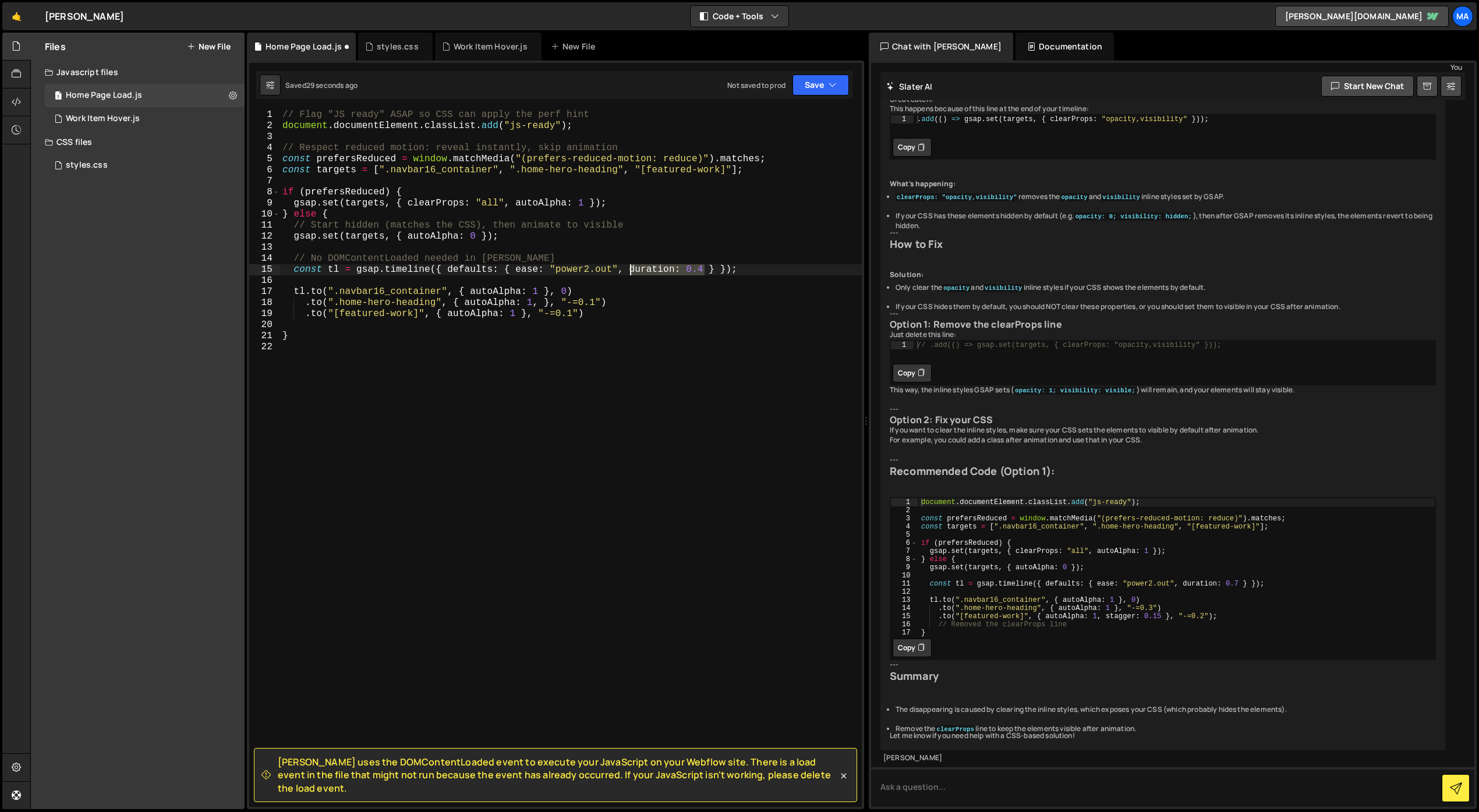
drag, startPoint x: 706, startPoint y: 270, endPoint x: 630, endPoint y: 272, distance: 76.0
click at [630, 272] on div "// Flag "JS ready" ASAP so CSS can apply the perf hint document . documentEleme…" at bounding box center [570, 469] width 582 height 719
click at [659, 316] on div "// Flag "JS ready" ASAP so CSS can apply the perf hint document . documentEleme…" at bounding box center [570, 469] width 582 height 719
click at [536, 305] on div "// Flag "JS ready" ASAP so CSS can apply the perf hint document . documentEleme…" at bounding box center [570, 469] width 582 height 719
type textarea ".to(".home-hero-heading", { autoAlpha: 1 }, "-=0.1")"
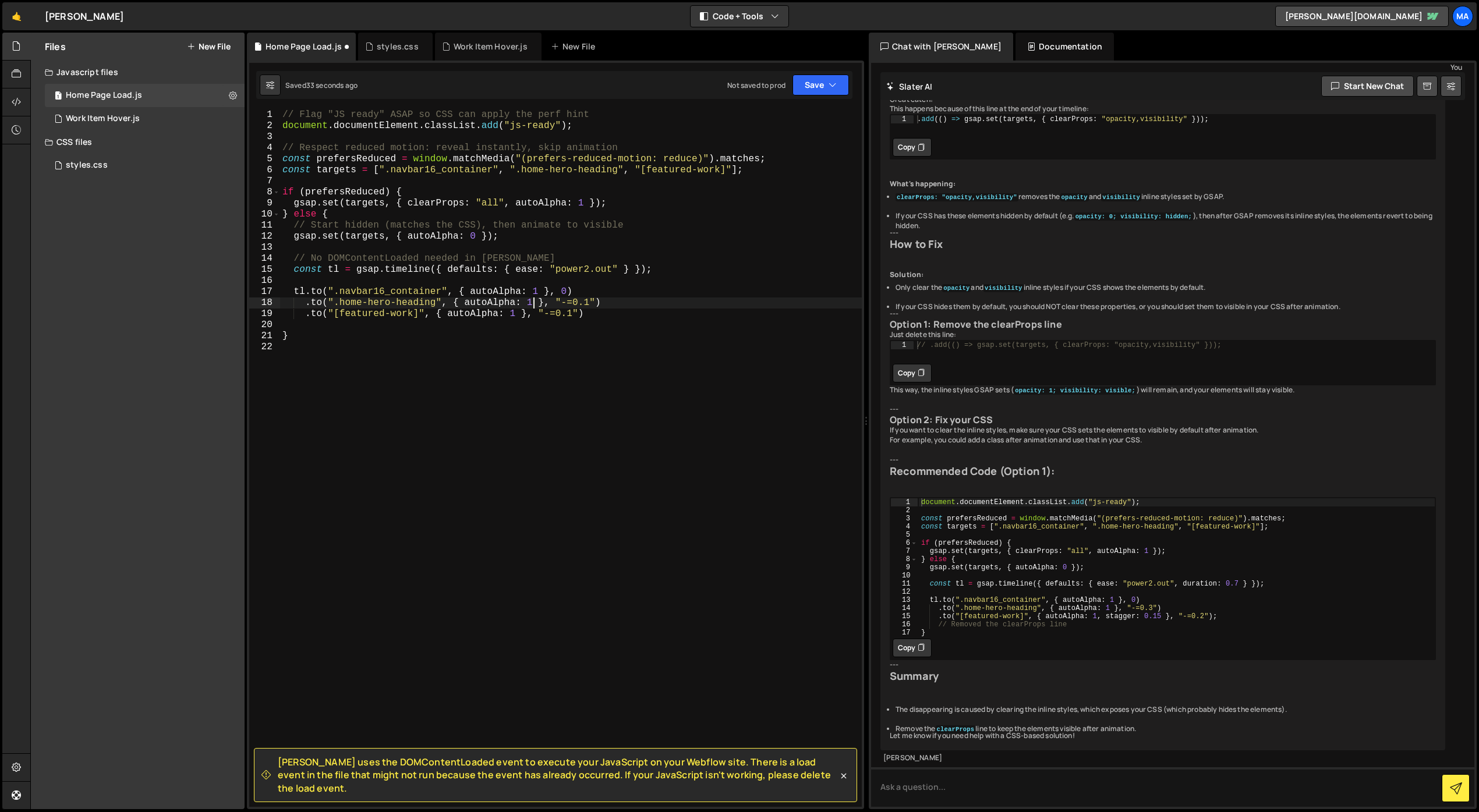
click at [593, 357] on div "// Flag "JS ready" ASAP so CSS can apply the perf hint document . documentEleme…" at bounding box center [570, 469] width 582 height 719
drag, startPoint x: 594, startPoint y: 302, endPoint x: 546, endPoint y: 302, distance: 48.0
click at [546, 302] on div "// Flag "JS ready" ASAP so CSS can apply the perf hint document . documentEleme…" at bounding box center [570, 469] width 582 height 719
drag, startPoint x: 597, startPoint y: 304, endPoint x: 547, endPoint y: 302, distance: 50.0
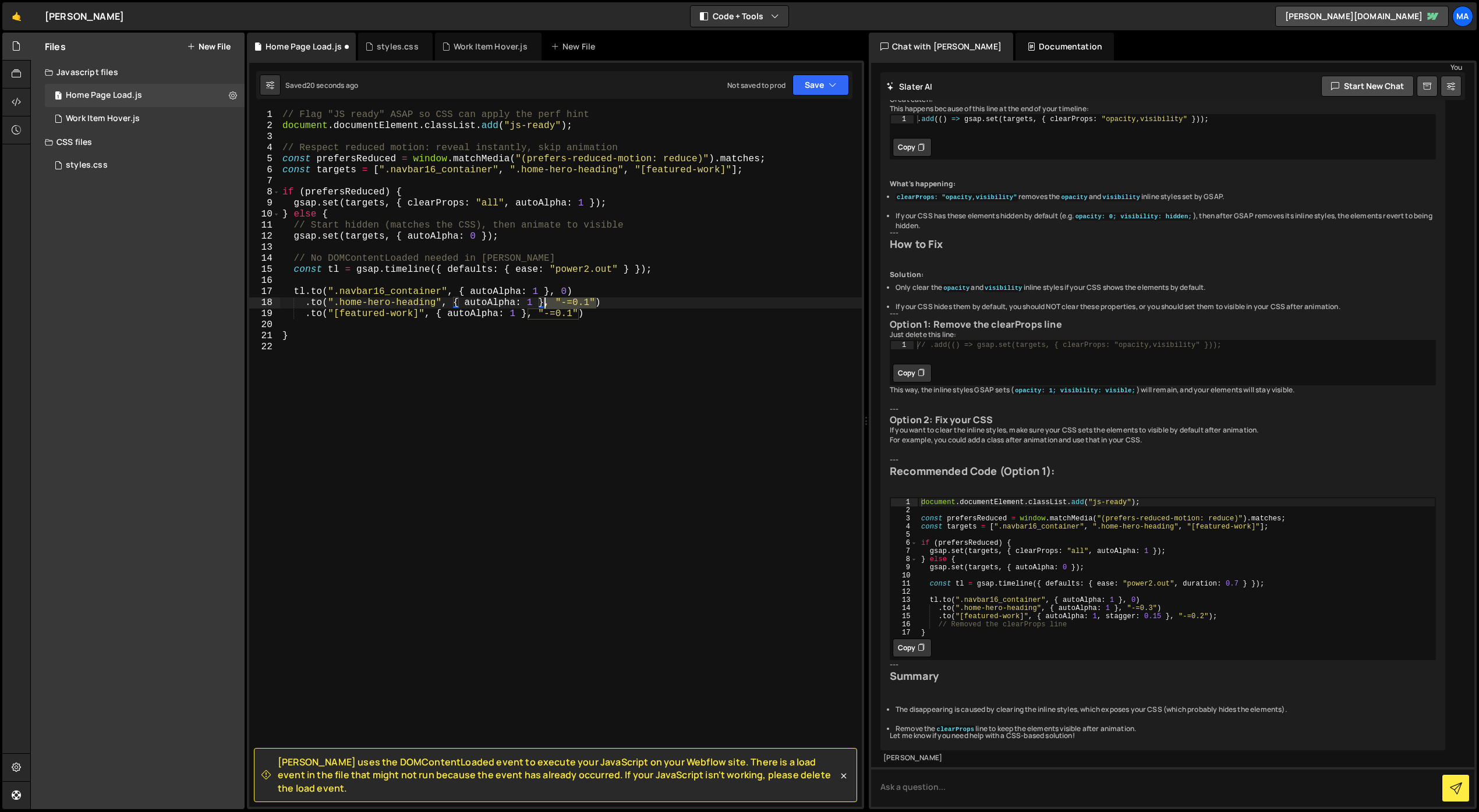
click at [547, 302] on div "// Flag "JS ready" ASAP so CSS can apply the perf hint document . documentEleme…" at bounding box center [570, 469] width 582 height 719
drag, startPoint x: 580, startPoint y: 315, endPoint x: 530, endPoint y: 314, distance: 50.0
click at [530, 314] on div "// Flag "JS ready" ASAP so CSS can apply the perf hint document . documentEleme…" at bounding box center [570, 469] width 582 height 719
click at [589, 332] on div "// Flag "JS ready" ASAP so CSS can apply the perf hint document . documentEleme…" at bounding box center [570, 469] width 582 height 719
click at [619, 340] on div "// Flag "JS ready" ASAP so CSS can apply the perf hint document . documentEleme…" at bounding box center [570, 469] width 582 height 719
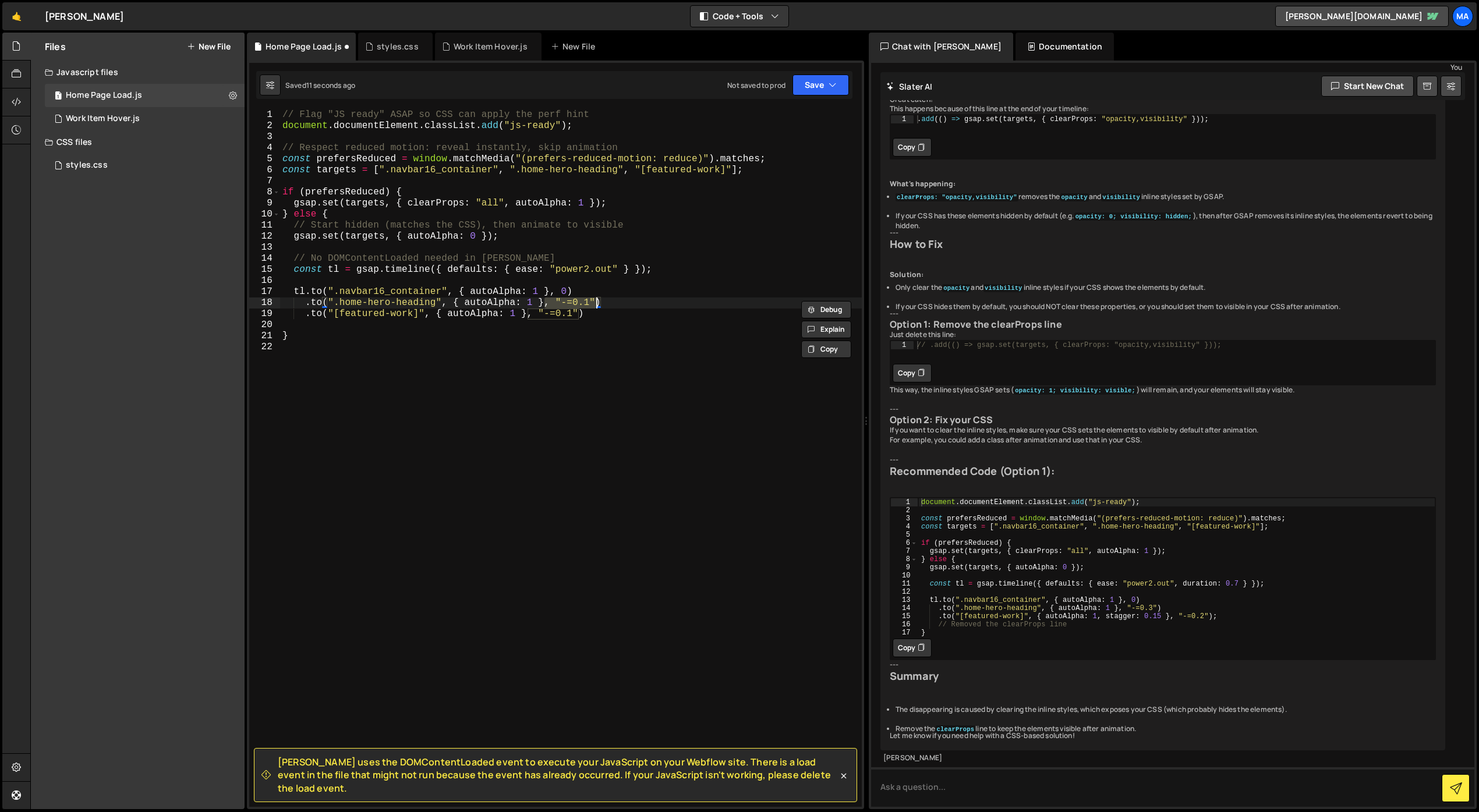
click at [589, 305] on div "// Flag "JS ready" ASAP so CSS can apply the perf hint document . documentEleme…" at bounding box center [570, 458] width 582 height 697
type textarea ".to("[featured-work]", { autoAlpha: 1 }, "-=0.3")"
click at [604, 403] on div "// Flag "JS ready" ASAP so CSS can apply the perf hint document . documentEleme…" at bounding box center [570, 469] width 582 height 719
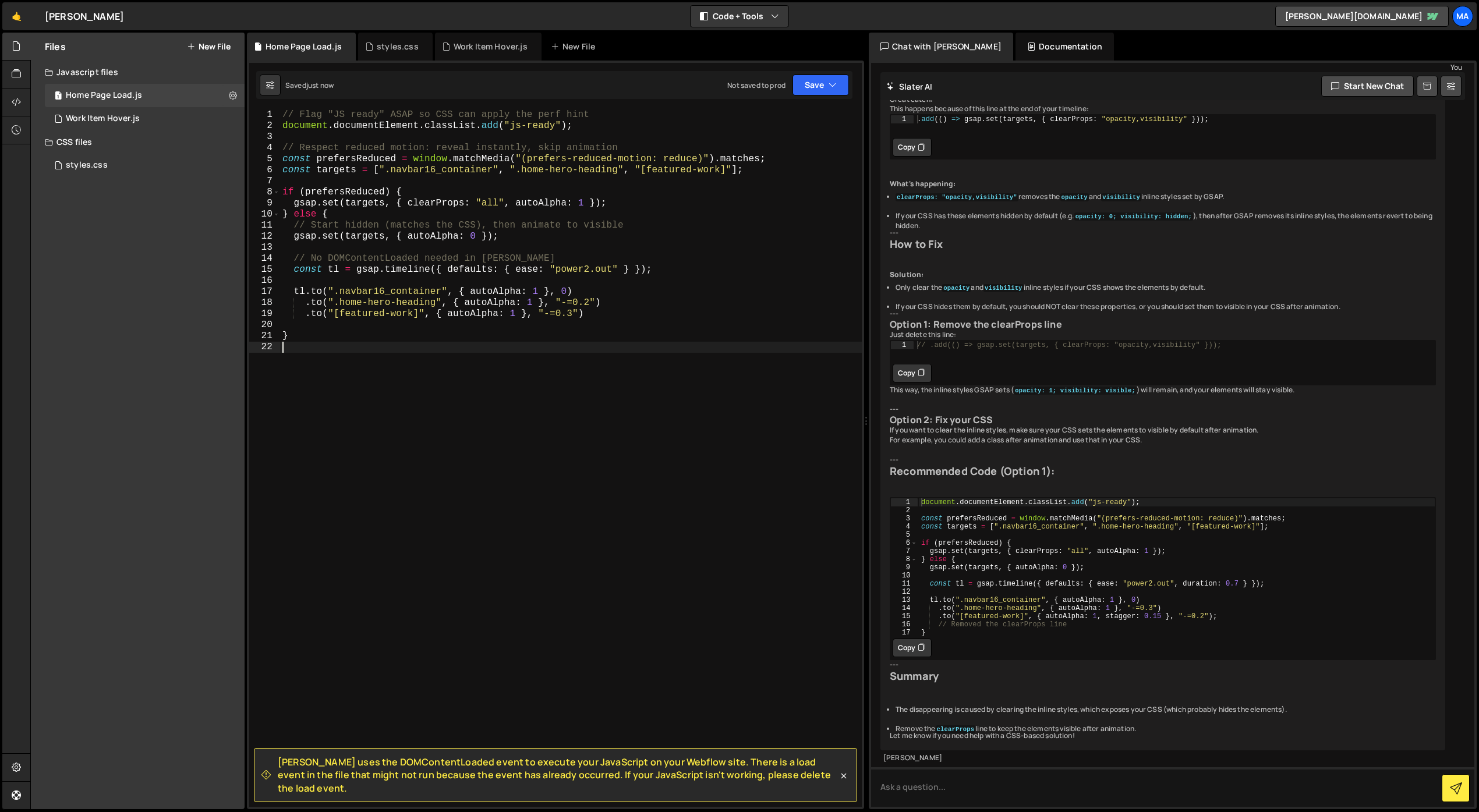
click at [590, 300] on div "// Flag "JS ready" ASAP so CSS can apply the perf hint document . documentEleme…" at bounding box center [570, 469] width 582 height 719
type textarea ".to("[featured-work]", { autoAlpha: 1 }, "-=0.5")"
click at [610, 358] on div "// Flag "JS ready" ASAP so CSS can apply the perf hint document . documentEleme…" at bounding box center [570, 469] width 582 height 719
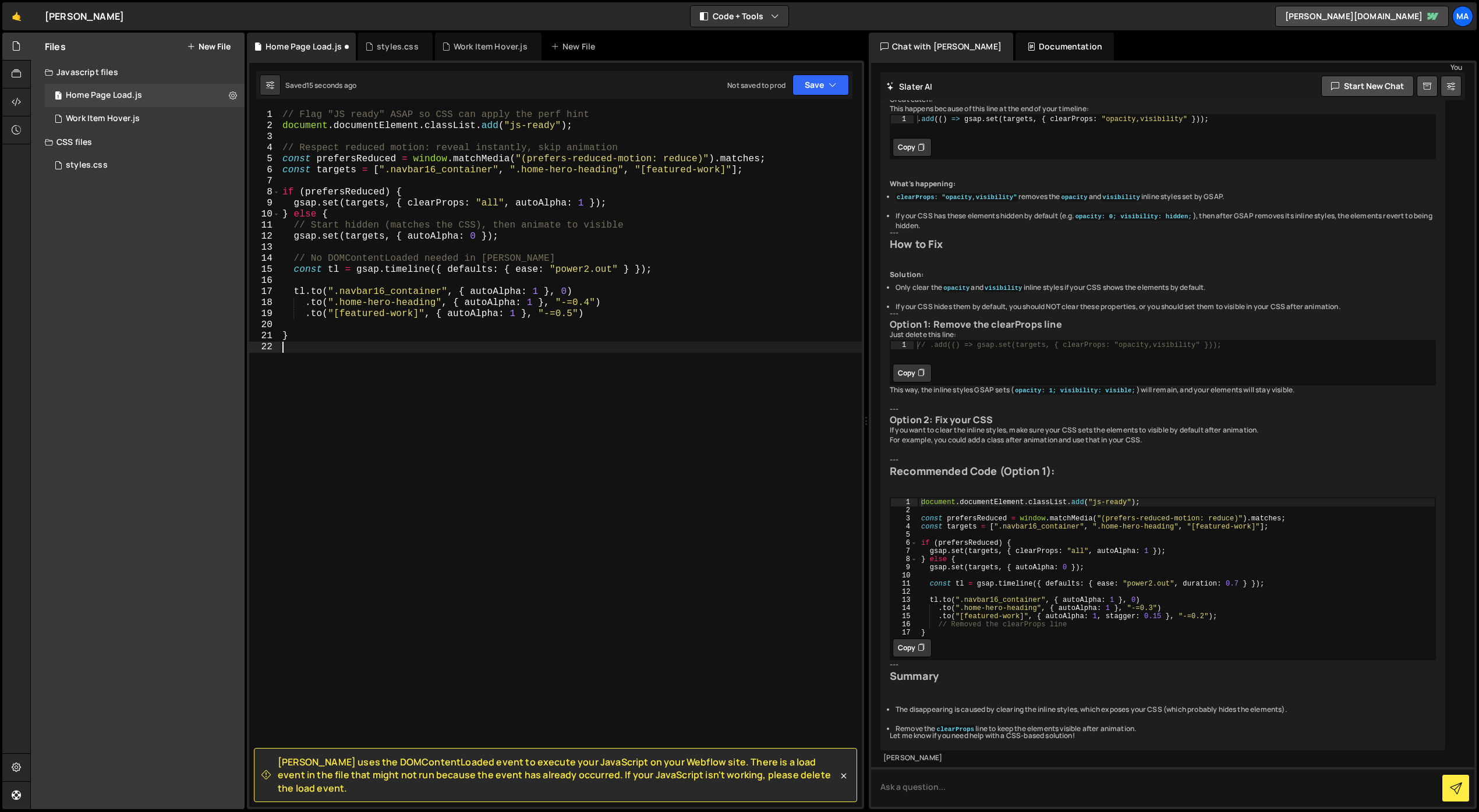
scroll to position [0, 0]
click at [566, 46] on div "New File" at bounding box center [575, 46] width 49 height 11
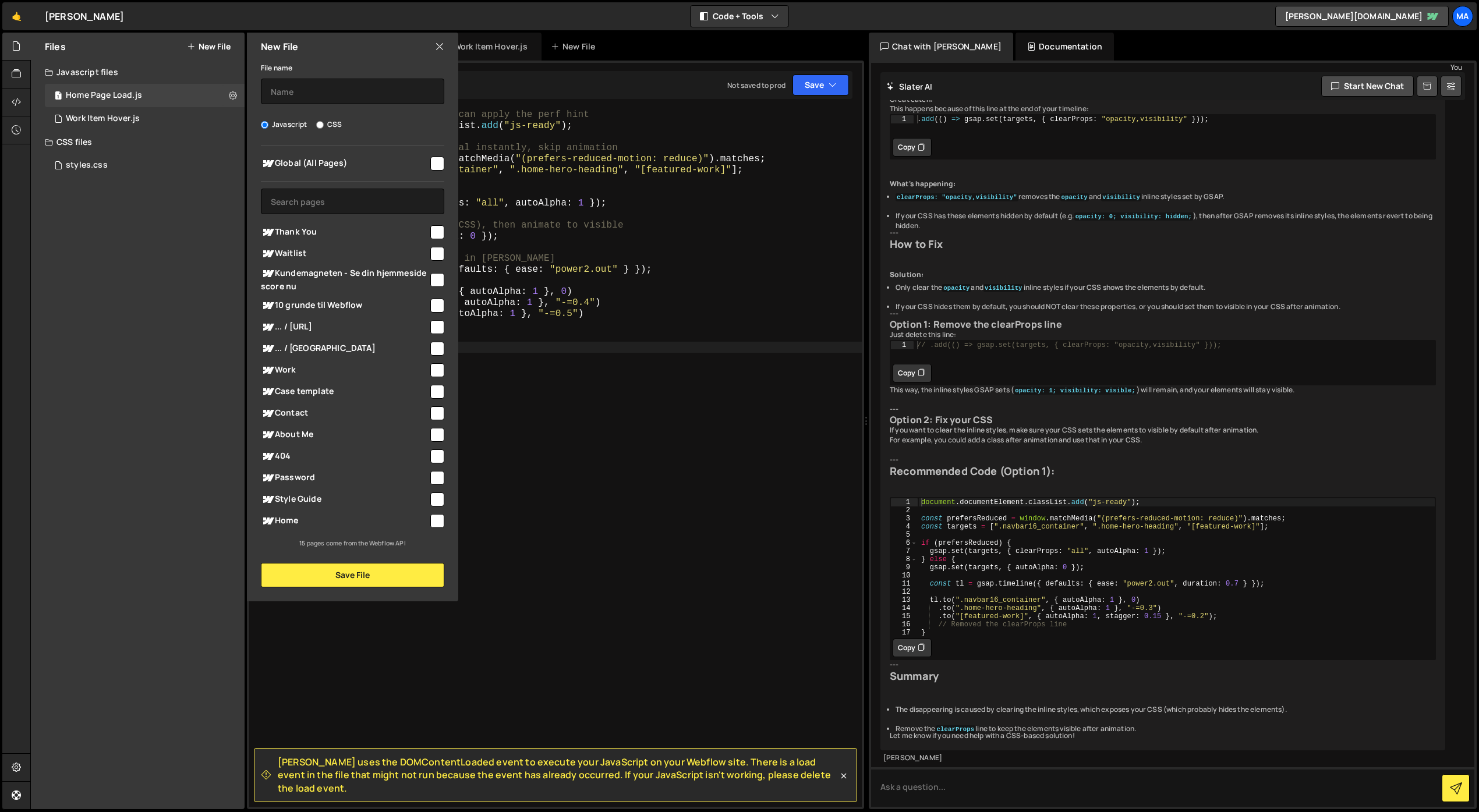
click at [440, 518] on input "checkbox" at bounding box center [437, 521] width 14 height 14
checkbox input "true"
click at [338, 88] on input "text" at bounding box center [352, 91] width 183 height 25
type input "Stagger Work Items"
click at [340, 572] on button "Save File" at bounding box center [352, 575] width 183 height 25
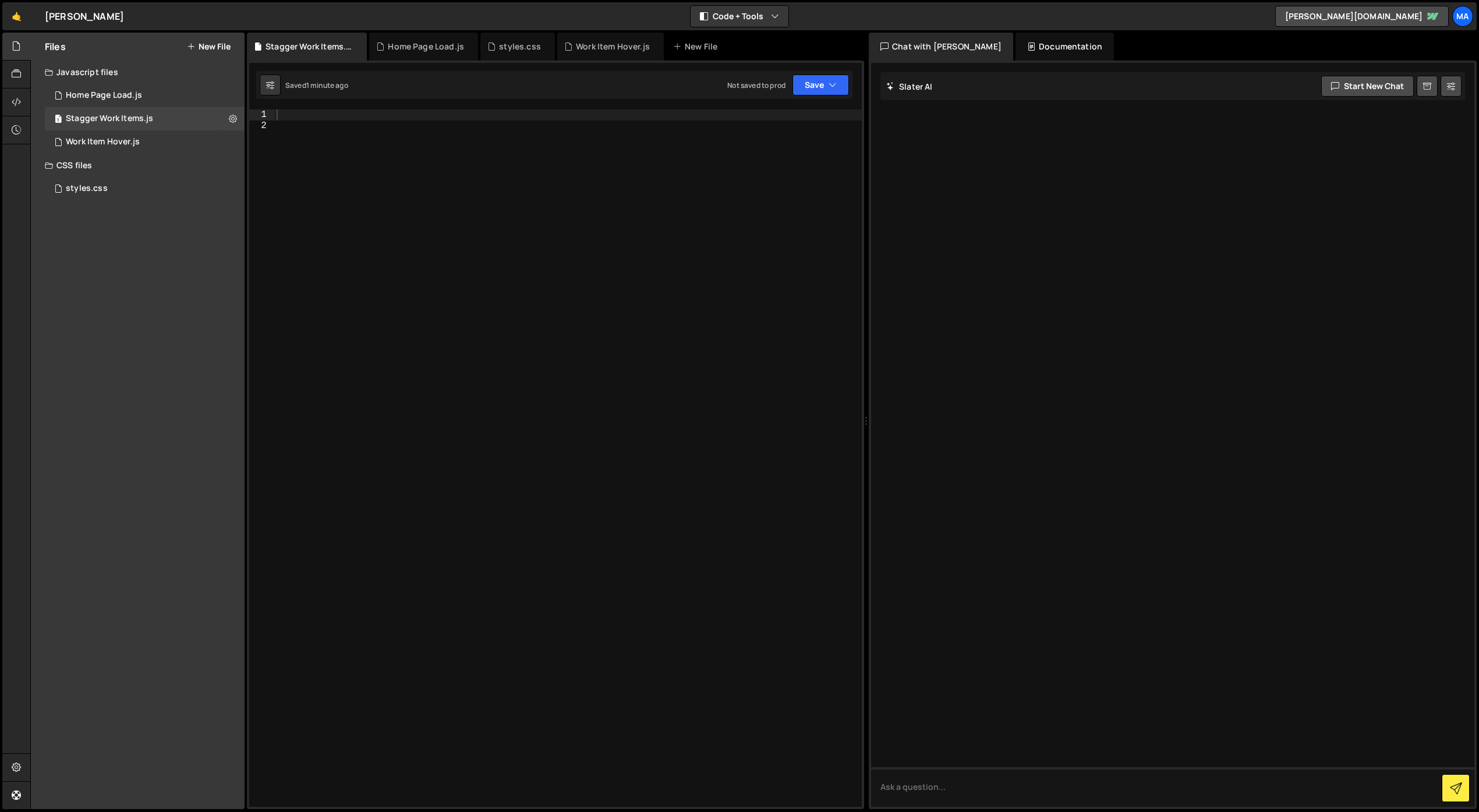
click at [435, 227] on div at bounding box center [568, 469] width 588 height 719
paste textarea "</script>"
type textarea "</script>"
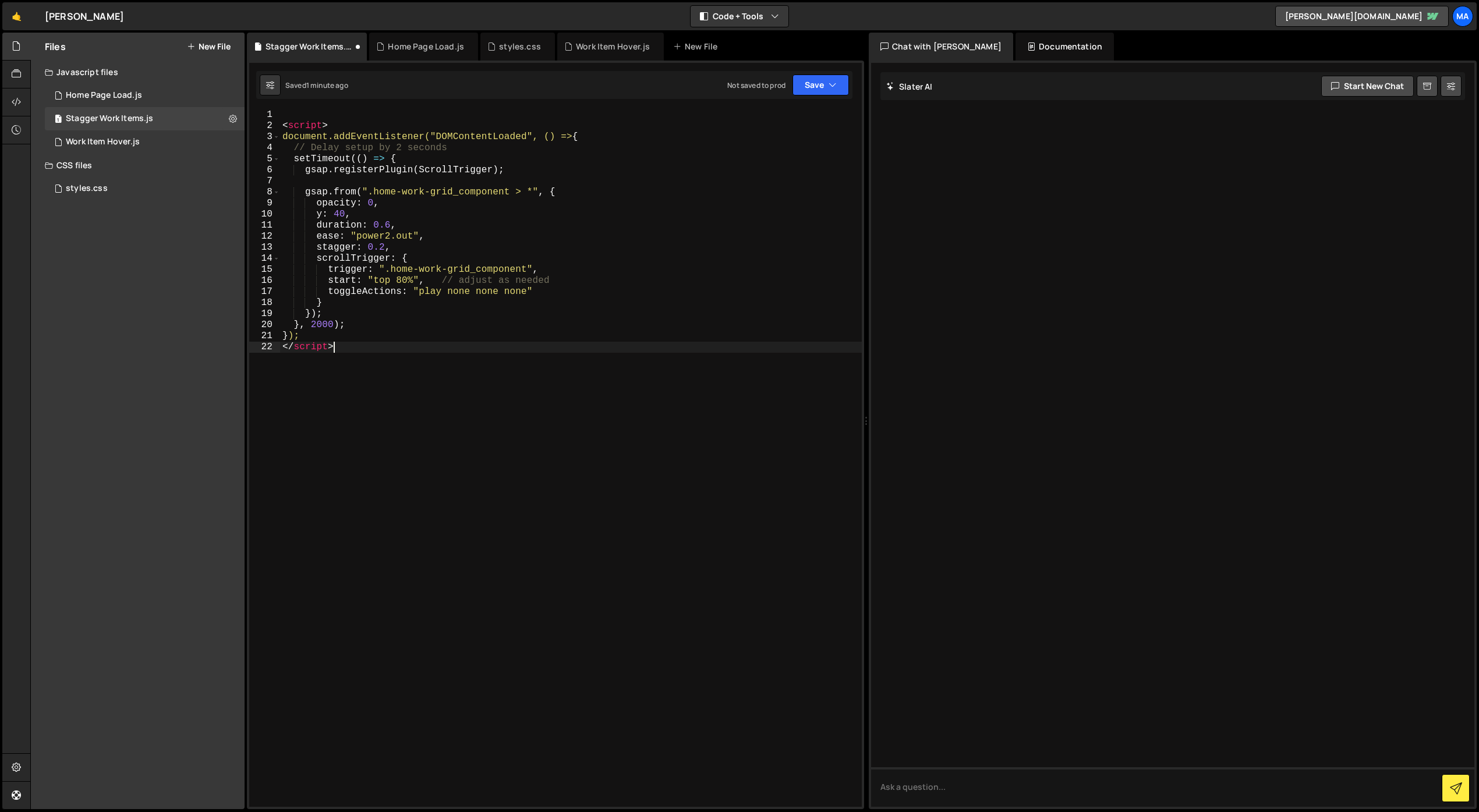
click at [489, 418] on div "< script > document.addEventListener("DOMContentLoaded", () => { // Delay setup…" at bounding box center [570, 469] width 582 height 719
drag, startPoint x: 339, startPoint y: 347, endPoint x: 282, endPoint y: 349, distance: 57.0
click at [282, 349] on div "< script > document.addEventListener("DOMContentLoaded", () => { // Delay setup…" at bounding box center [570, 469] width 582 height 719
drag, startPoint x: 338, startPoint y: 127, endPoint x: 276, endPoint y: 123, distance: 62.1
click at [276, 123] on div "1 2 3 4 5 6 7 8 9 10 11 12 13 14 15 16 17 18 19 20 21 22 < script > document.ad…" at bounding box center [555, 458] width 612 height 697
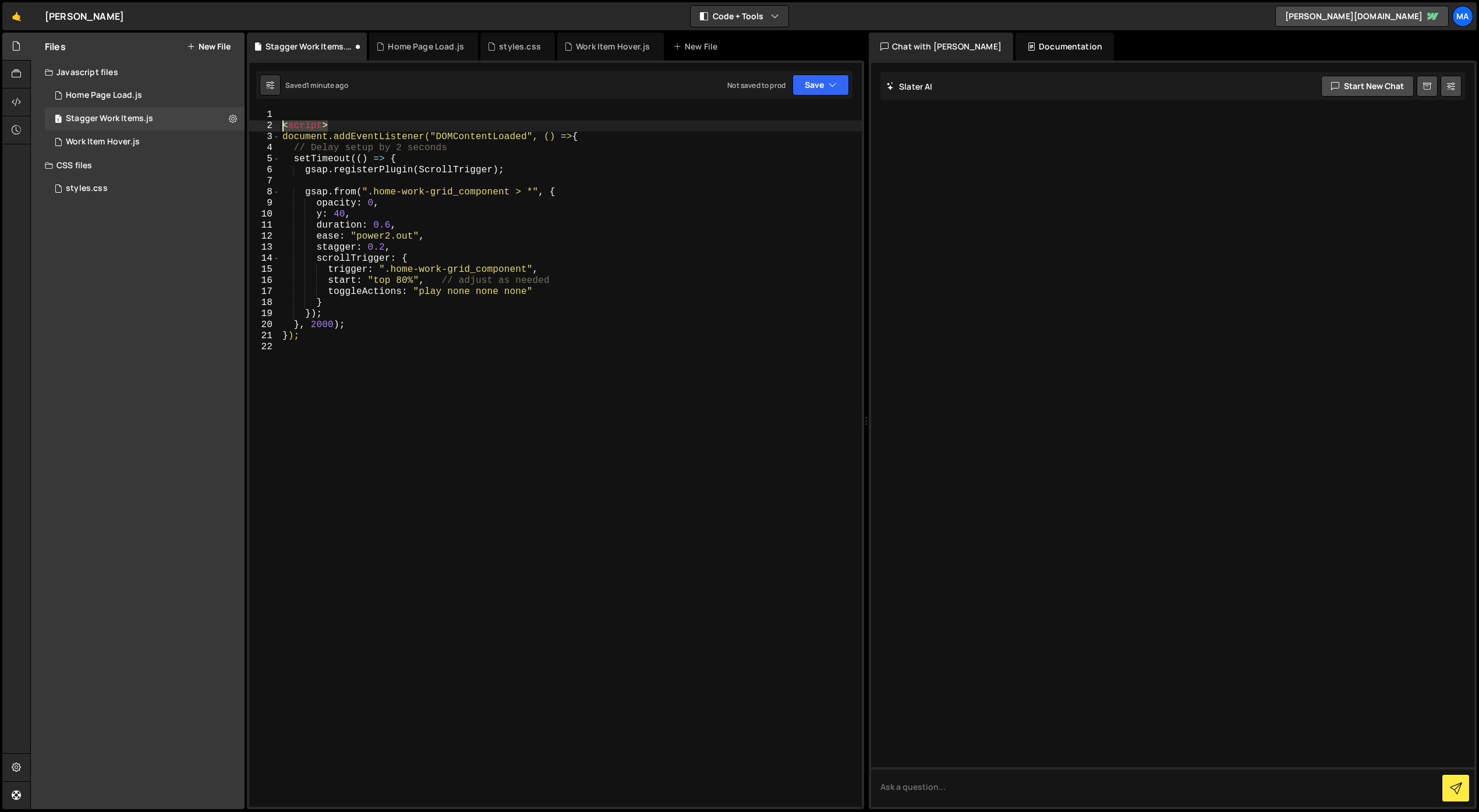
type textarea "<script>"
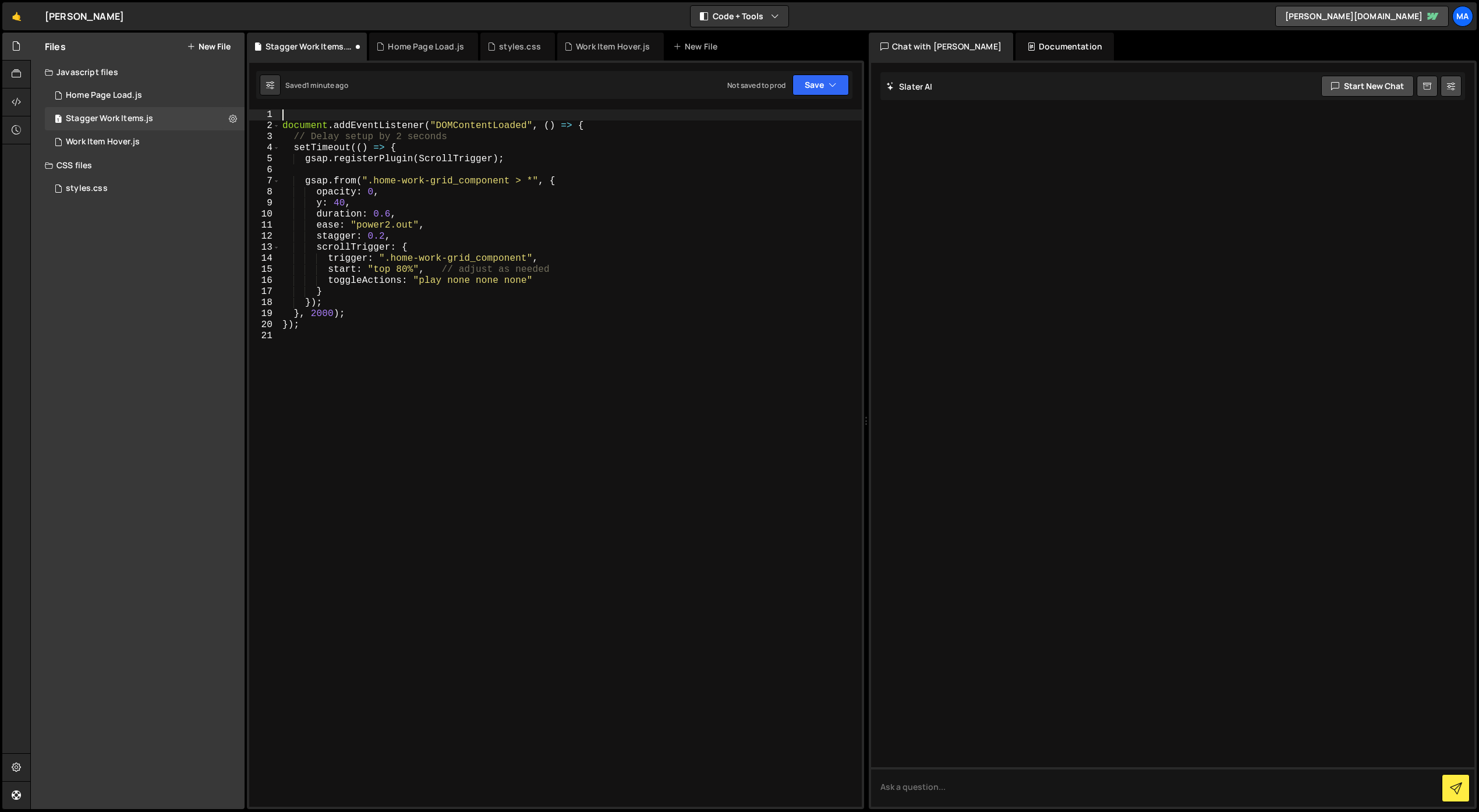
click at [467, 427] on div "document . addEventListener ( "DOMContentLoaded" , ( ) => { // Delay setup by 2…" at bounding box center [570, 469] width 582 height 719
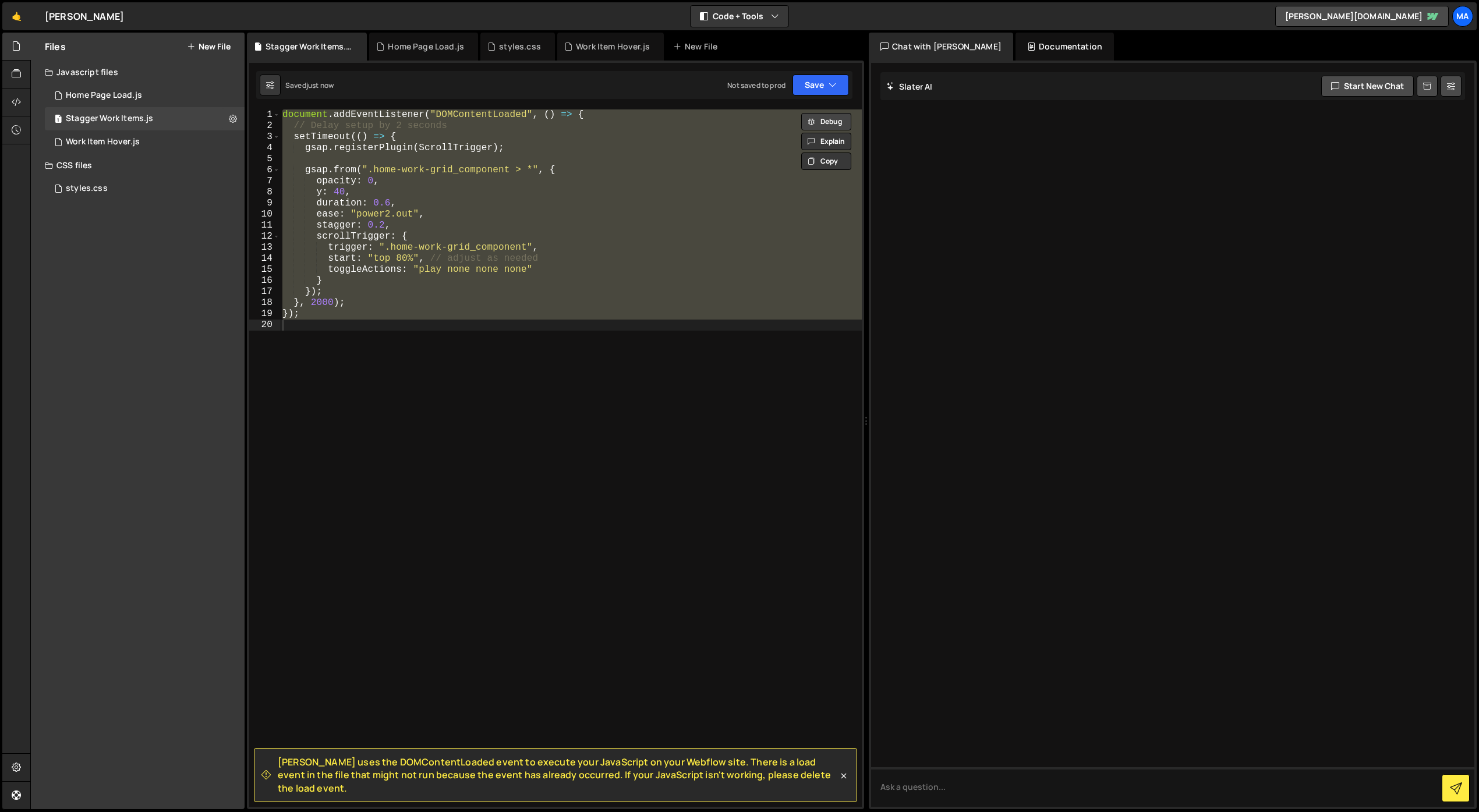
click at [831, 119] on button "Debug" at bounding box center [826, 122] width 50 height 17
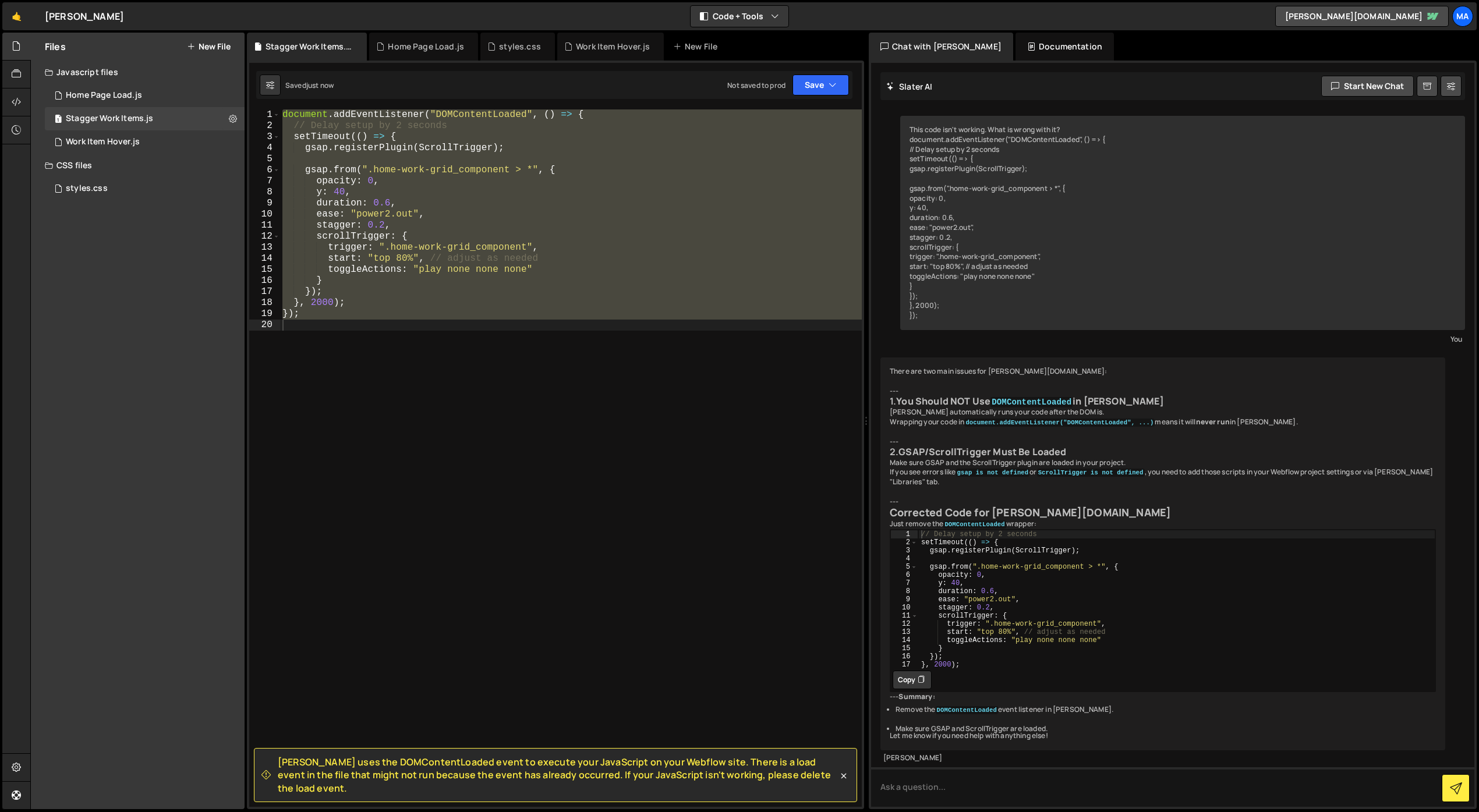
scroll to position [83, 0]
click at [556, 113] on div "document . addEventListener ( "DOMContentLoaded" , ( ) => { // Delay setup by 2…" at bounding box center [570, 458] width 582 height 697
type textarea "document.addEventListener("DOMContentLoaded", () => {"
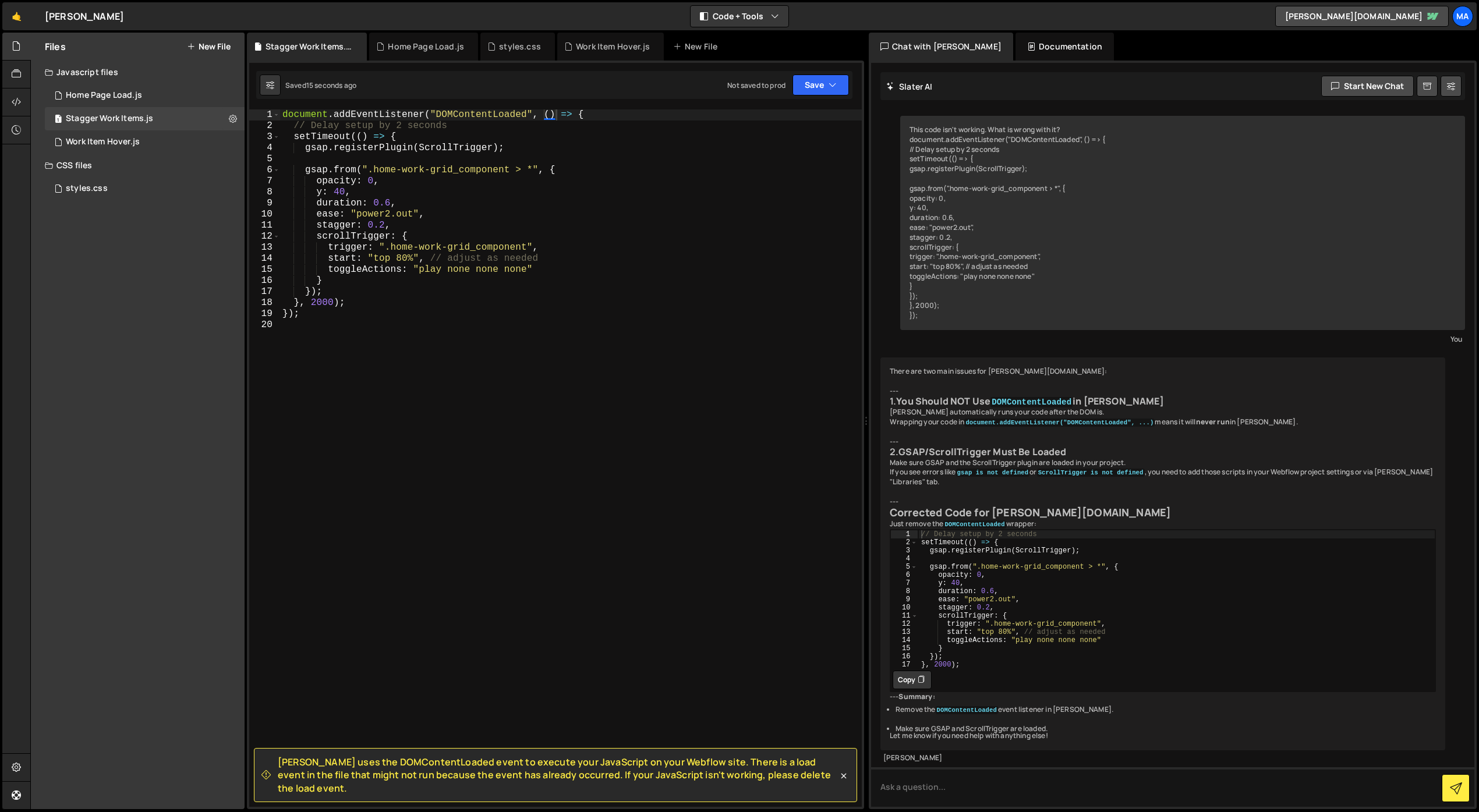
click at [903, 689] on button "Copy" at bounding box center [912, 680] width 39 height 19
click at [488, 376] on div "document . addEventListener ( "DOMContentLoaded" , ( ) => { // Delay setup by 2…" at bounding box center [570, 469] width 582 height 719
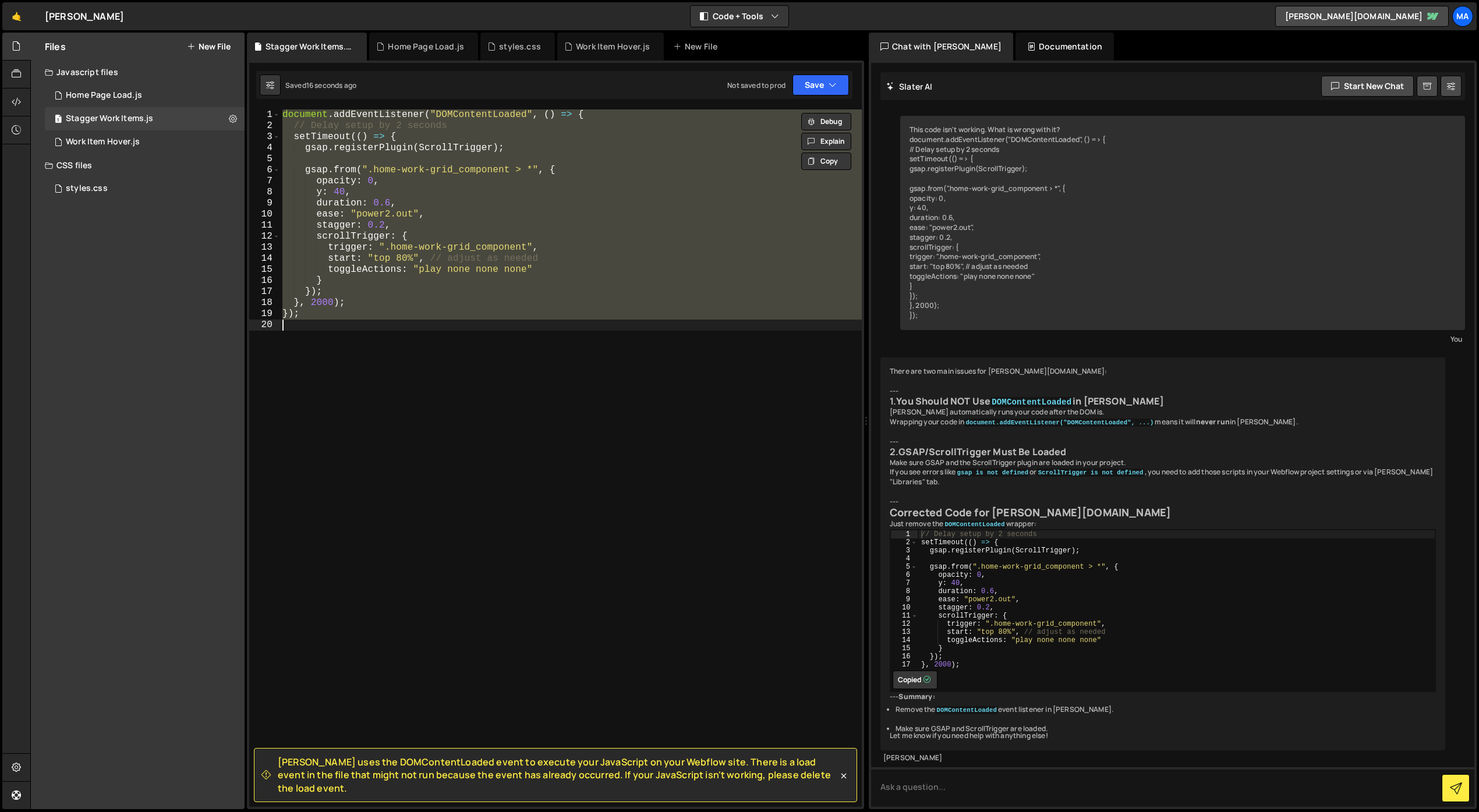
paste textarea ", 2000);"
type textarea "}, 2000);"
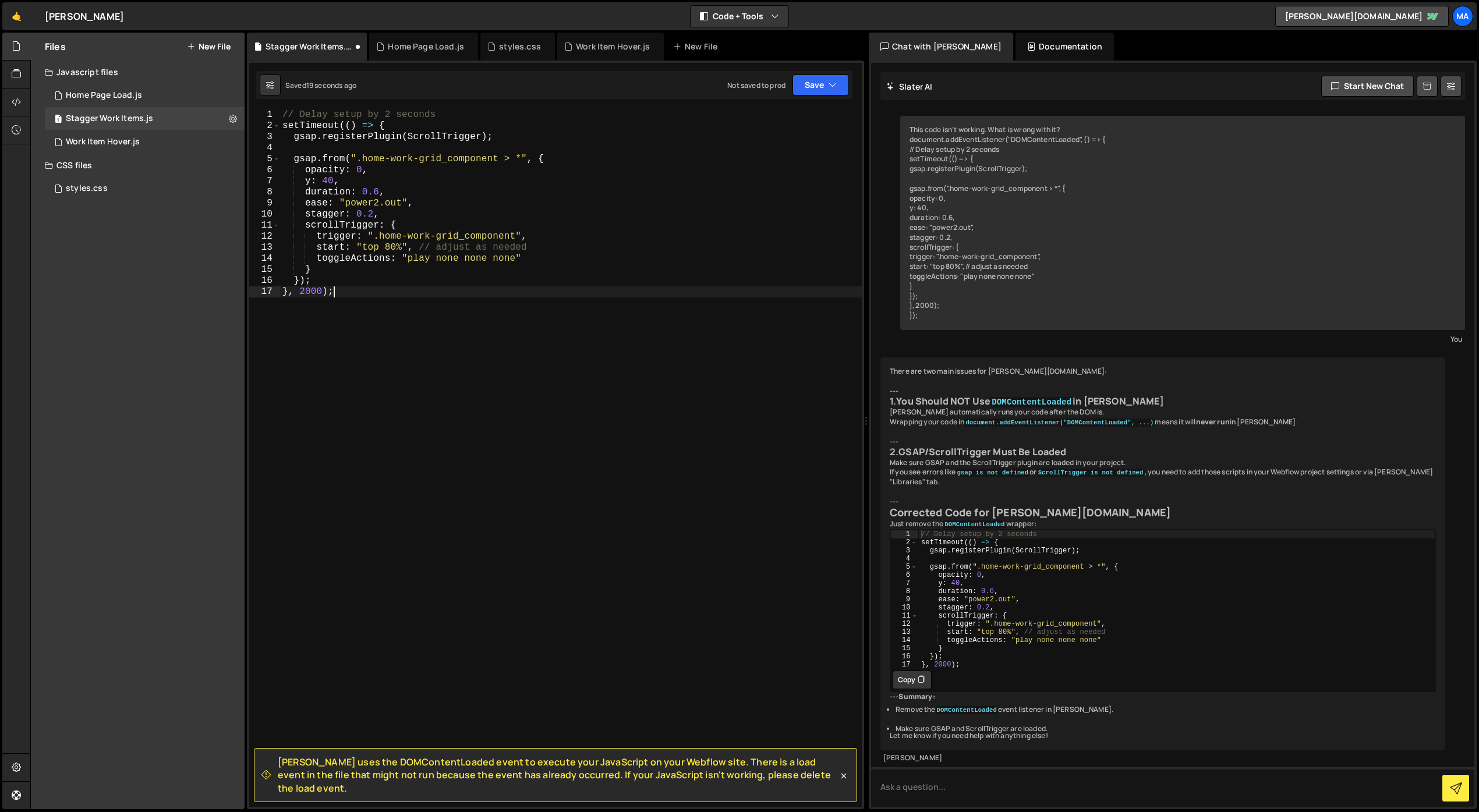
click at [496, 323] on div "// Delay setup by 2 seconds setTimeout (( ) => { gsap . registerPlugin ( Scroll…" at bounding box center [570, 469] width 582 height 719
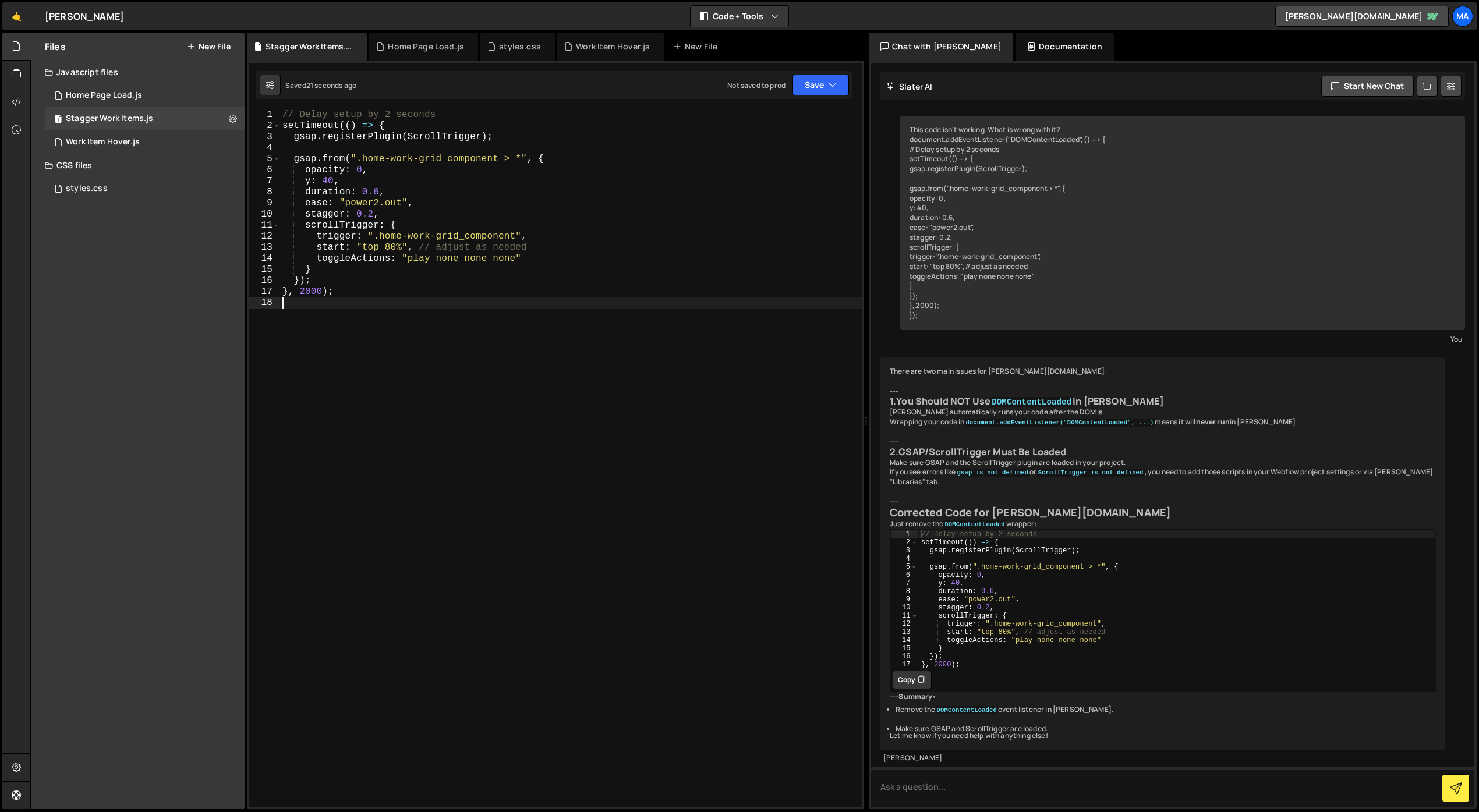
click at [660, 347] on div "// Delay setup by 2 seconds setTimeout (( ) => { gsap . registerPlugin ( Scroll…" at bounding box center [570, 469] width 582 height 719
click at [373, 215] on div "// Delay setup by 2 seconds setTimeout (( ) => { gsap . registerPlugin ( Scroll…" at bounding box center [570, 469] width 582 height 719
type textarea "stagger: 0.5,"
click at [398, 316] on div "// Delay setup by 2 seconds setTimeout (( ) => { gsap . registerPlugin ( Scroll…" at bounding box center [570, 469] width 582 height 719
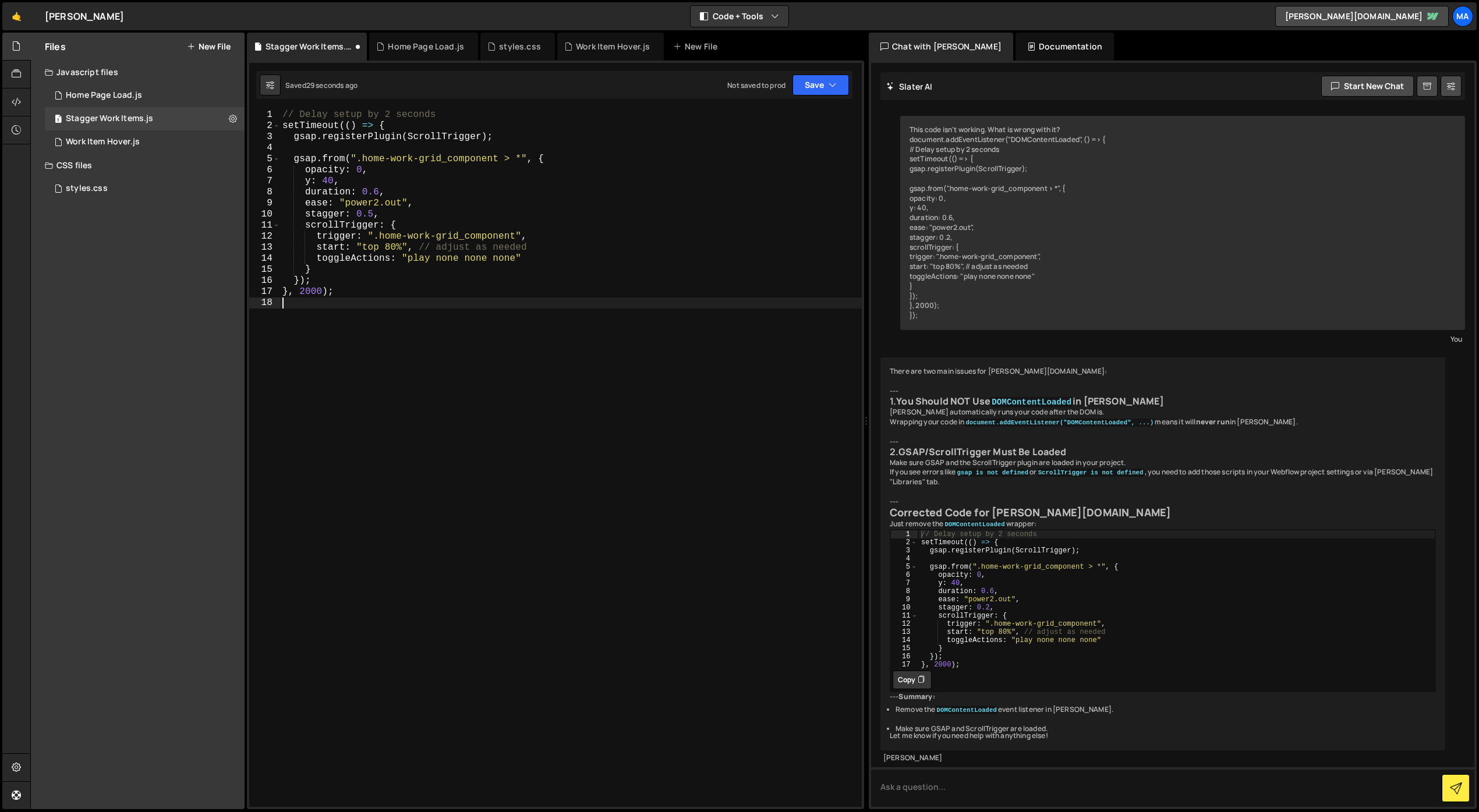
scroll to position [0, 0]
click at [436, 46] on div "Home Page Load.js" at bounding box center [426, 46] width 76 height 11
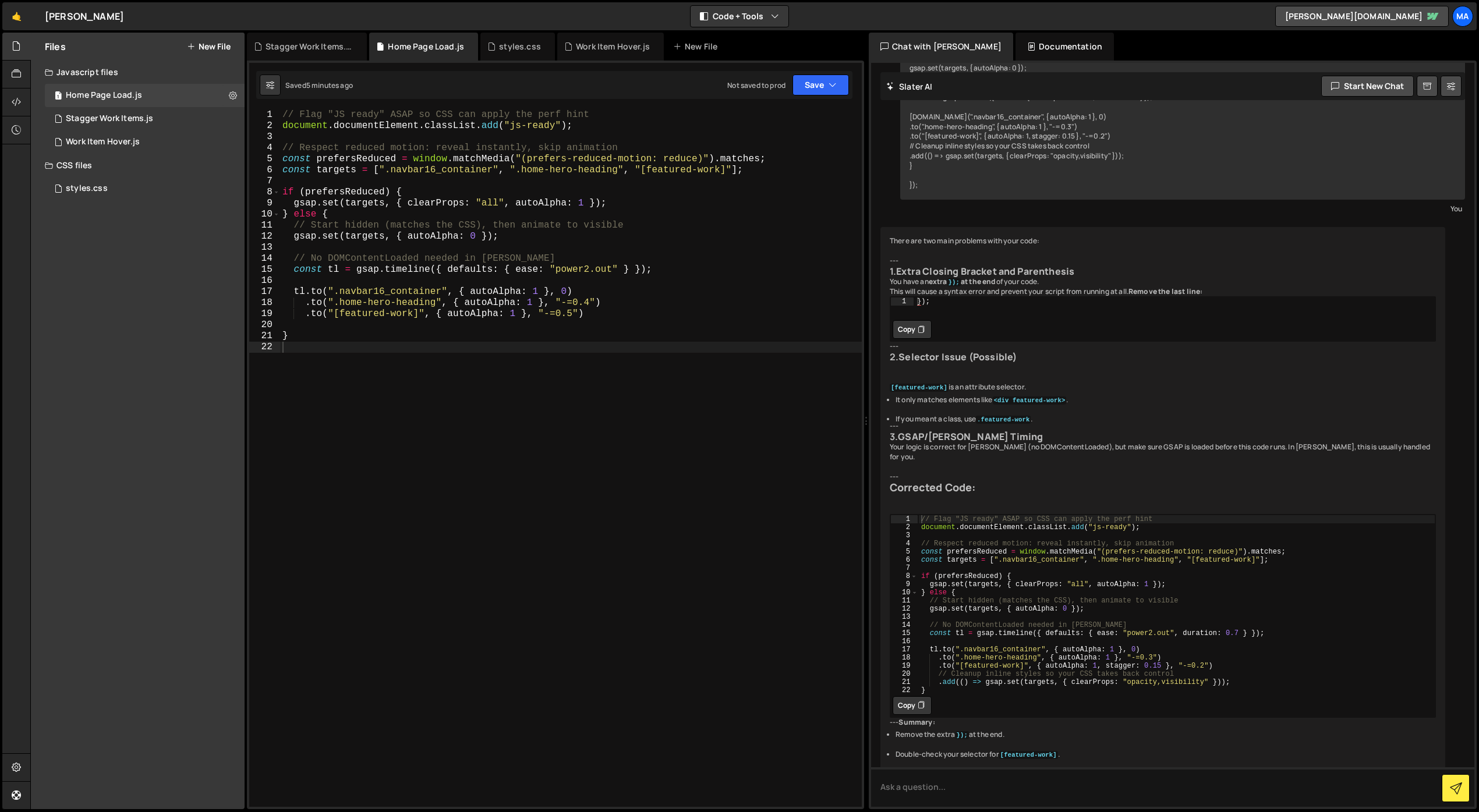
scroll to position [3141, 0]
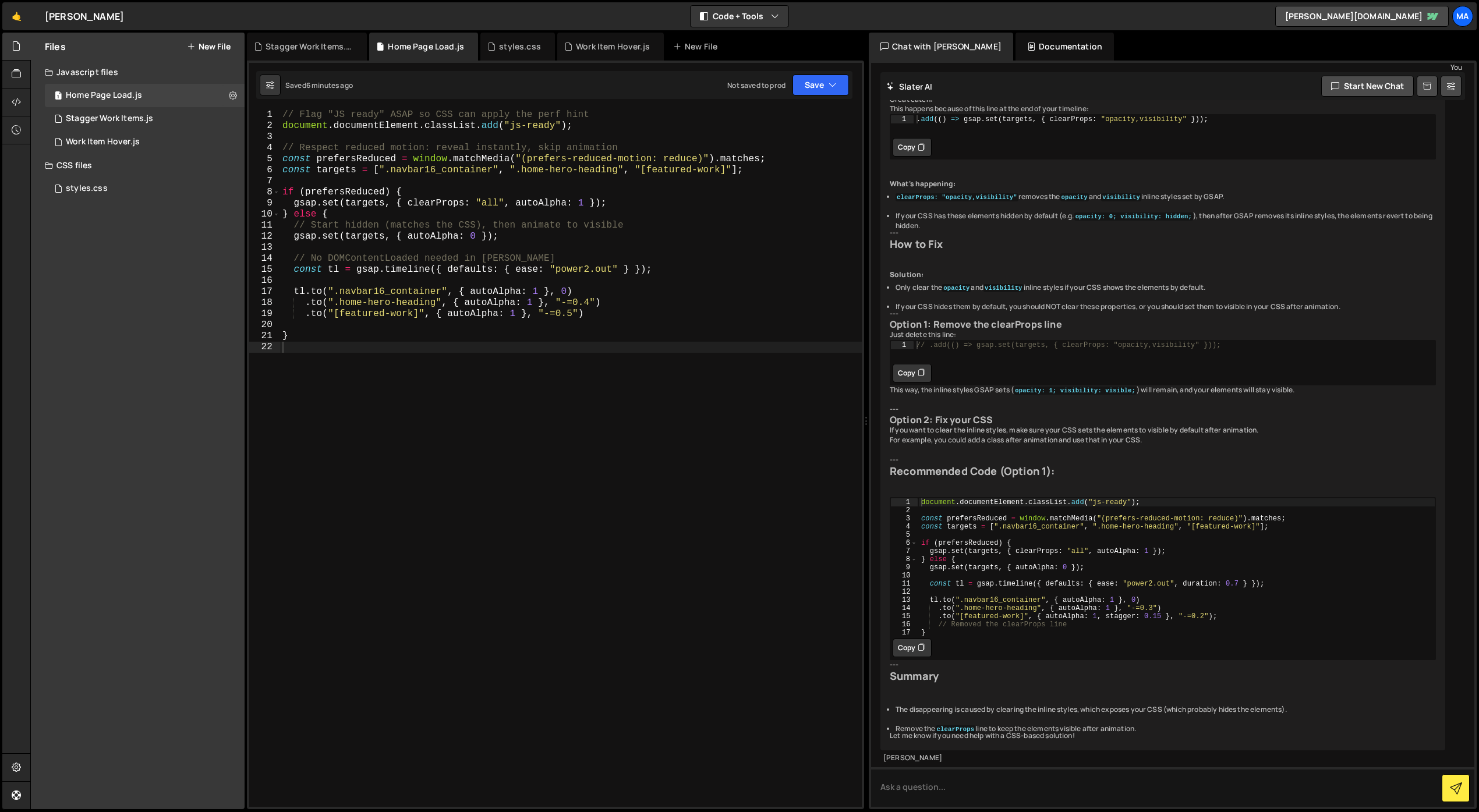
type textarea ".to("[featured-work]", { autoAlpha: 1 }, "-=0.5")"
click at [593, 315] on div "// Flag "JS ready" ASAP so CSS can apply the perf hint document . documentEleme…" at bounding box center [570, 469] width 582 height 719
paste textarea "}, 2000);"
drag, startPoint x: 335, startPoint y: 325, endPoint x: 306, endPoint y: 323, distance: 29.1
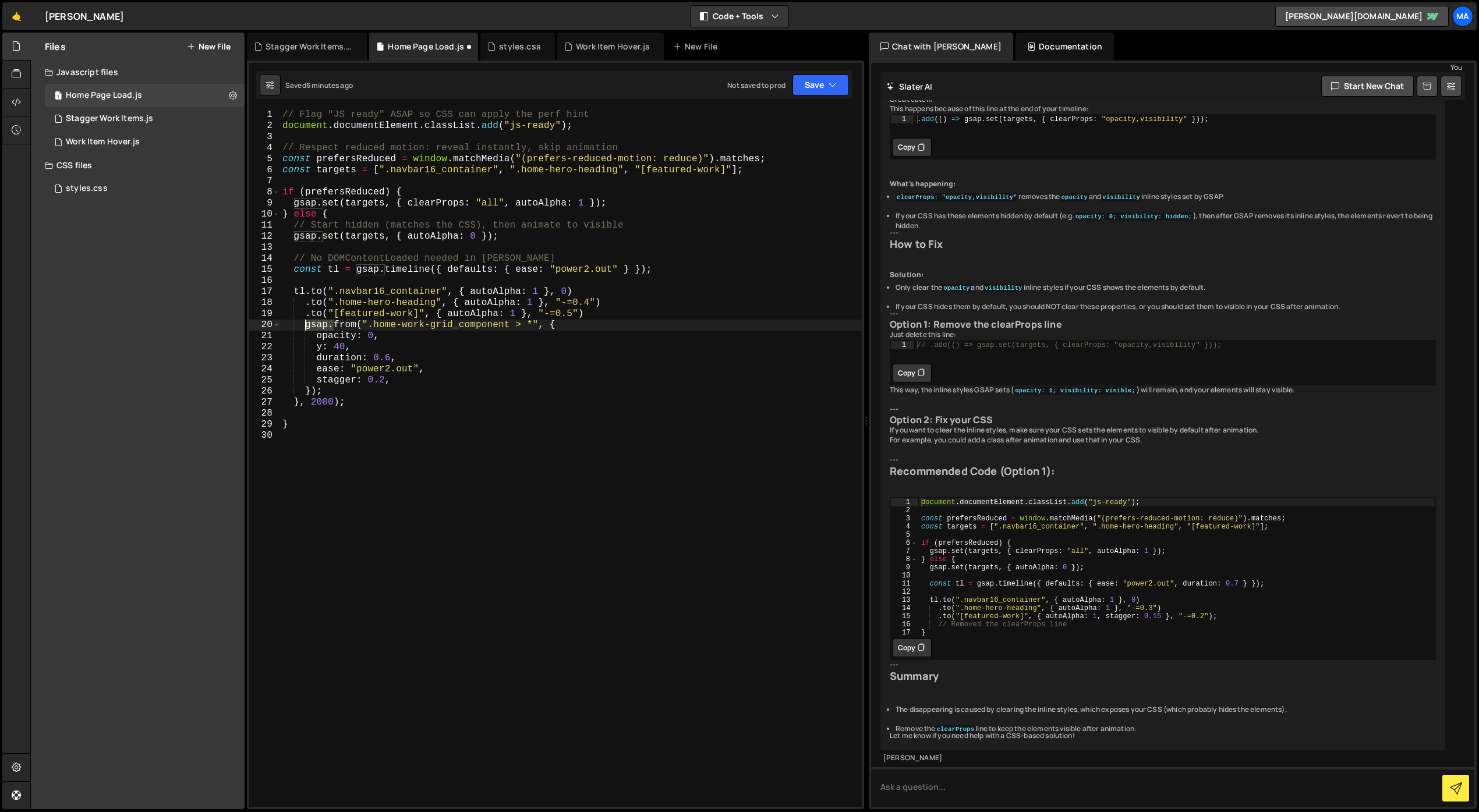
click at [306, 323] on div "// Flag "JS ready" ASAP so CSS can apply the perf hint document . documentEleme…" at bounding box center [570, 469] width 582 height 719
click at [316, 338] on div "// Flag "JS ready" ASAP so CSS can apply the perf hint document . documentEleme…" at bounding box center [570, 469] width 582 height 719
click at [324, 392] on div "// Flag "JS ready" ASAP so CSS can apply the perf hint document . documentEleme…" at bounding box center [570, 469] width 582 height 719
click at [301, 405] on div "// Flag "JS ready" ASAP so CSS can apply the perf hint document . documentEleme…" at bounding box center [570, 469] width 582 height 719
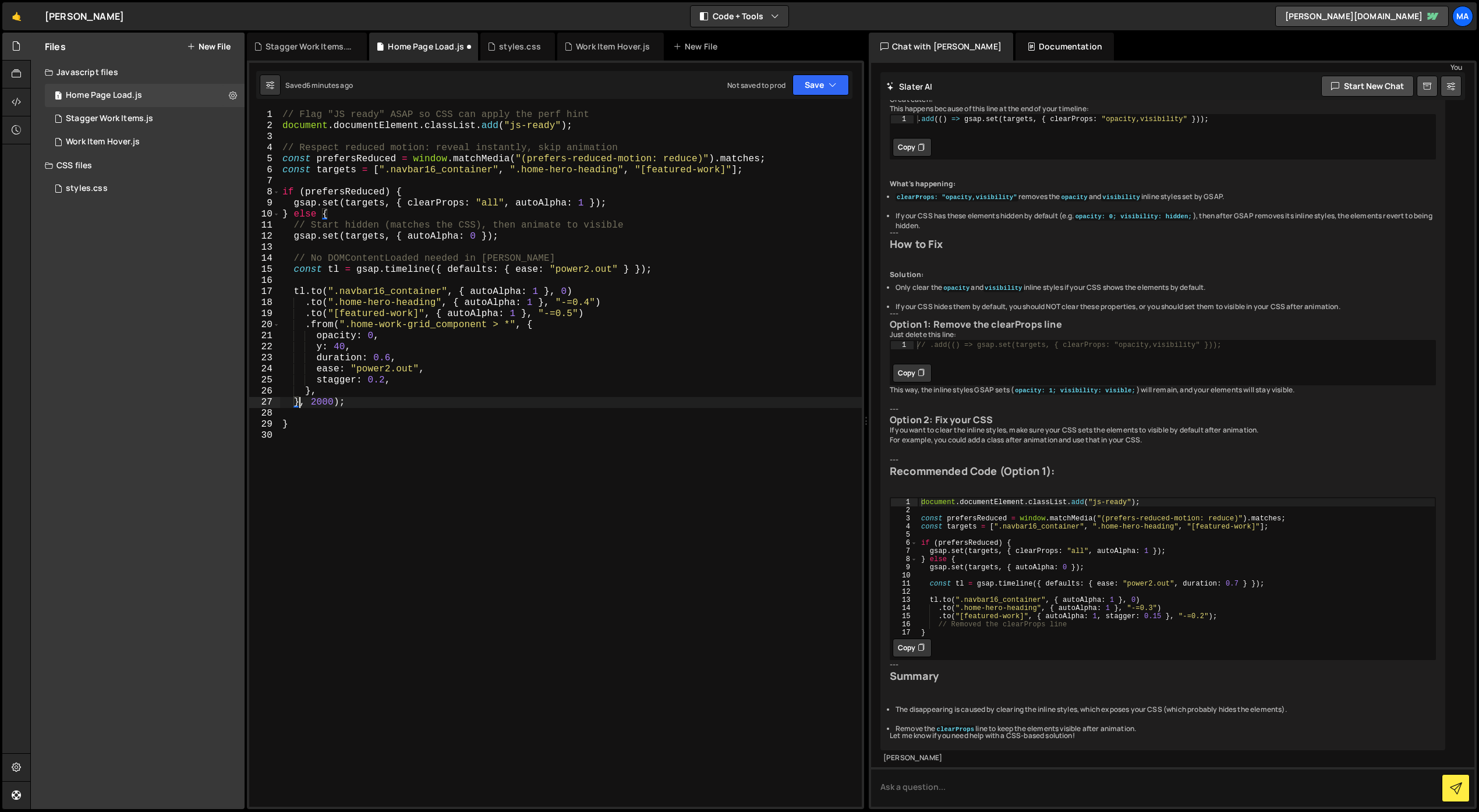
click at [302, 406] on div "// Flag "JS ready" ASAP so CSS can apply the perf hint document . documentEleme…" at bounding box center [570, 469] width 582 height 719
type textarea "}, 1);"
click at [423, 490] on div "// Flag "JS ready" ASAP so CSS can apply the perf hint document . documentEleme…" at bounding box center [570, 469] width 582 height 719
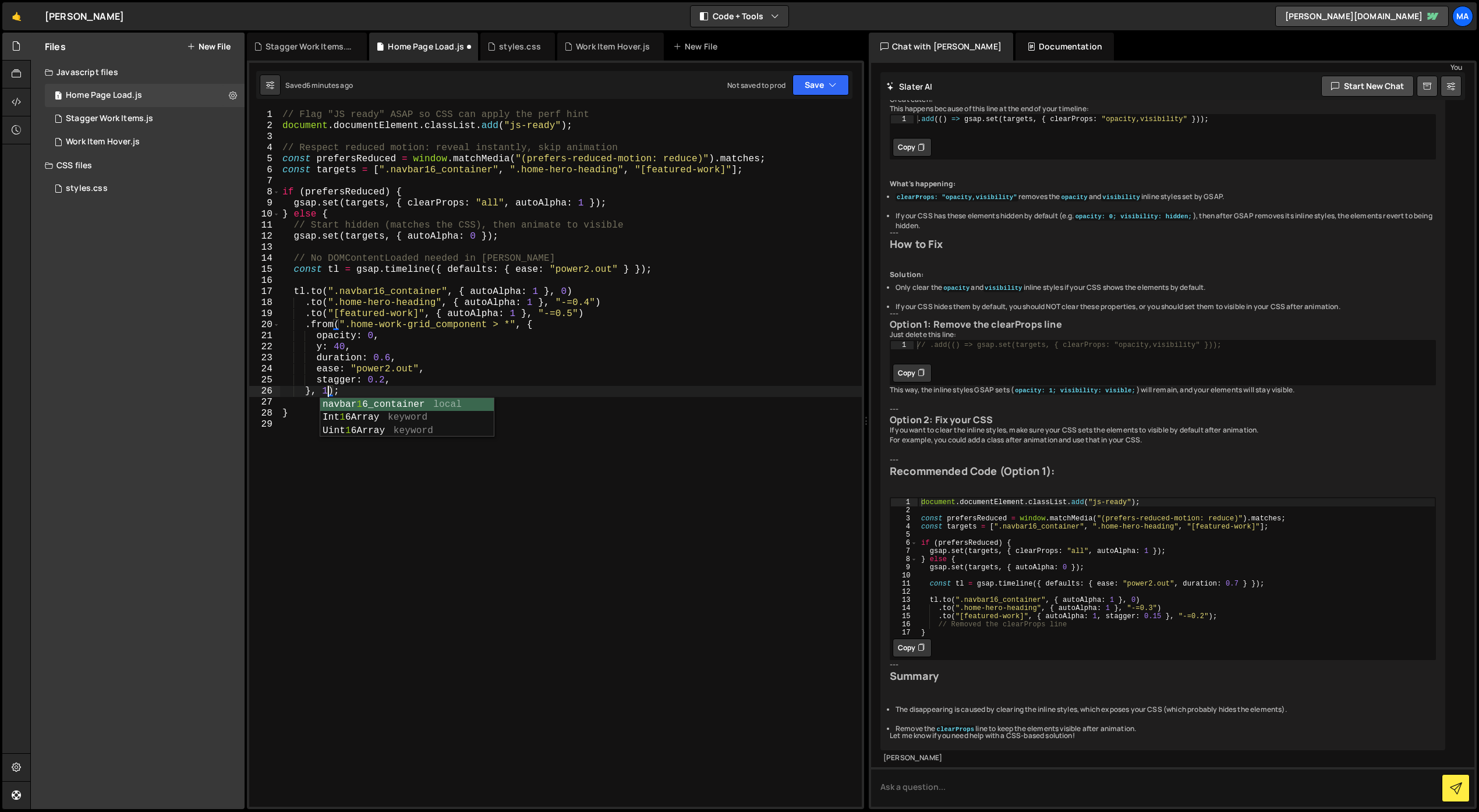
scroll to position [0, 0]
drag, startPoint x: 346, startPoint y: 326, endPoint x: 510, endPoint y: 324, distance: 164.0
click at [510, 324] on div "// Flag "JS ready" ASAP so CSS can apply the perf hint document . documentEleme…" at bounding box center [570, 469] width 582 height 719
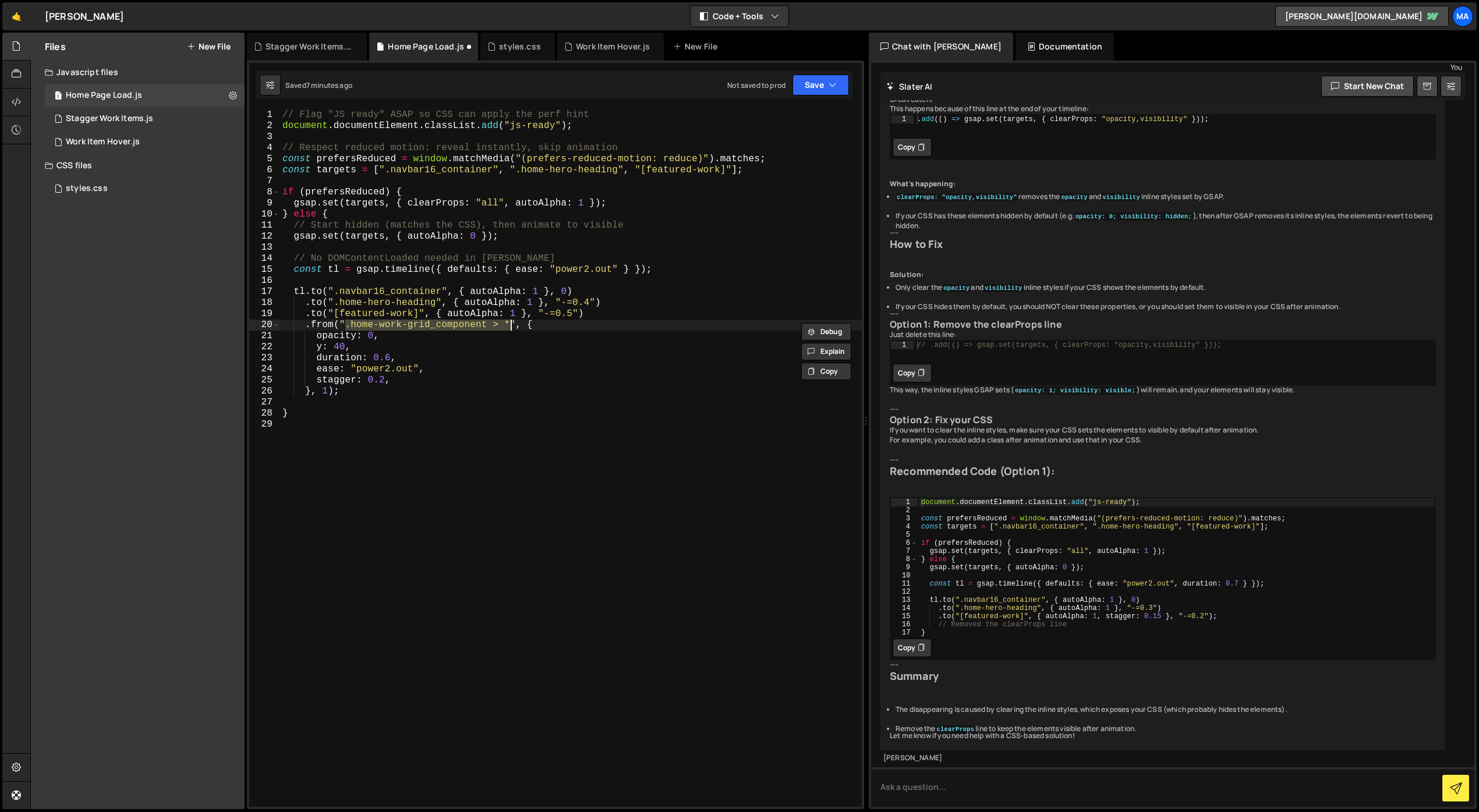
type textarea ".from(".home-work-grid_component > *", {"
click at [539, 558] on div "// Flag "JS ready" ASAP so CSS can apply the perf hint document . documentEleme…" at bounding box center [570, 469] width 582 height 719
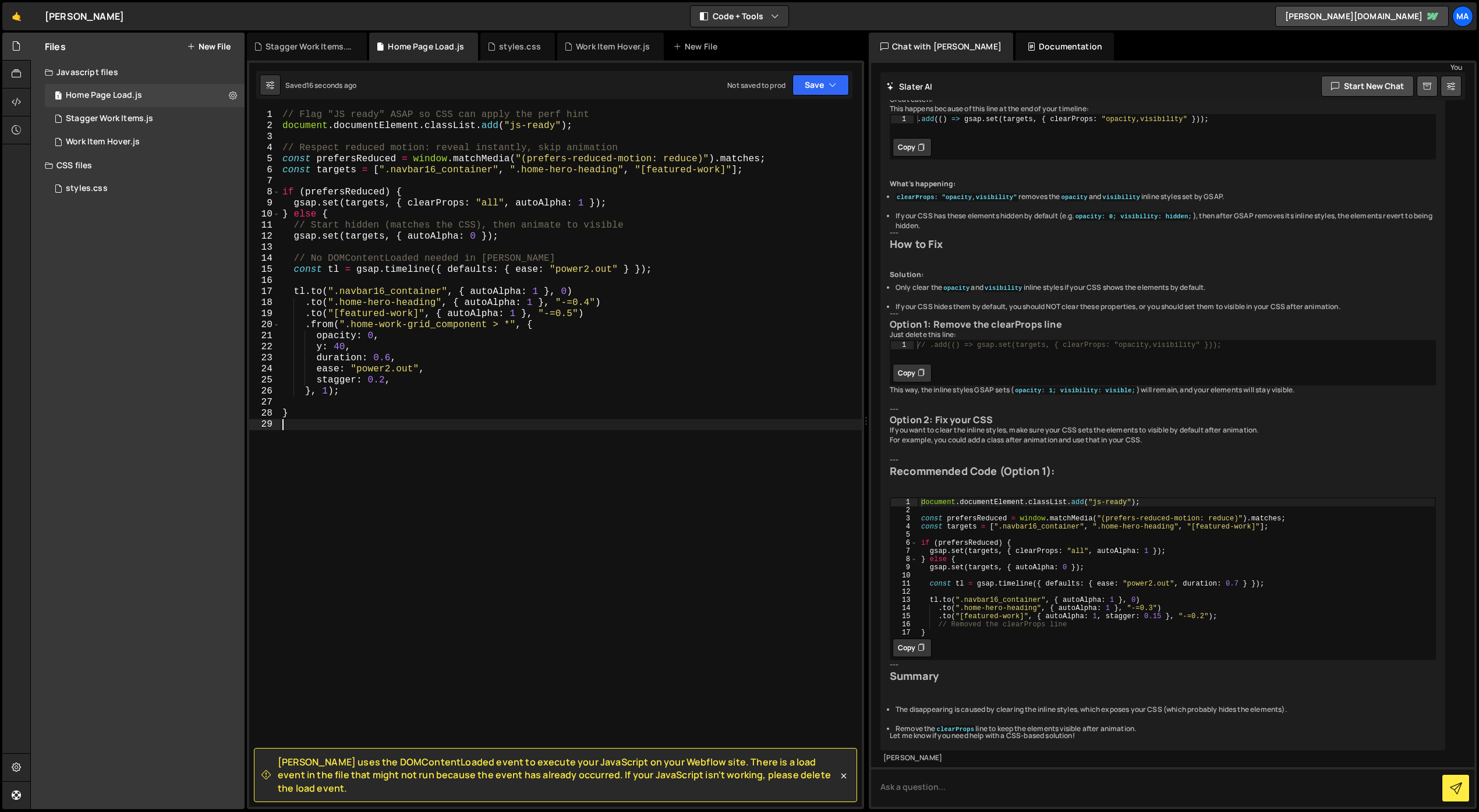
click at [598, 494] on div "// Flag "JS ready" ASAP so CSS can apply the perf hint document . documentEleme…" at bounding box center [570, 469] width 582 height 719
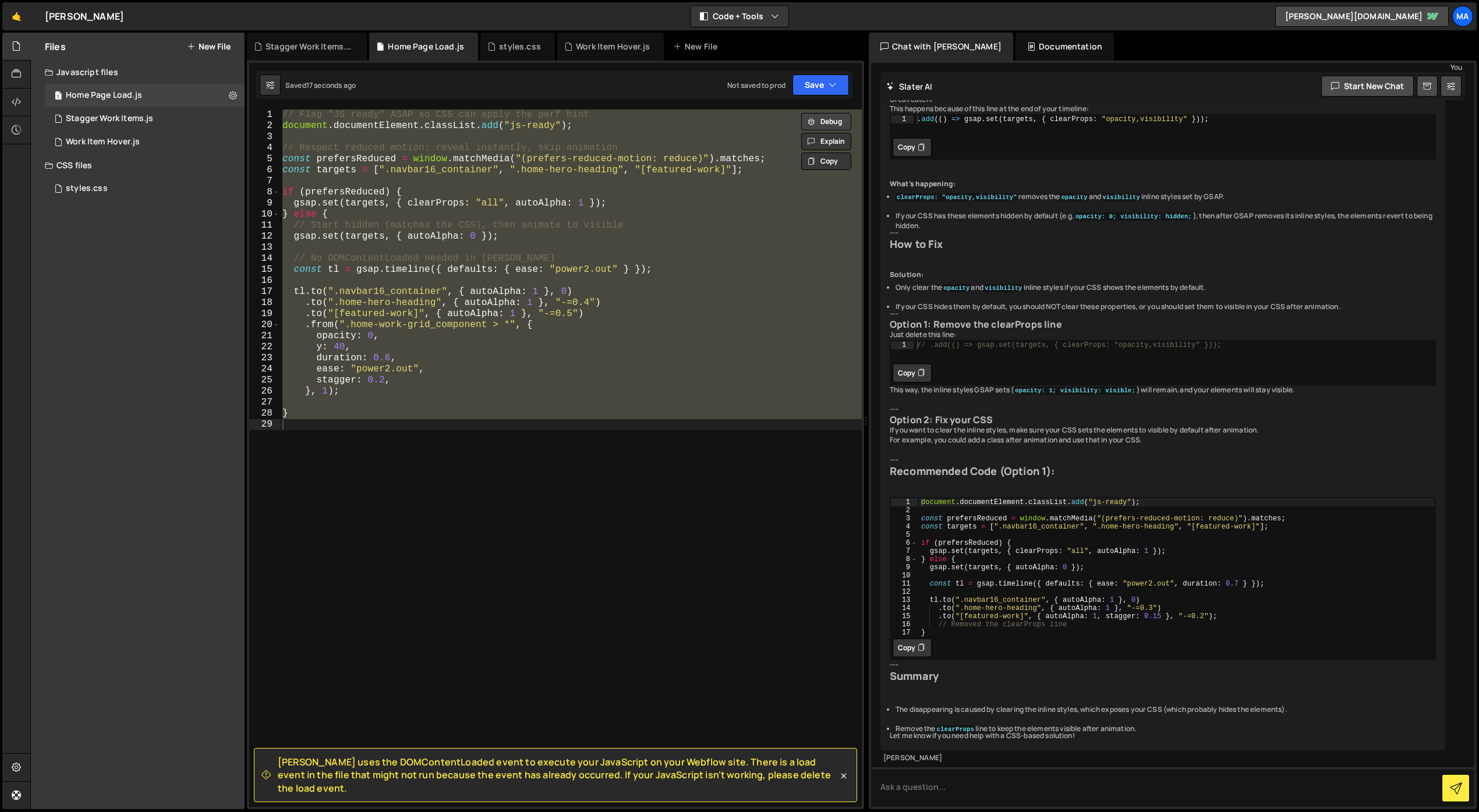
click at [843, 125] on button "Debug" at bounding box center [826, 122] width 50 height 17
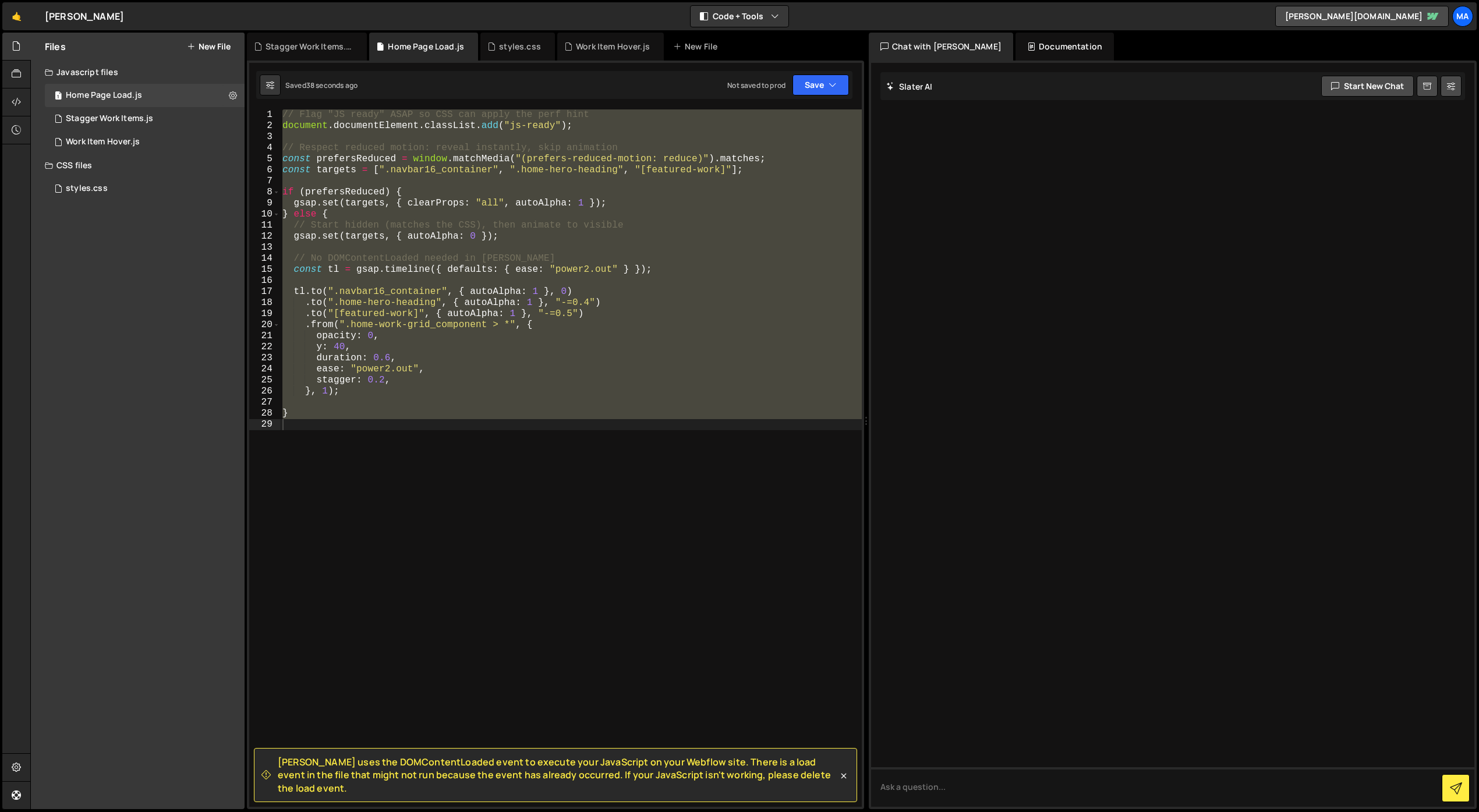
scroll to position [4959, 0]
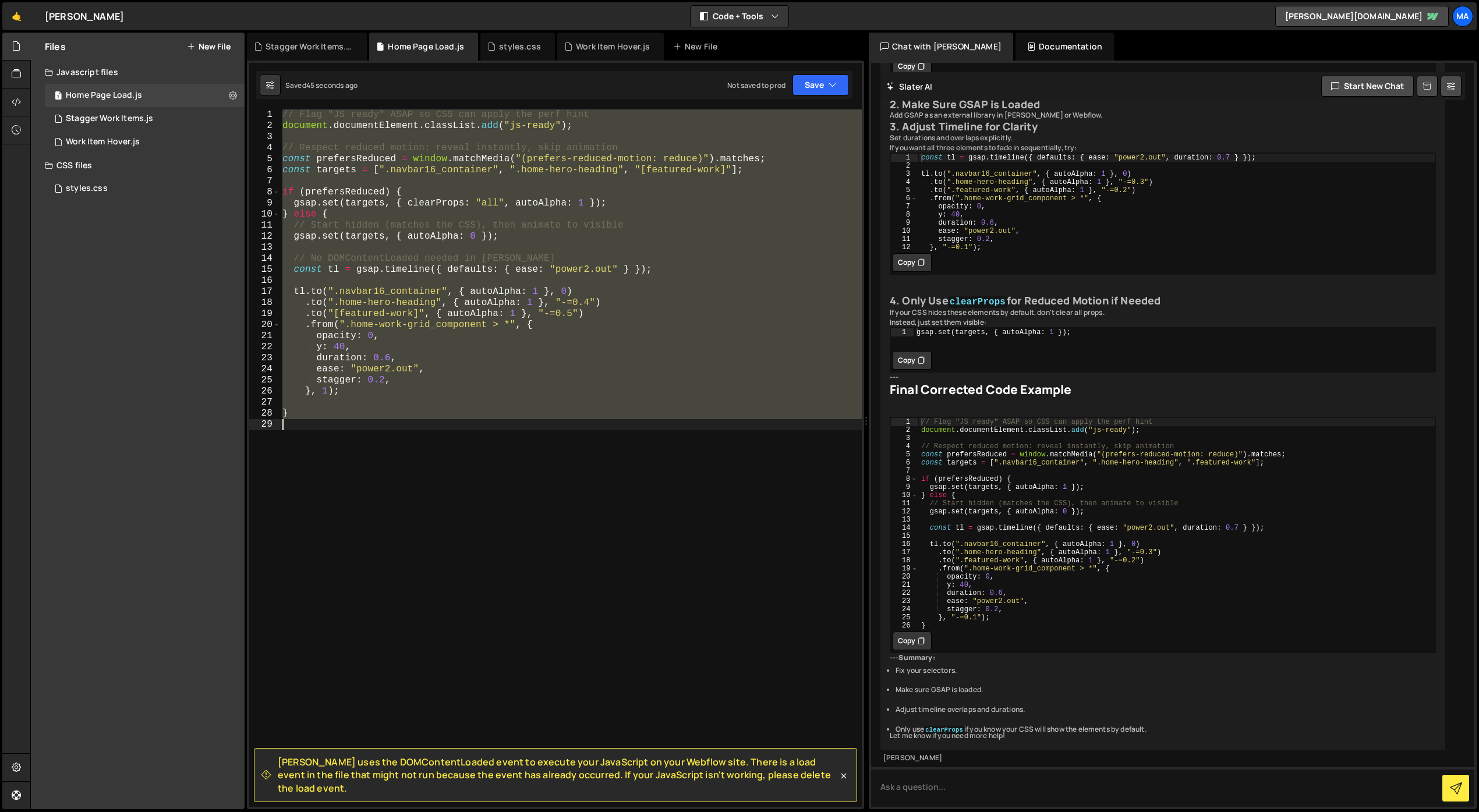
click at [724, 173] on div "// Flag "JS ready" ASAP so CSS can apply the perf hint document . documentEleme…" at bounding box center [570, 458] width 582 height 697
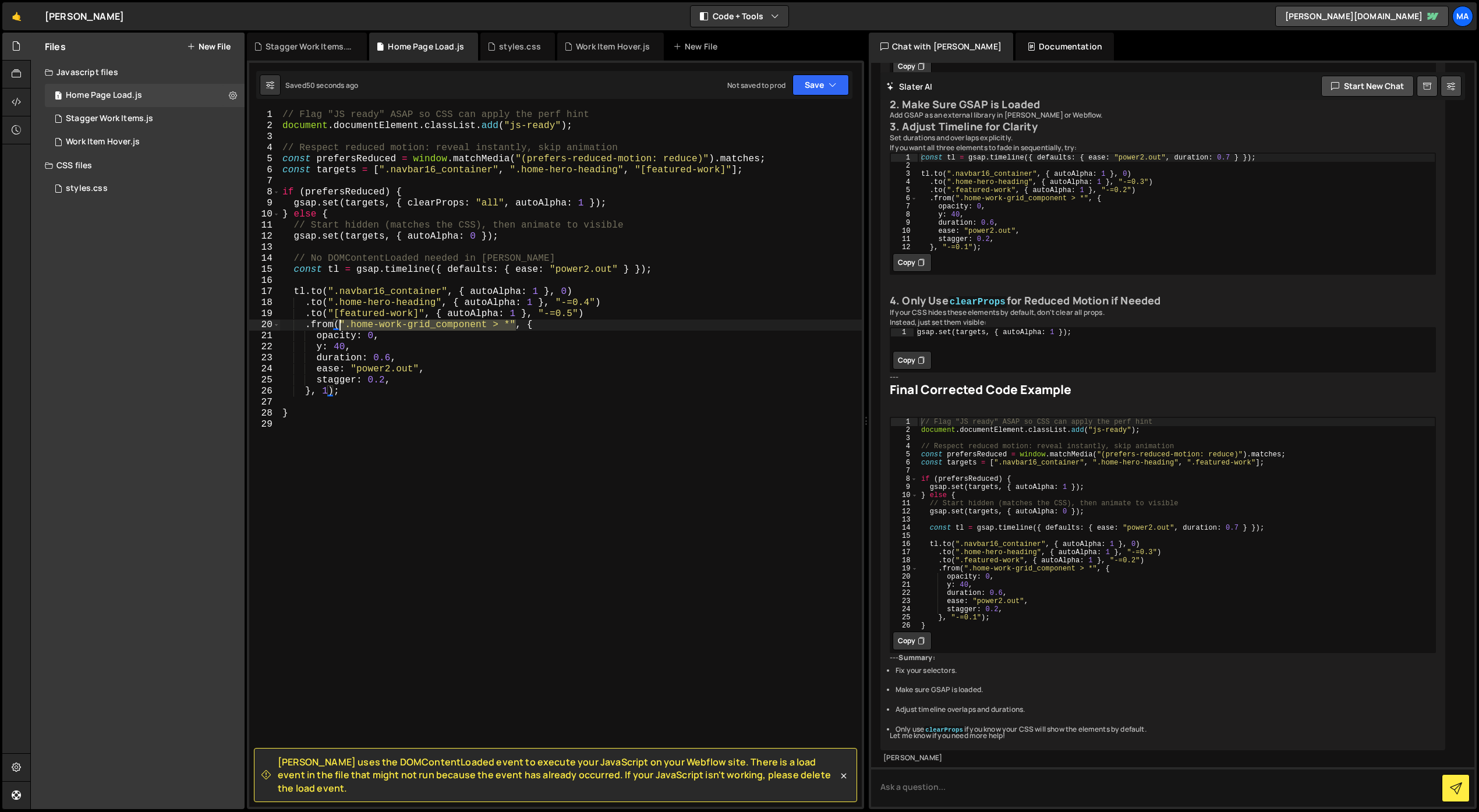
drag, startPoint x: 516, startPoint y: 326, endPoint x: 341, endPoint y: 324, distance: 175.0
click at [341, 324] on div "// Flag "JS ready" ASAP so CSS can apply the perf hint document . documentEleme…" at bounding box center [570, 469] width 582 height 719
click at [732, 168] on div "// Flag "JS ready" ASAP so CSS can apply the perf hint document . documentEleme…" at bounding box center [570, 469] width 582 height 719
paste textarea "".home-work-grid_component > *""
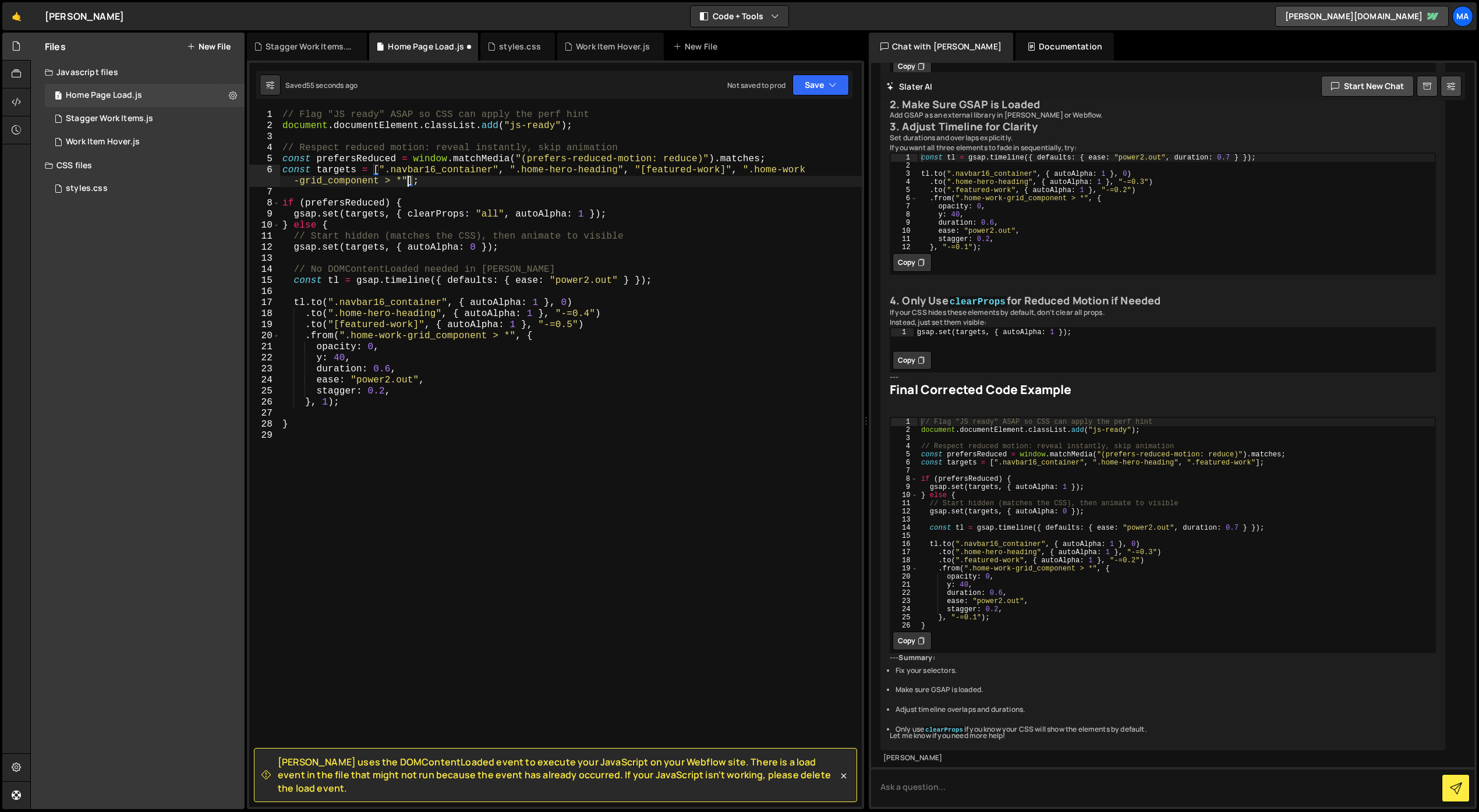
click at [791, 403] on div "// Flag "JS ready" ASAP so CSS can apply the perf hint document . documentEleme…" at bounding box center [570, 469] width 582 height 719
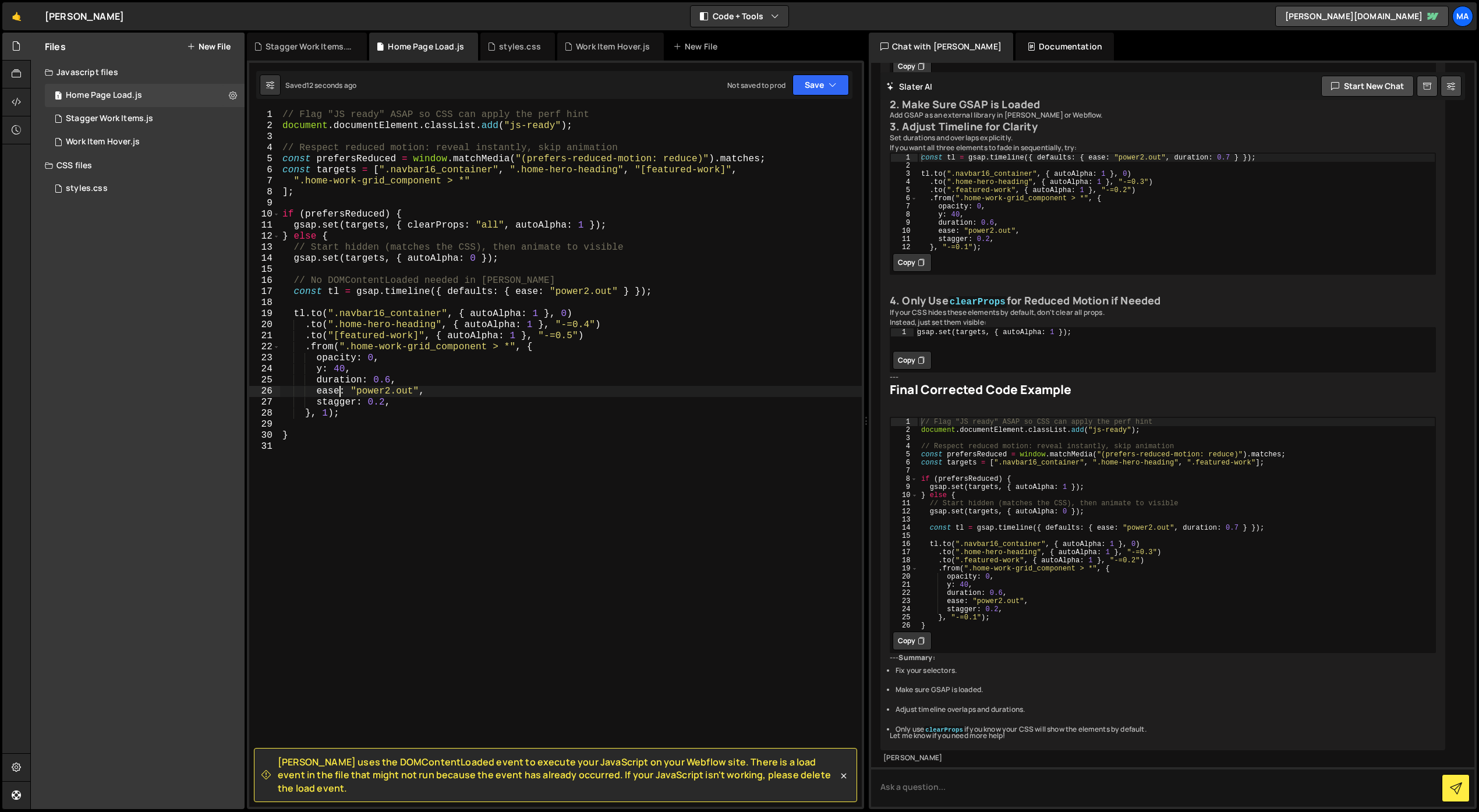
click at [587, 386] on div "// Flag "JS ready" ASAP so CSS can apply the perf hint document . documentEleme…" at bounding box center [570, 469] width 582 height 719
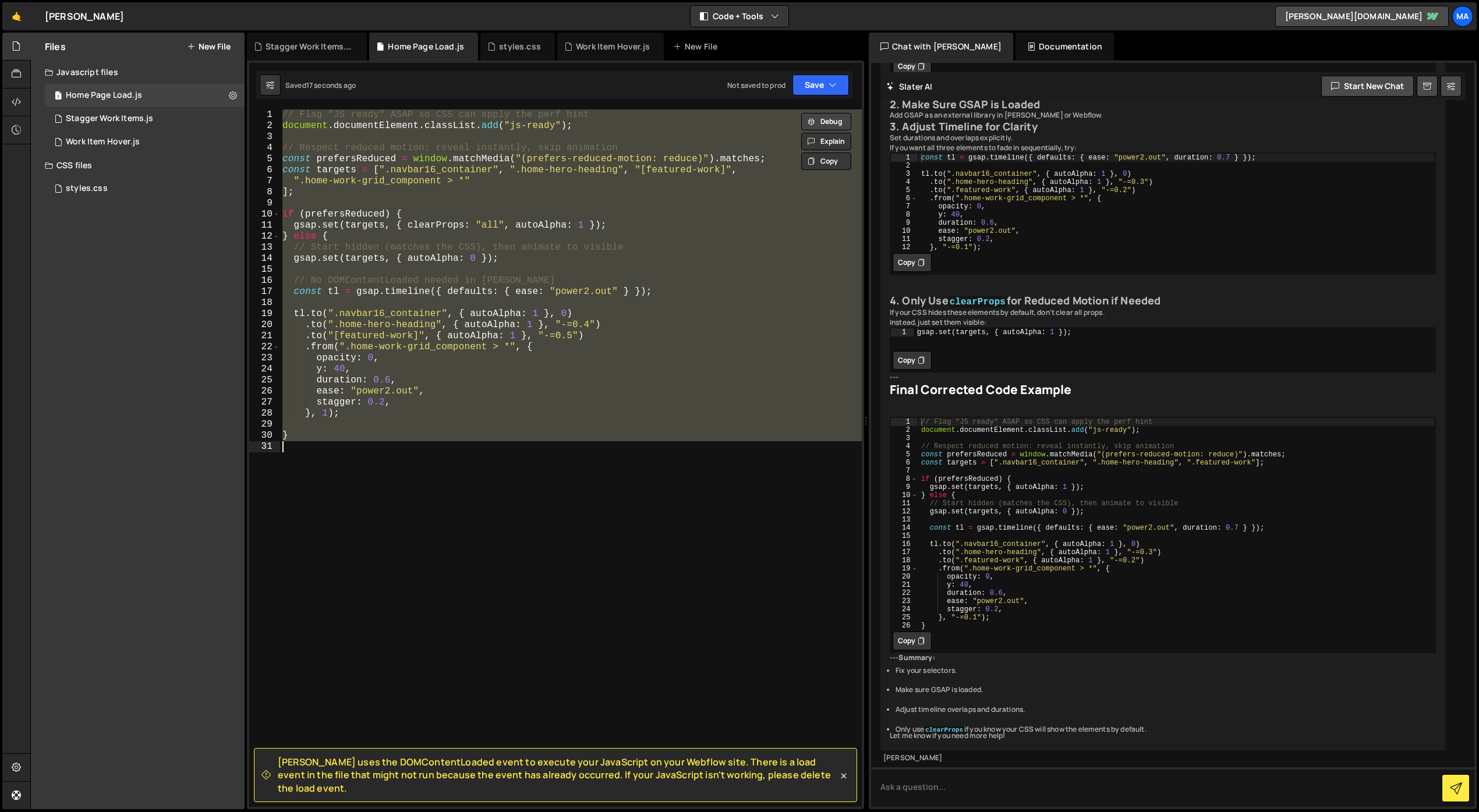
click at [839, 121] on button "Debug" at bounding box center [826, 122] width 50 height 17
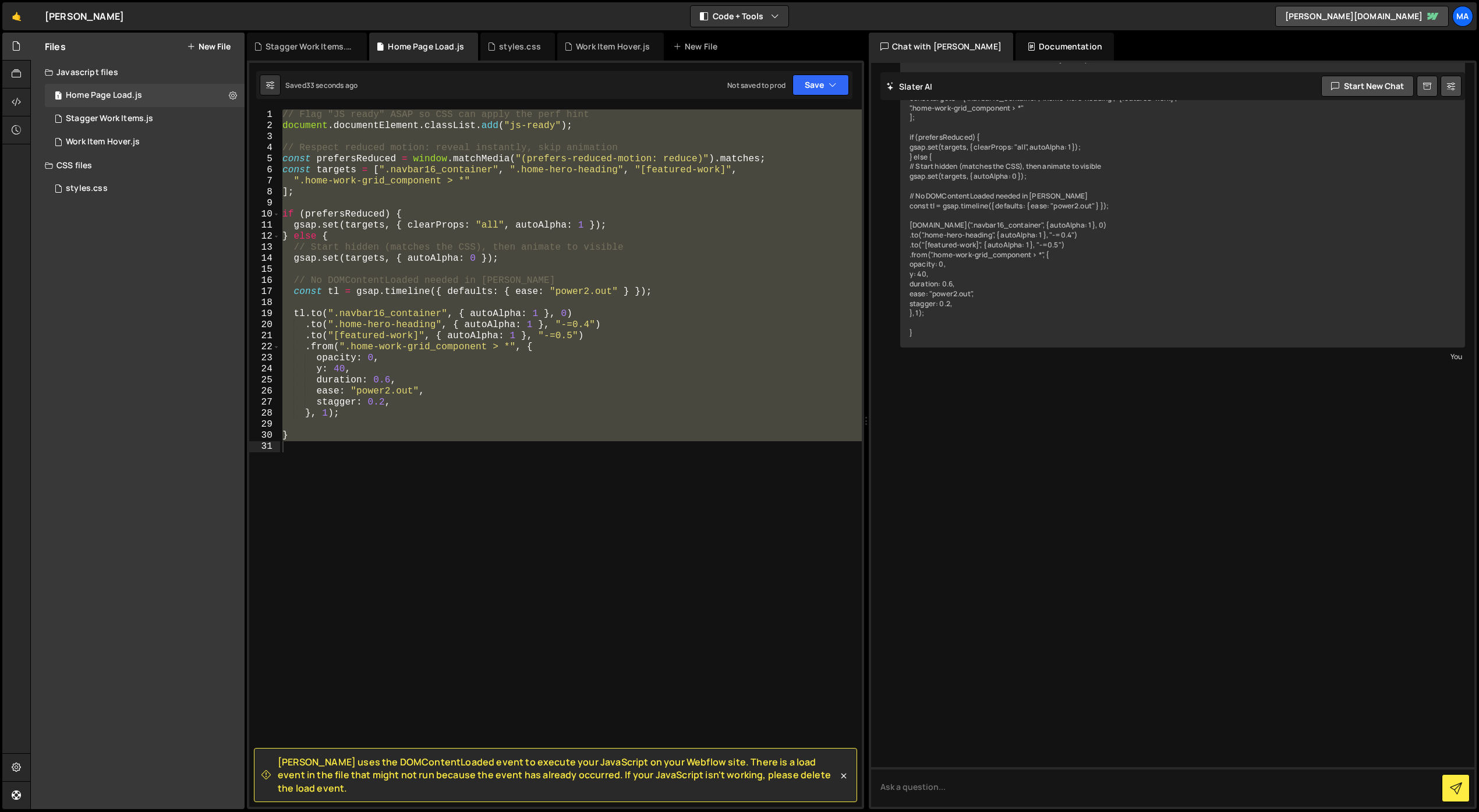
scroll to position [5976, 0]
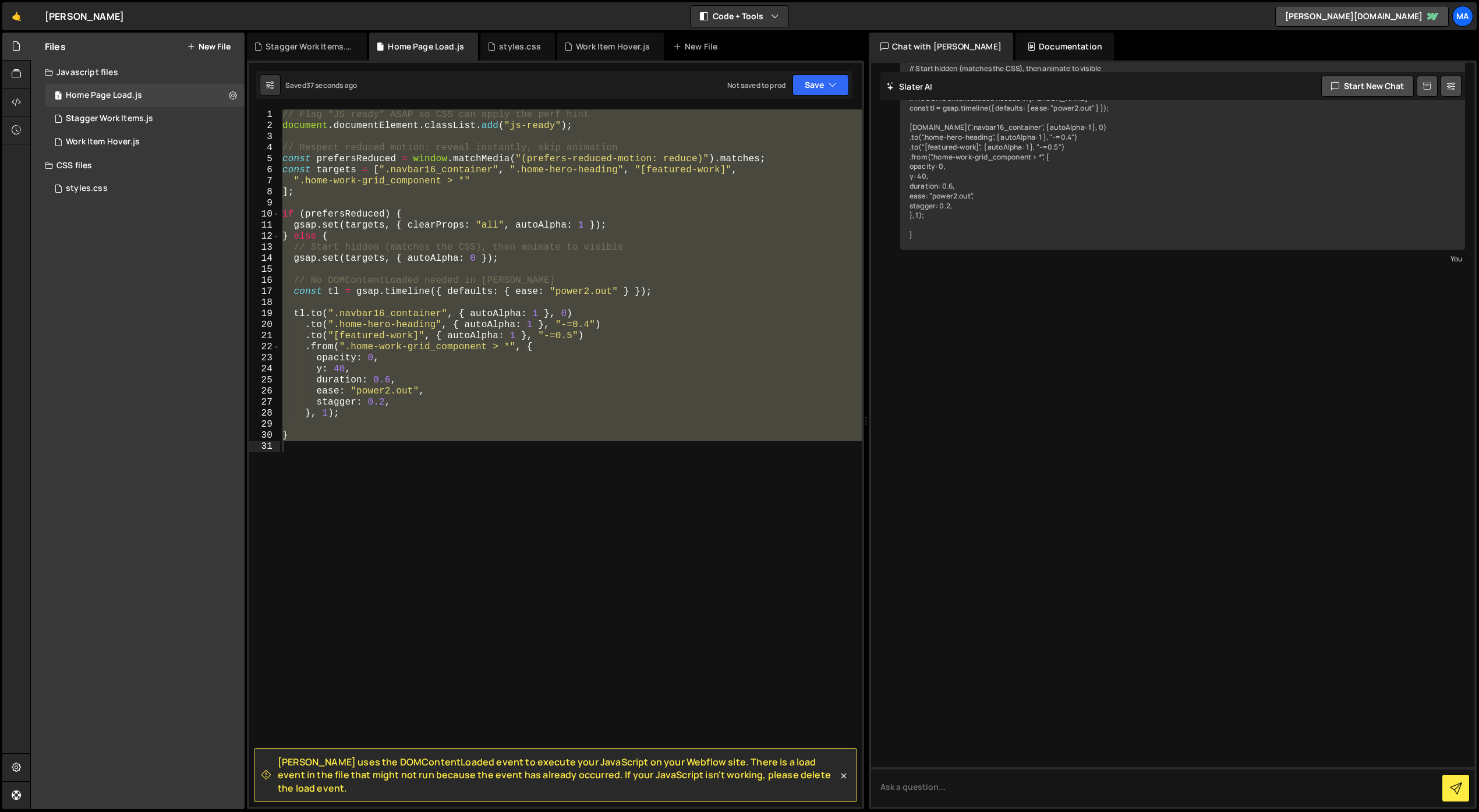
click at [498, 434] on div "// Flag "JS ready" ASAP so CSS can apply the perf hint document . documentEleme…" at bounding box center [570, 458] width 582 height 697
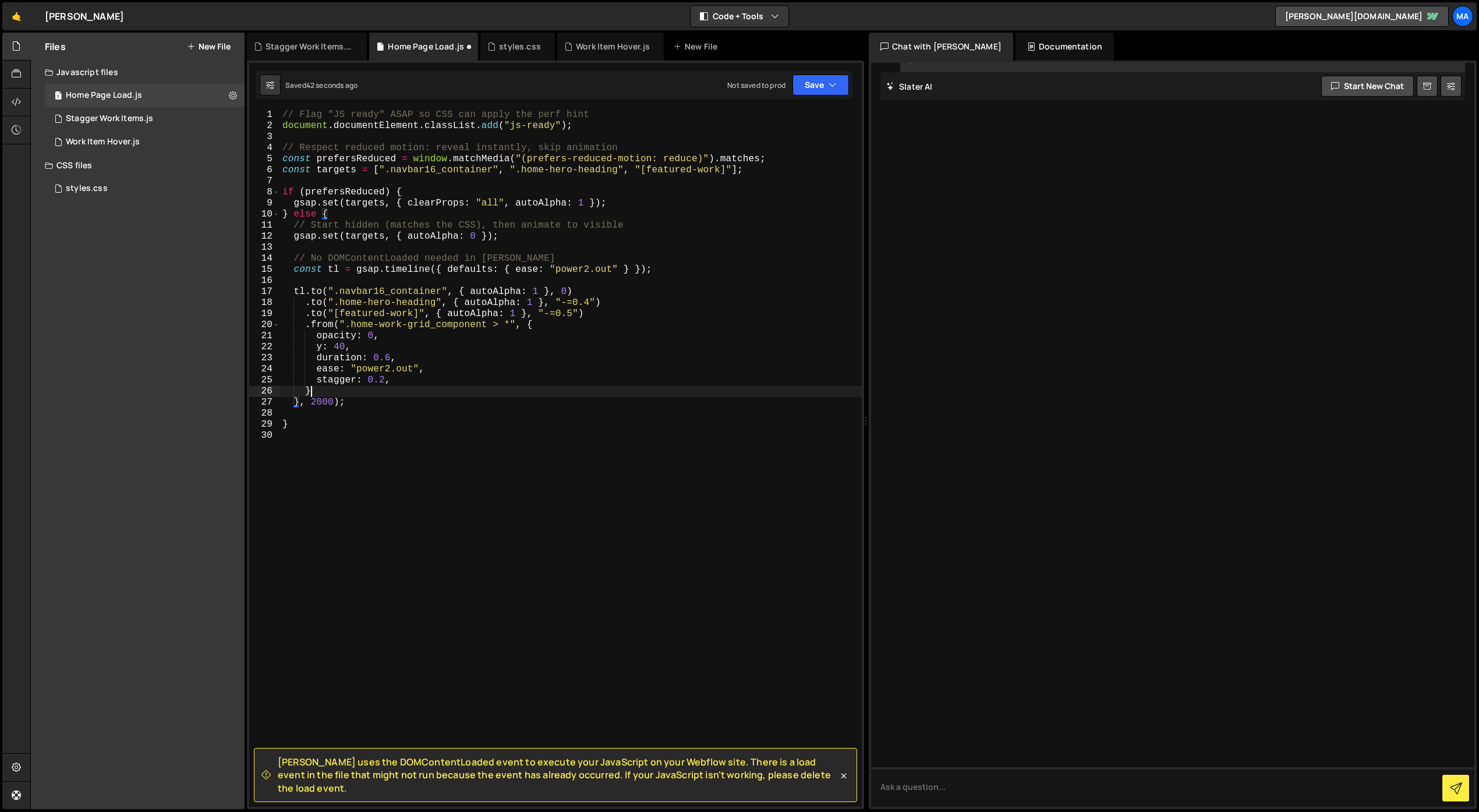
scroll to position [6250, 0]
type textarea "gsap.from(".home-work-grid_component > *", {"
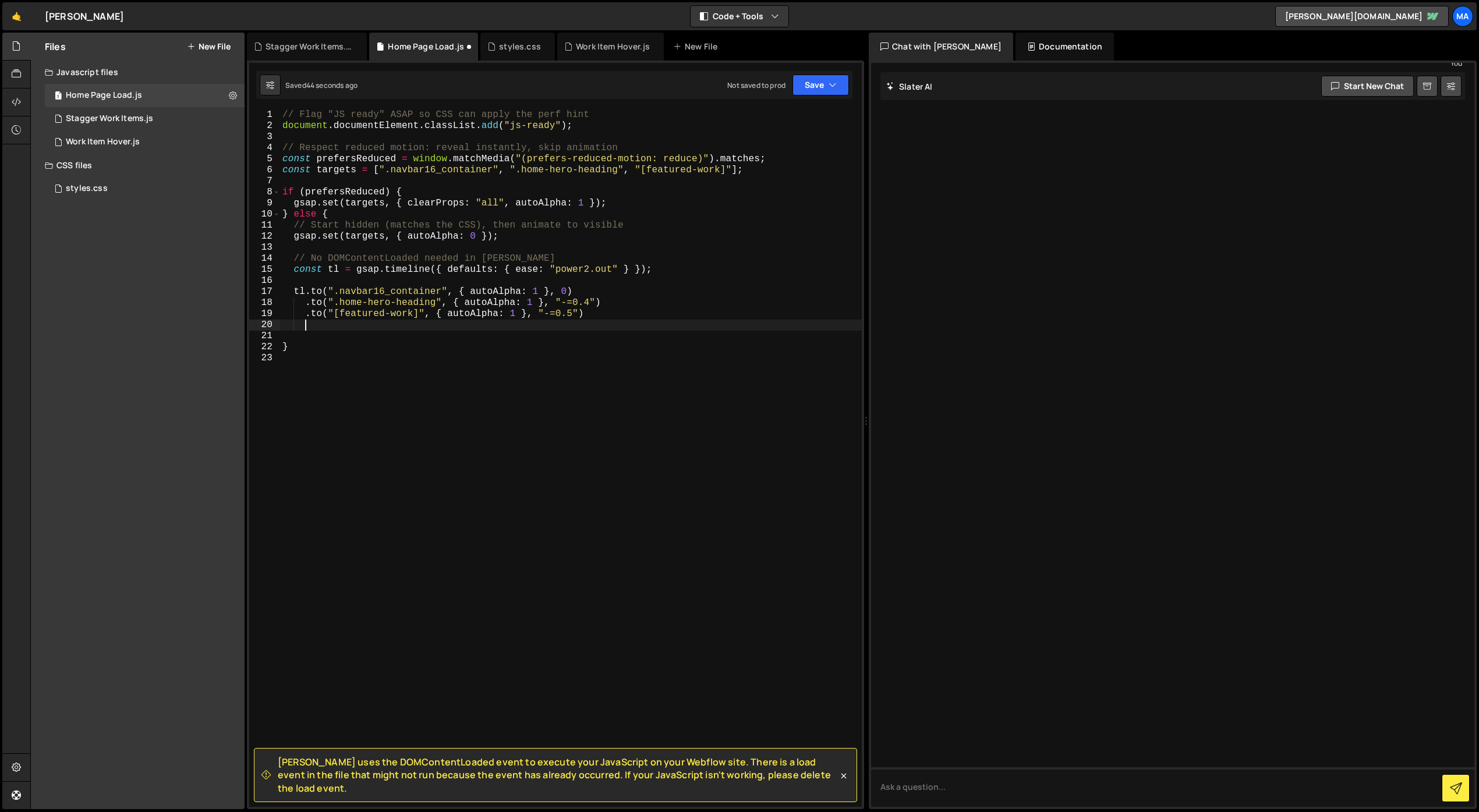
type textarea ".to("[featured-work]", { autoAlpha: 1 }, "-=0.5")"
click at [395, 399] on div "// Flag "JS ready" ASAP so CSS can apply the perf hint document . documentEleme…" at bounding box center [570, 469] width 582 height 719
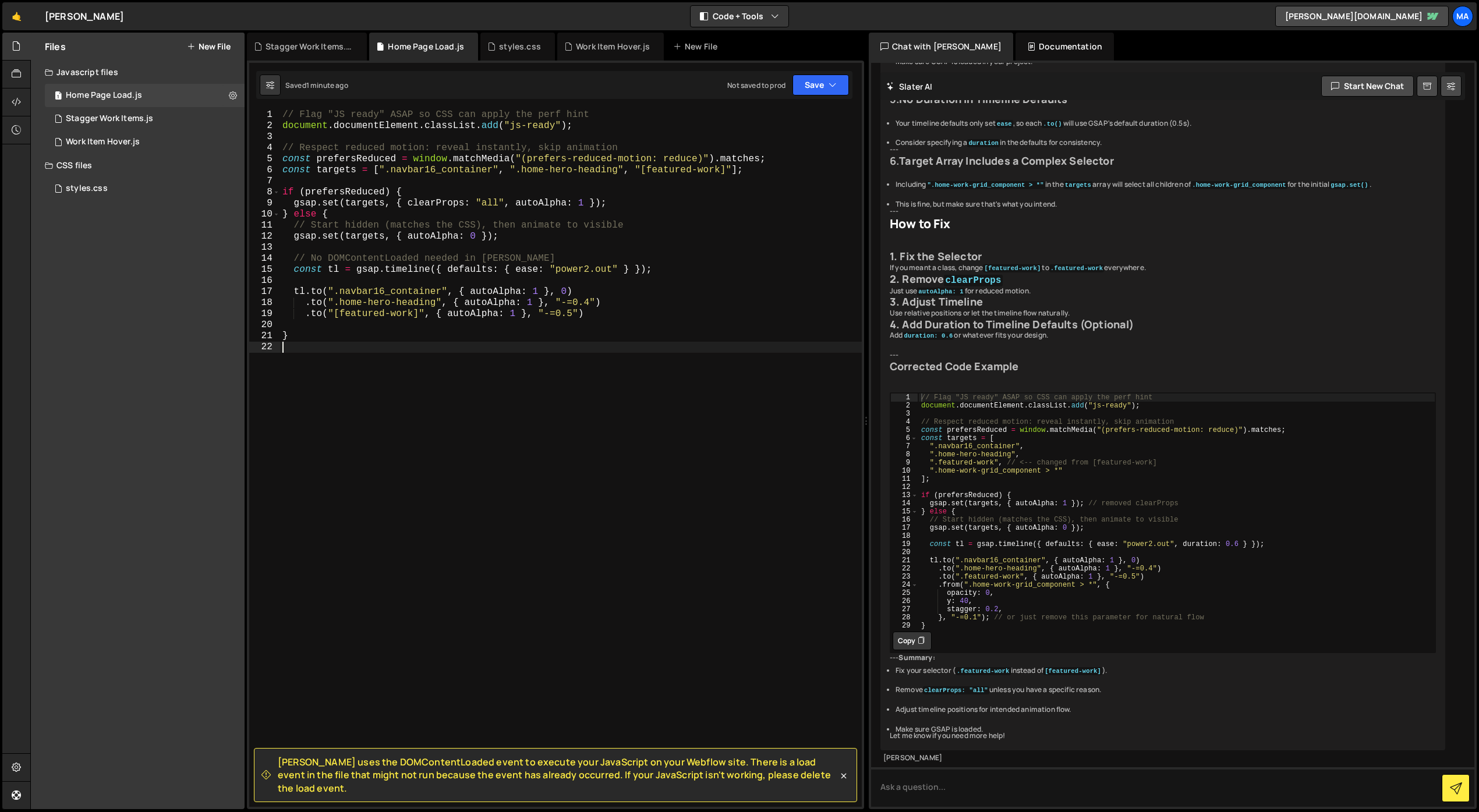
scroll to position [6732, 0]
click at [388, 348] on div "// Flag "JS ready" ASAP so CSS can apply the perf hint document . documentEleme…" at bounding box center [570, 469] width 582 height 719
type textarea "}"
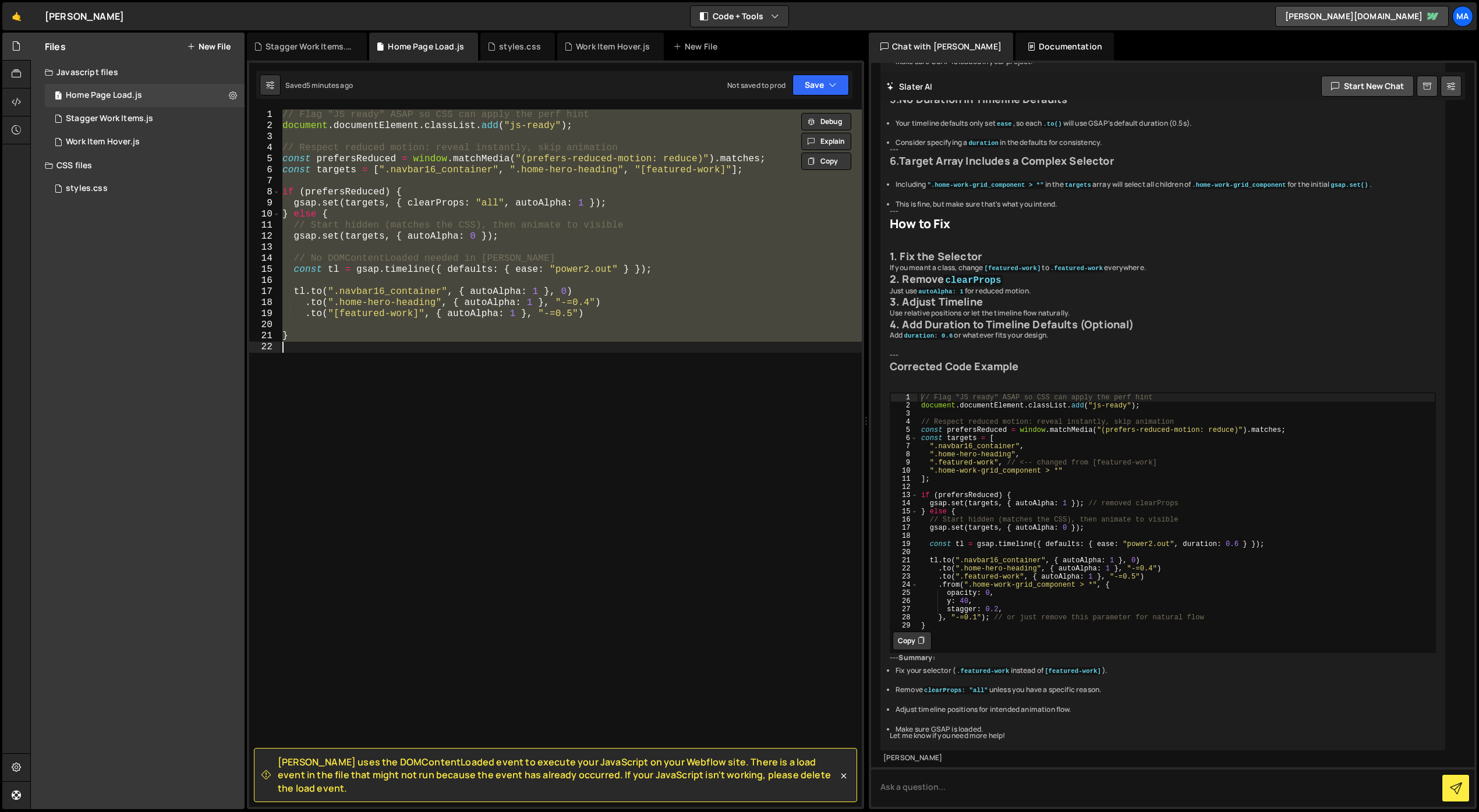
click at [336, 402] on div "// Flag "JS ready" ASAP so CSS can apply the perf hint document . documentEleme…" at bounding box center [570, 458] width 582 height 697
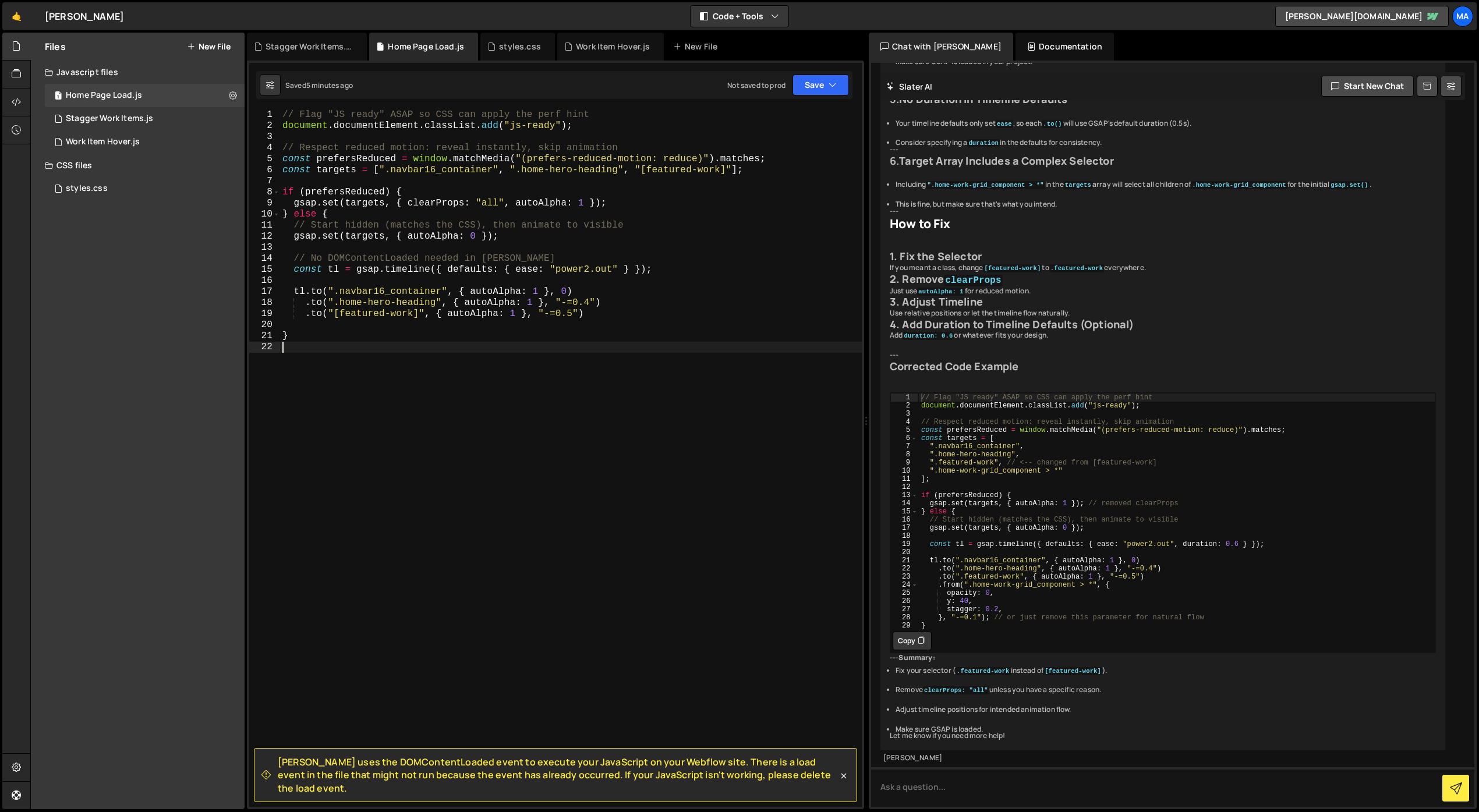
click at [441, 386] on div "// Flag "JS ready" ASAP so CSS can apply the perf hint document . documentEleme…" at bounding box center [570, 469] width 582 height 719
paste textarea "<script src="[URL][DOMAIN_NAME]"></script>"
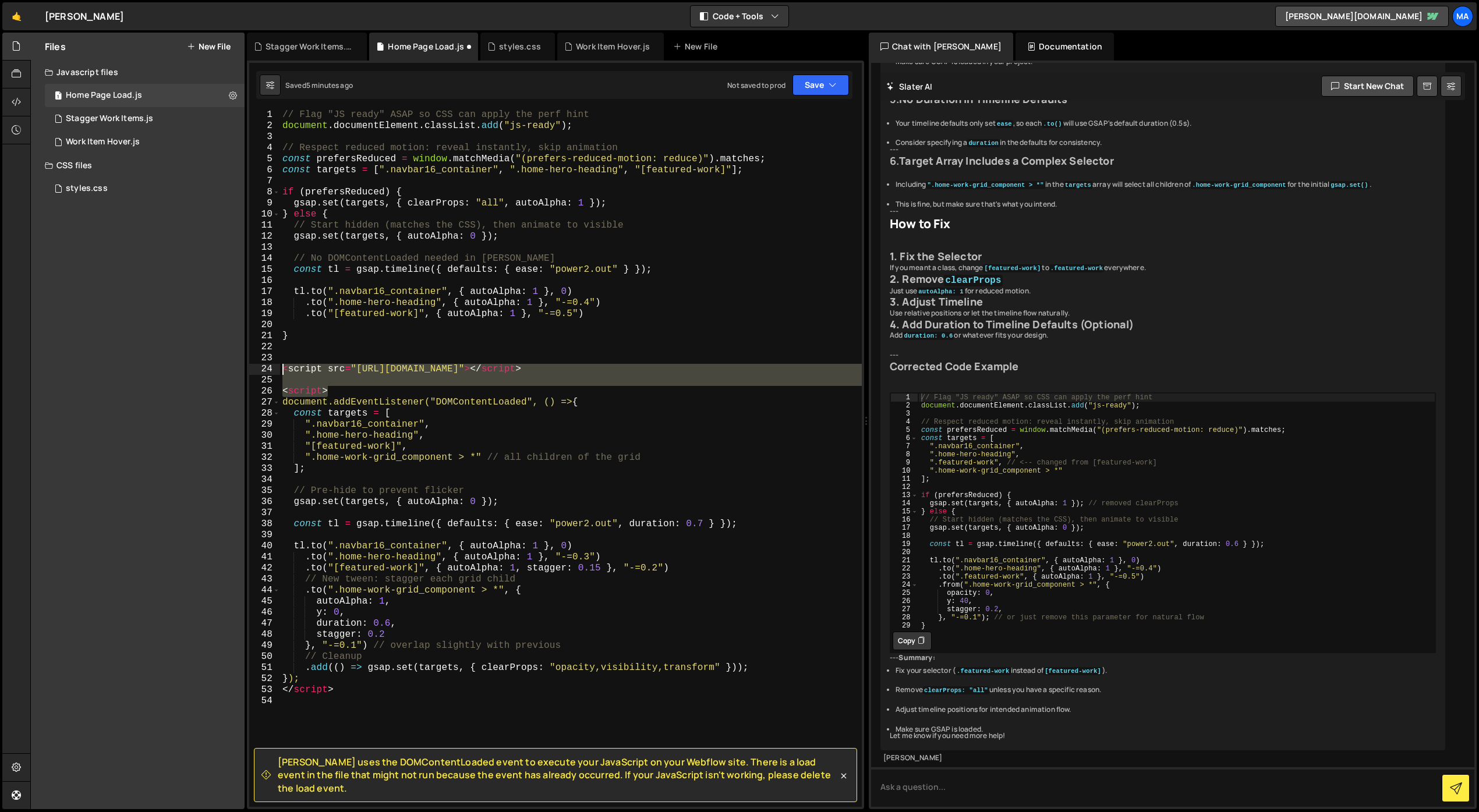
drag, startPoint x: 337, startPoint y: 392, endPoint x: 272, endPoint y: 367, distance: 69.6
click at [272, 367] on div "1 2 3 4 5 6 7 8 9 10 11 12 13 14 15 16 17 18 19 20 21 22 23 24 25 26 27 28 29 3…" at bounding box center [555, 458] width 612 height 697
type textarea "<script src="[URL][DOMAIN_NAME]"></script>"
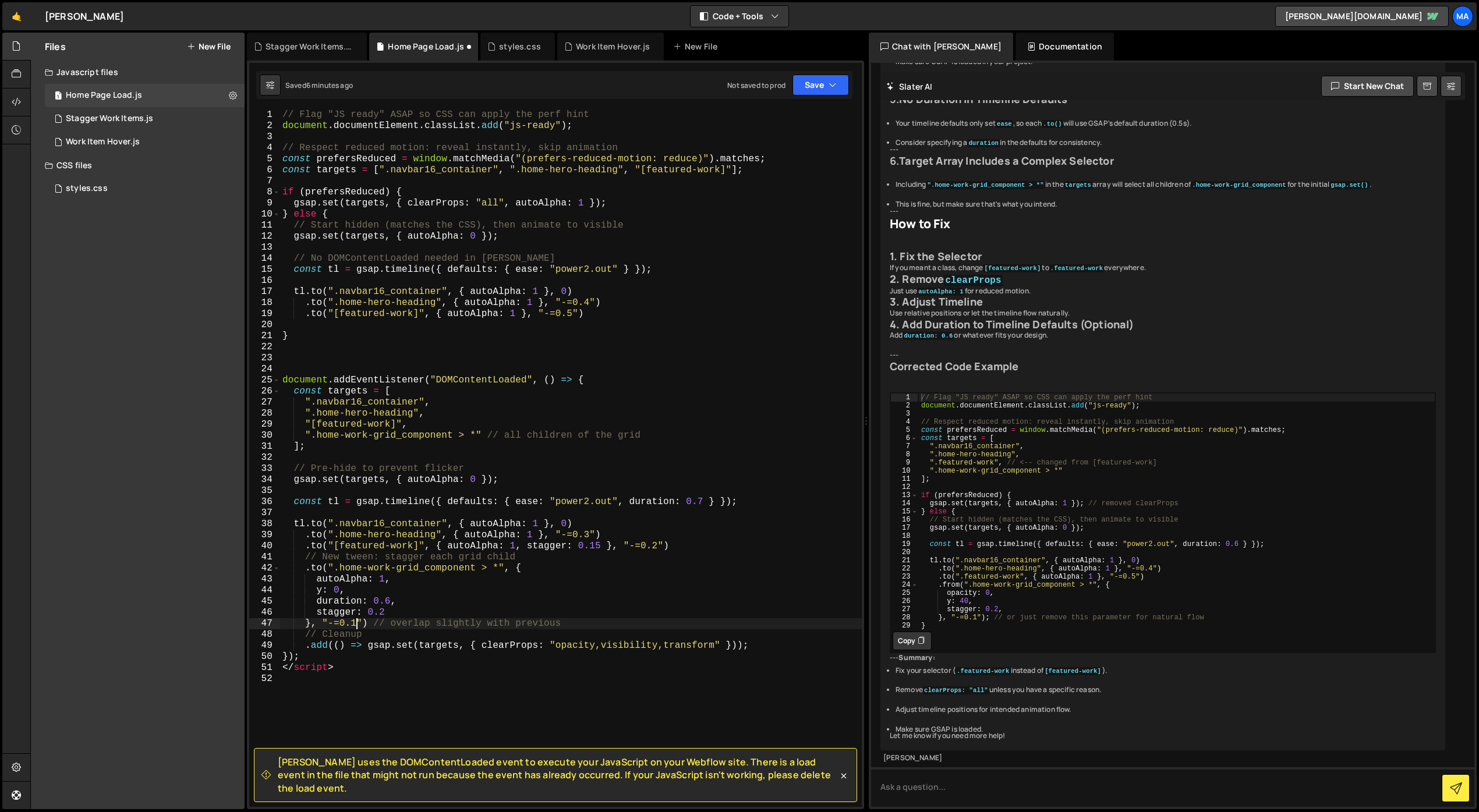
click at [356, 621] on div "// Flag "JS ready" ASAP so CSS can apply the perf hint document . documentEleme…" at bounding box center [570, 469] width 582 height 719
click at [658, 544] on div "// Flag "JS ready" ASAP so CSS can apply the perf hint document . documentEleme…" at bounding box center [570, 469] width 582 height 719
drag, startPoint x: 598, startPoint y: 546, endPoint x: 518, endPoint y: 546, distance: 80.0
click at [518, 546] on div "// Flag "JS ready" ASAP so CSS can apply the perf hint document . documentEleme…" at bounding box center [570, 469] width 582 height 719
click at [591, 533] on div "// Flag "JS ready" ASAP so CSS can apply the perf hint document . documentEleme…" at bounding box center [570, 469] width 582 height 719
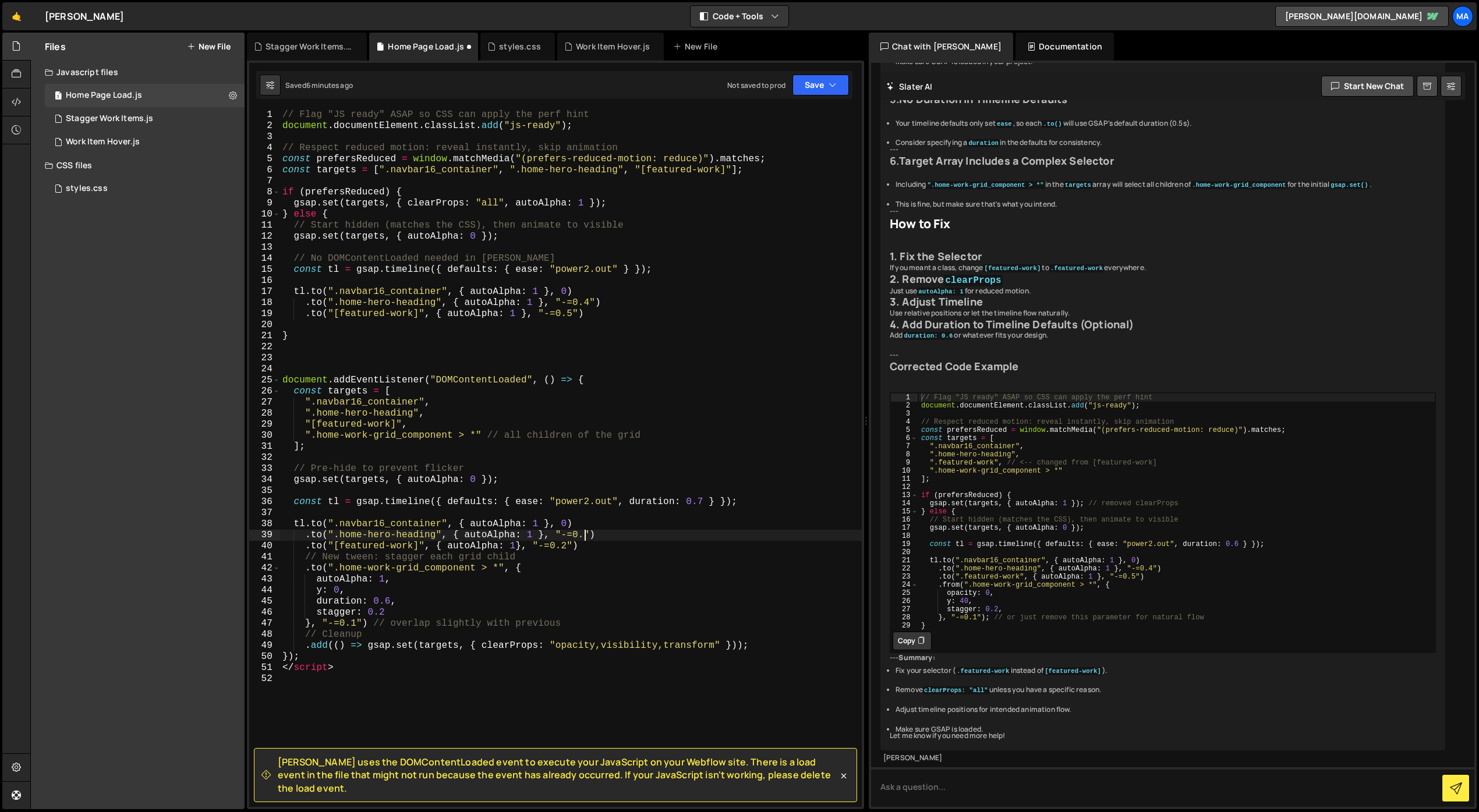
scroll to position [0, 19]
click at [566, 545] on div "// Flag "JS ready" ASAP so CSS can apply the perf hint document . documentEleme…" at bounding box center [570, 469] width 582 height 719
drag, startPoint x: 700, startPoint y: 502, endPoint x: 619, endPoint y: 502, distance: 81.0
click at [619, 502] on div "// Flag "JS ready" ASAP so CSS can apply the perf hint document . documentEleme…" at bounding box center [570, 469] width 582 height 719
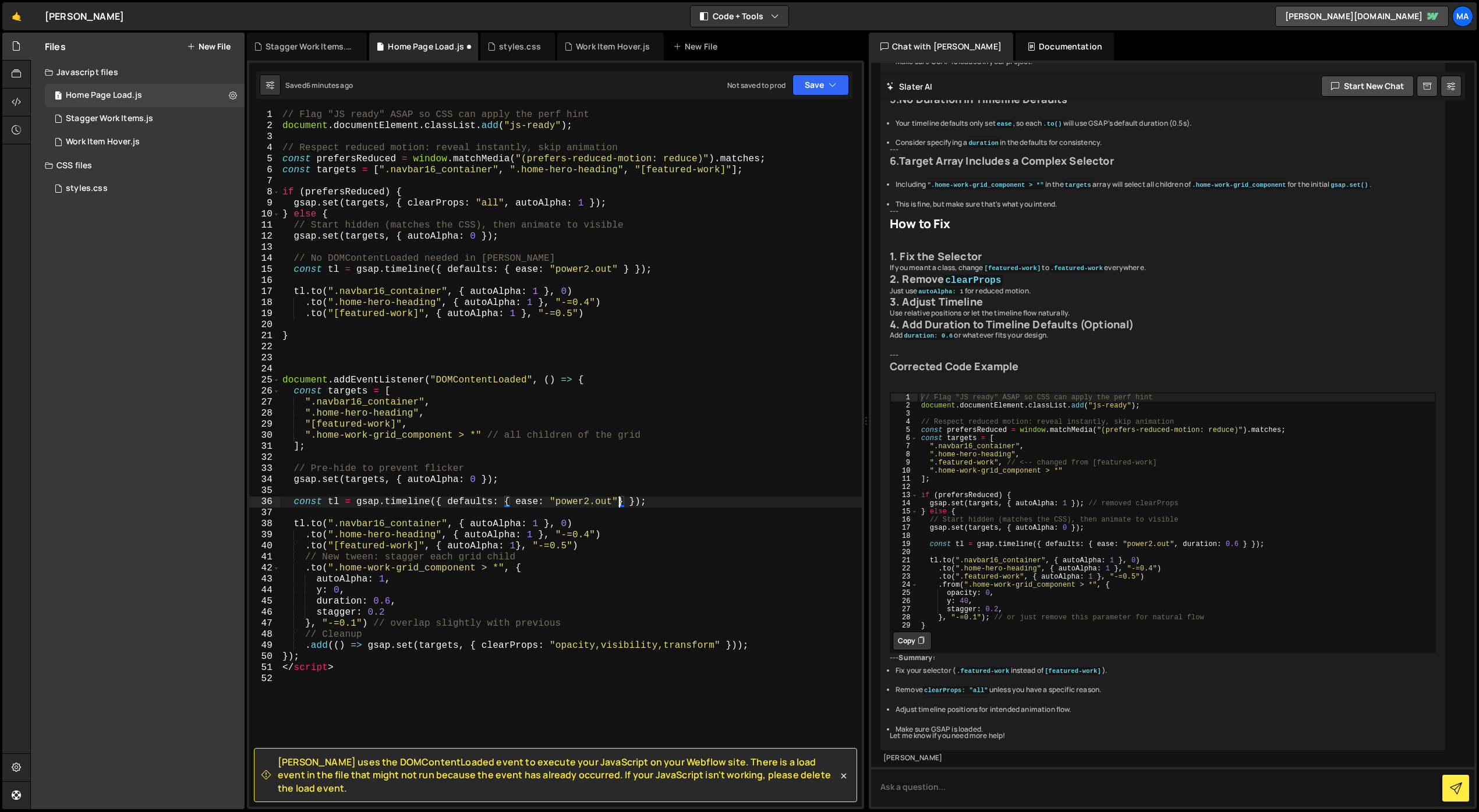
click at [340, 502] on div "// Flag "JS ready" ASAP so CSS can apply the perf hint document . documentEleme…" at bounding box center [570, 469] width 582 height 719
click at [390, 604] on div "// Flag "JS ready" ASAP so CSS can apply the perf hint document . documentEleme…" at bounding box center [570, 469] width 582 height 719
drag, startPoint x: 433, startPoint y: 604, endPoint x: 318, endPoint y: 593, distance: 115.5
click at [318, 593] on div "// Flag "JS ready" ASAP so CSS can apply the perf hint document . documentEleme…" at bounding box center [570, 469] width 582 height 719
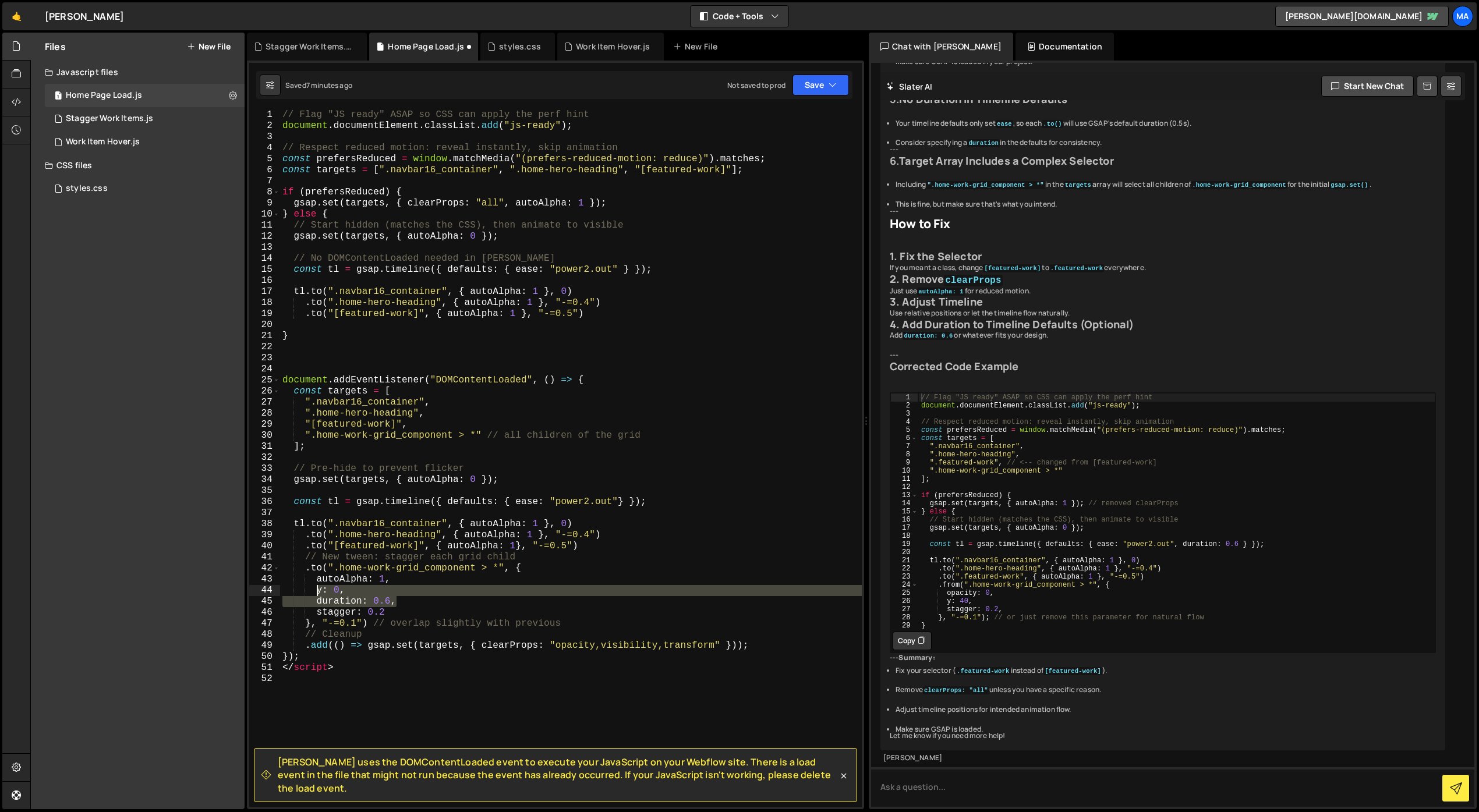
type textarea "y: 0, duration: 0.6,"
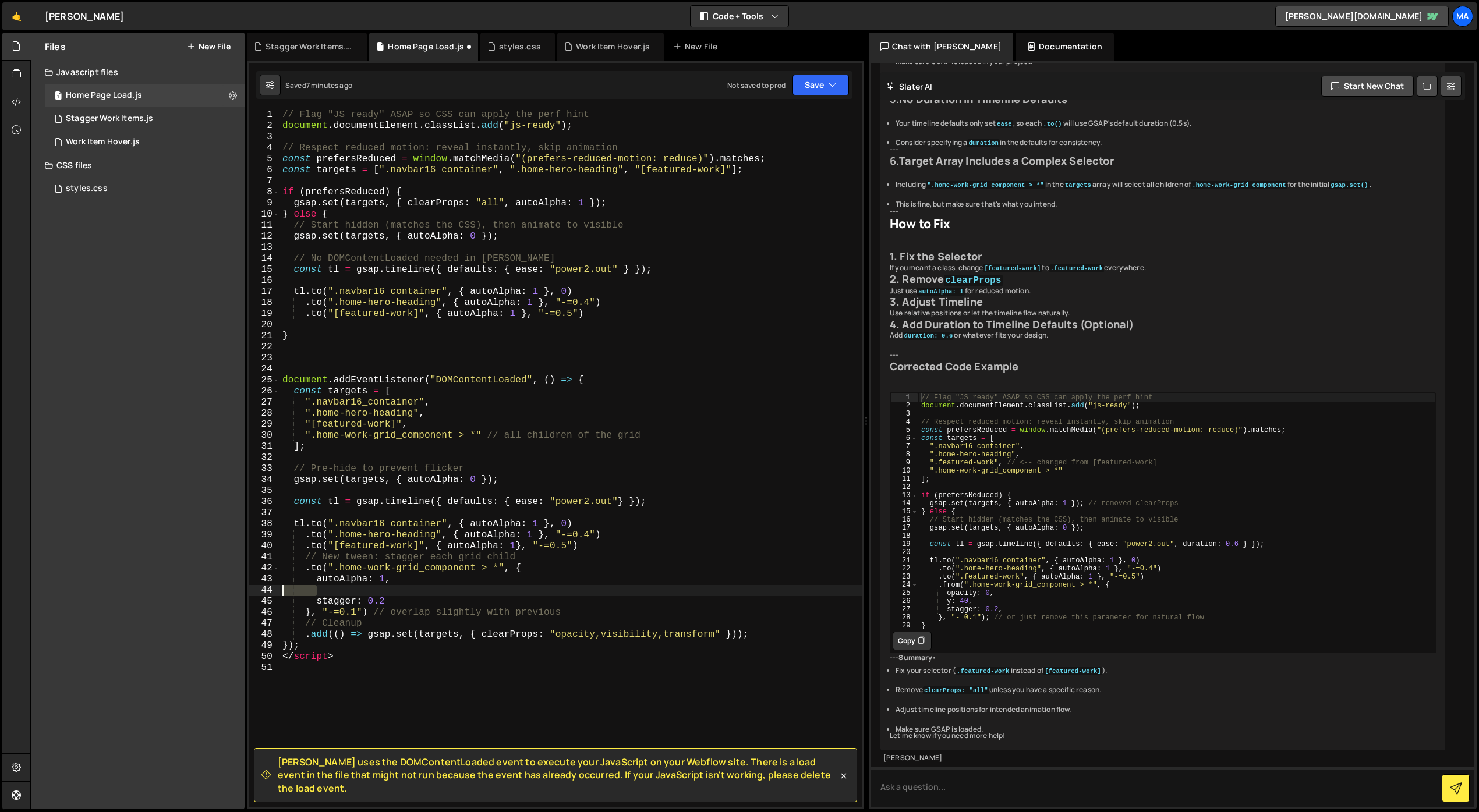
drag, startPoint x: 308, startPoint y: 594, endPoint x: 260, endPoint y: 592, distance: 48.0
click at [260, 592] on div "1 2 3 4 5 6 7 8 9 10 11 12 13 14 15 16 17 18 19 20 21 22 23 24 25 26 27 28 29 3…" at bounding box center [555, 458] width 612 height 697
click at [356, 603] on div "// Flag "JS ready" ASAP so CSS can apply the perf hint document . documentEleme…" at bounding box center [570, 469] width 582 height 719
type textarea "}, "-=0.3") // overlap slightly with previous"
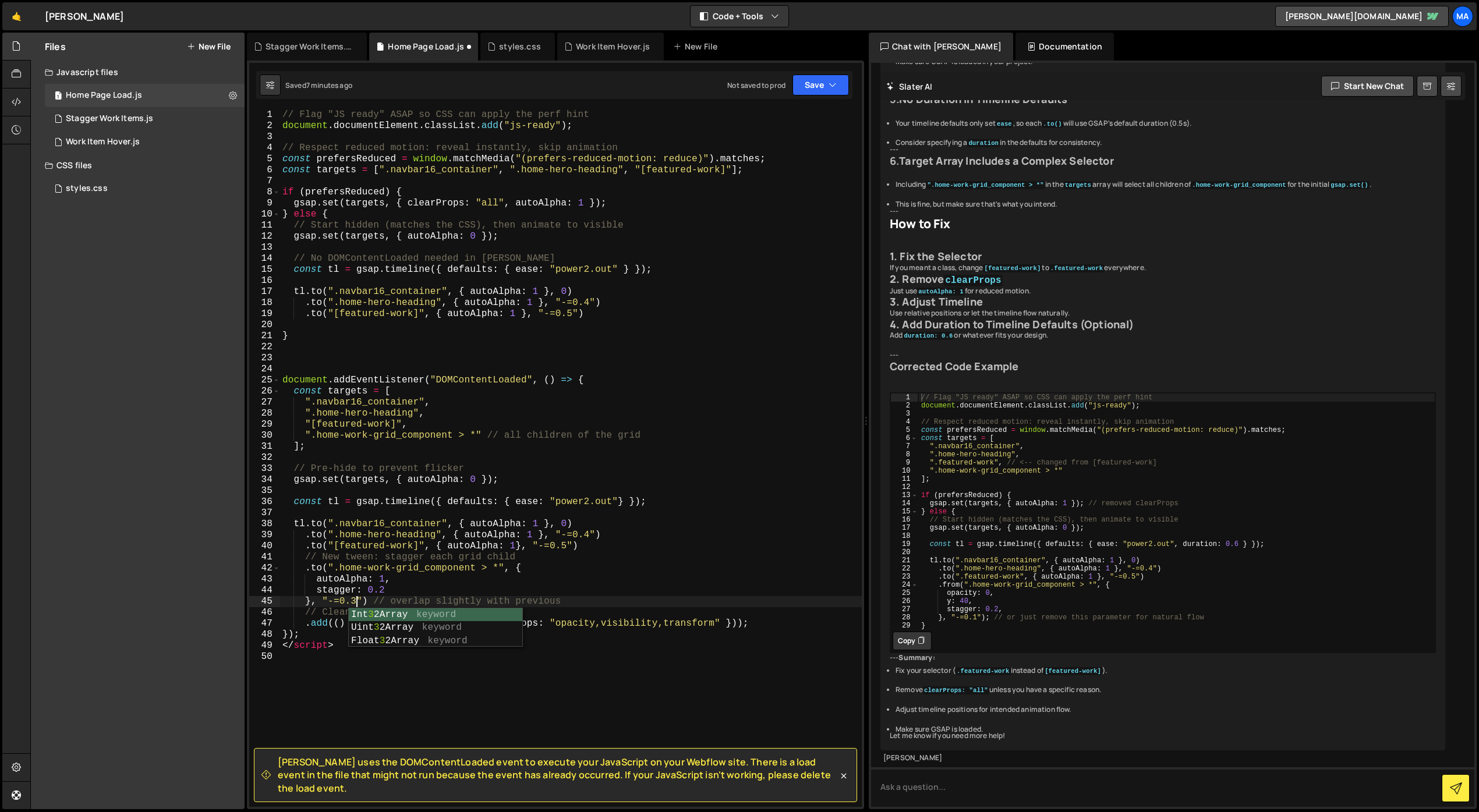
scroll to position [0, 4]
click at [360, 689] on div "// Flag "JS ready" ASAP so CSS can apply the perf hint document . documentEleme…" at bounding box center [570, 469] width 582 height 719
drag, startPoint x: 307, startPoint y: 622, endPoint x: 807, endPoint y: 624, distance: 500.0
click at [807, 624] on div "// Flag "JS ready" ASAP so CSS can apply the perf hint document . documentEleme…" at bounding box center [570, 469] width 582 height 719
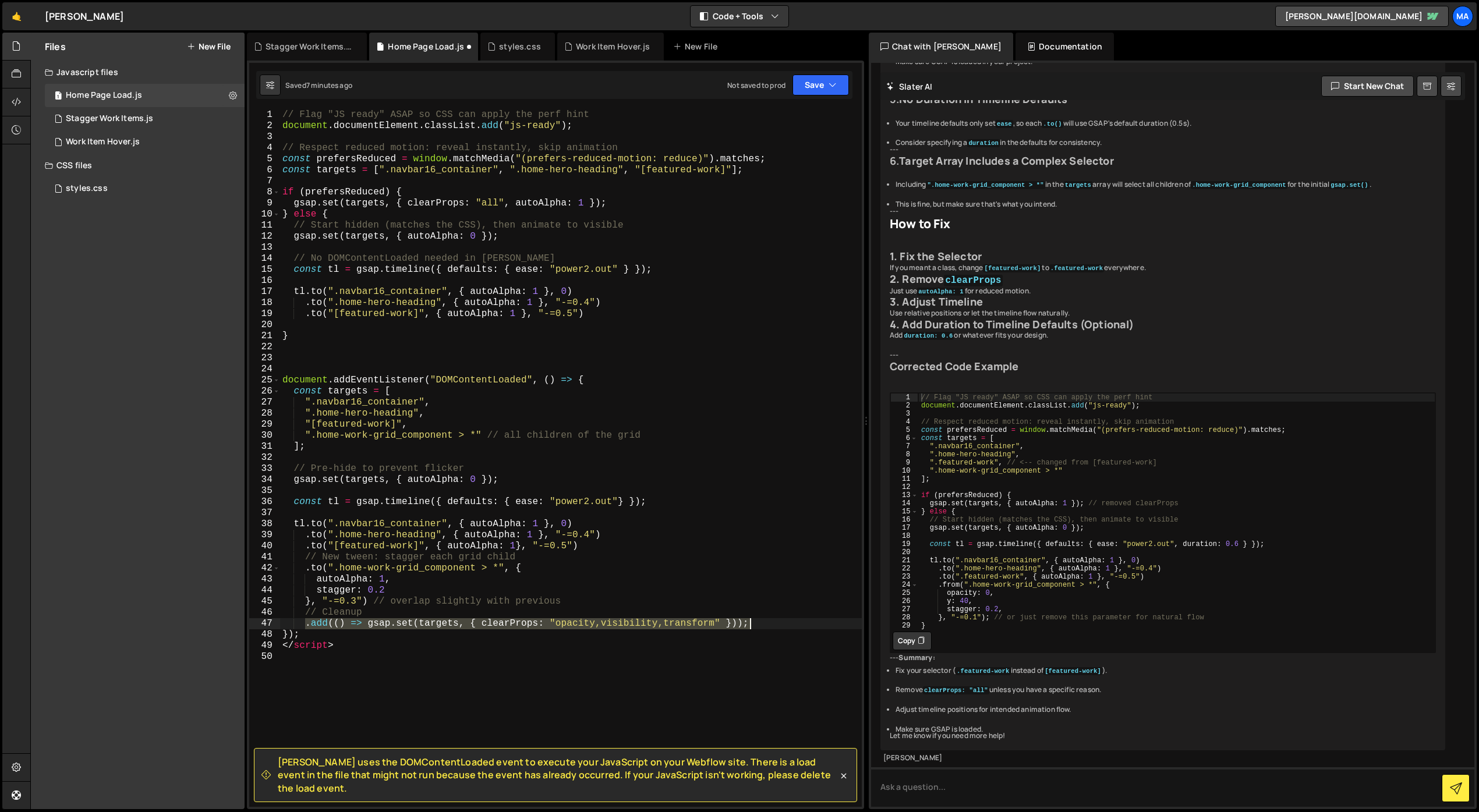
type textarea ".add(() => gsap.set(targets, { clearProps: "opacity,visibility,transform" }));"
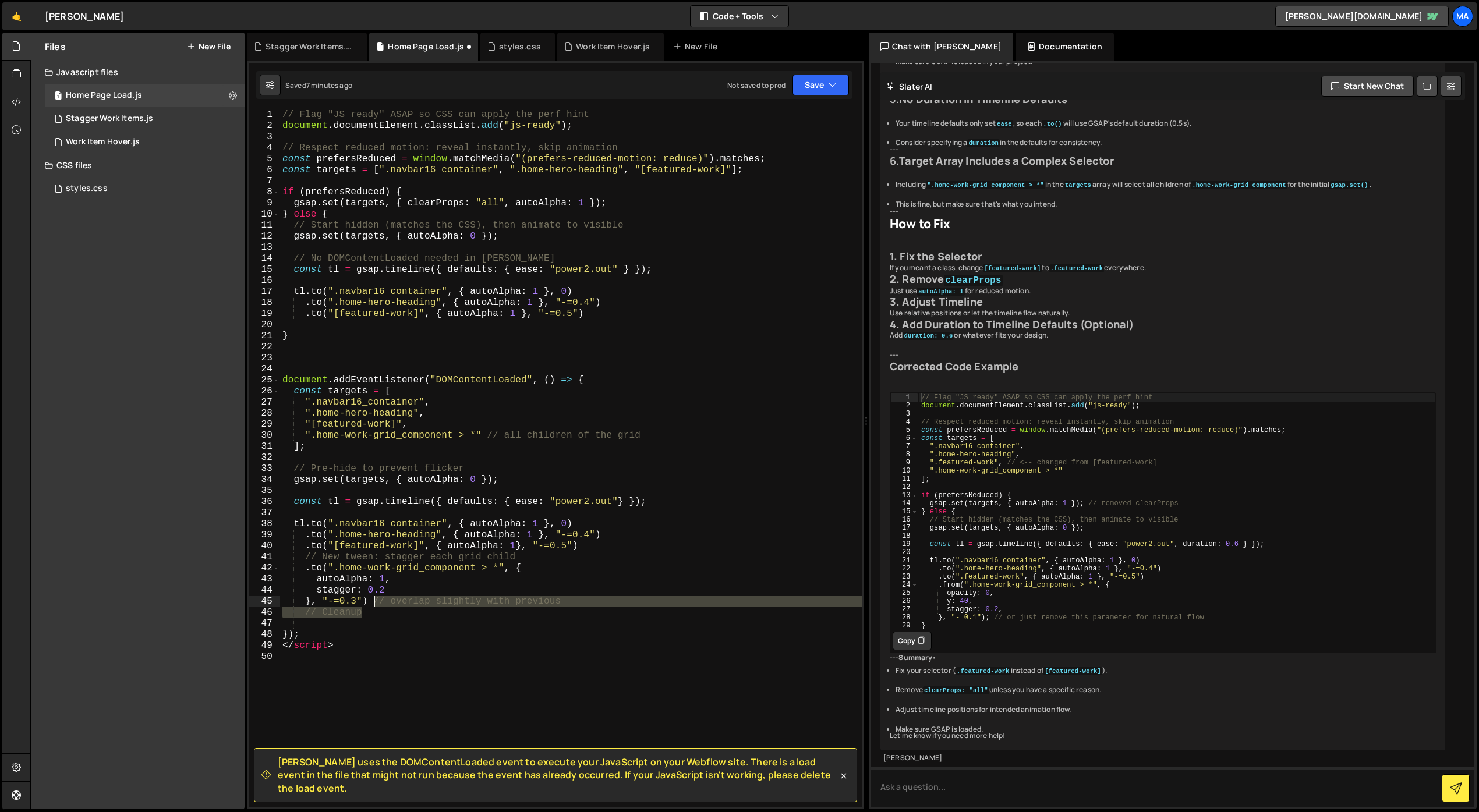
drag, startPoint x: 406, startPoint y: 613, endPoint x: 375, endPoint y: 605, distance: 32.0
click at [375, 605] on div "// Flag "JS ready" ASAP so CSS can apply the perf hint document . documentEleme…" at bounding box center [570, 469] width 582 height 719
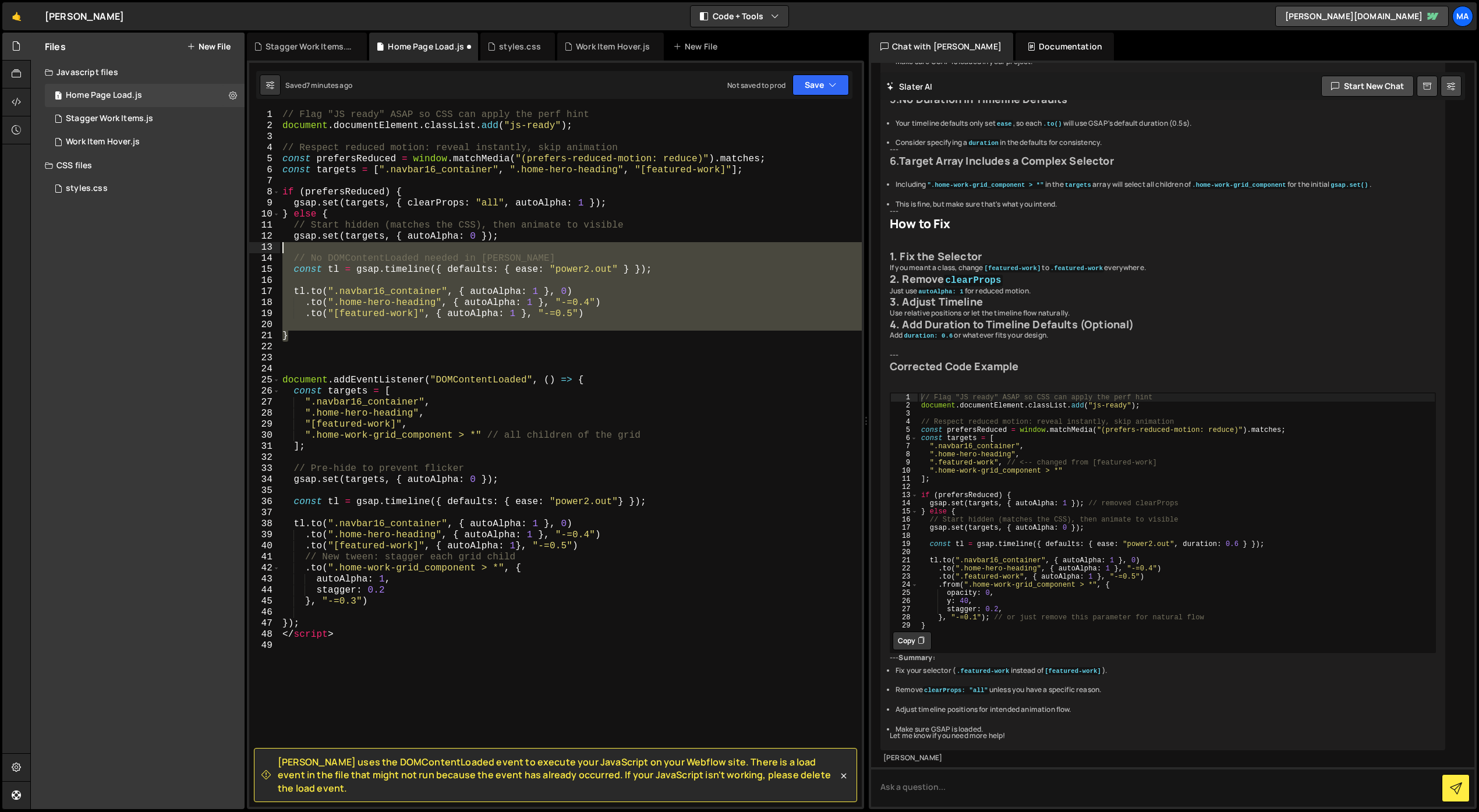
drag, startPoint x: 288, startPoint y: 280, endPoint x: 390, endPoint y: 251, distance: 106.0
click at [390, 251] on div "// Flag "JS ready" ASAP so CSS can apply the perf hint document . documentEleme…" at bounding box center [570, 469] width 582 height 719
type textarea "// No DOMContentLoaded needed in [PERSON_NAME]"
click at [612, 137] on div "// Flag "JS ready" ASAP so CSS can apply the perf hint document . documentEleme…" at bounding box center [570, 469] width 582 height 719
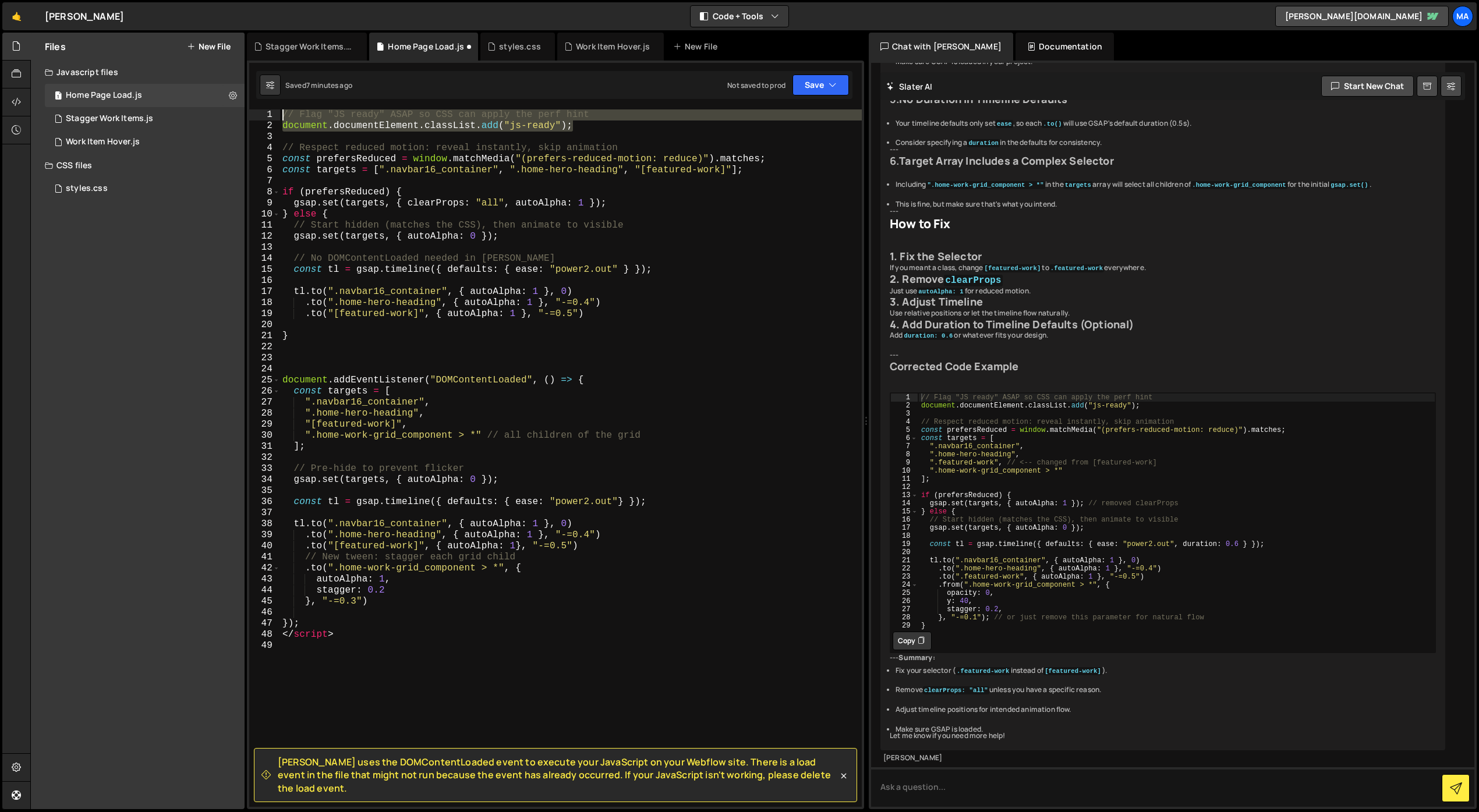
drag, startPoint x: 619, startPoint y: 127, endPoint x: 264, endPoint y: 108, distance: 355.5
click at [264, 108] on div "[PERSON_NAME] uses the DOMContentLoaded event to execute your JavaScript on you…" at bounding box center [556, 435] width 617 height 749
drag, startPoint x: 610, startPoint y: 381, endPoint x: 616, endPoint y: 376, distance: 7.8
click at [616, 376] on div "// Flag "JS ready" ASAP so CSS can apply the perf hint document . documentEleme…" at bounding box center [570, 469] width 582 height 719
drag, startPoint x: 354, startPoint y: 635, endPoint x: 252, endPoint y: 633, distance: 102.0
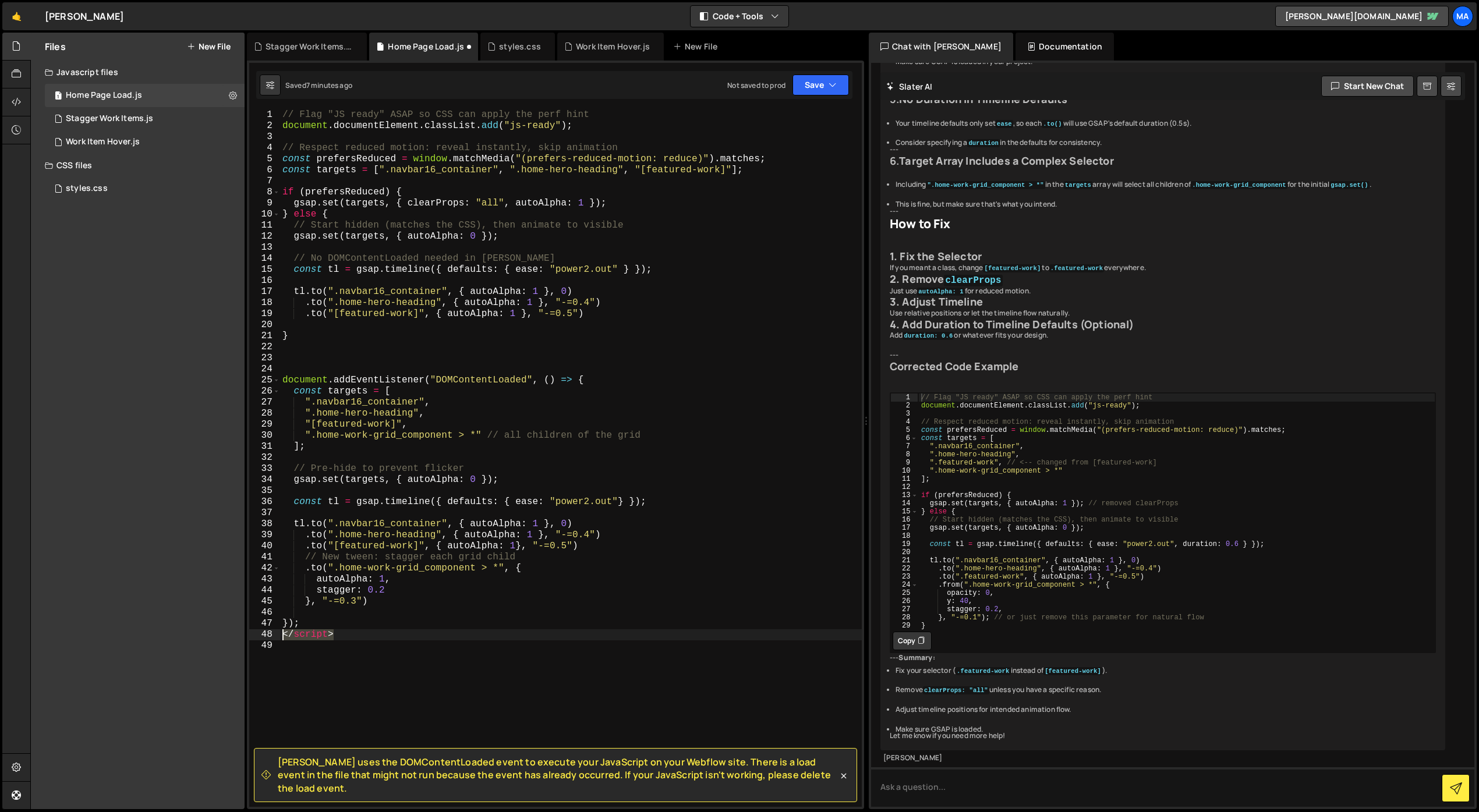
click at [252, 633] on div "document.addEventListener("DOMContentLoaded", () => { 1 2 3 4 5 6 7 8 9 10 11 1…" at bounding box center [555, 458] width 612 height 697
type textarea "</script>"
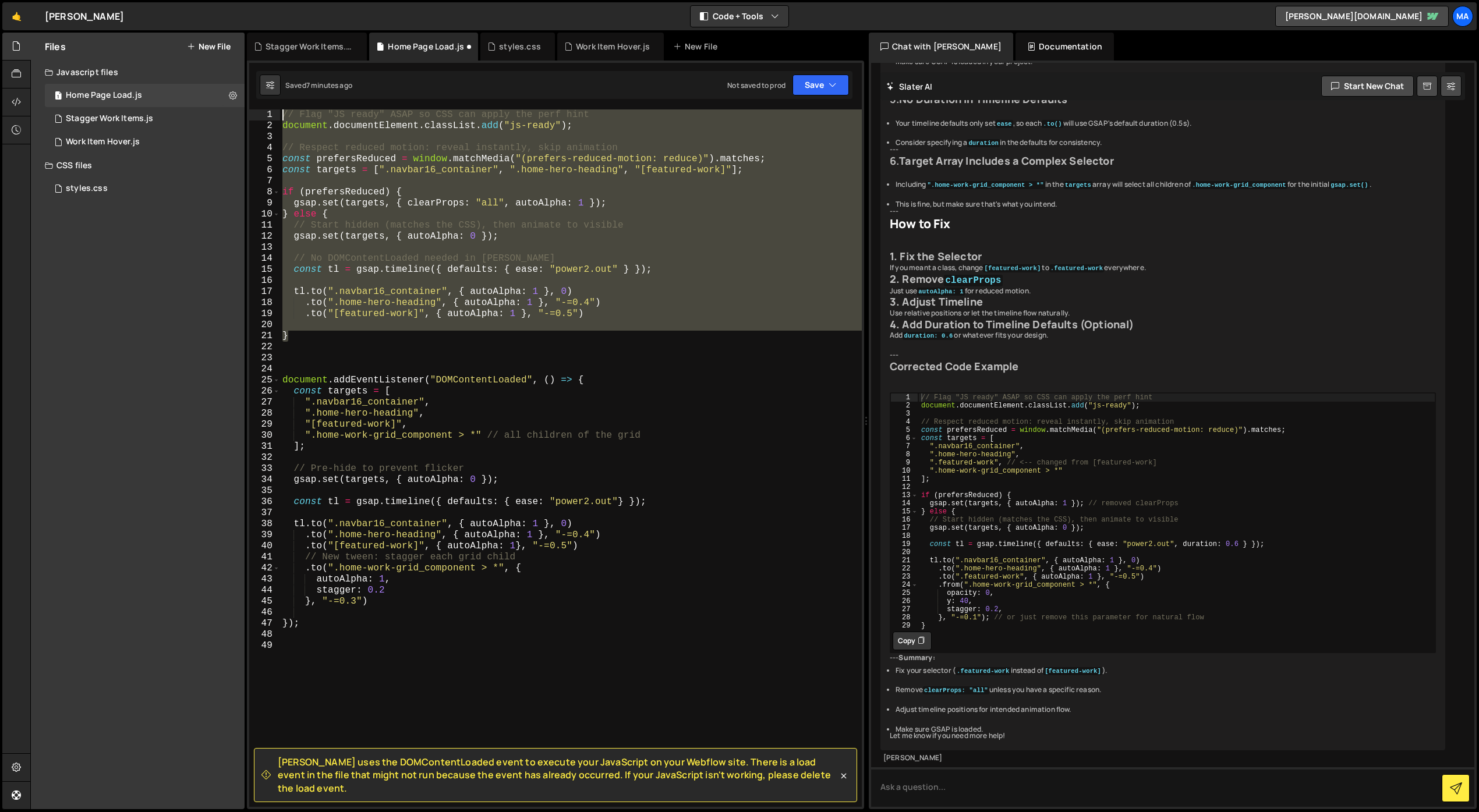
drag, startPoint x: 313, startPoint y: 336, endPoint x: 238, endPoint y: 63, distance: 283.1
click at [238, 63] on div "Files New File Javascript files 1 Home Page Load.js 0 1 Stagger Work Items.js 0…" at bounding box center [754, 421] width 1448 height 777
type textarea "// Flag "JS ready" ASAP so CSS can apply the perf hint document.documentElement…"
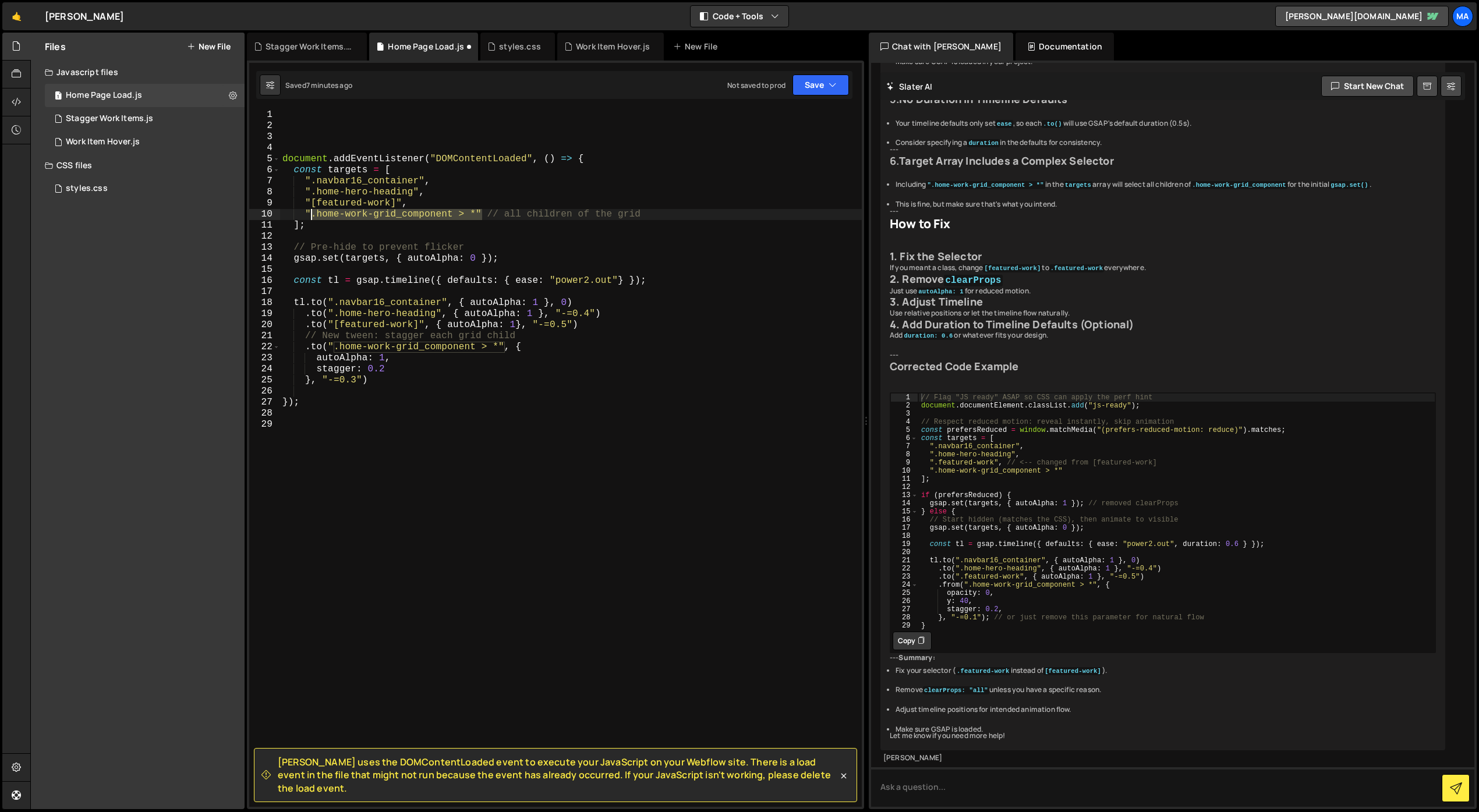
drag, startPoint x: 479, startPoint y: 214, endPoint x: 310, endPoint y: 214, distance: 169.0
click at [310, 214] on div "document . addEventListener ( "DOMContentLoaded" , ( ) => { const targets = [ "…" at bounding box center [570, 469] width 582 height 719
type textarea "".home-work-grid_component > *" // all children of the grid"
click at [310, 218] on div "document . addEventListener ( "DOMContentLoaded" , ( ) => { const targets = [ "…" at bounding box center [570, 458] width 582 height 697
drag, startPoint x: 310, startPoint y: 216, endPoint x: 476, endPoint y: 215, distance: 166.0
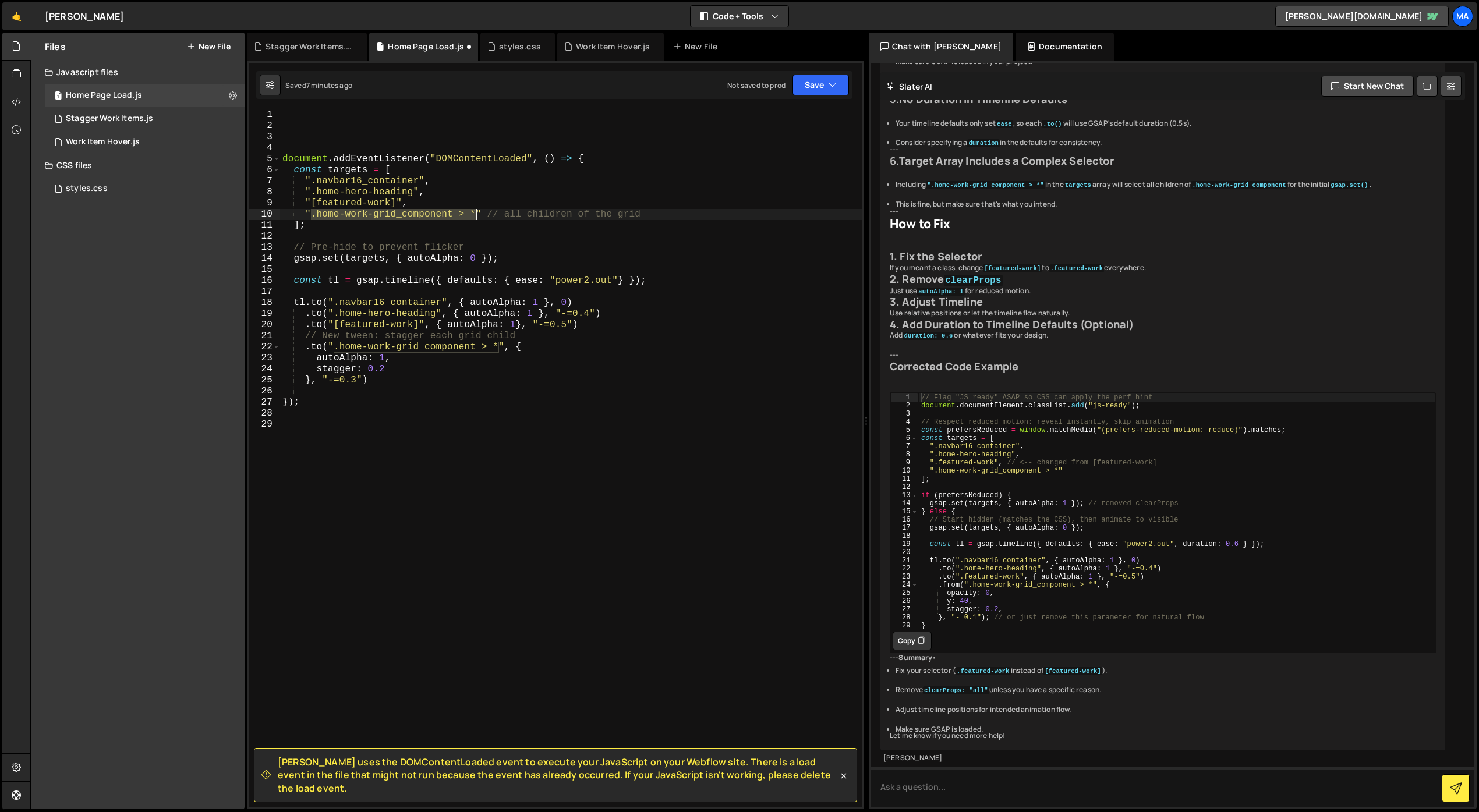
click at [476, 215] on div "document . addEventListener ( "DOMContentLoaded" , ( ) => { const targets = [ "…" at bounding box center [570, 469] width 582 height 719
click at [573, 456] on div "document . addEventListener ( "DOMContentLoaded" , ( ) => { const targets = [ "…" at bounding box center [570, 469] width 582 height 719
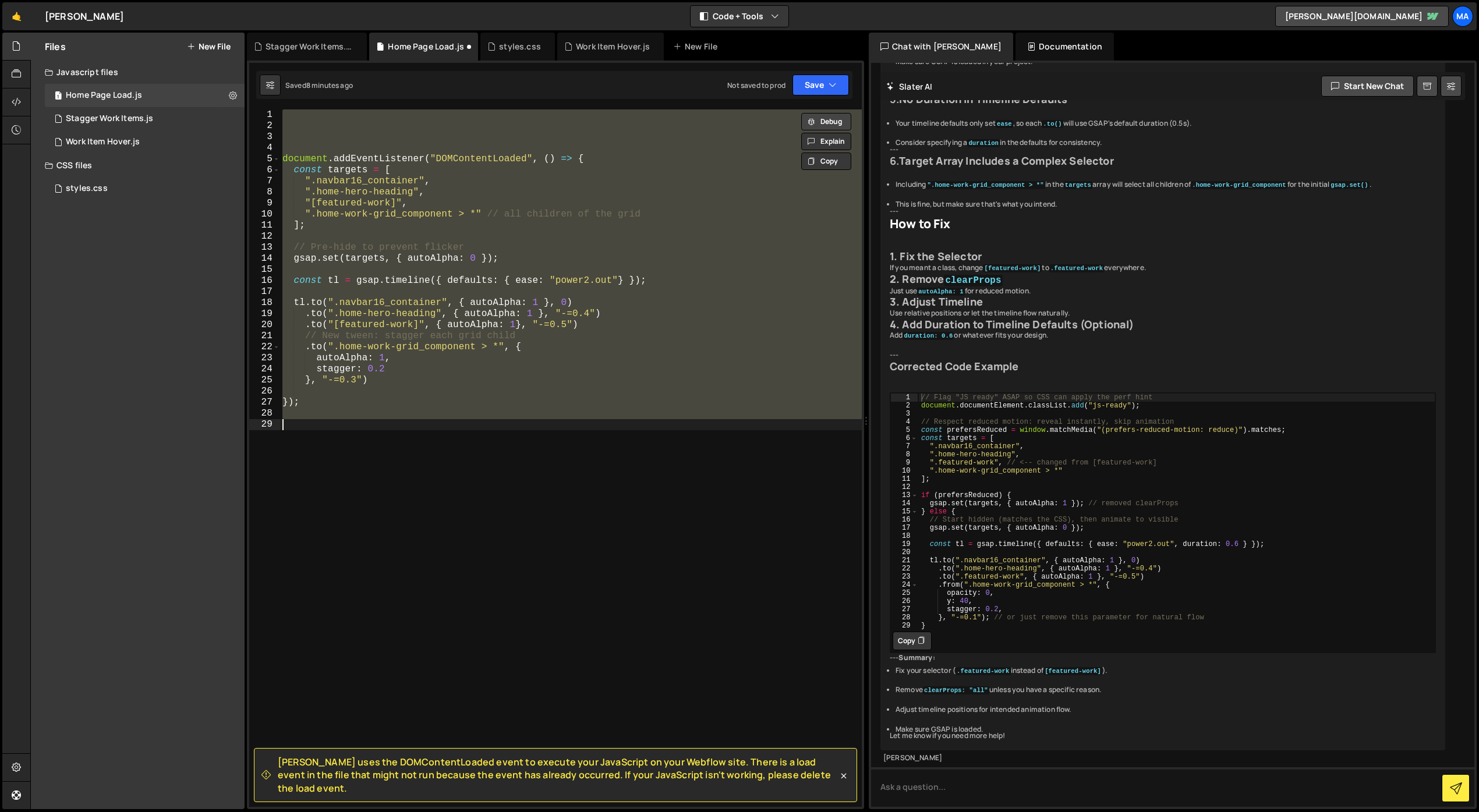
click at [832, 122] on button "Debug" at bounding box center [826, 122] width 50 height 17
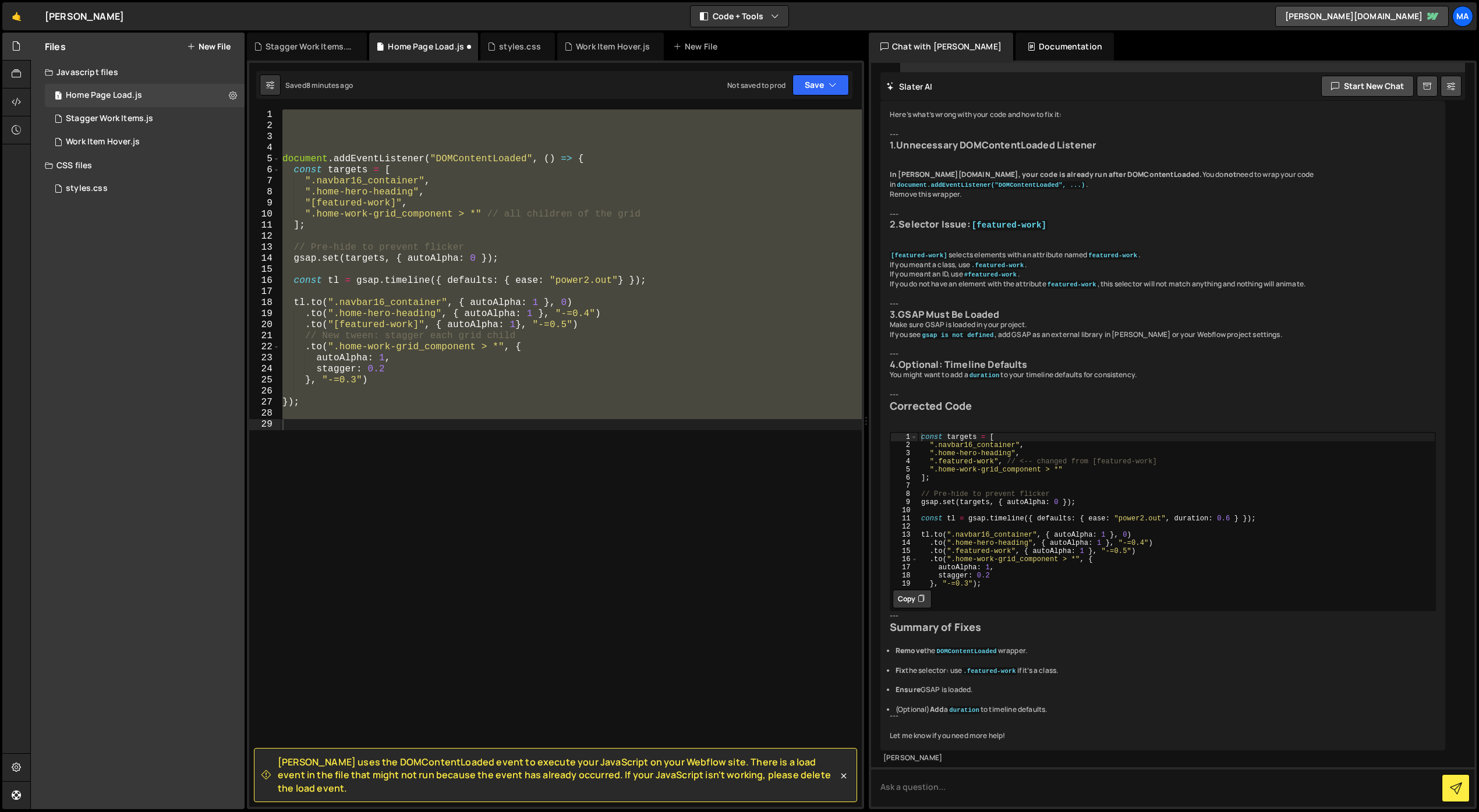
scroll to position [7951, 0]
click at [910, 608] on button "Copy" at bounding box center [912, 599] width 39 height 19
click at [602, 542] on div "document . addEventListener ( "DOMContentLoaded" , ( ) => { const targets = [ "…" at bounding box center [570, 458] width 582 height 697
paste textarea "}, "-=0.3");"
type textarea "}, "-=0.3");"
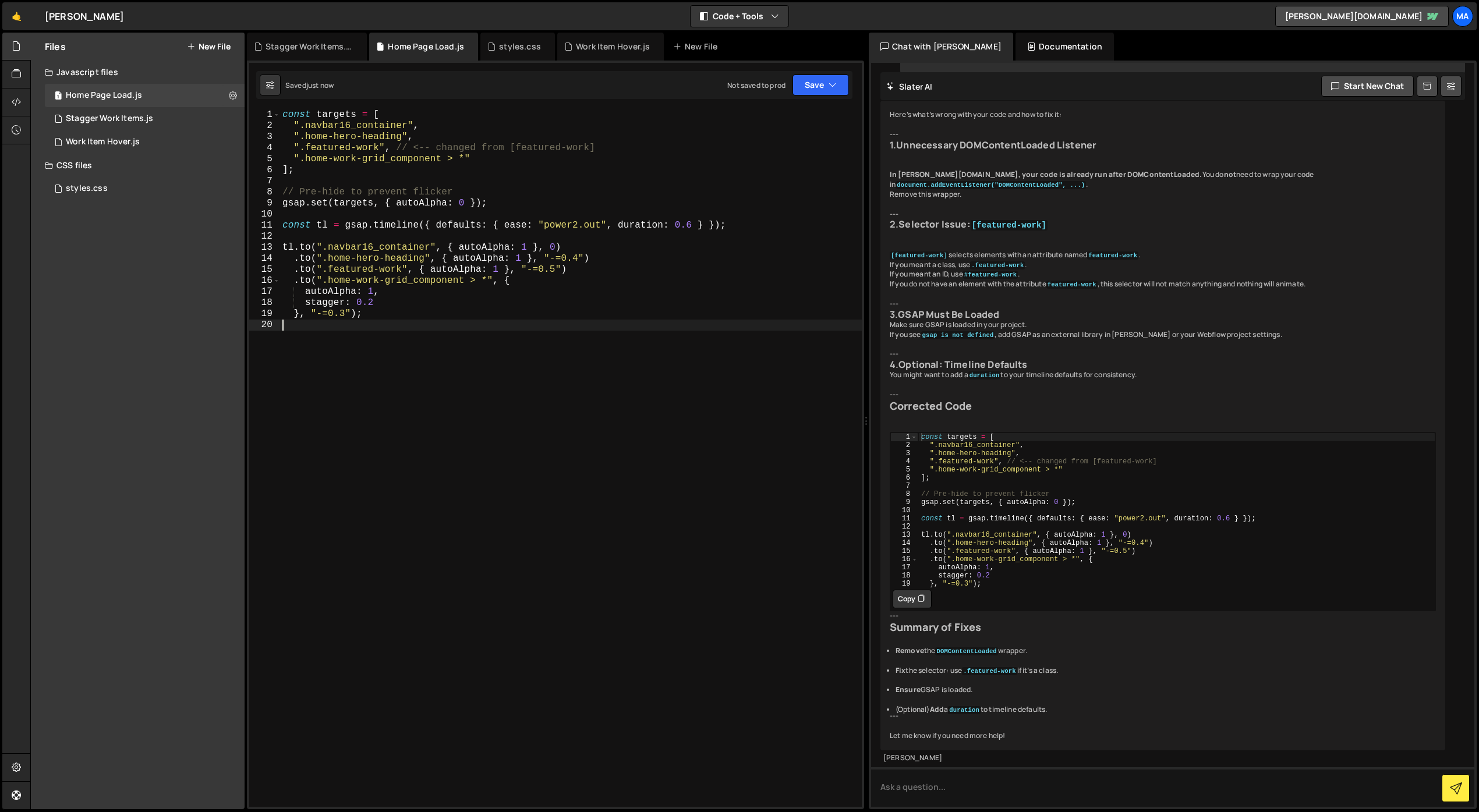
click at [635, 506] on div "const targets = [ ".navbar16_container" , ".home-hero-heading" , ".featured-wor…" at bounding box center [570, 469] width 582 height 719
click at [318, 47] on div "Stagger Work Items.js" at bounding box center [309, 46] width 87 height 11
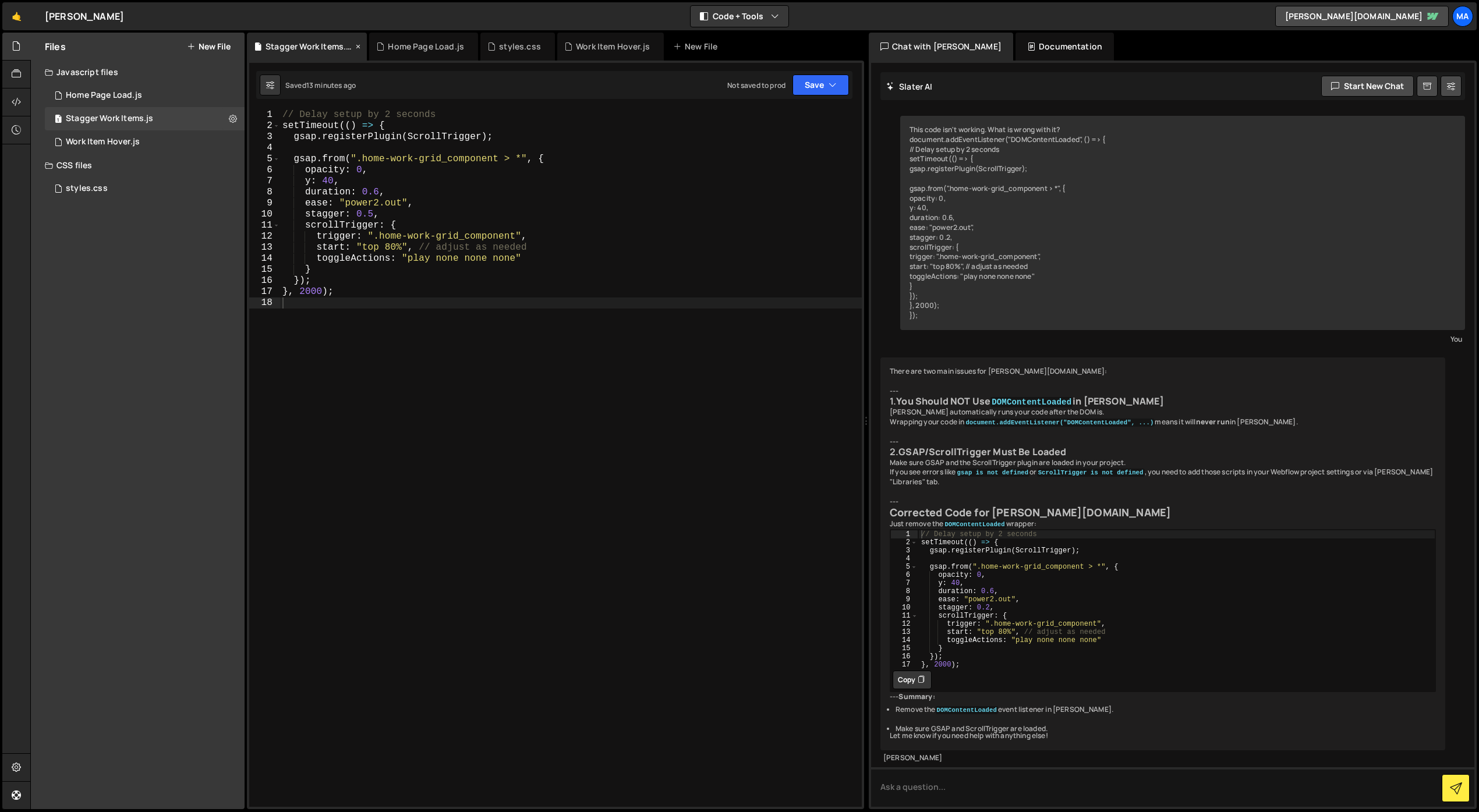
scroll to position [159, 0]
click at [355, 48] on icon at bounding box center [358, 46] width 8 height 11
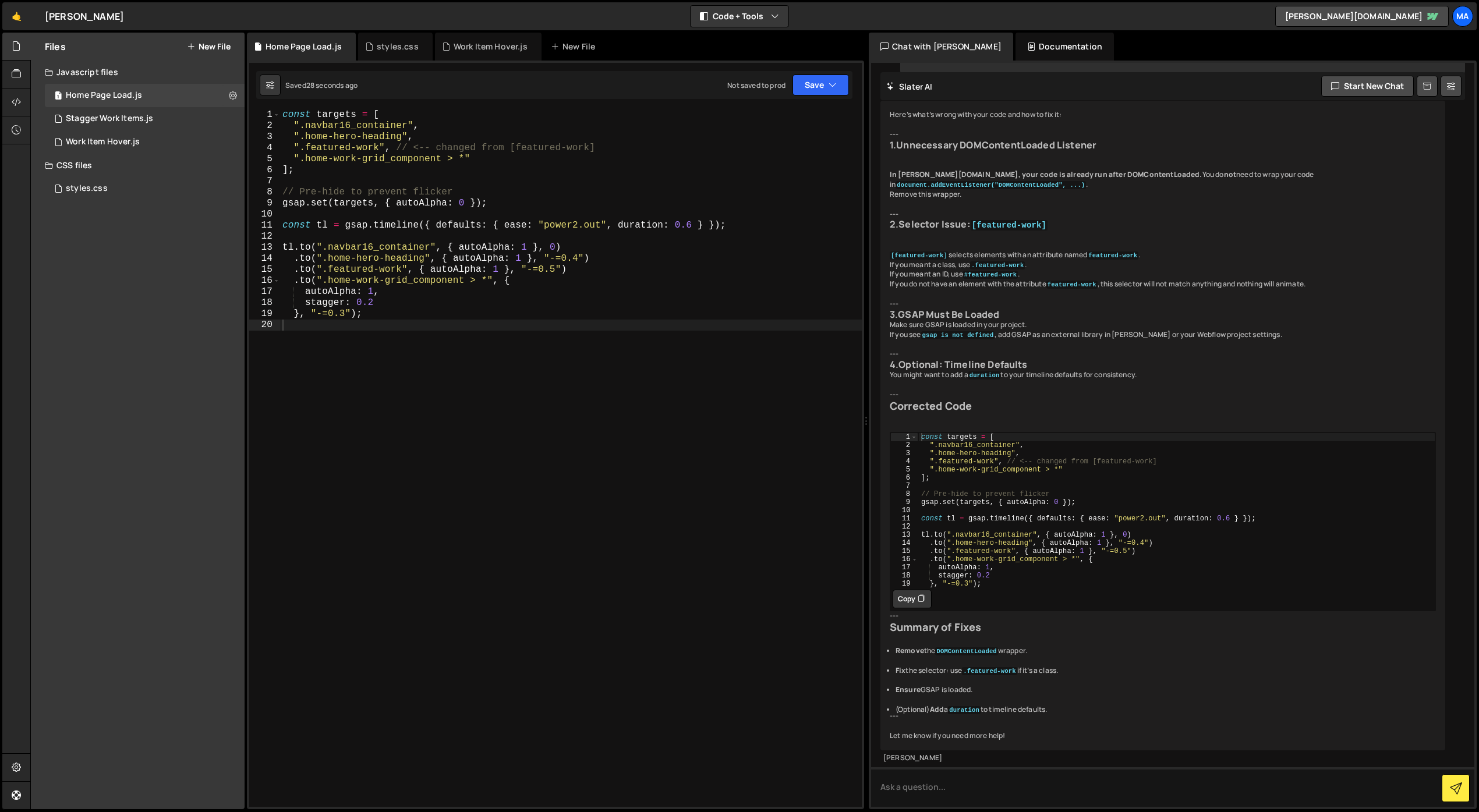
scroll to position [7615, 0]
click at [482, 366] on div "const targets = [ ".navbar16_container" , ".home-hero-heading" , ".featured-wor…" at bounding box center [570, 469] width 582 height 719
click at [520, 338] on div "const targets = [ ".navbar16_container" , ".home-hero-heading" , ".featured-wor…" at bounding box center [570, 469] width 582 height 719
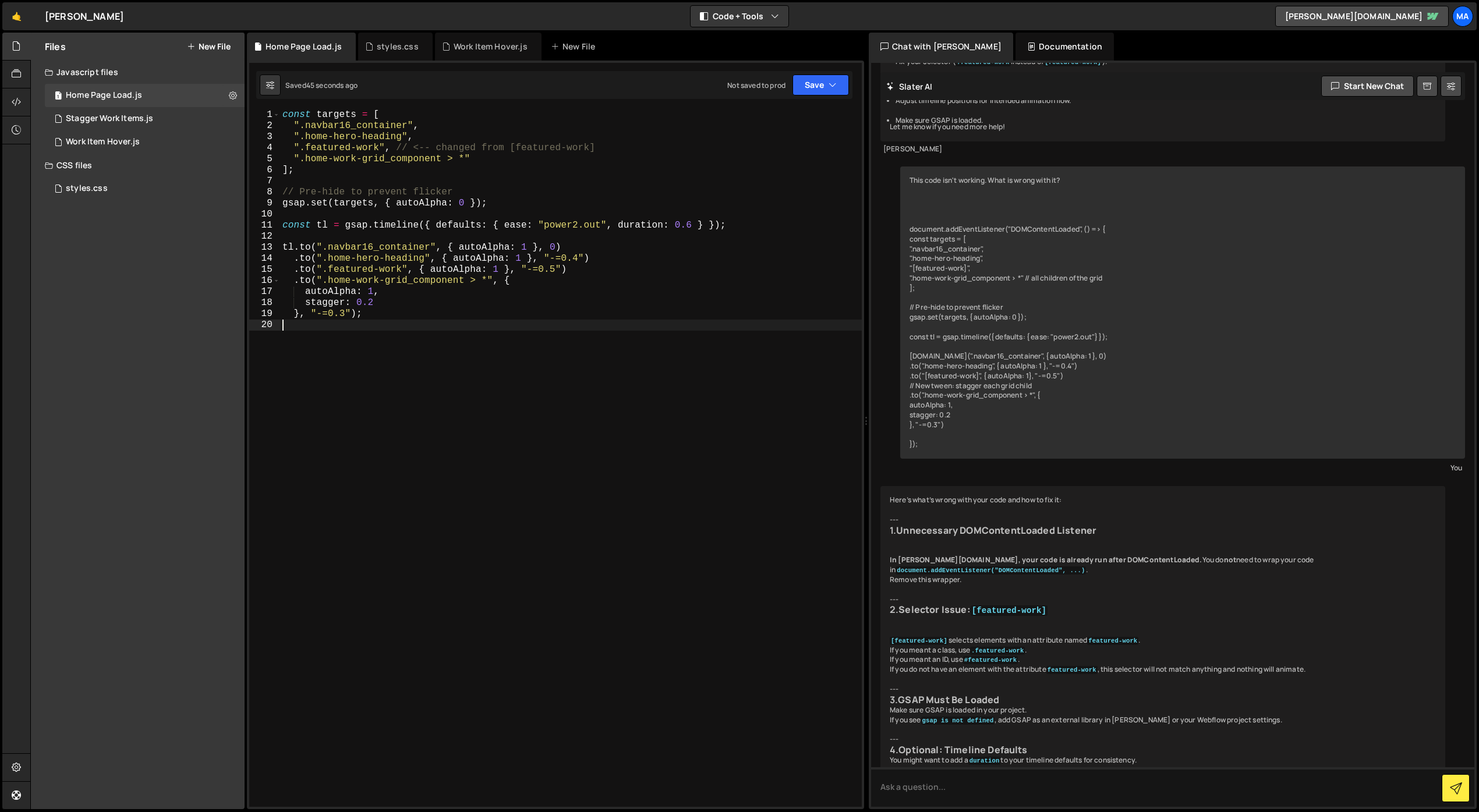
scroll to position [5881, 0]
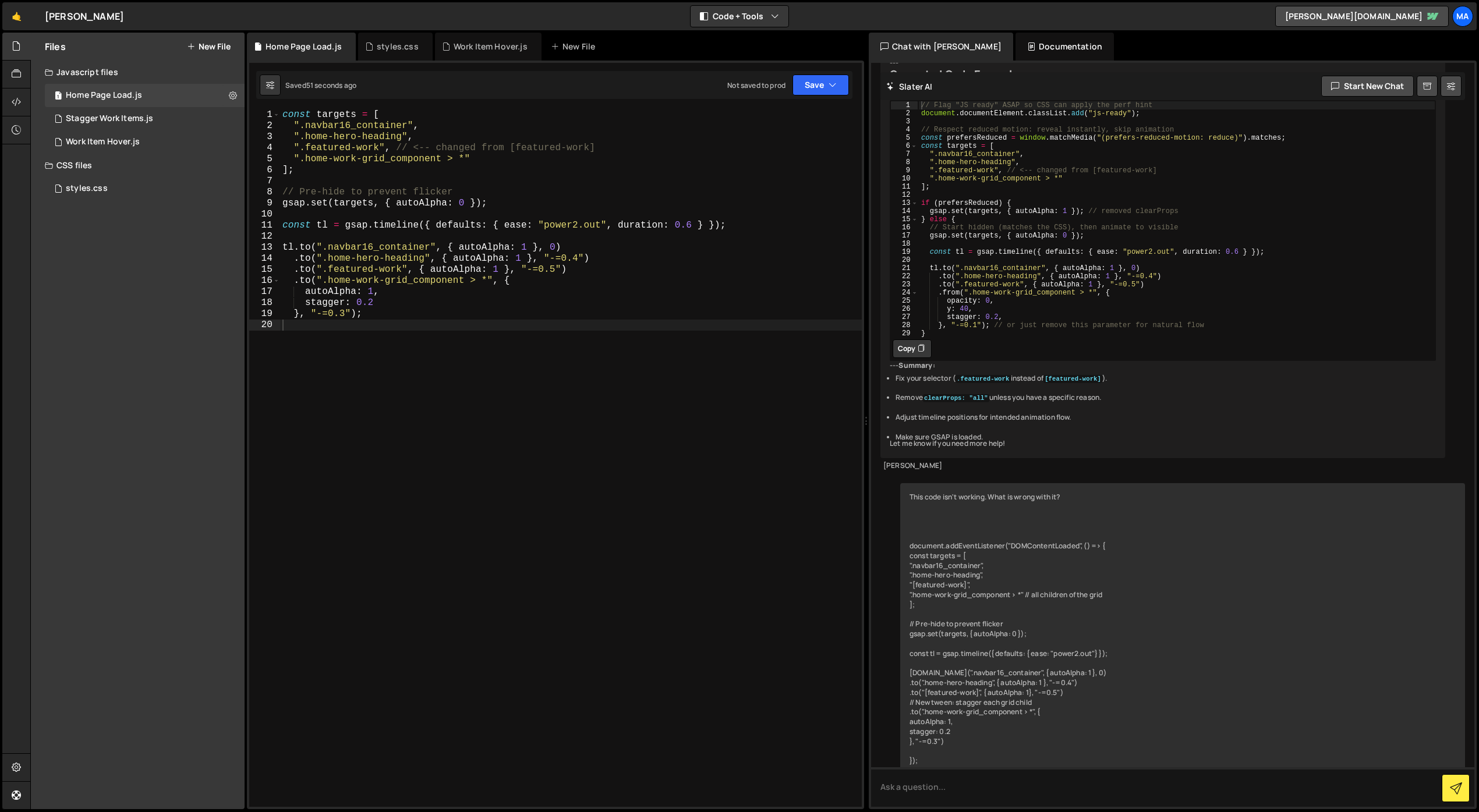
drag, startPoint x: 1125, startPoint y: 195, endPoint x: 1181, endPoint y: 197, distance: 56.0
copy div "[featured-work]"
drag, startPoint x: 302, startPoint y: 147, endPoint x: 380, endPoint y: 147, distance: 78.0
click at [380, 147] on div "const targets = [ ".navbar16_container" , ".home-hero-heading" , ".featured-wor…" at bounding box center [570, 469] width 582 height 719
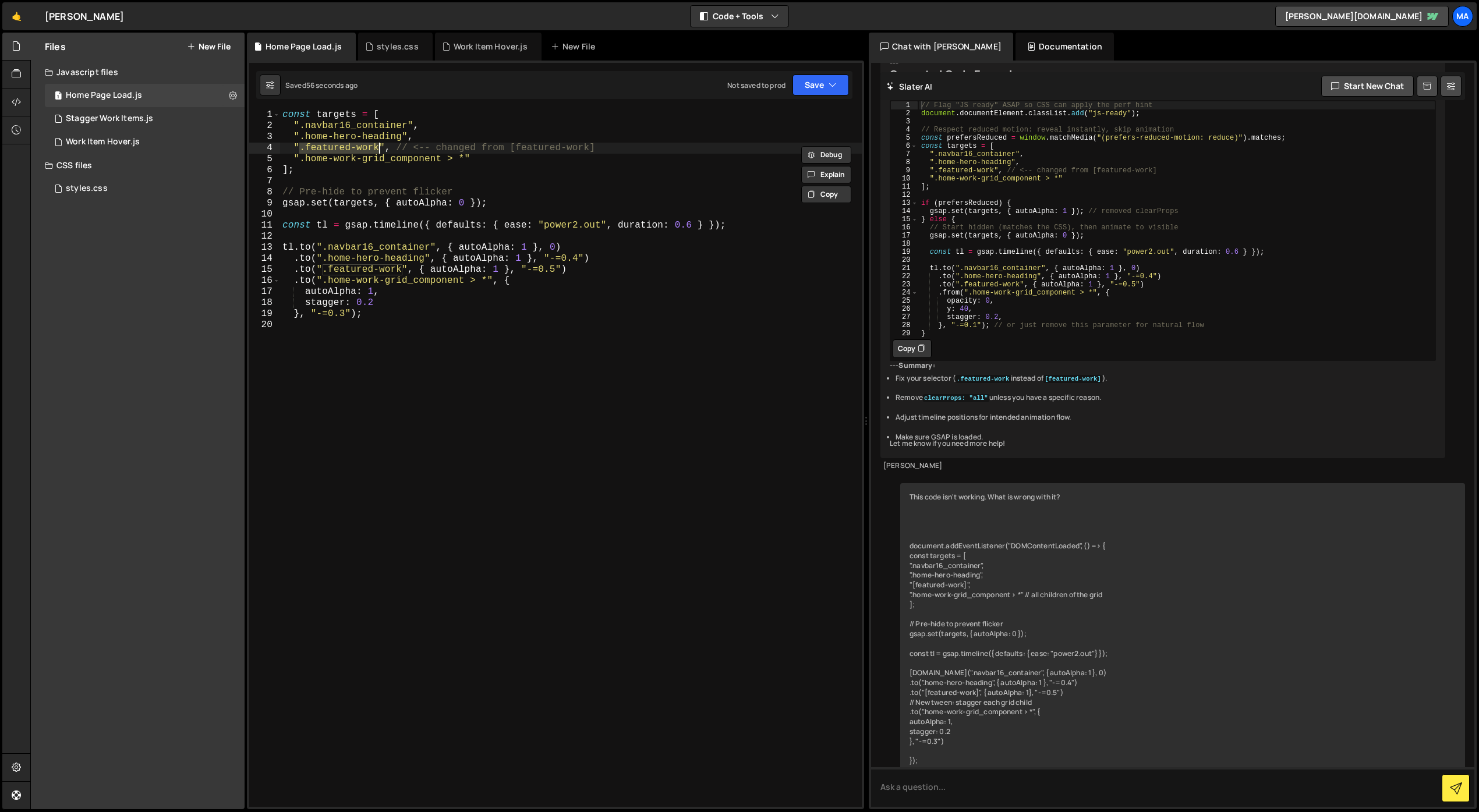
paste textarea "[featured-work]"
drag, startPoint x: 403, startPoint y: 148, endPoint x: 640, endPoint y: 152, distance: 237.0
click at [640, 152] on div "const targets = [ ".navbar16_container" , ".home-hero-heading" , "[featured-wor…" at bounding box center [570, 469] width 582 height 719
drag, startPoint x: 402, startPoint y: 269, endPoint x: 324, endPoint y: 269, distance: 78.0
click at [324, 269] on div "const targets = [ ".navbar16_container" , ".home-hero-heading" , "[featured-wor…" at bounding box center [570, 469] width 582 height 719
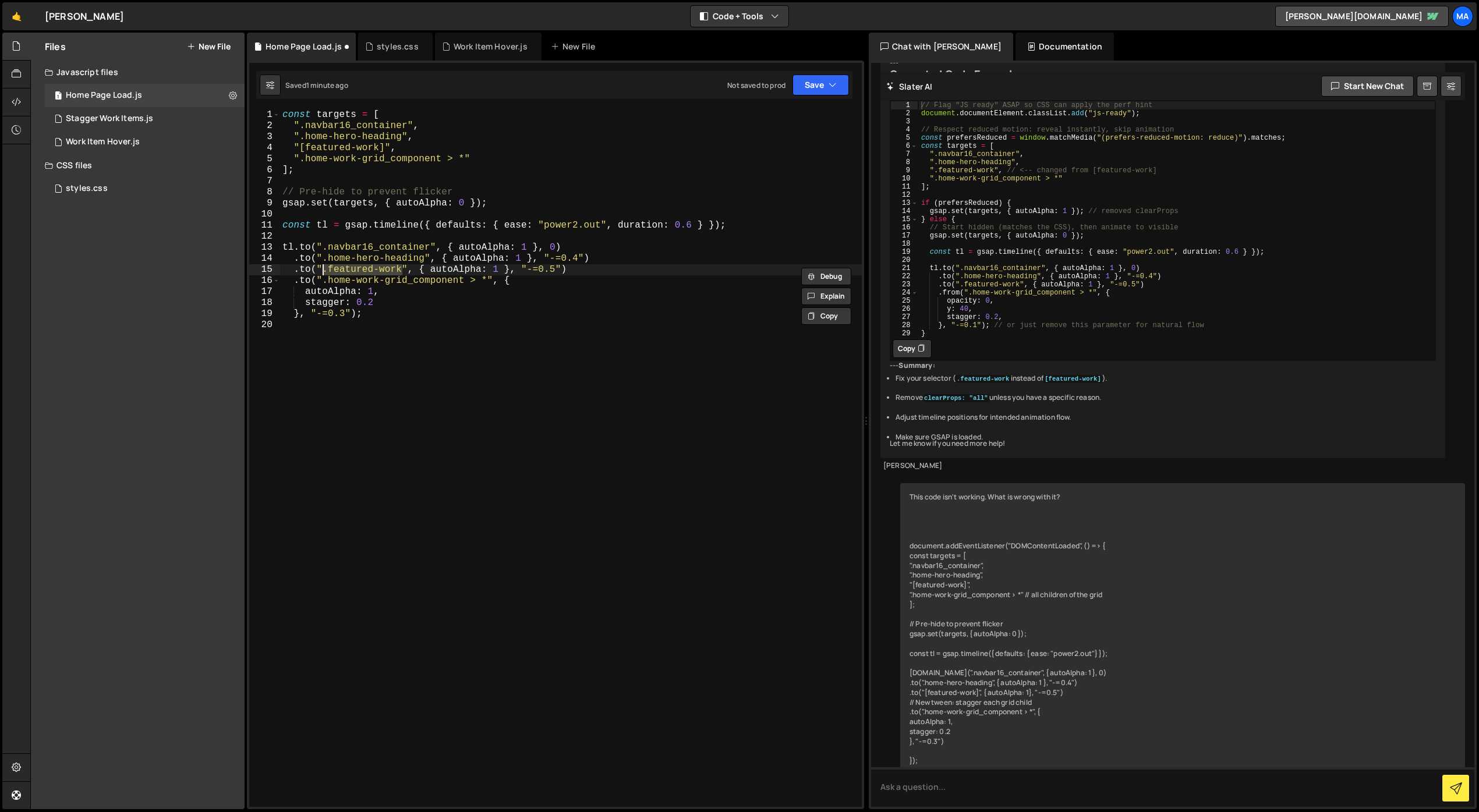
paste textarea "[featured-work]"
type textarea ".to("[featured-work]", { autoAlpha: 1 }, "-=0.5")"
click at [606, 383] on div "const targets = [ ".navbar16_container" , ".home-hero-heading" , "[featured-wor…" at bounding box center [570, 469] width 582 height 719
click at [574, 386] on div "const targets = [ ".navbar16_container" , ".home-hero-heading" , "[featured-wor…" at bounding box center [570, 469] width 582 height 719
click at [469, 44] on div "Work Item Hover.js" at bounding box center [490, 46] width 74 height 11
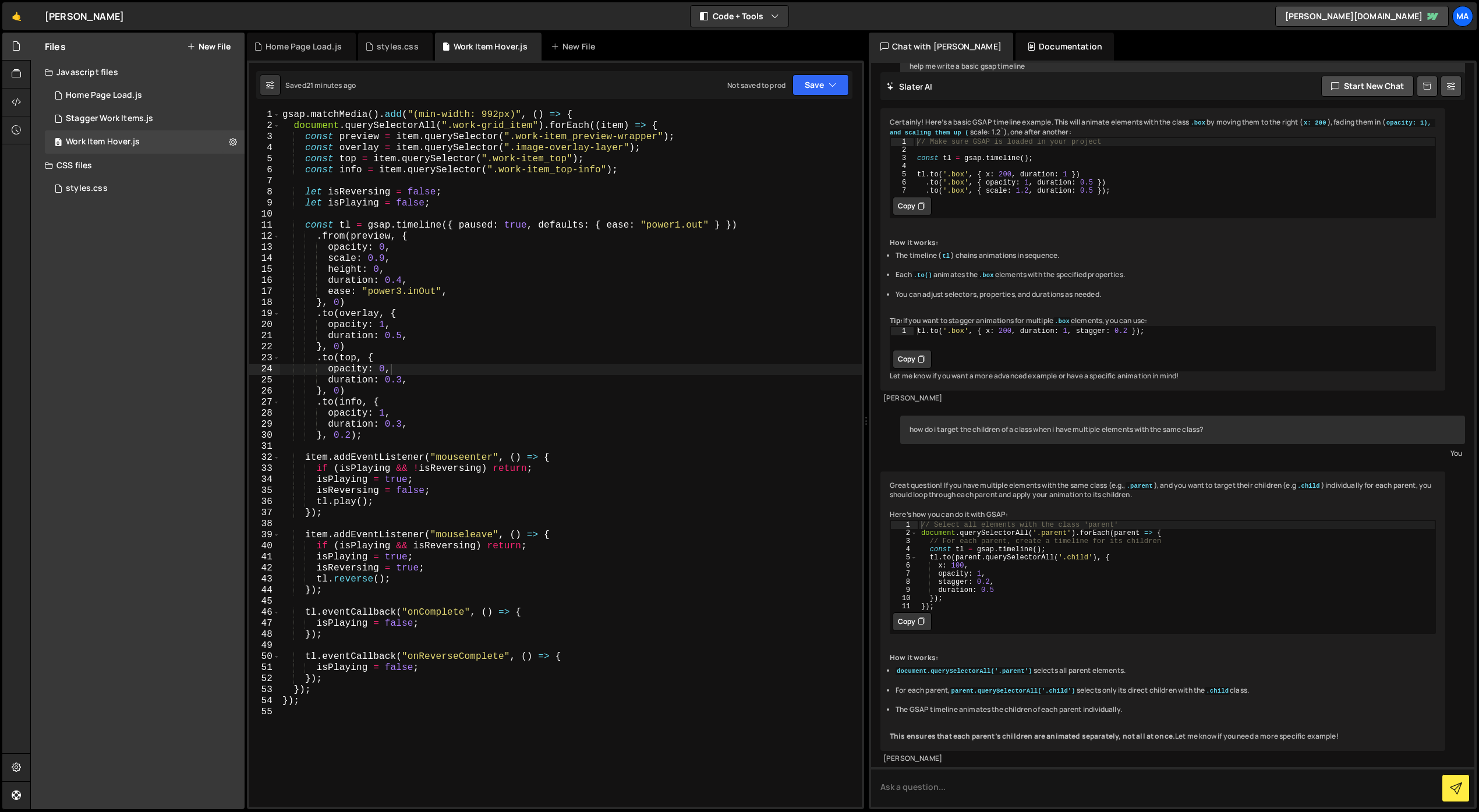
scroll to position [147, 0]
type textarea "height: 0,"
click at [612, 272] on div "gsap . matchMedia ( ) . add ( "(min-width: 992px)" , ( ) => { document . queryS…" at bounding box center [570, 469] width 582 height 719
click at [391, 49] on div "styles.css" at bounding box center [397, 46] width 42 height 11
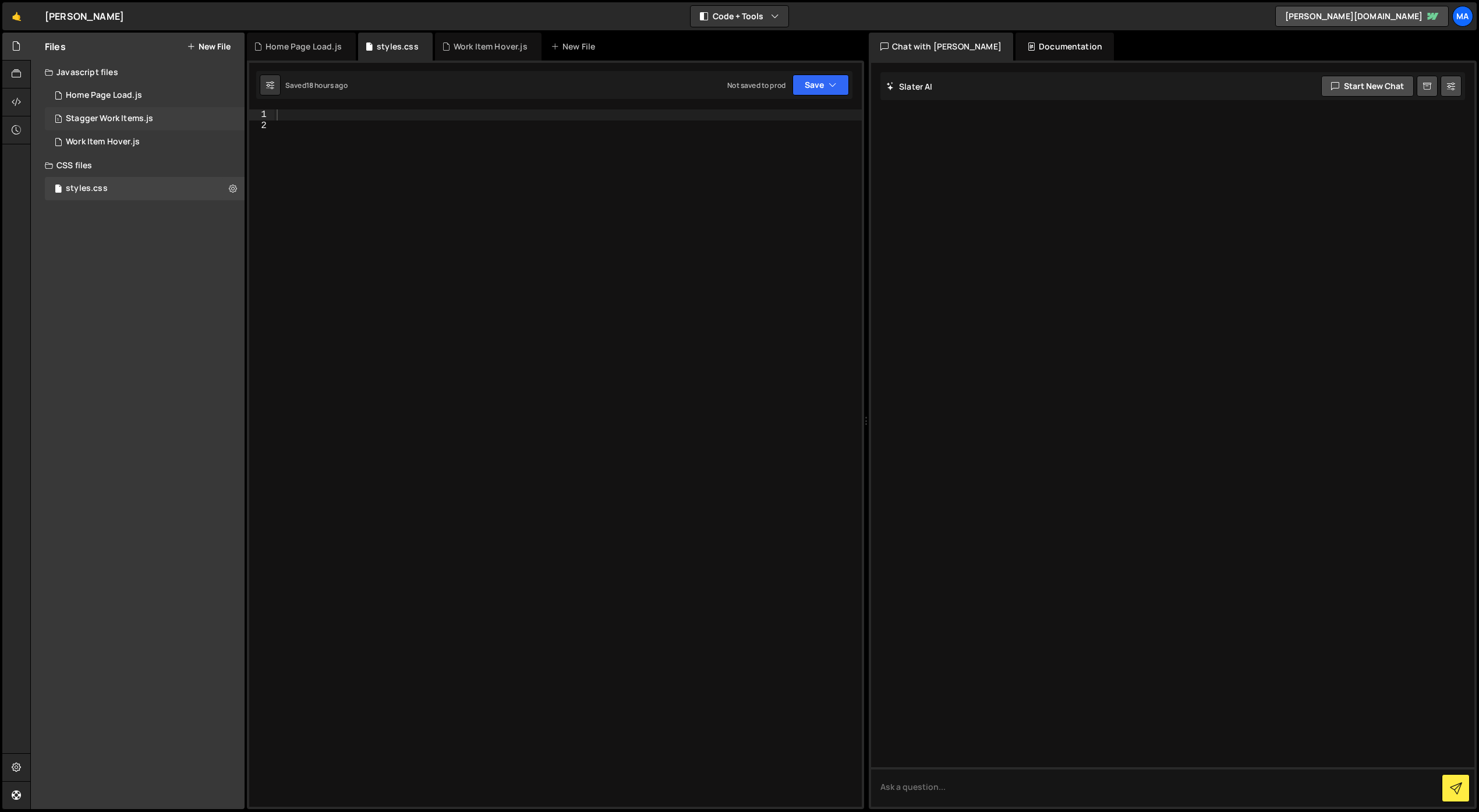
click at [154, 119] on div "1 Stagger Work Items.js 0" at bounding box center [145, 119] width 200 height 23
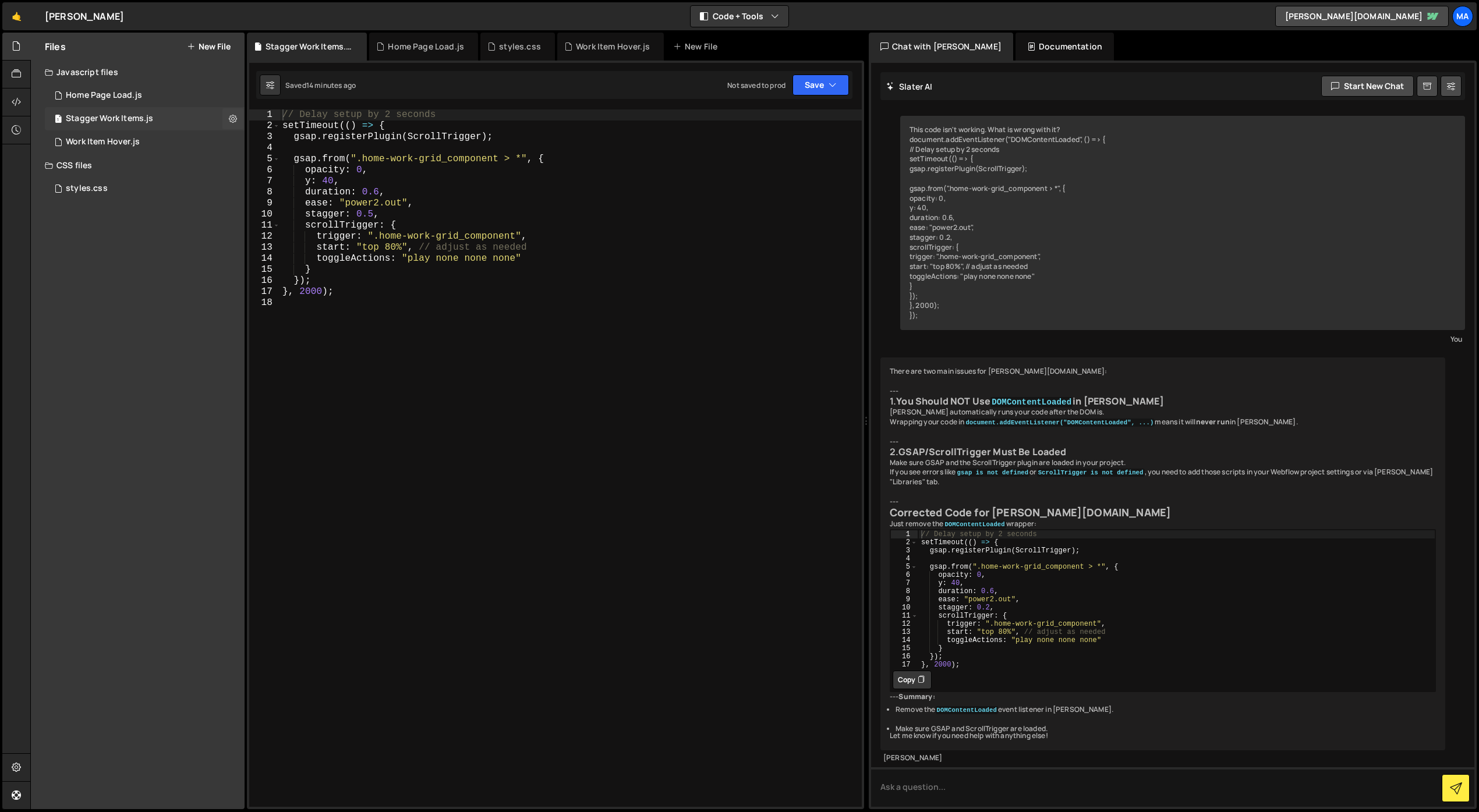
scroll to position [159, 0]
click at [227, 121] on button at bounding box center [233, 119] width 21 height 21
type input "Stagger Work Items"
radio input "true"
click at [290, 143] on button "Edit File Settings" at bounding box center [304, 143] width 114 height 23
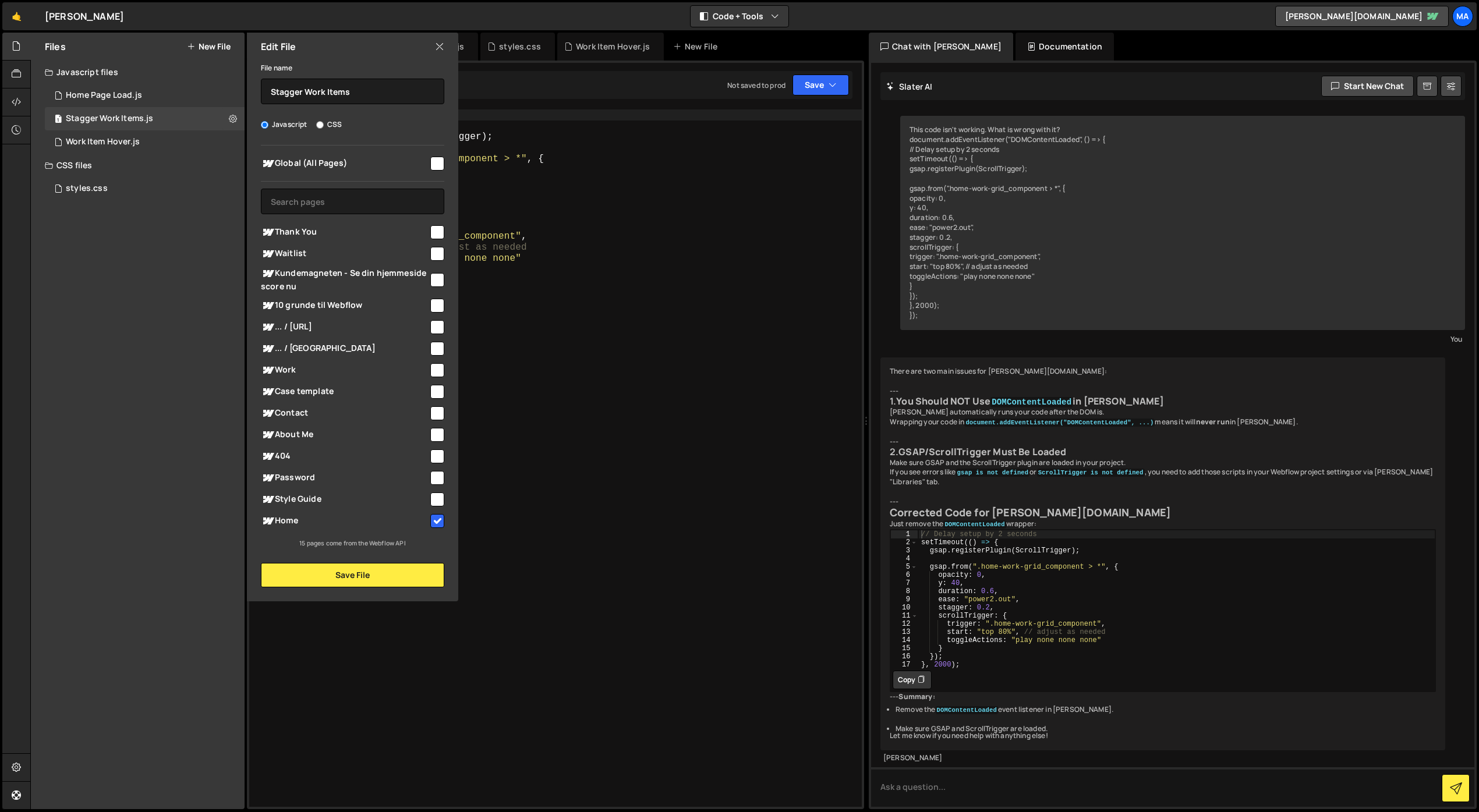
click at [438, 520] on input "checkbox" at bounding box center [437, 521] width 14 height 14
checkbox input "false"
click at [404, 574] on button "Save File" at bounding box center [352, 575] width 183 height 25
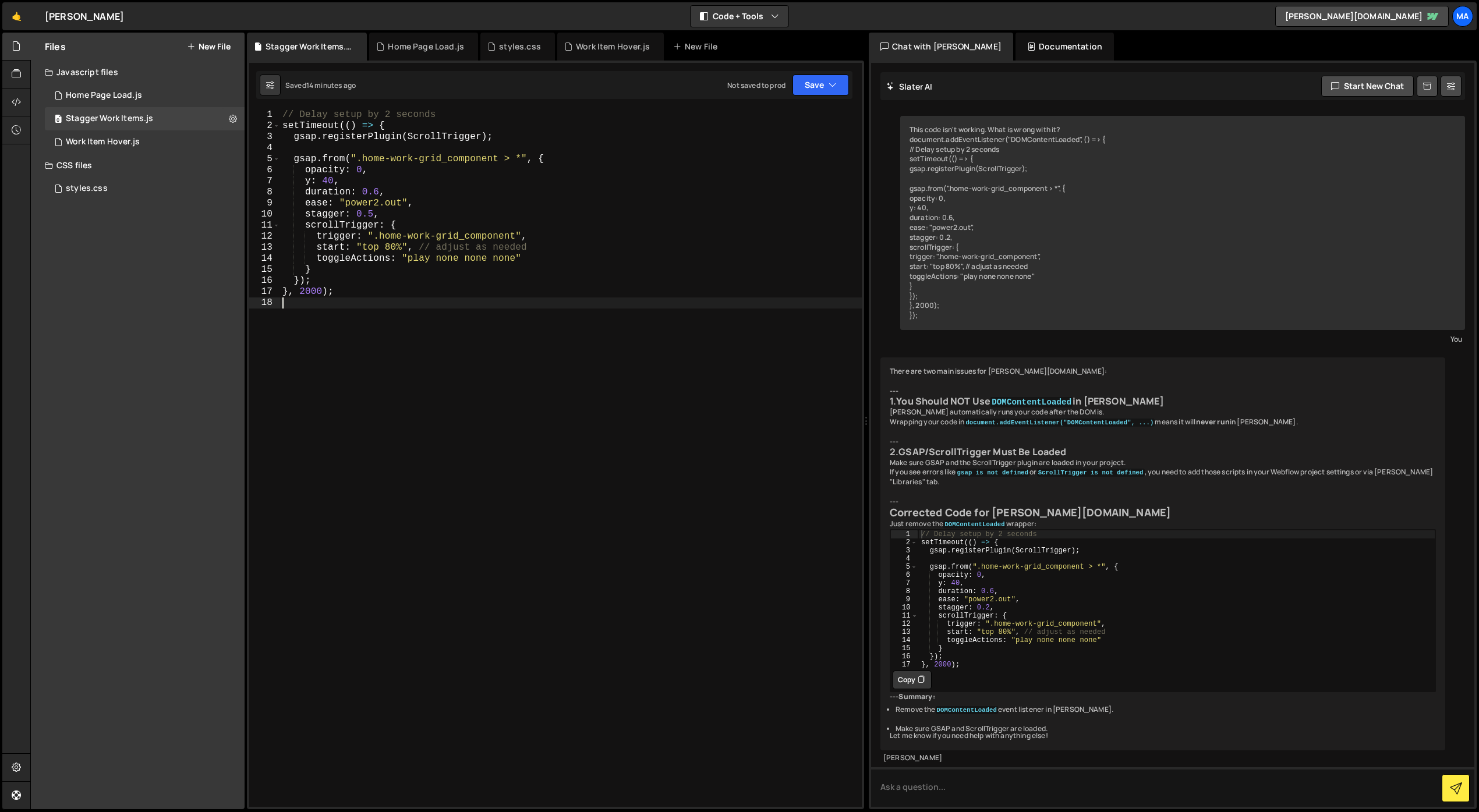
click at [634, 483] on div "// Delay setup by 2 seconds setTimeout (( ) => { gsap . registerPlugin ( Scroll…" at bounding box center [570, 469] width 582 height 719
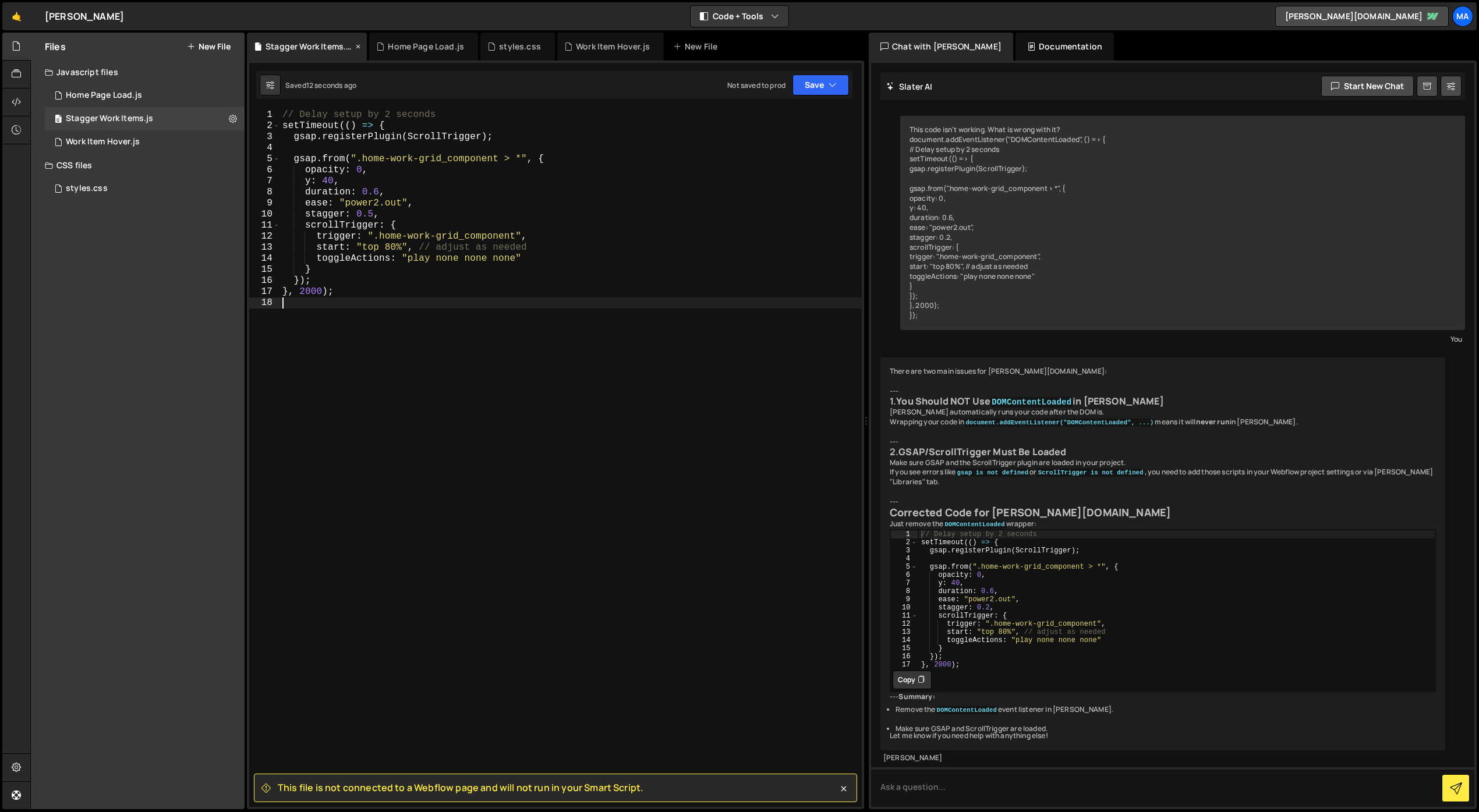
click at [355, 47] on icon at bounding box center [358, 46] width 8 height 11
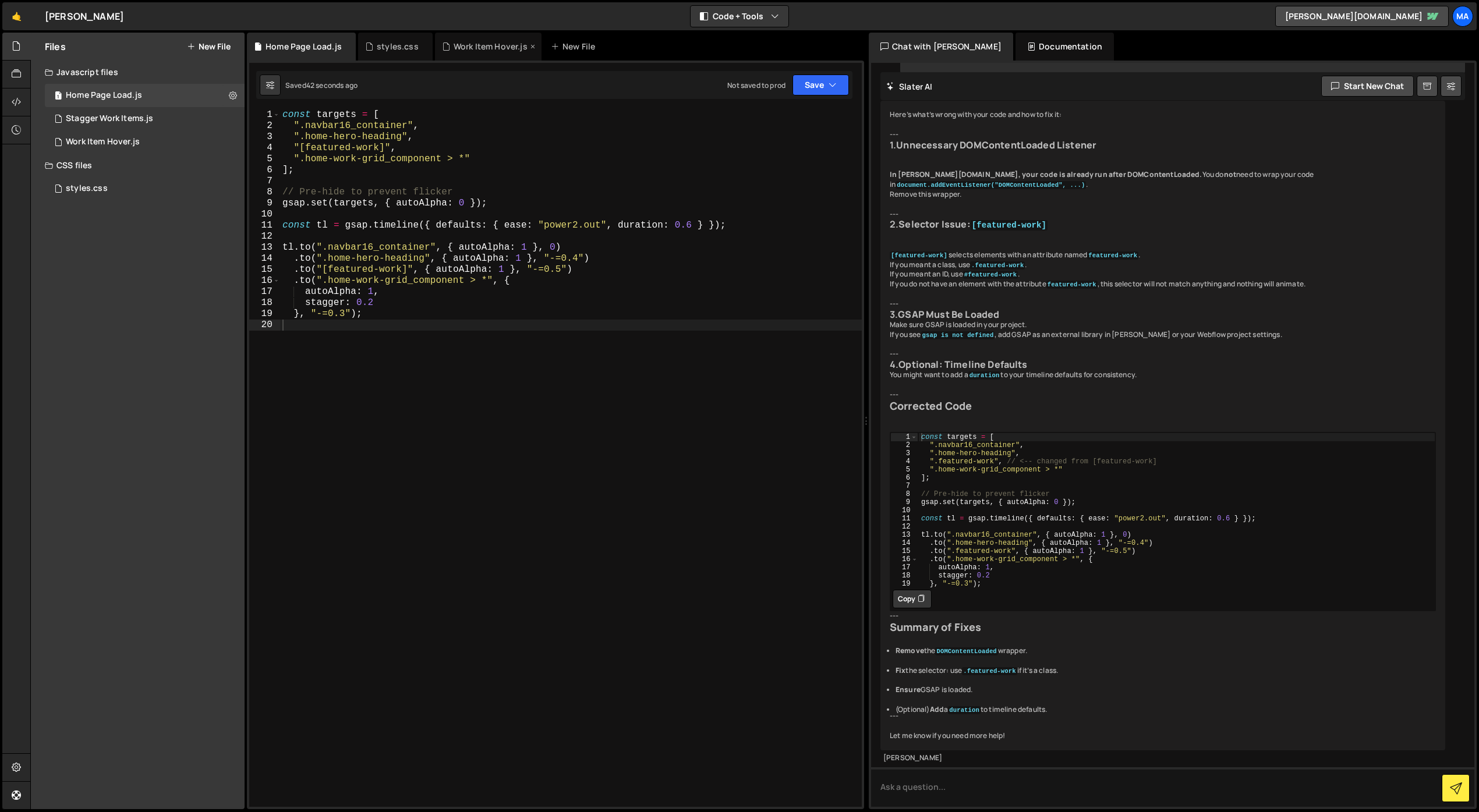
scroll to position [7615, 0]
click at [344, 316] on div "const targets = [ ".navbar16_container" , ".home-hero-heading" , "[featured-wor…" at bounding box center [570, 469] width 582 height 719
type textarea "}, "-=0.5");"
click at [415, 386] on div "const targets = [ ".navbar16_container" , ".home-hero-heading" , "[featured-wor…" at bounding box center [570, 469] width 582 height 719
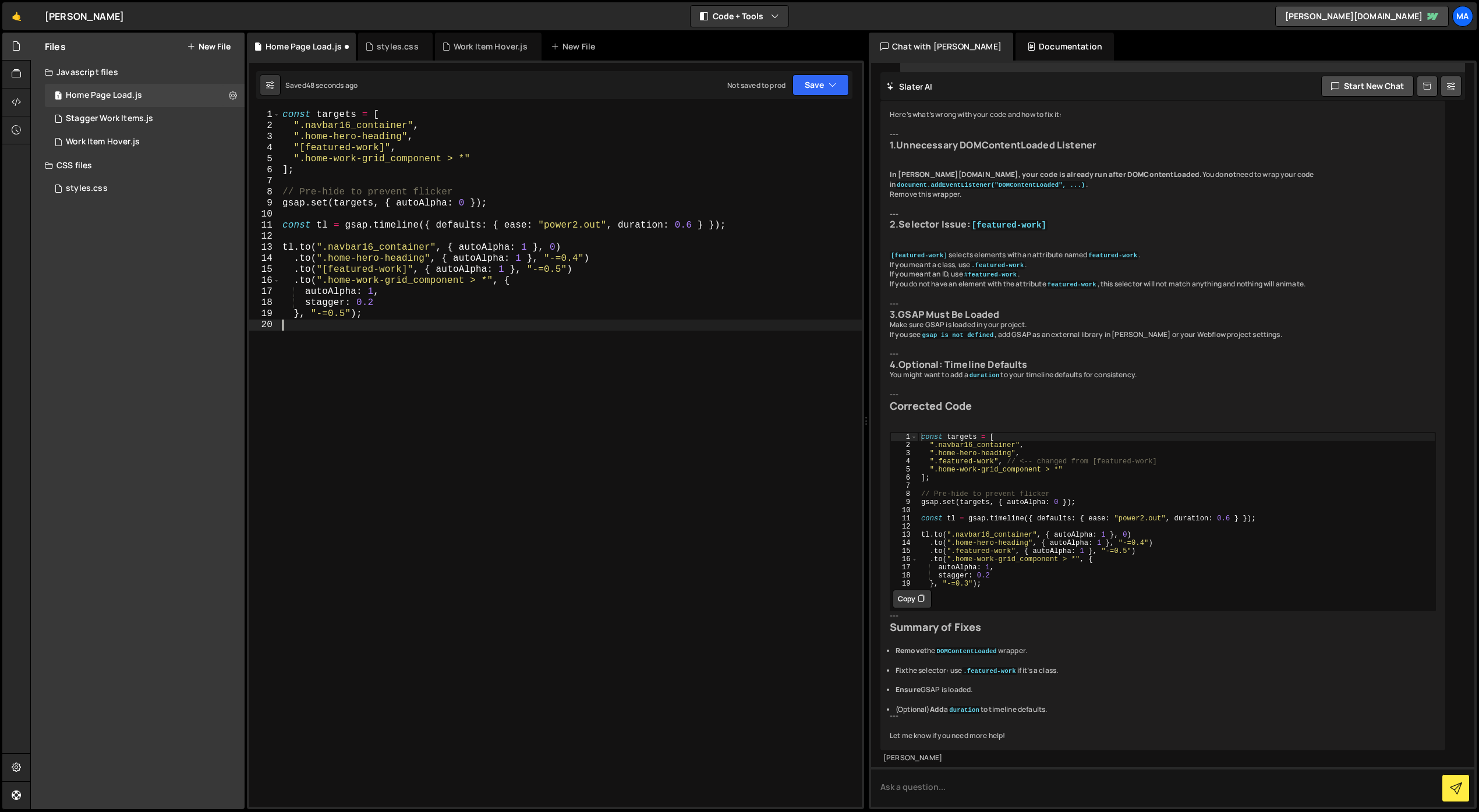
scroll to position [0, 0]
click at [439, 365] on div "const targets = [ ".navbar16_container" , ".home-hero-heading" , "[featured-wor…" at bounding box center [570, 469] width 582 height 719
type textarea "}, "-=0.5");"
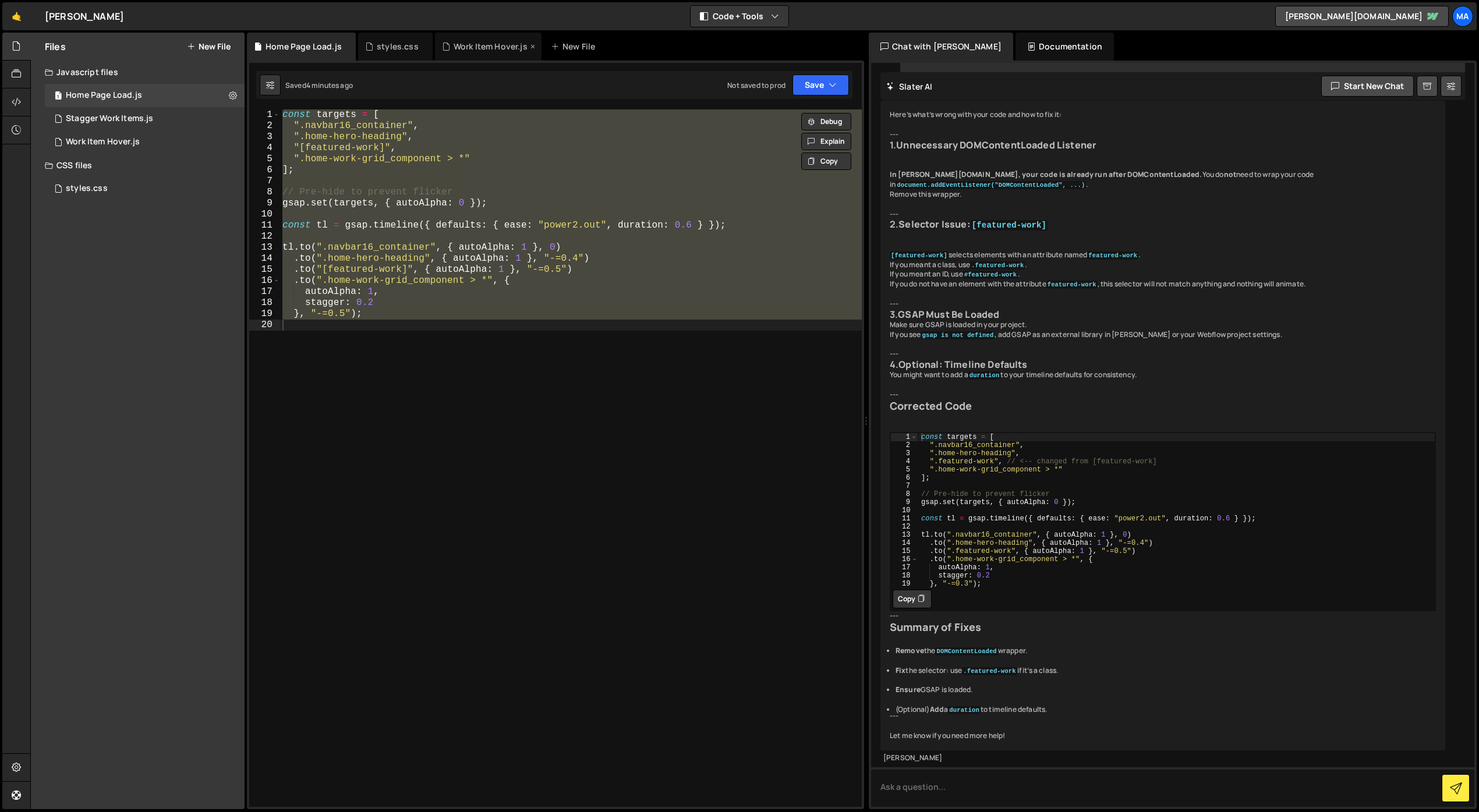
click at [480, 43] on div "Work Item Hover.js" at bounding box center [490, 46] width 74 height 11
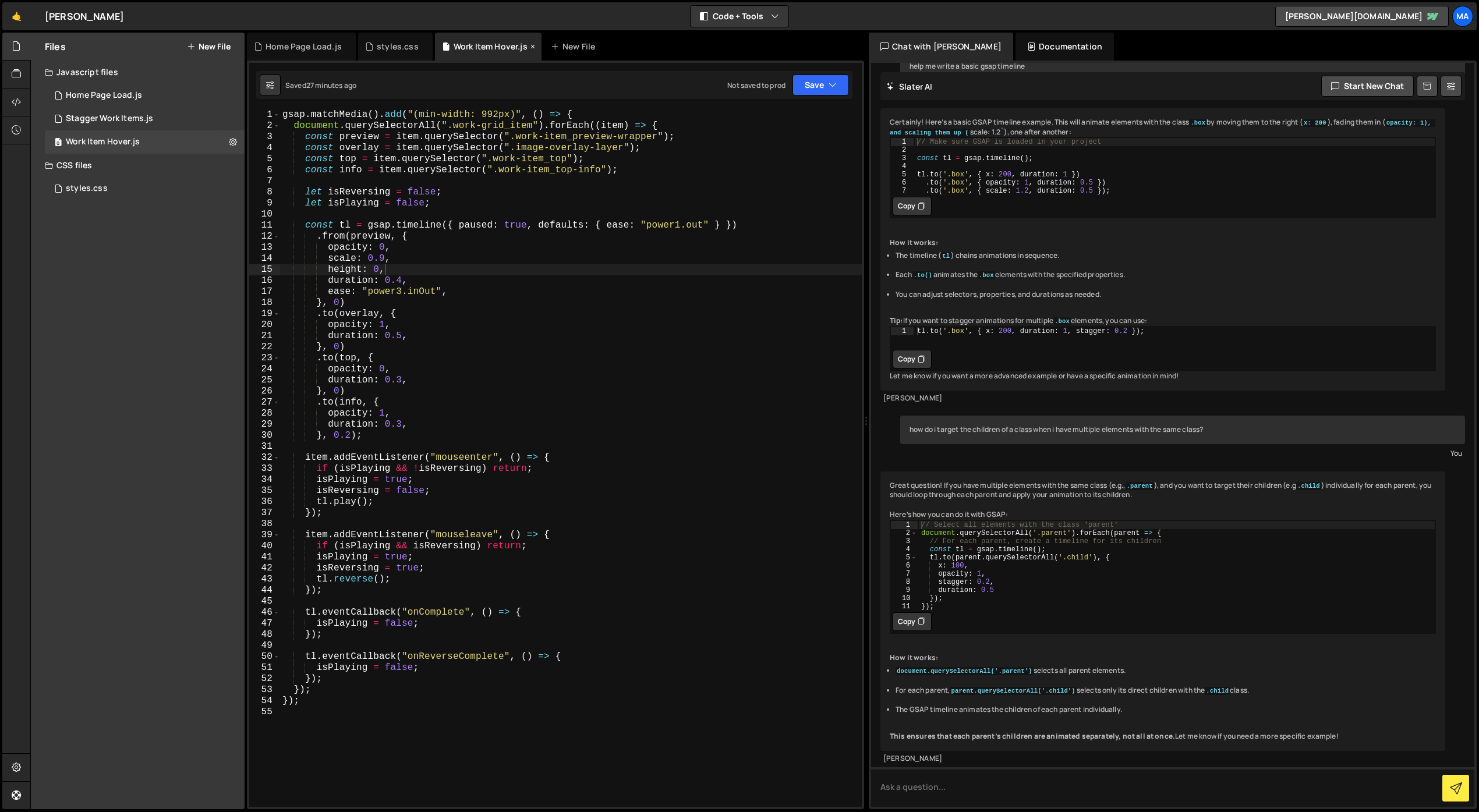
scroll to position [147, 0]
